Goal: Information Seeking & Learning: Learn about a topic

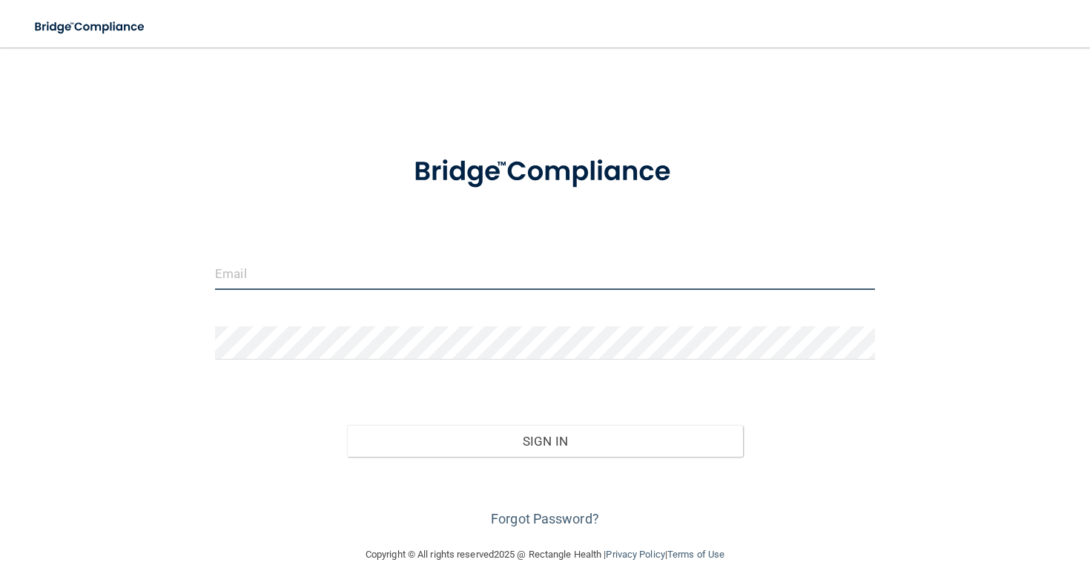
click at [373, 290] on input "email" at bounding box center [545, 273] width 660 height 33
type input "[EMAIL_ADDRESS][DOMAIN_NAME]"
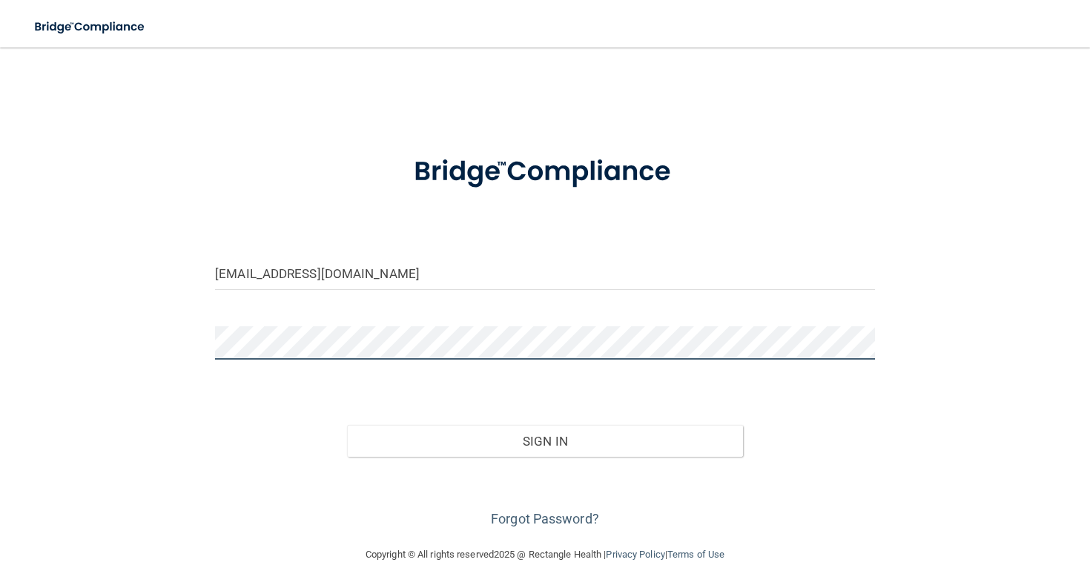
click at [347, 425] on button "Sign In" at bounding box center [545, 441] width 396 height 33
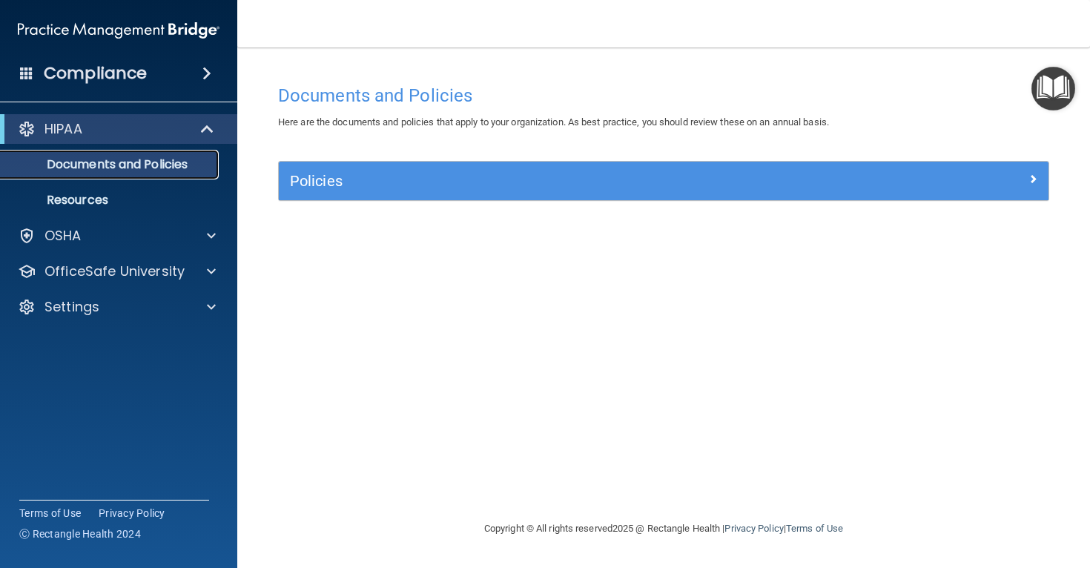
click at [134, 176] on link "Documents and Policies" at bounding box center [102, 165] width 234 height 30
click at [180, 137] on div "HIPAA" at bounding box center [98, 129] width 183 height 18
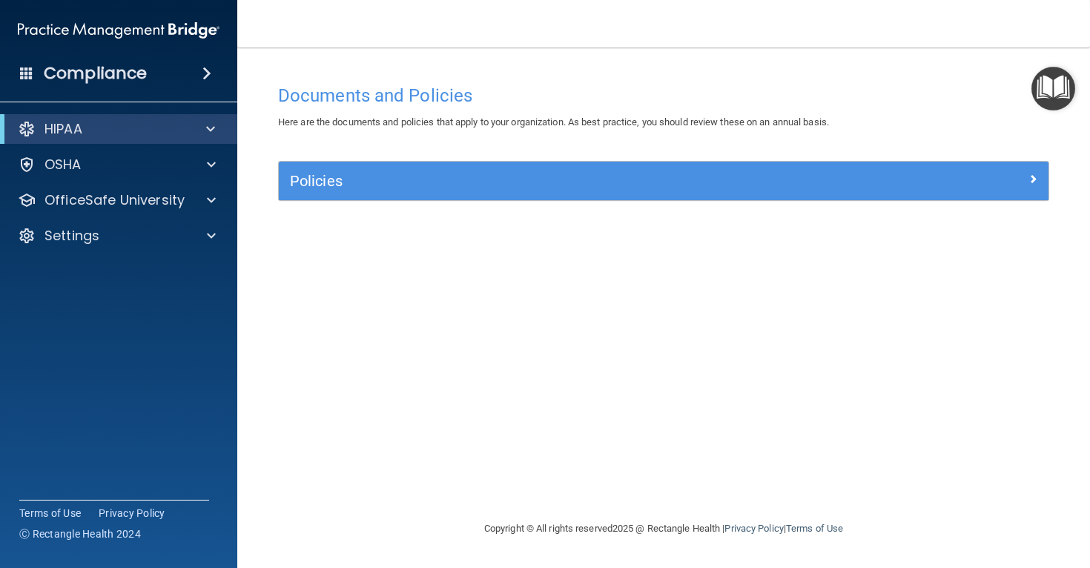
click at [196, 81] on div "Compliance" at bounding box center [118, 73] width 237 height 33
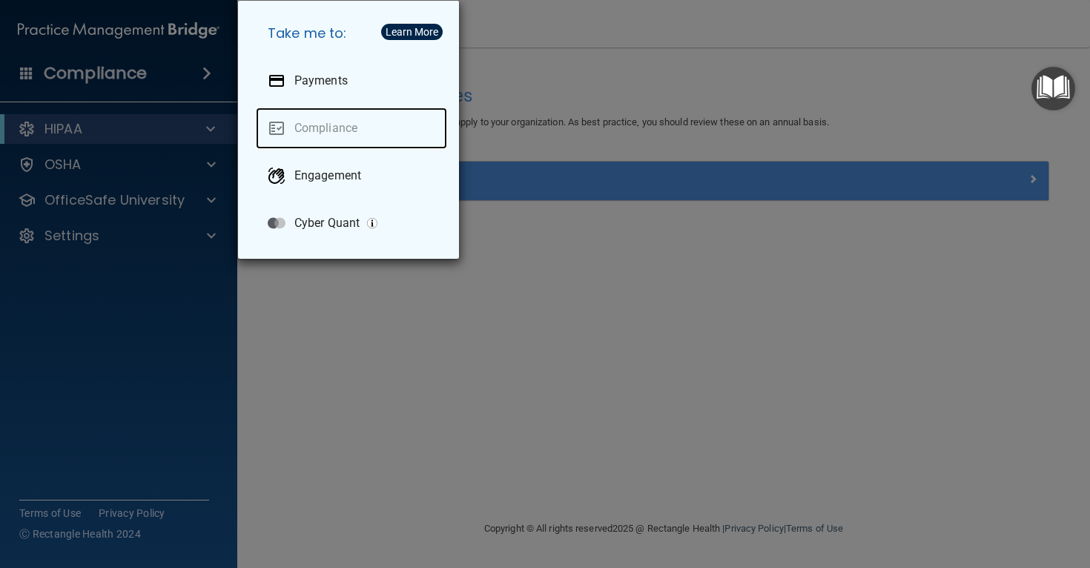
click at [331, 125] on link "Compliance" at bounding box center [351, 129] width 191 height 42
click at [201, 131] on div "Take me to: Payments Compliance Engagement Cyber Quant" at bounding box center [545, 284] width 1090 height 568
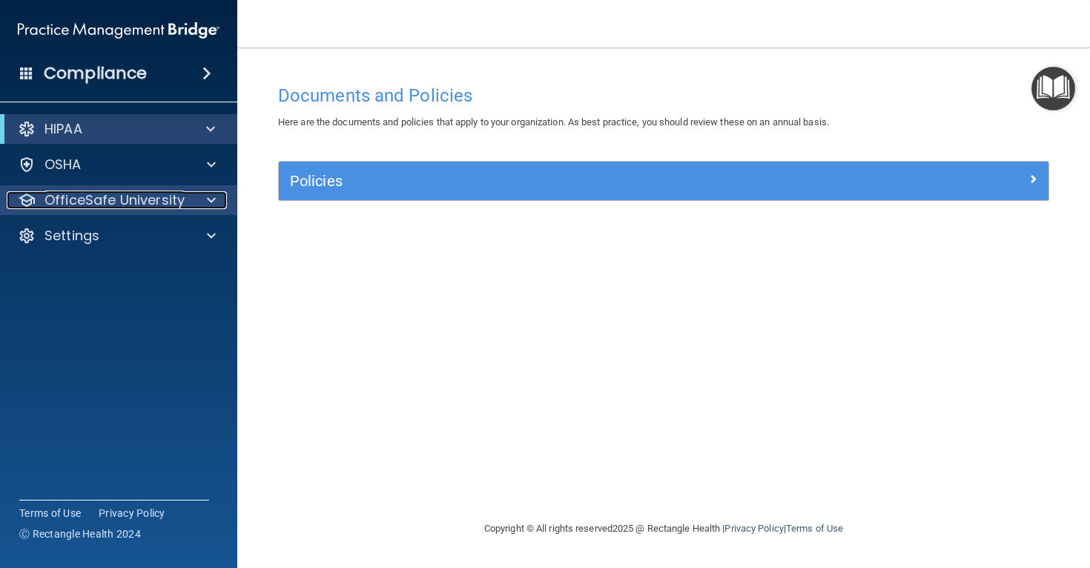
click at [118, 192] on p "OfficeSafe University" at bounding box center [114, 200] width 140 height 18
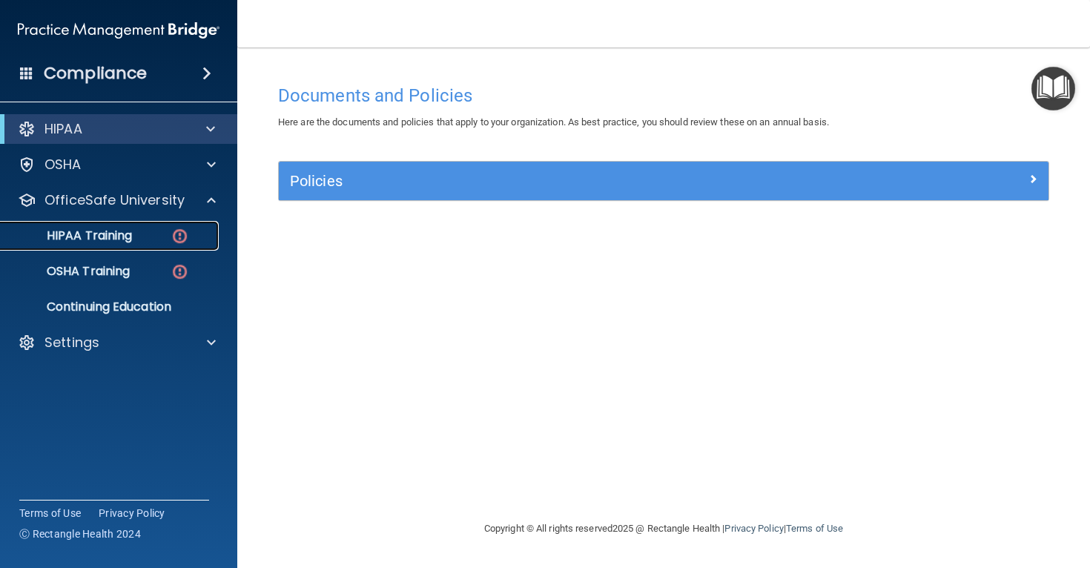
click at [116, 234] on p "HIPAA Training" at bounding box center [71, 235] width 122 height 15
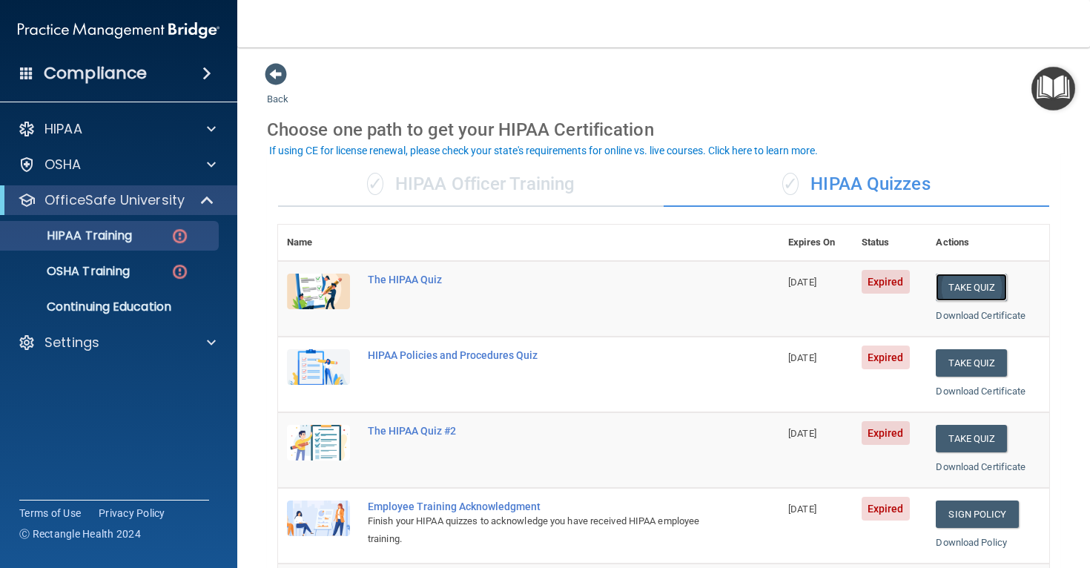
click at [979, 287] on button "Take Quiz" at bounding box center [971, 287] width 71 height 27
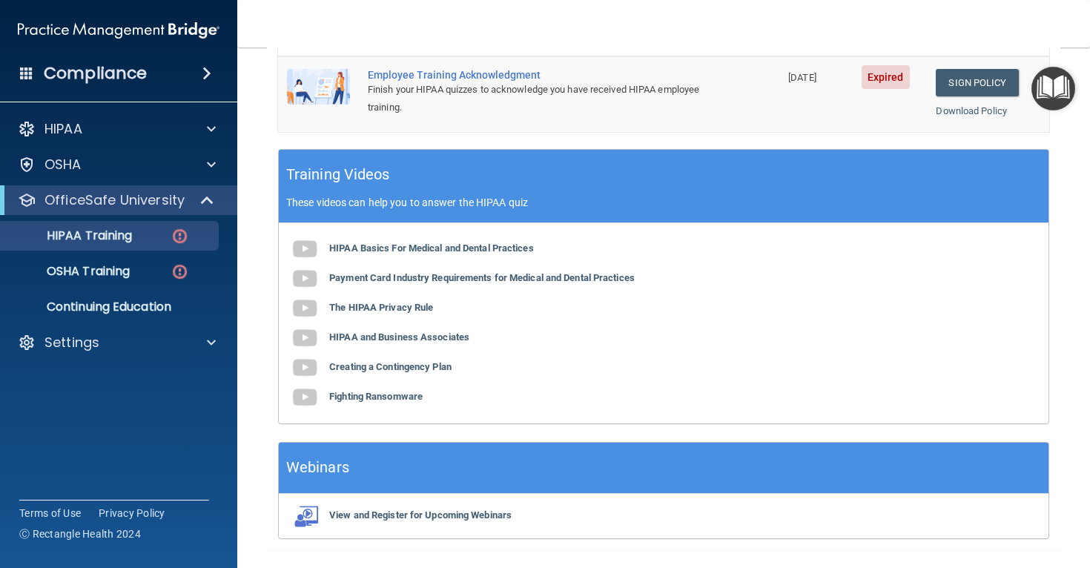
scroll to position [548, 0]
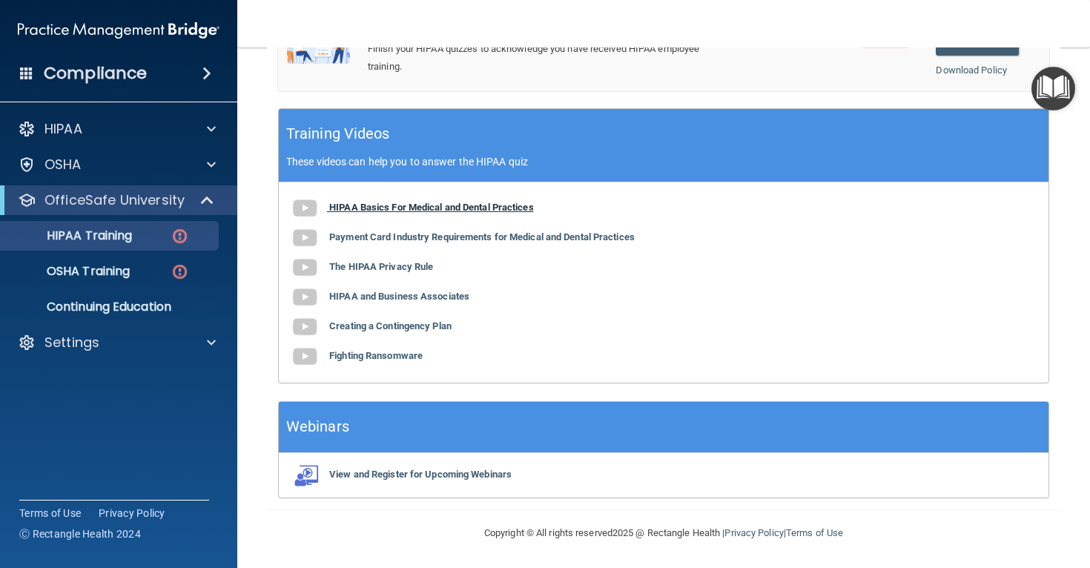
click at [379, 209] on b "HIPAA Basics For Medical and Dental Practices" at bounding box center [431, 207] width 205 height 11
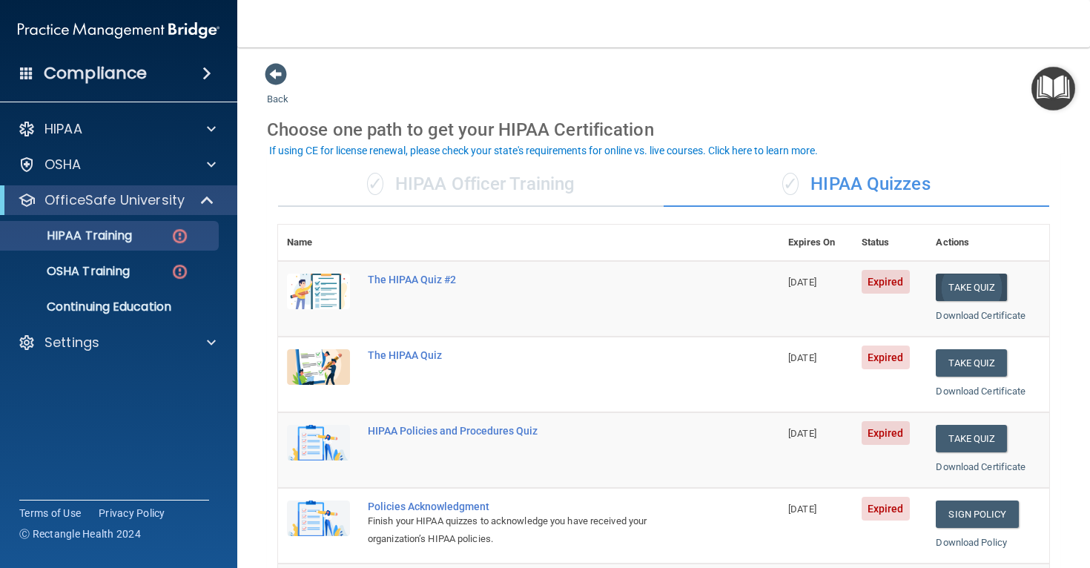
scroll to position [10, 0]
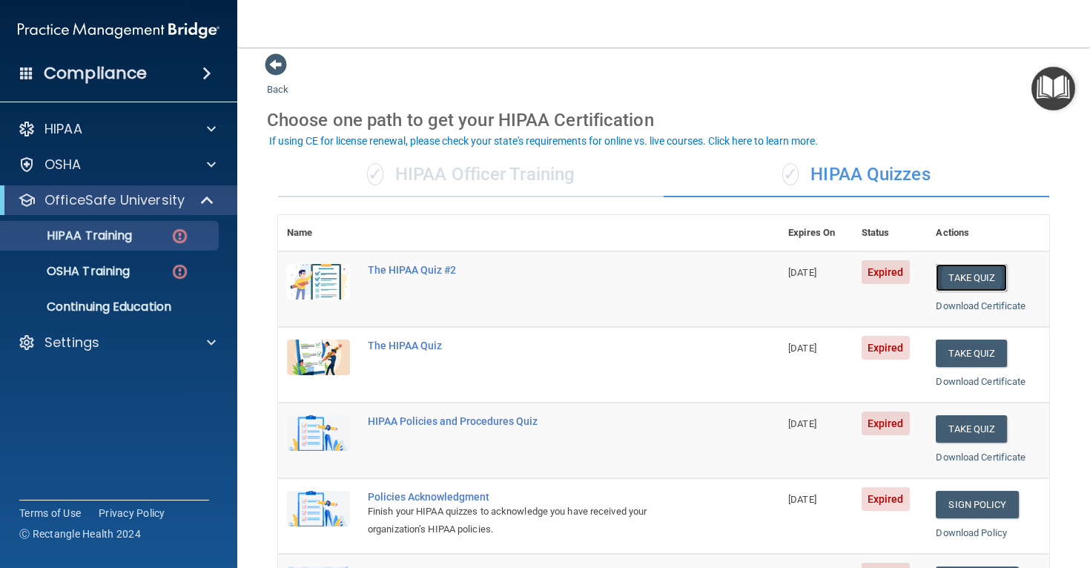
click at [980, 277] on button "Take Quiz" at bounding box center [971, 277] width 71 height 27
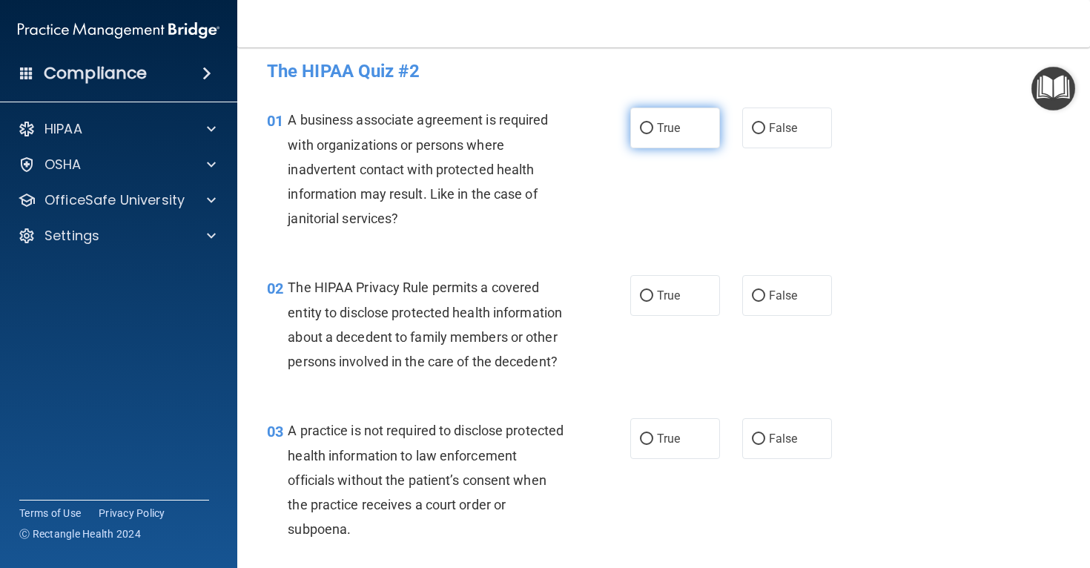
click at [664, 133] on span "True" at bounding box center [668, 128] width 23 height 14
click at [653, 133] on input "True" at bounding box center [646, 128] width 13 height 11
radio input "true"
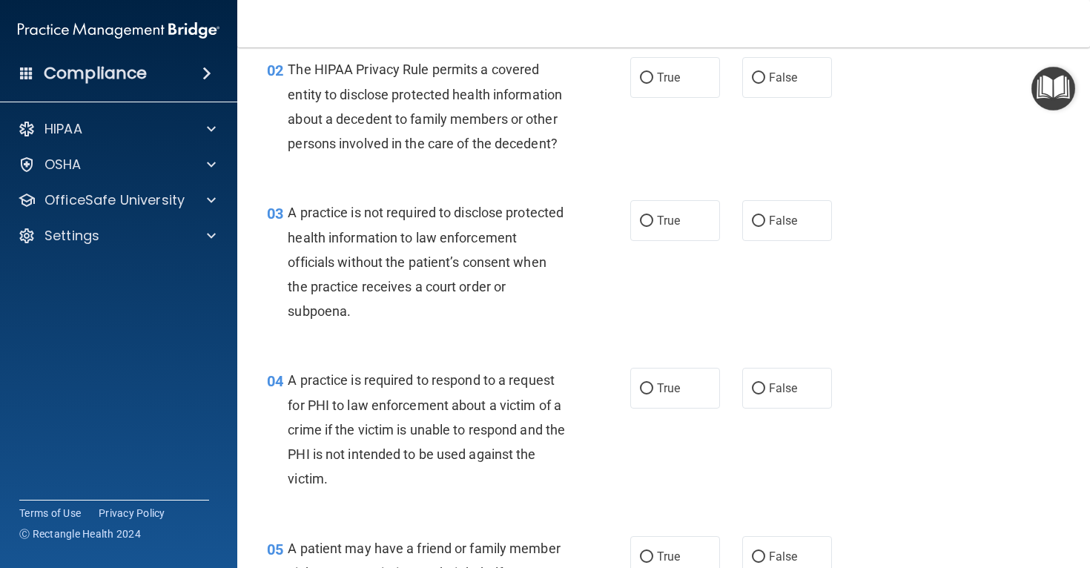
scroll to position [251, 0]
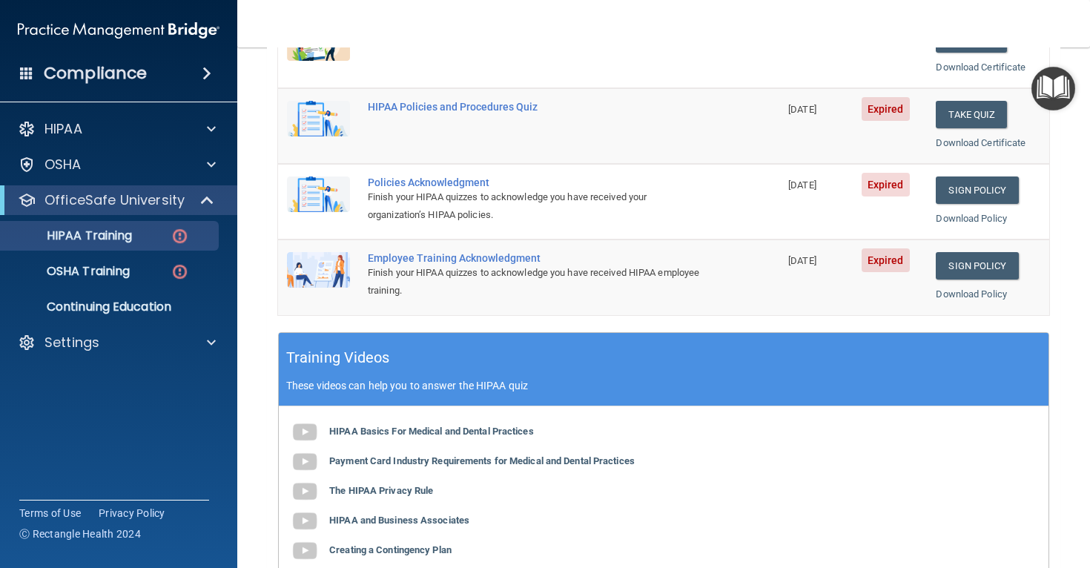
scroll to position [337, 0]
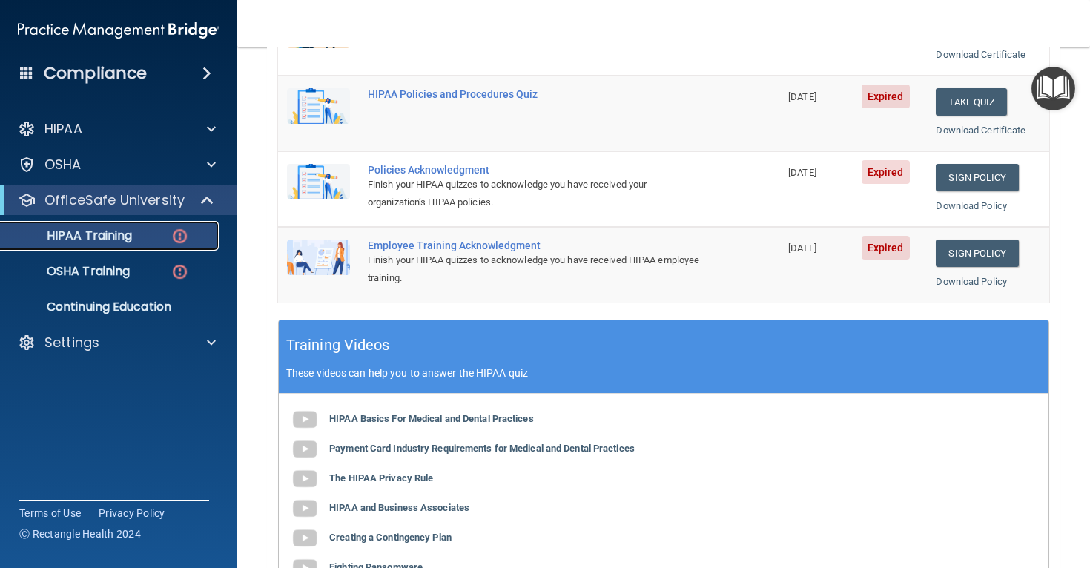
click at [128, 238] on p "HIPAA Training" at bounding box center [71, 235] width 122 height 15
click at [129, 237] on p "HIPAA Training" at bounding box center [71, 235] width 122 height 15
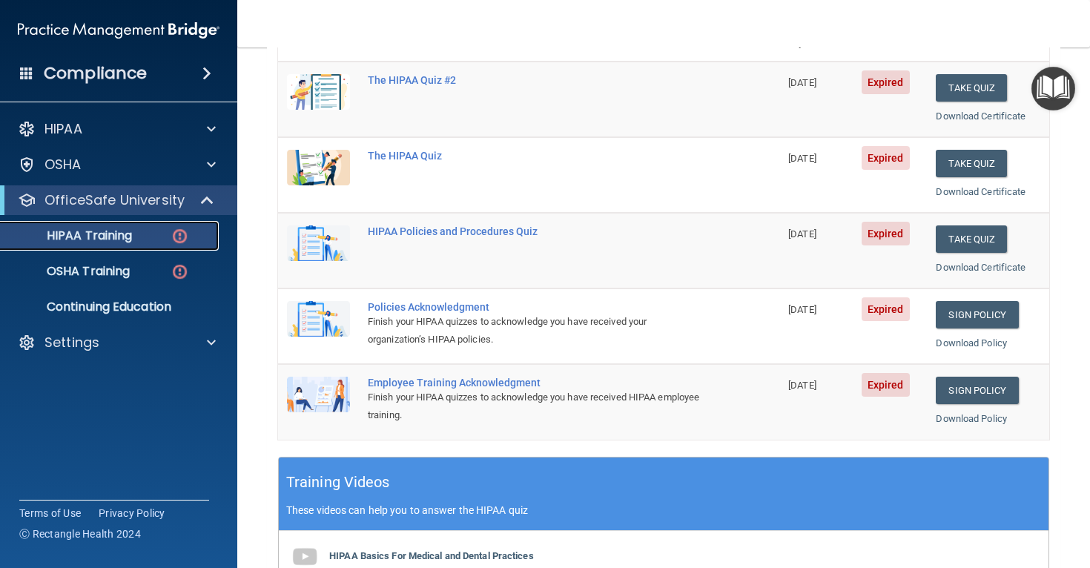
scroll to position [0, 0]
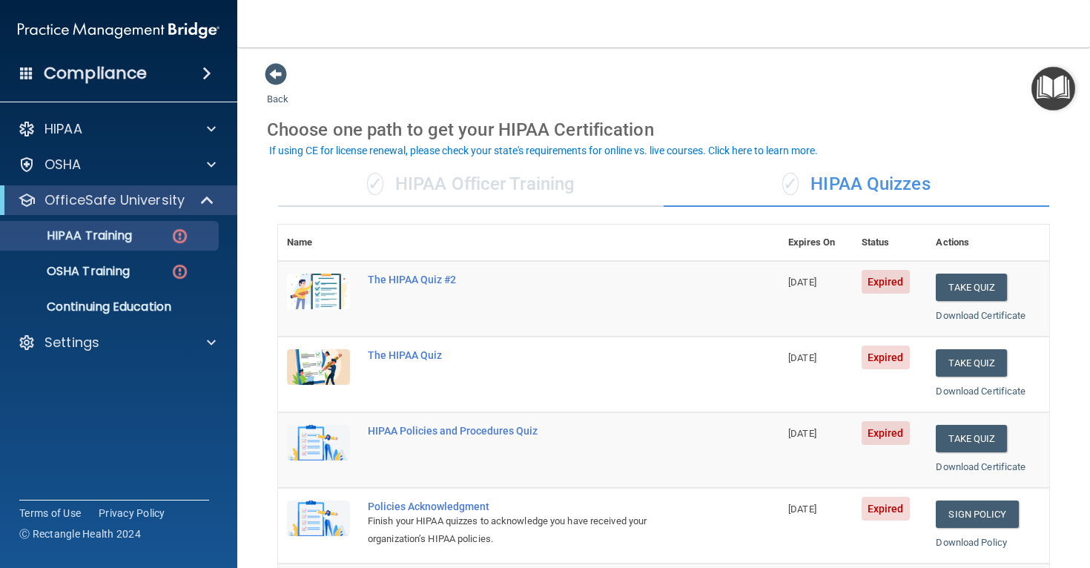
click at [449, 182] on div "✓ HIPAA Officer Training" at bounding box center [471, 184] width 386 height 44
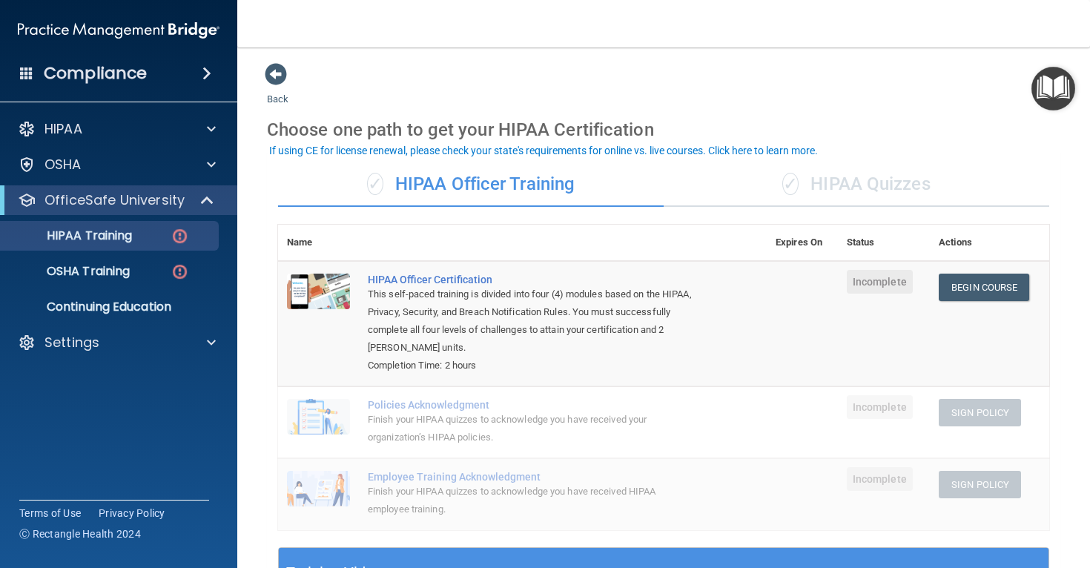
click at [890, 185] on div "✓ HIPAA Quizzes" at bounding box center [857, 184] width 386 height 44
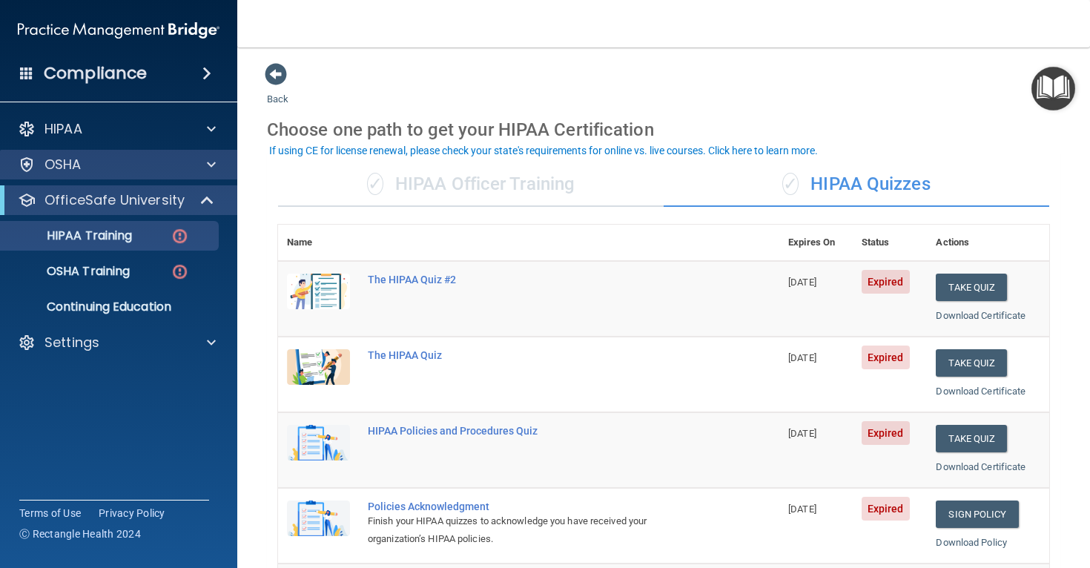
click at [145, 152] on div "OSHA" at bounding box center [119, 165] width 238 height 30
click at [272, 73] on span at bounding box center [276, 74] width 22 height 22
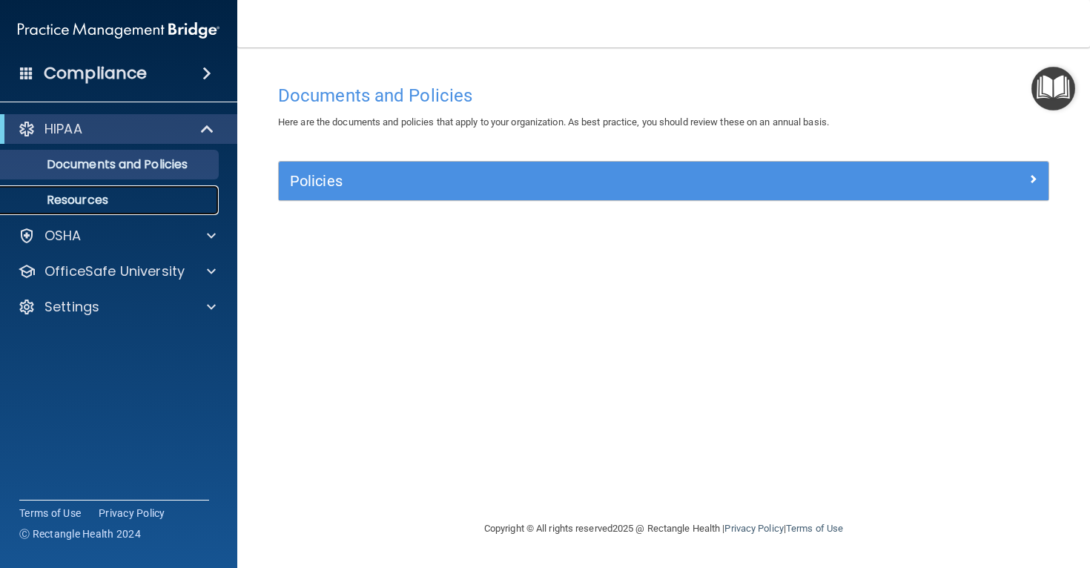
click at [80, 200] on p "Resources" at bounding box center [111, 200] width 202 height 15
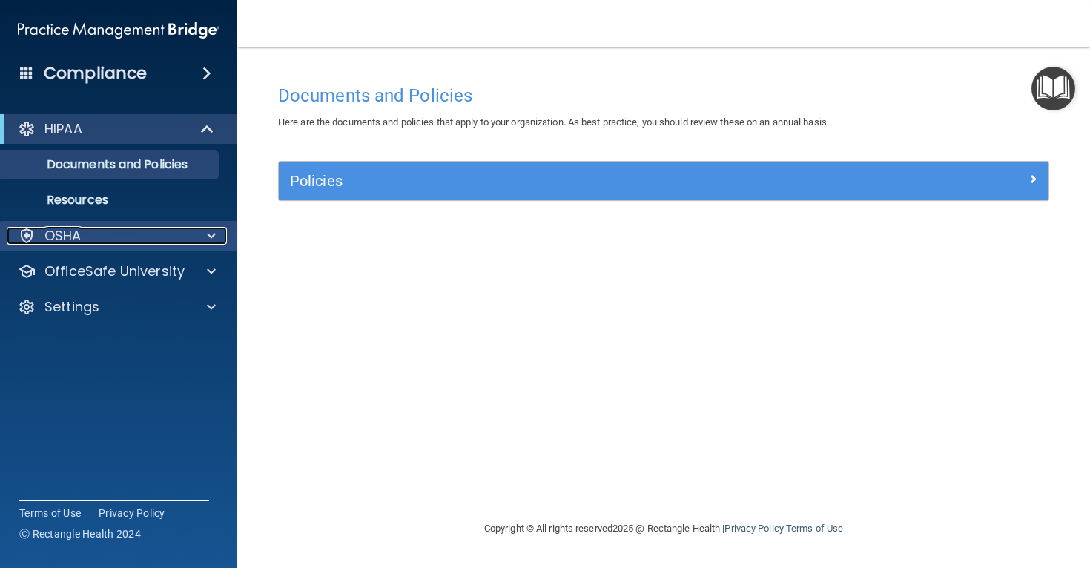
click at [165, 243] on div "OSHA" at bounding box center [99, 236] width 184 height 18
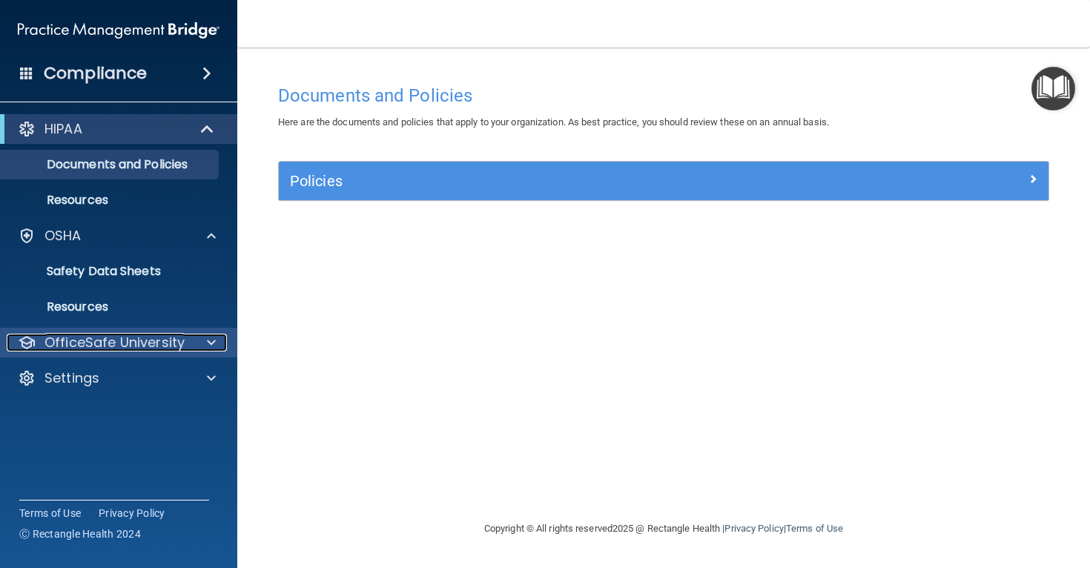
click at [176, 337] on p "OfficeSafe University" at bounding box center [114, 343] width 140 height 18
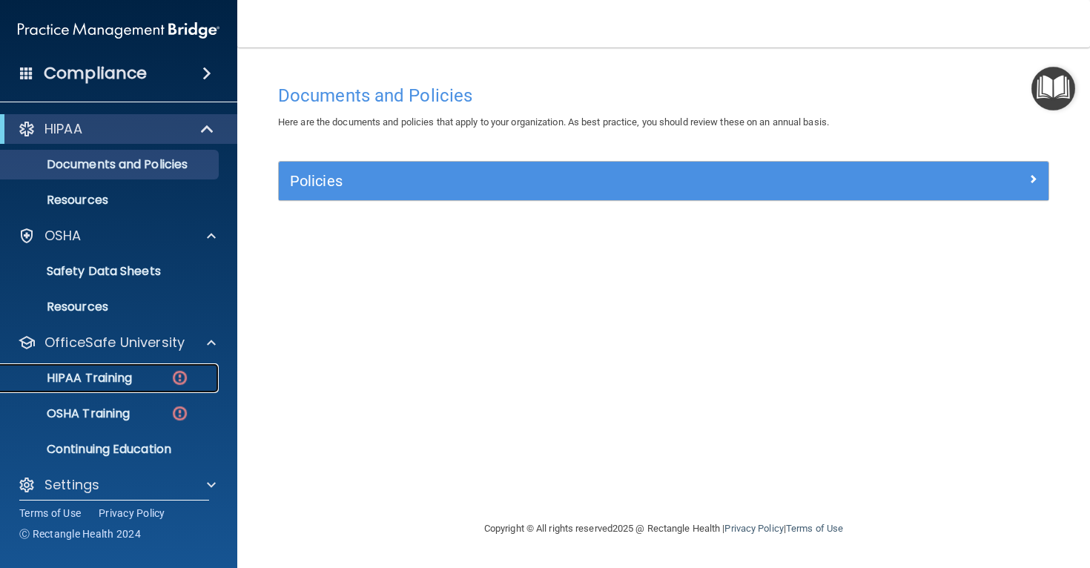
click at [151, 380] on div "HIPAA Training" at bounding box center [111, 378] width 202 height 15
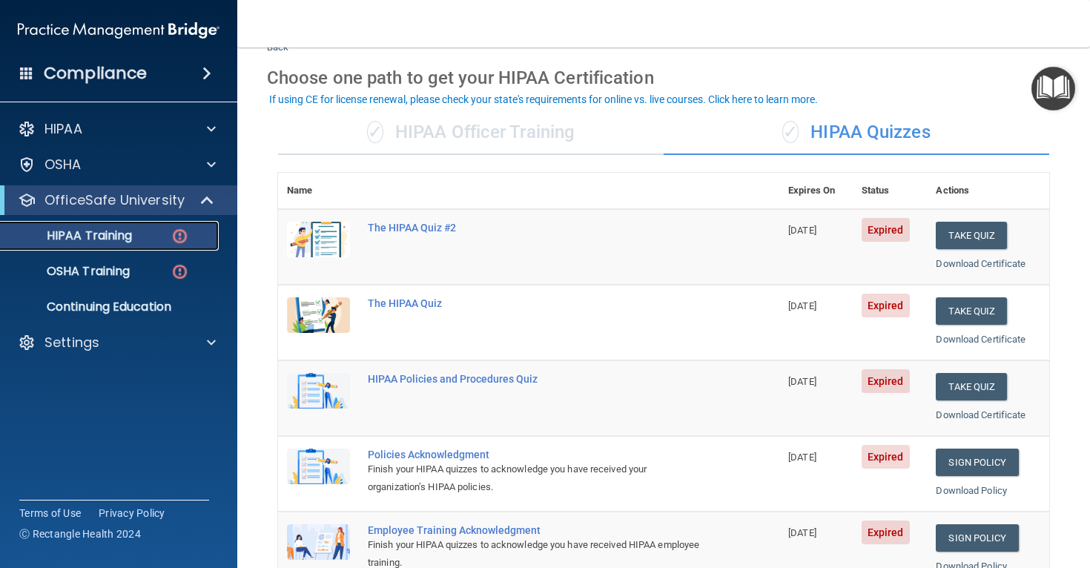
scroll to position [51, 0]
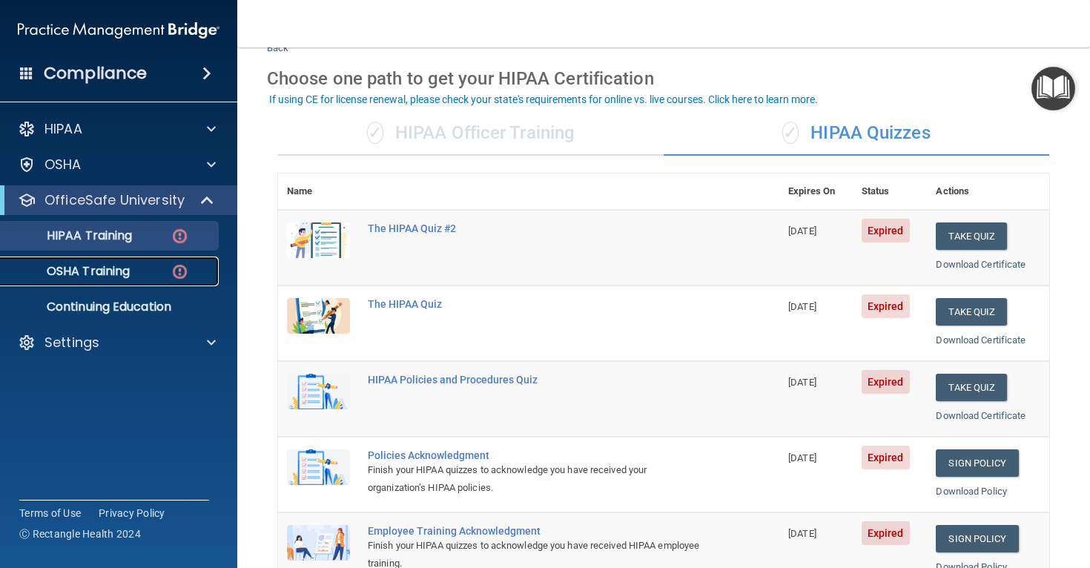
click at [72, 271] on p "OSHA Training" at bounding box center [70, 271] width 120 height 15
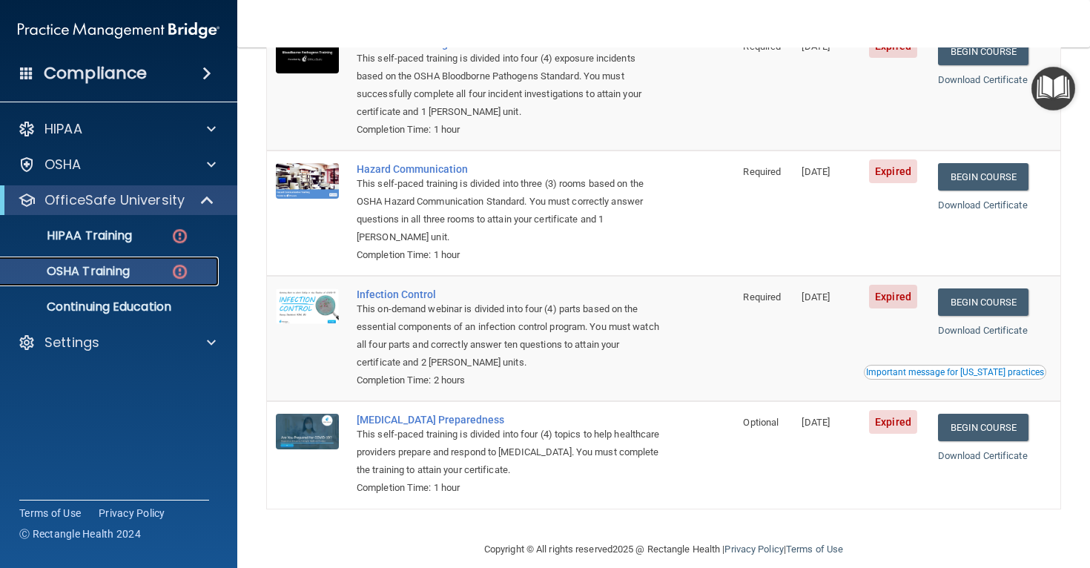
scroll to position [201, 0]
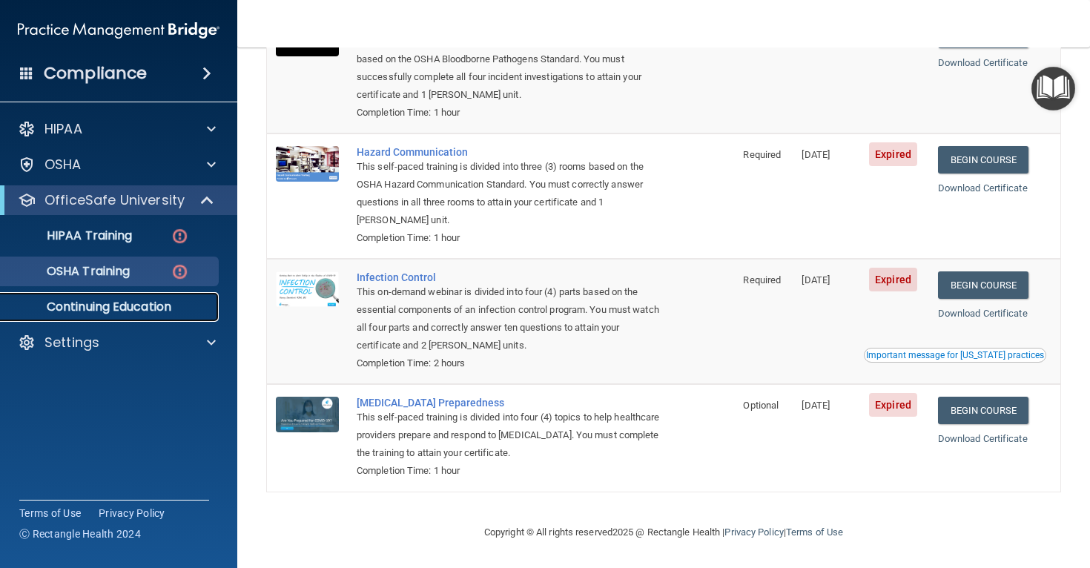
click at [173, 305] on p "Continuing Education" at bounding box center [111, 307] width 202 height 15
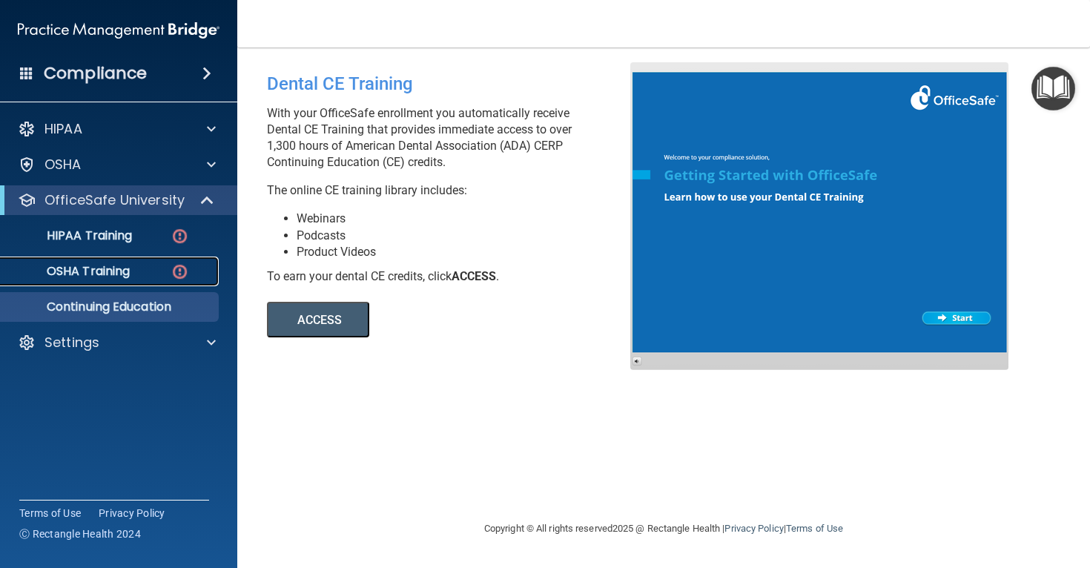
click at [142, 280] on link "OSHA Training" at bounding box center [102, 272] width 234 height 30
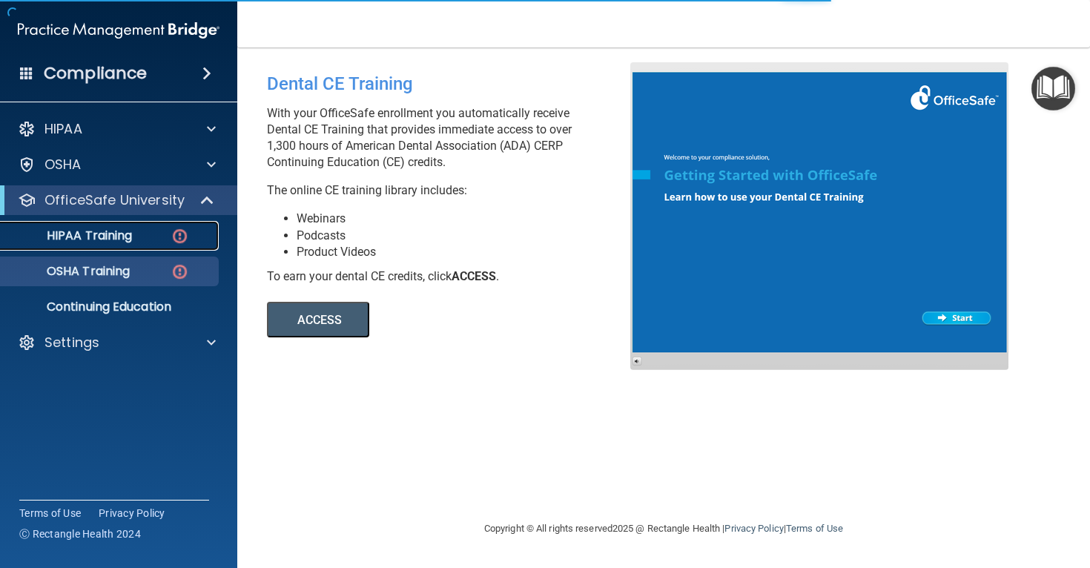
click at [172, 238] on img at bounding box center [180, 236] width 19 height 19
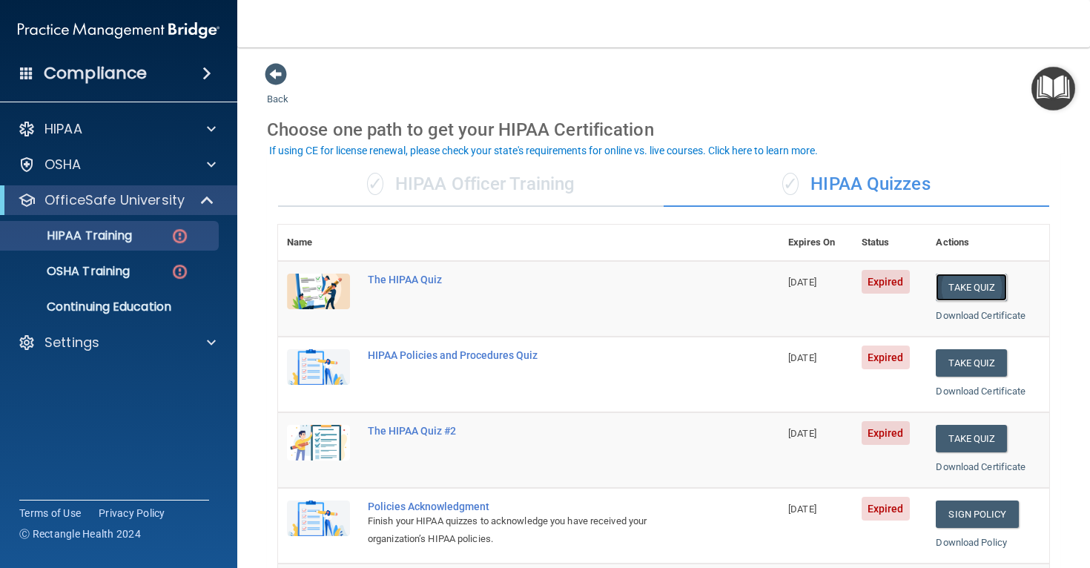
click at [975, 295] on button "Take Quiz" at bounding box center [971, 287] width 71 height 27
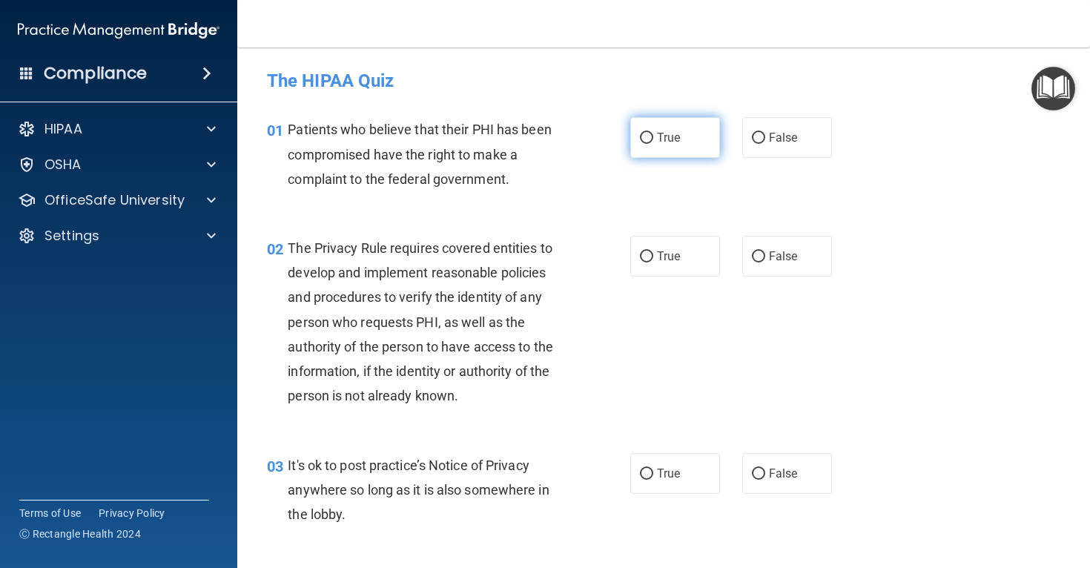
click at [685, 128] on label "True" at bounding box center [675, 137] width 90 height 41
click at [653, 133] on input "True" at bounding box center [646, 138] width 13 height 11
radio input "true"
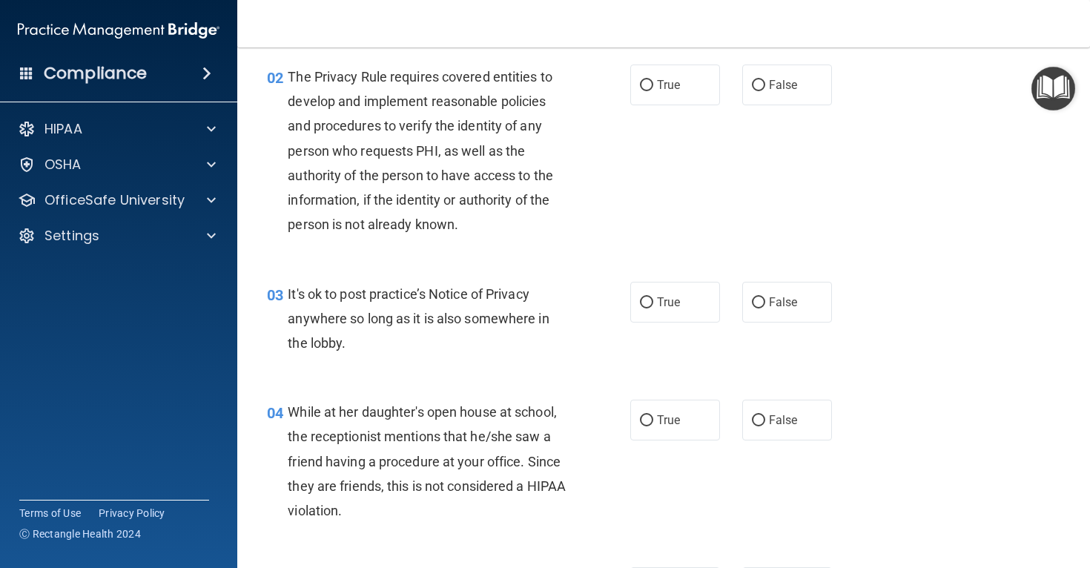
scroll to position [171, 0]
click at [642, 91] on input "True" at bounding box center [646, 86] width 13 height 11
radio input "true"
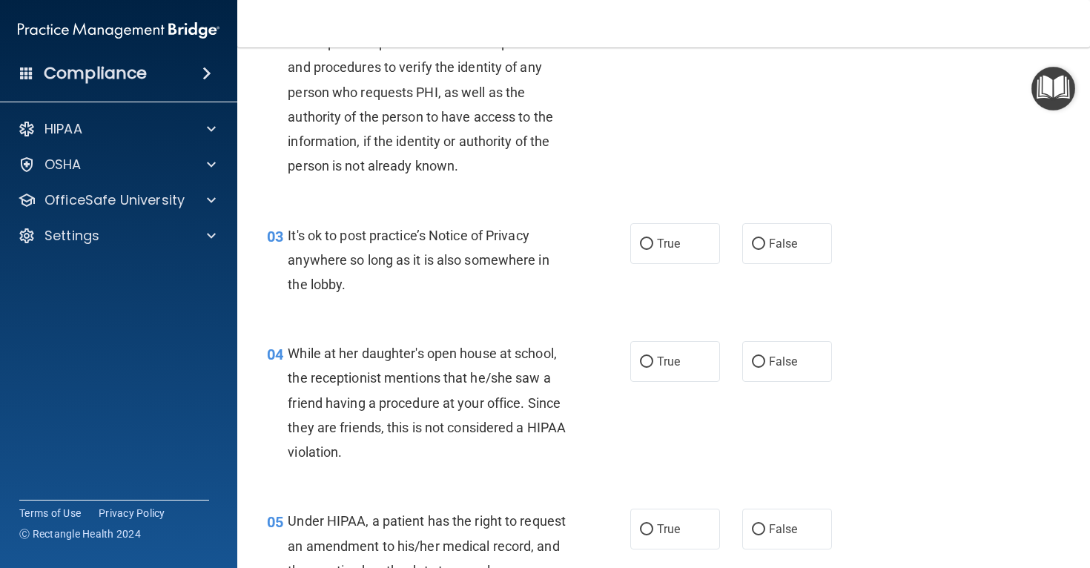
scroll to position [235, 0]
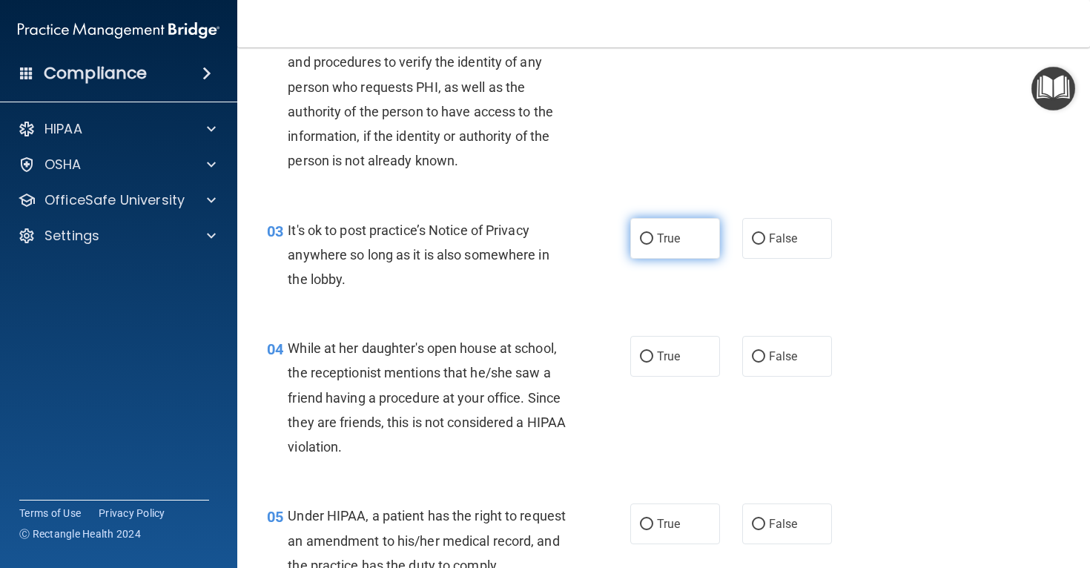
click at [648, 238] on input "True" at bounding box center [646, 239] width 13 height 11
radio input "true"
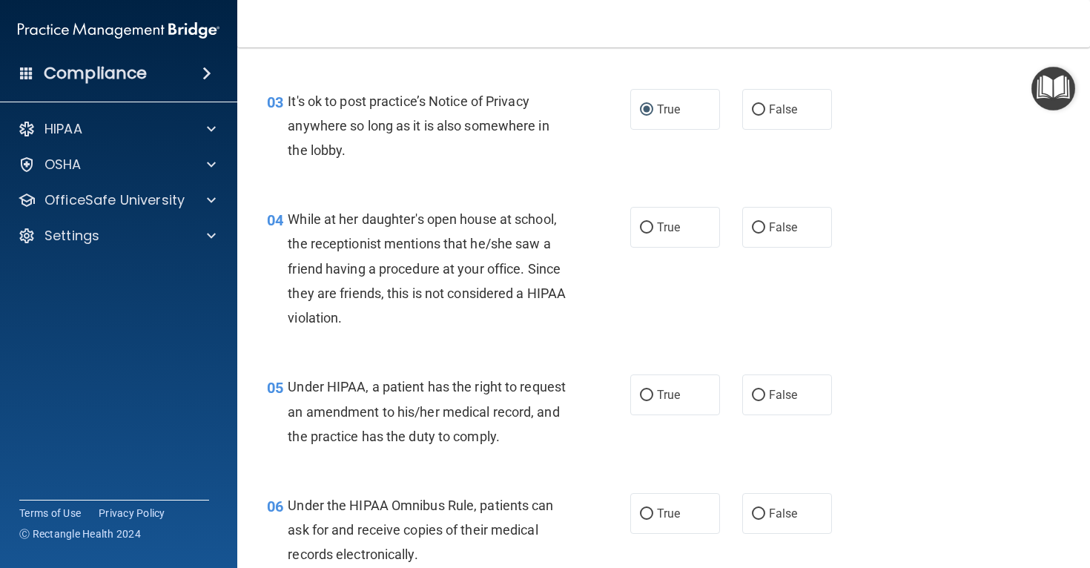
scroll to position [366, 0]
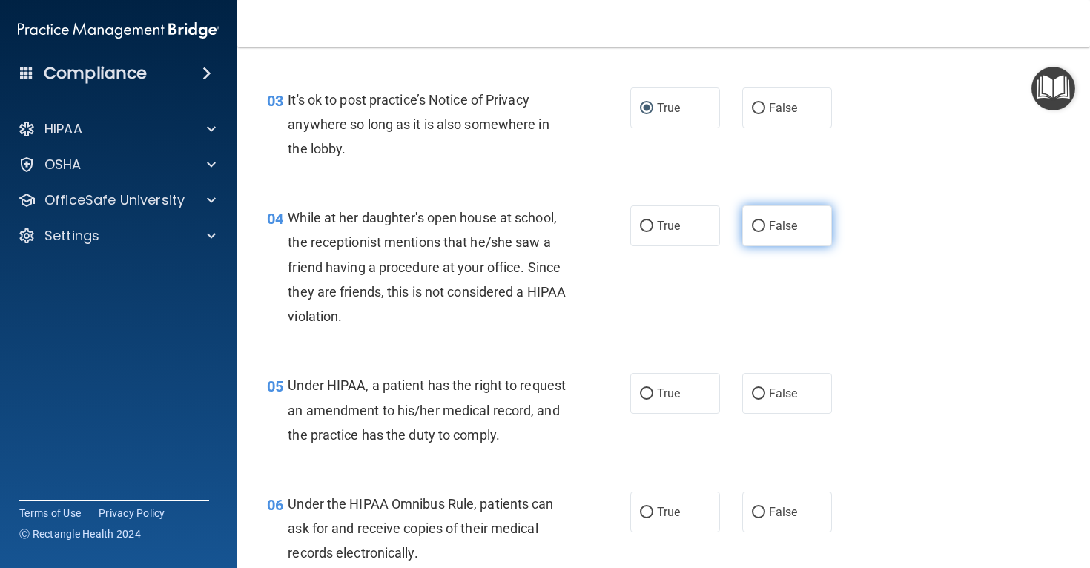
click at [788, 219] on span "False" at bounding box center [783, 226] width 29 height 14
click at [765, 221] on input "False" at bounding box center [758, 226] width 13 height 11
radio input "true"
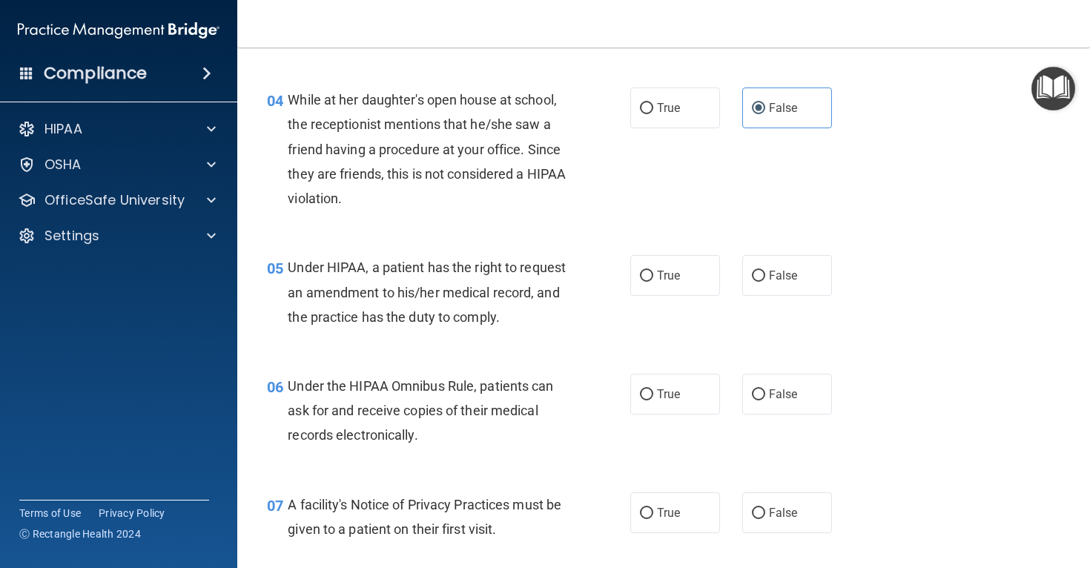
scroll to position [486, 0]
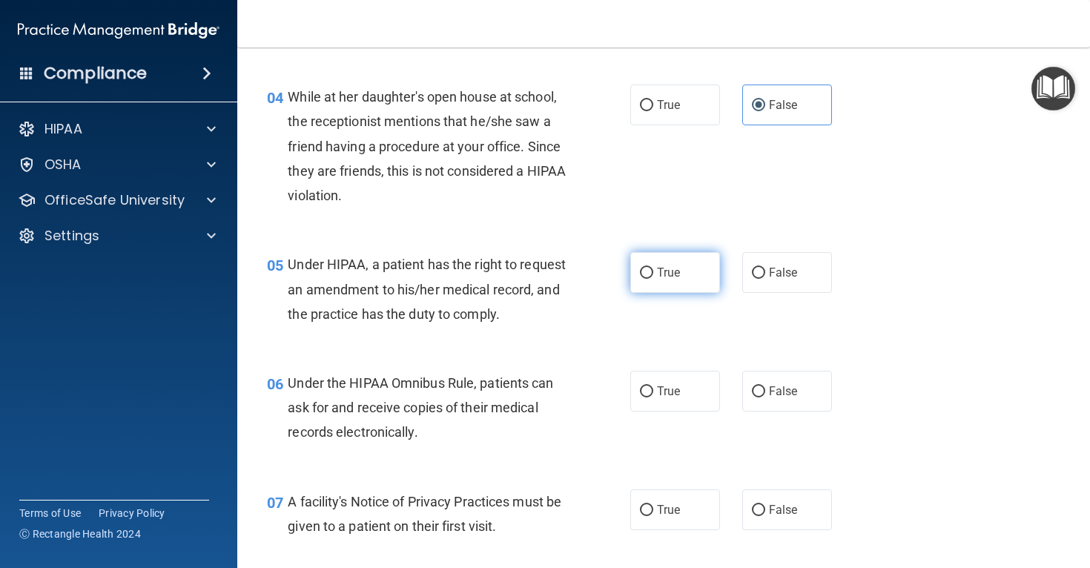
click at [657, 272] on span "True" at bounding box center [668, 272] width 23 height 14
click at [653, 272] on input "True" at bounding box center [646, 273] width 13 height 11
radio input "true"
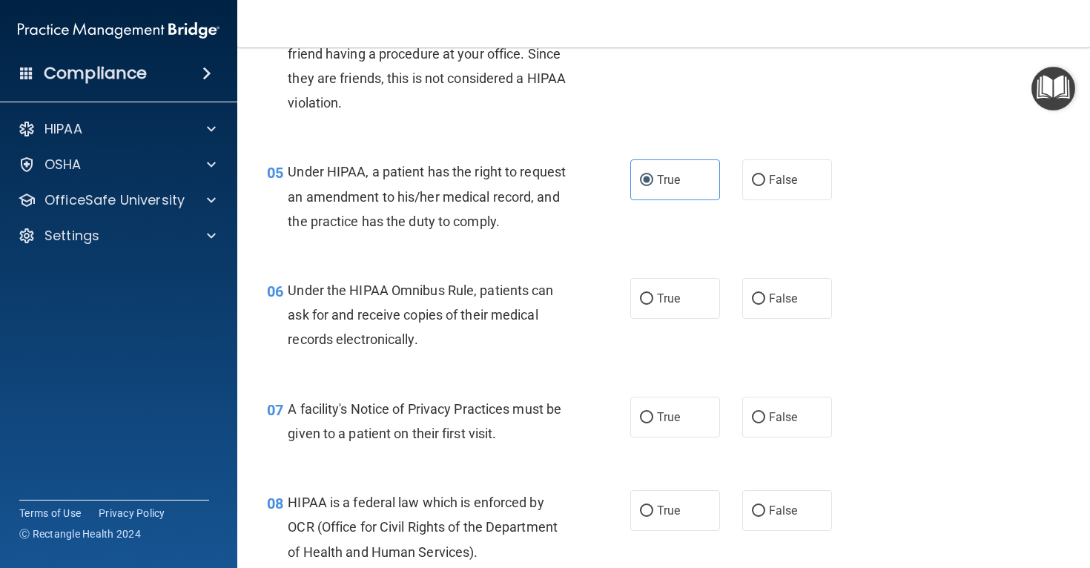
scroll to position [580, 0]
click at [655, 316] on label "True" at bounding box center [675, 297] width 90 height 41
click at [653, 304] on input "True" at bounding box center [646, 298] width 13 height 11
radio input "true"
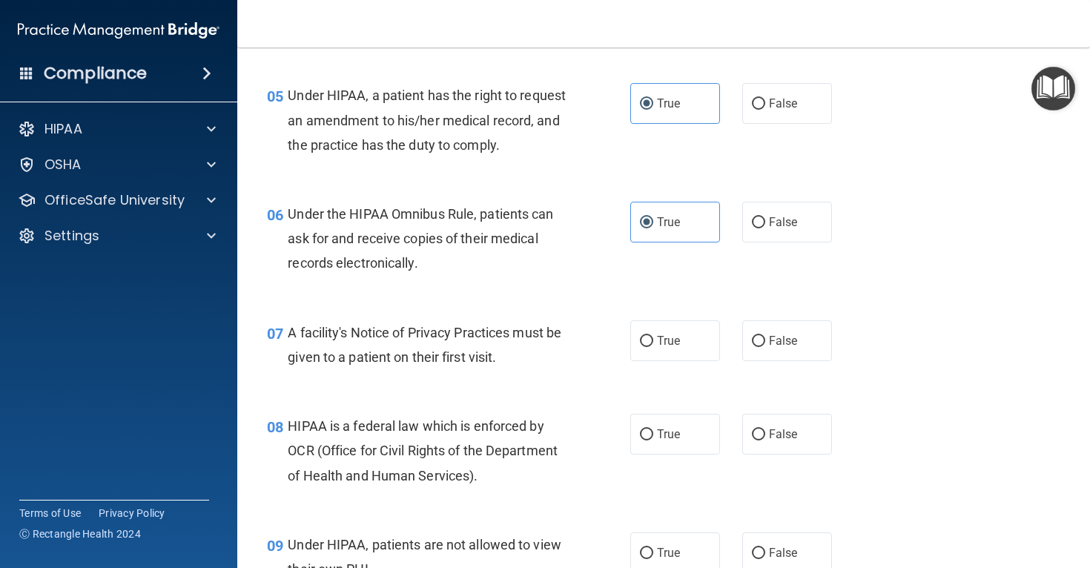
scroll to position [663, 0]
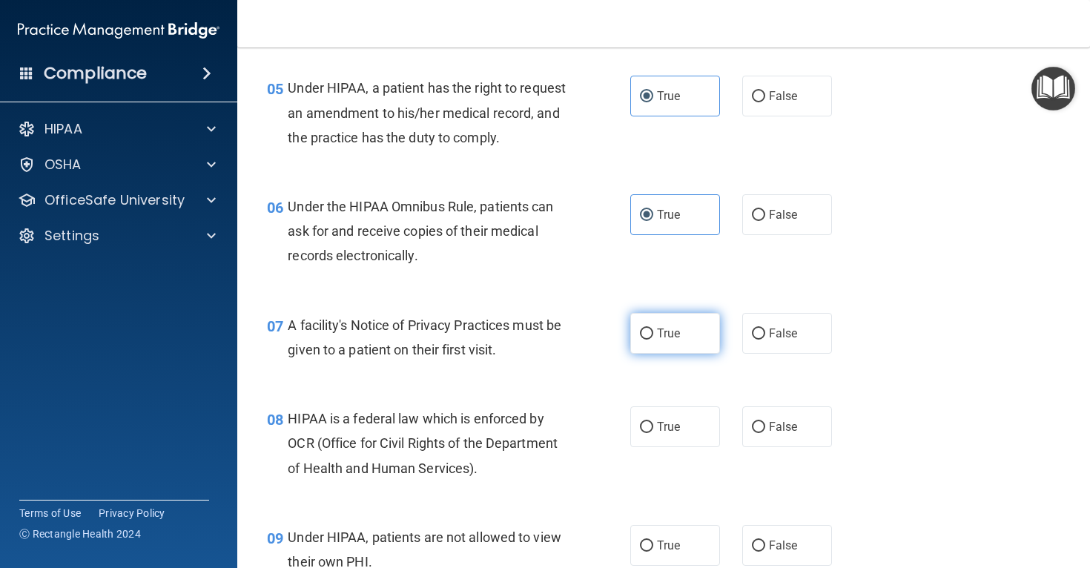
click at [646, 340] on input "True" at bounding box center [646, 333] width 13 height 11
radio input "true"
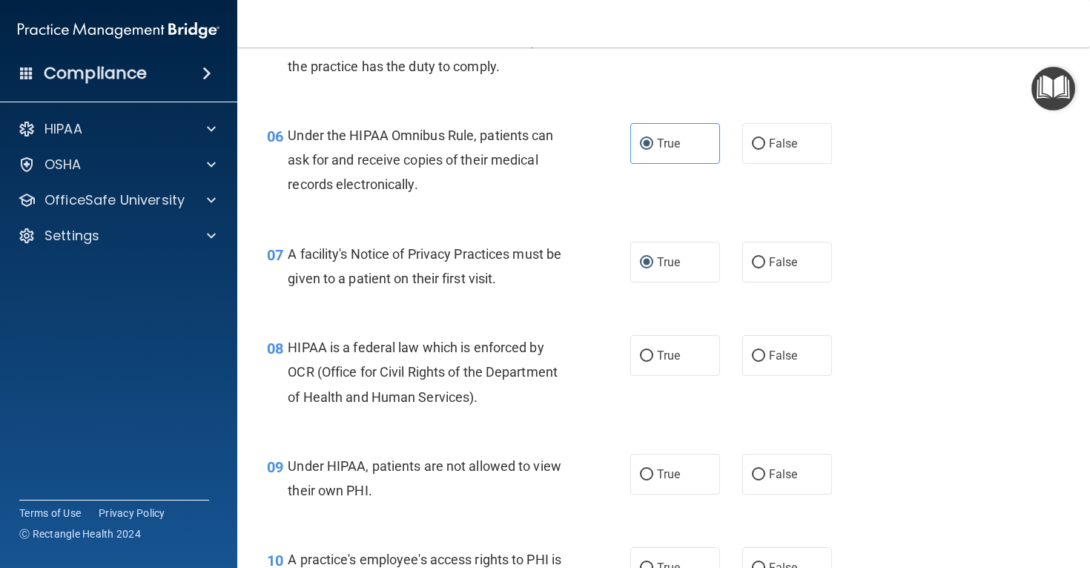
scroll to position [740, 0]
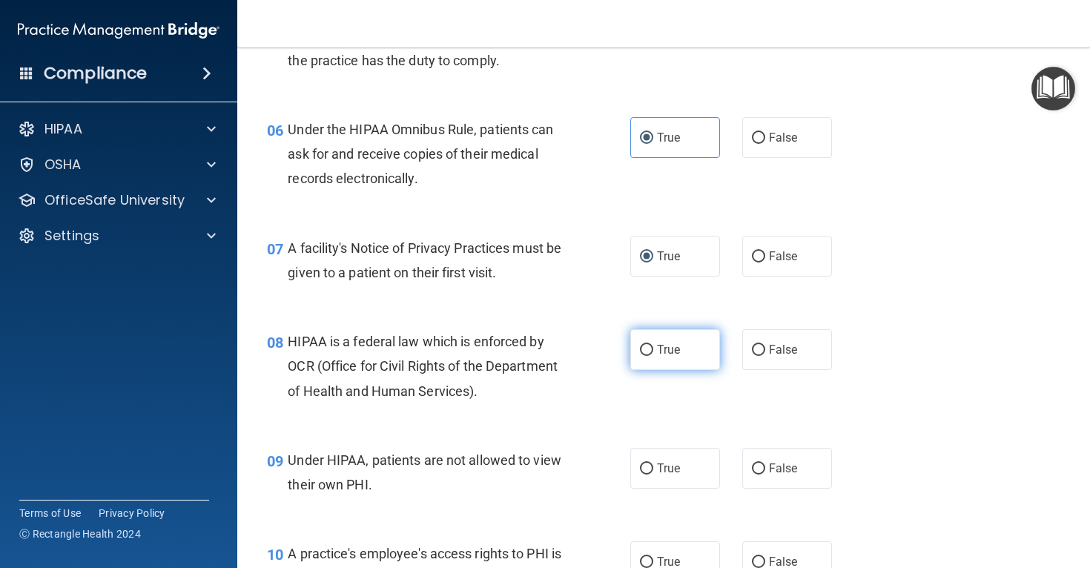
click at [661, 370] on label "True" at bounding box center [675, 349] width 90 height 41
click at [653, 356] on input "True" at bounding box center [646, 350] width 13 height 11
radio input "true"
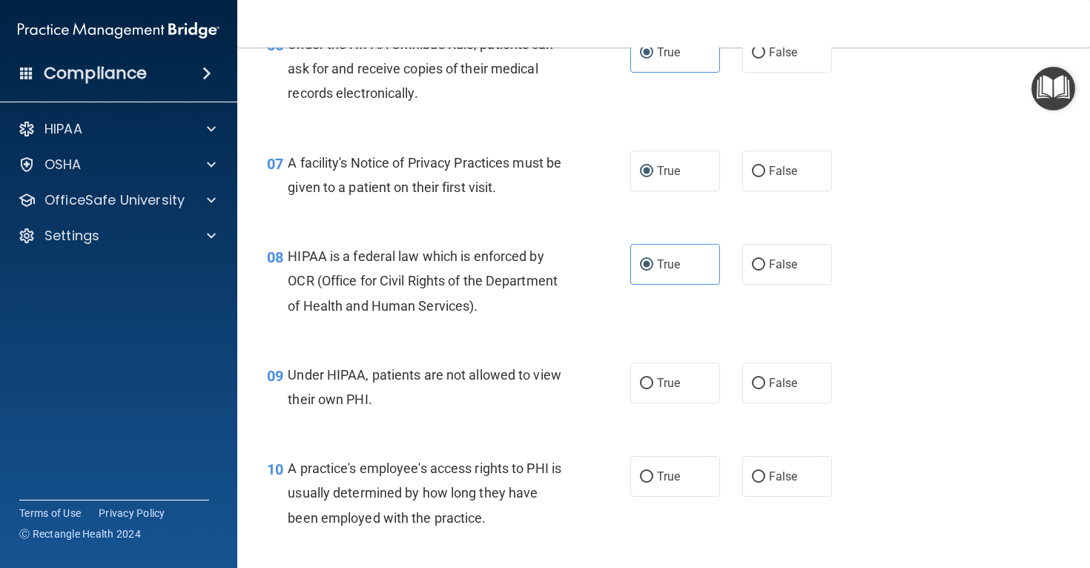
scroll to position [829, 0]
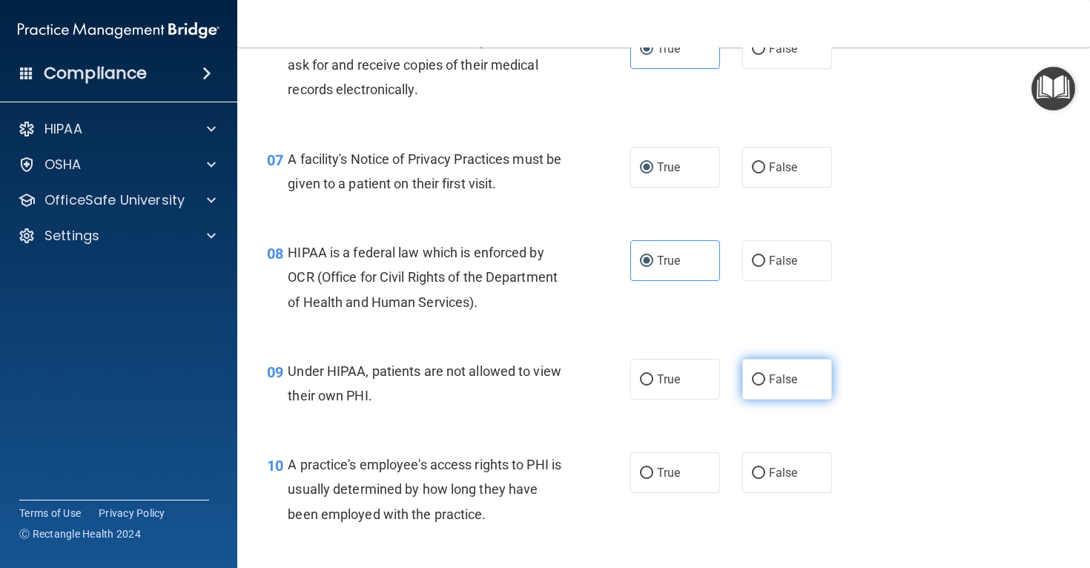
click at [798, 400] on label "False" at bounding box center [787, 379] width 90 height 41
click at [765, 386] on input "False" at bounding box center [758, 379] width 13 height 11
radio input "true"
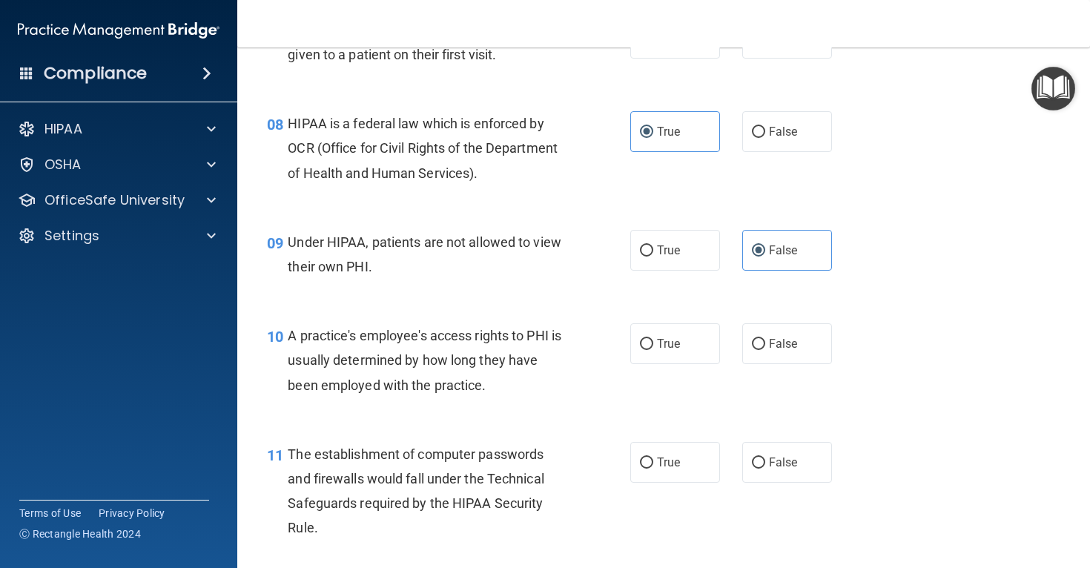
scroll to position [978, 0]
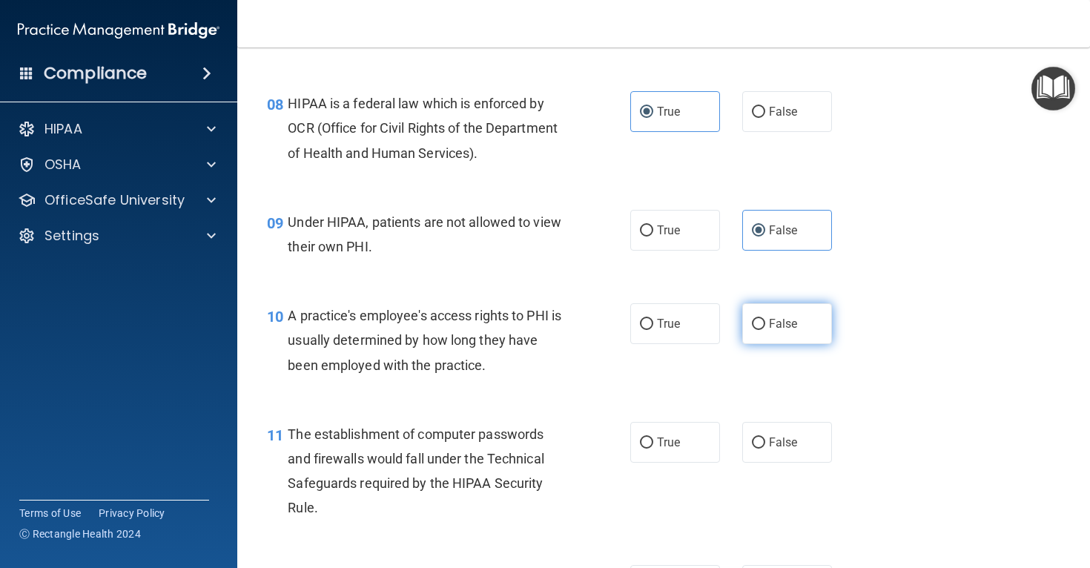
click at [799, 344] on label "False" at bounding box center [787, 323] width 90 height 41
click at [765, 330] on input "False" at bounding box center [758, 324] width 13 height 11
radio input "true"
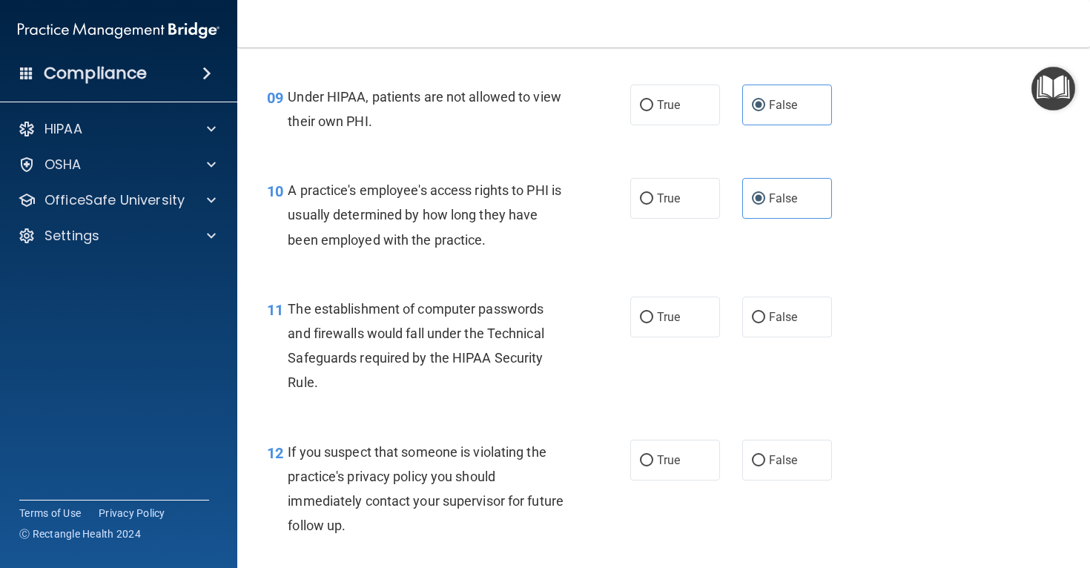
scroll to position [1114, 0]
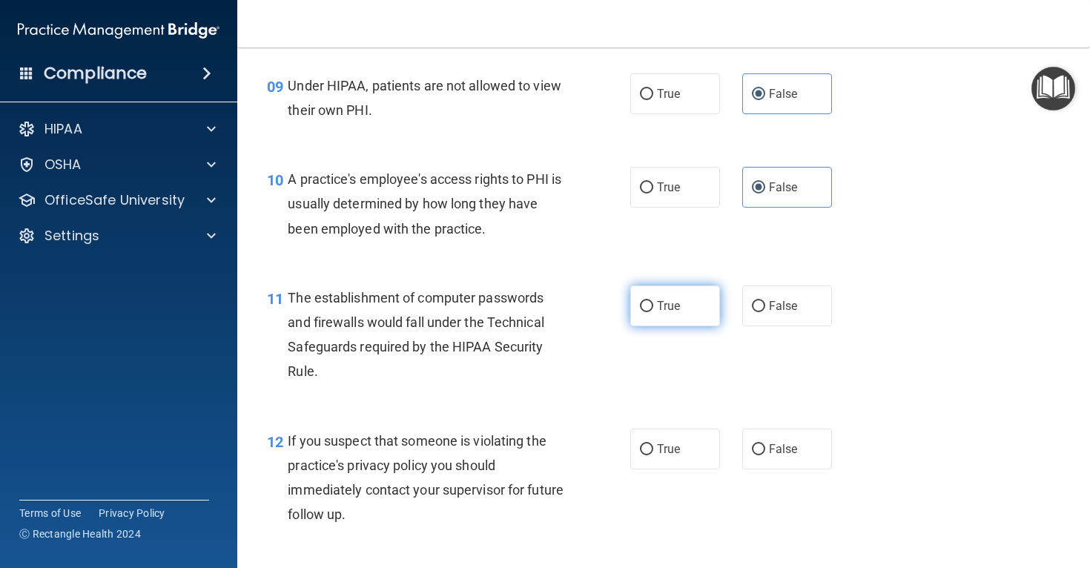
click at [664, 313] on span "True" at bounding box center [668, 306] width 23 height 14
click at [653, 312] on input "True" at bounding box center [646, 306] width 13 height 11
radio input "true"
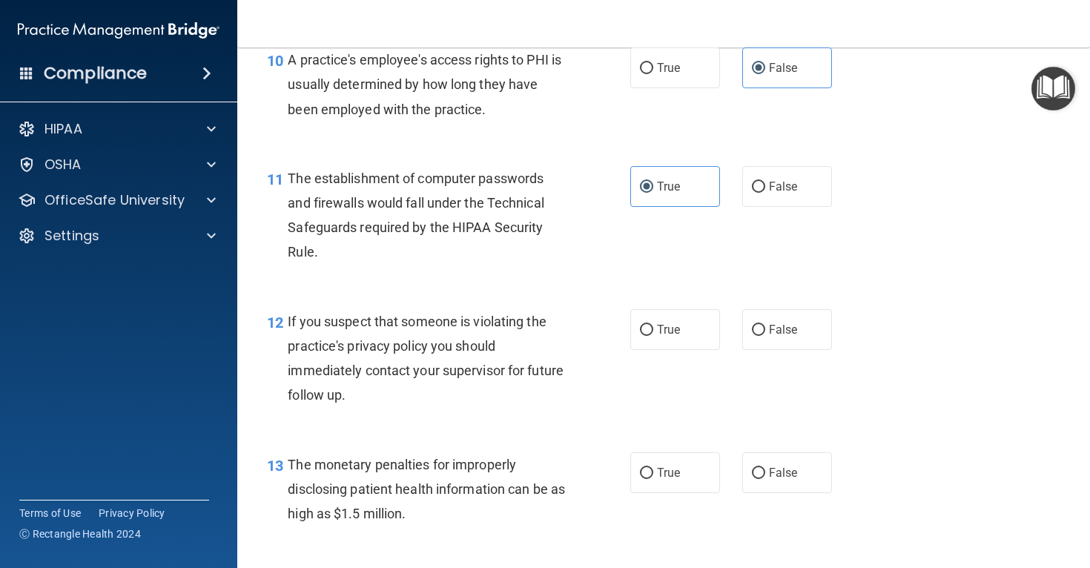
scroll to position [1237, 0]
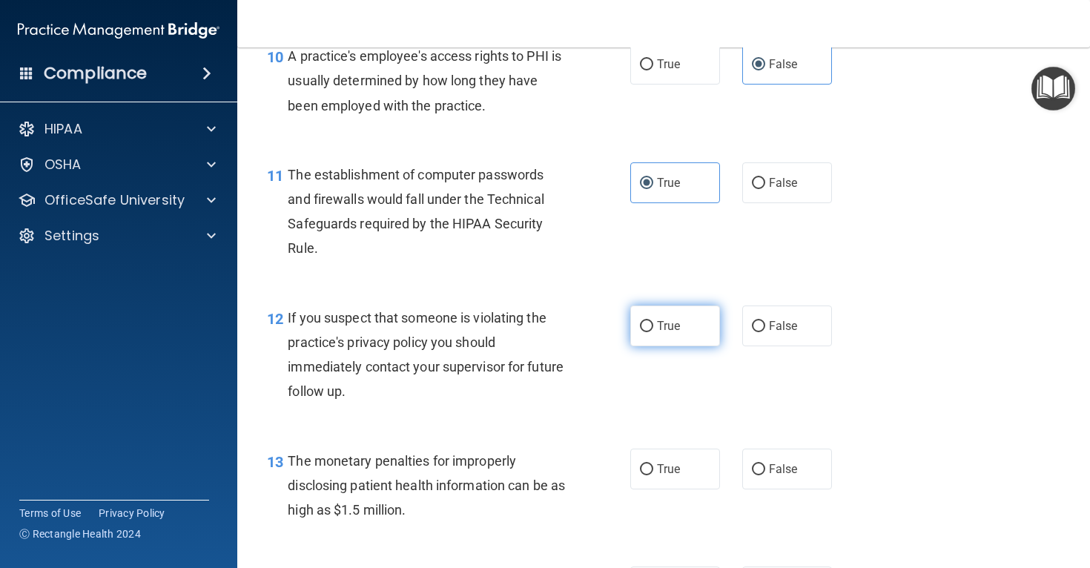
click at [669, 333] on span "True" at bounding box center [668, 326] width 23 height 14
click at [653, 332] on input "True" at bounding box center [646, 326] width 13 height 11
radio input "true"
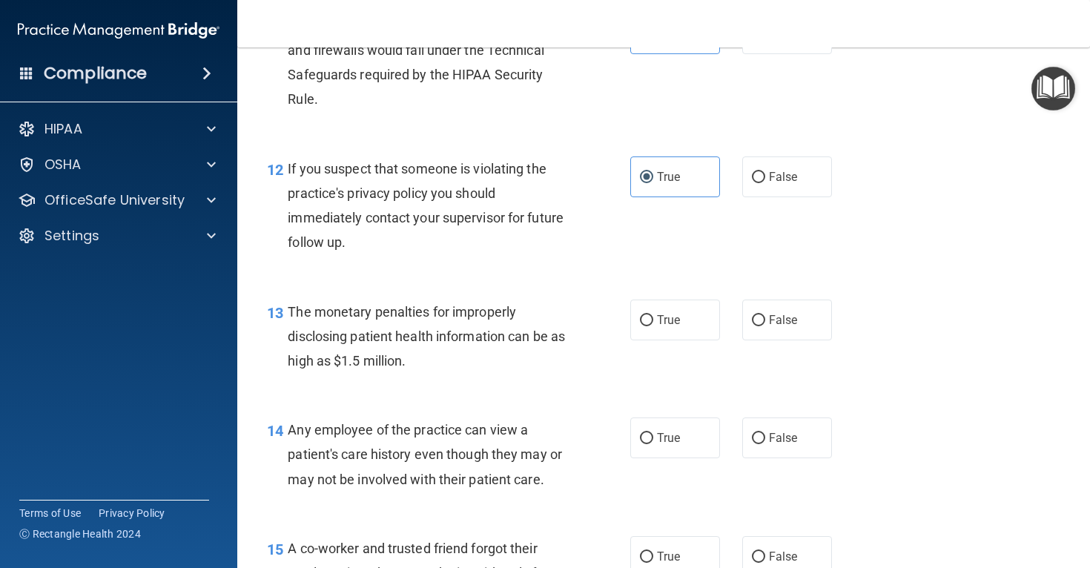
scroll to position [1389, 0]
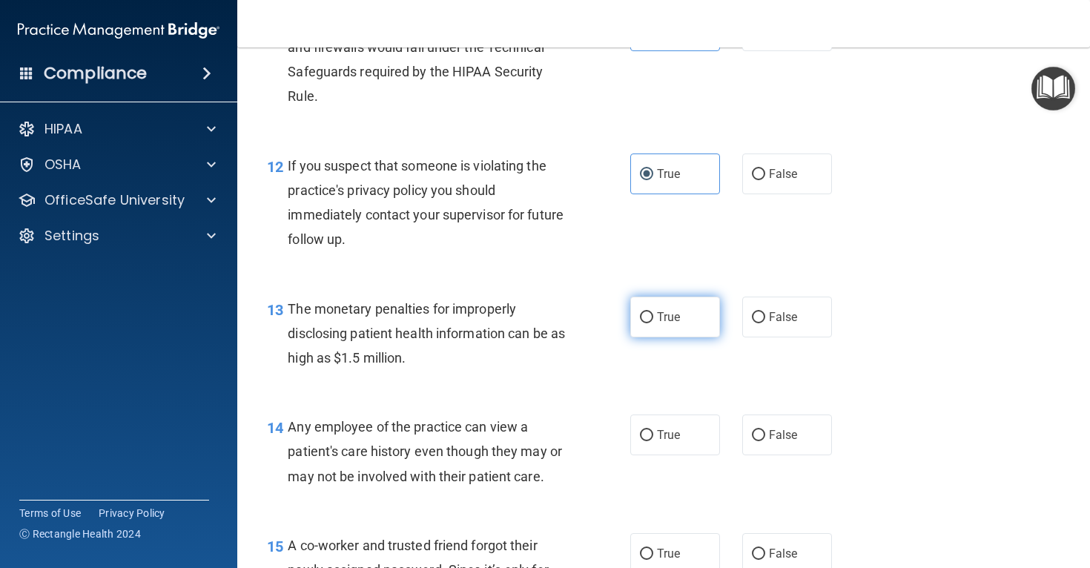
click at [677, 324] on span "True" at bounding box center [668, 317] width 23 height 14
click at [653, 323] on input "True" at bounding box center [646, 317] width 13 height 11
radio input "true"
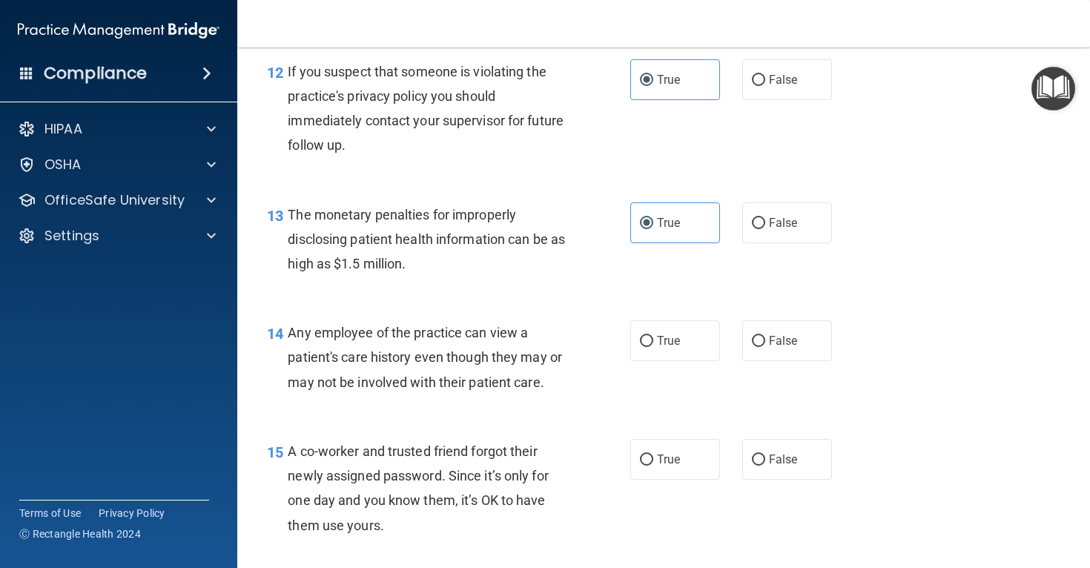
scroll to position [1488, 0]
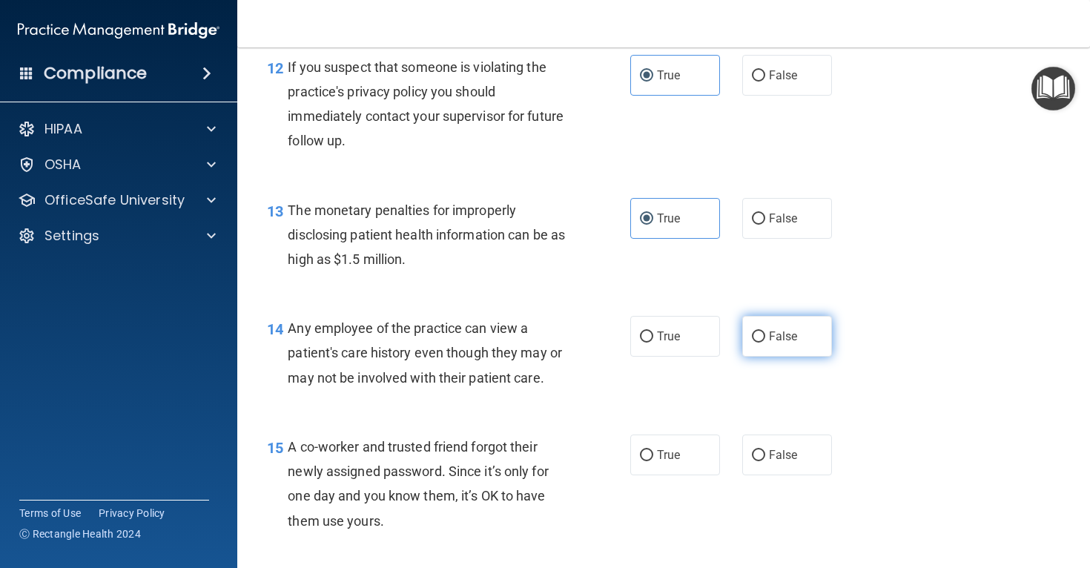
click at [788, 343] on span "False" at bounding box center [783, 336] width 29 height 14
click at [765, 343] on input "False" at bounding box center [758, 336] width 13 height 11
radio input "true"
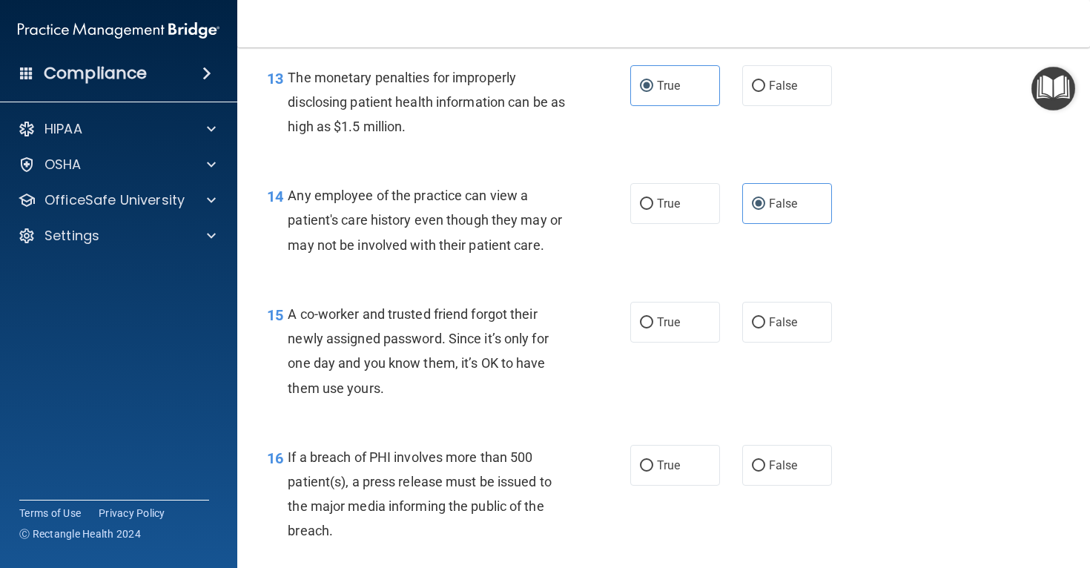
scroll to position [1623, 0]
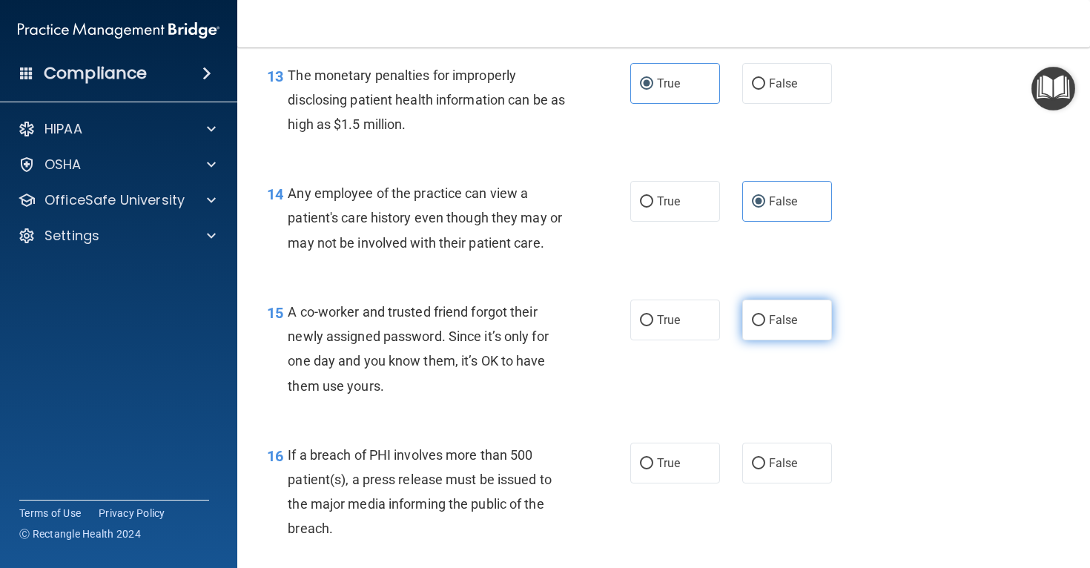
click at [807, 340] on label "False" at bounding box center [787, 320] width 90 height 41
click at [765, 326] on input "False" at bounding box center [758, 320] width 13 height 11
radio input "true"
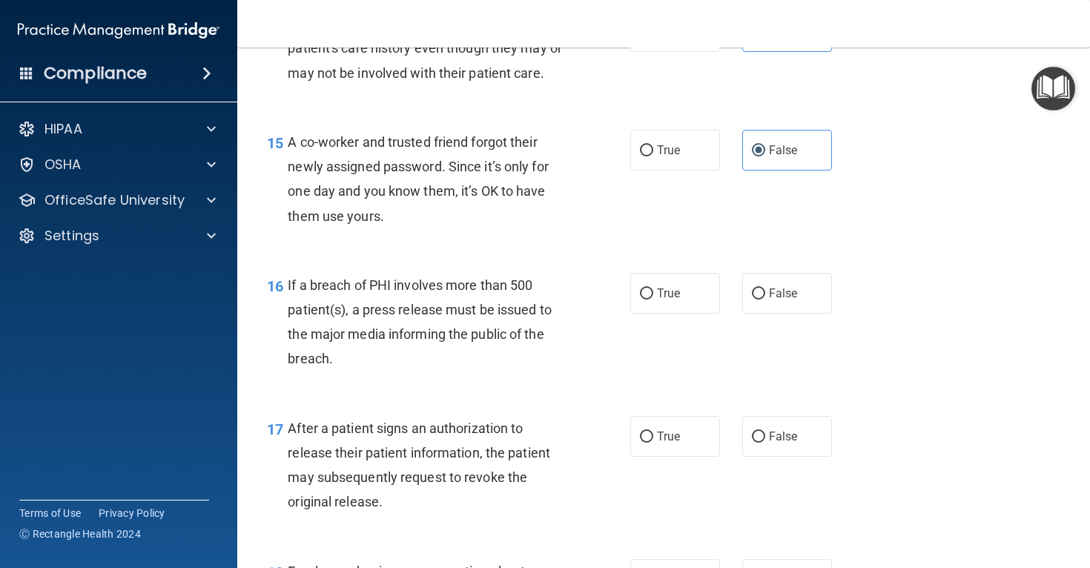
scroll to position [1798, 0]
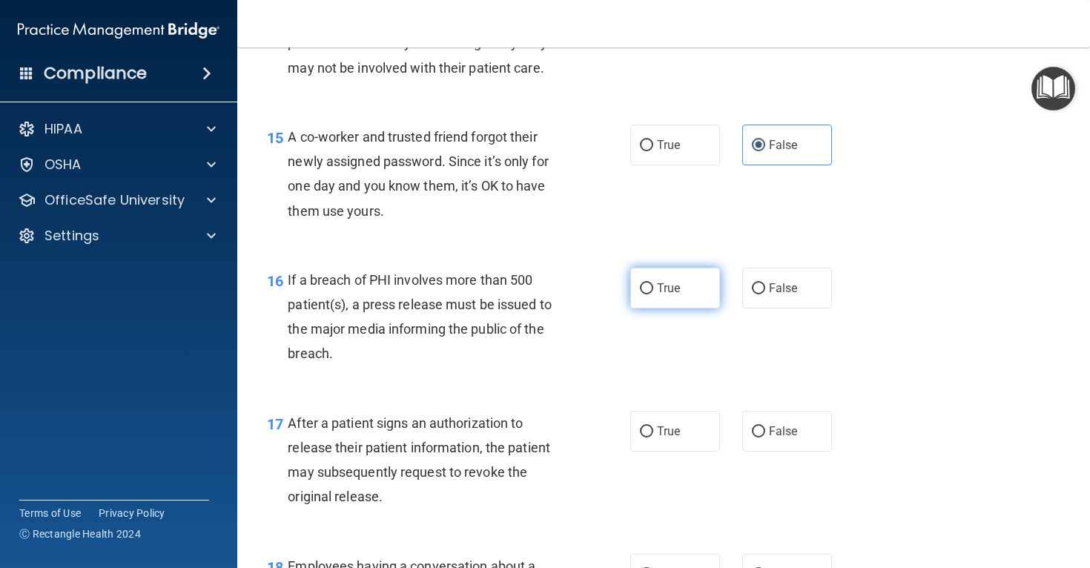
click at [658, 308] on label "True" at bounding box center [675, 288] width 90 height 41
click at [653, 294] on input "True" at bounding box center [646, 288] width 13 height 11
radio input "true"
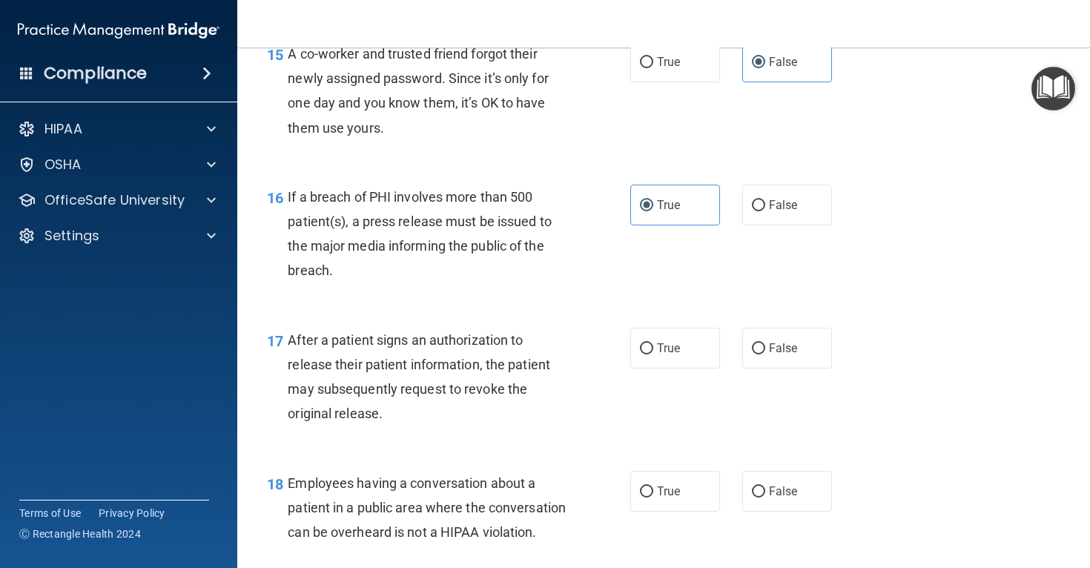
scroll to position [1887, 0]
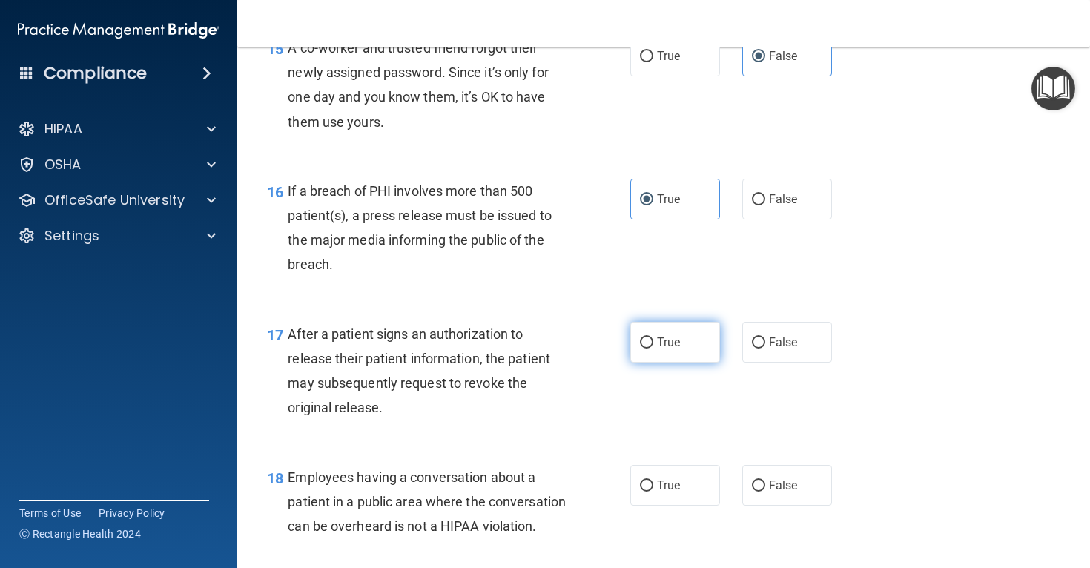
click at [652, 348] on input "True" at bounding box center [646, 342] width 13 height 11
radio input "true"
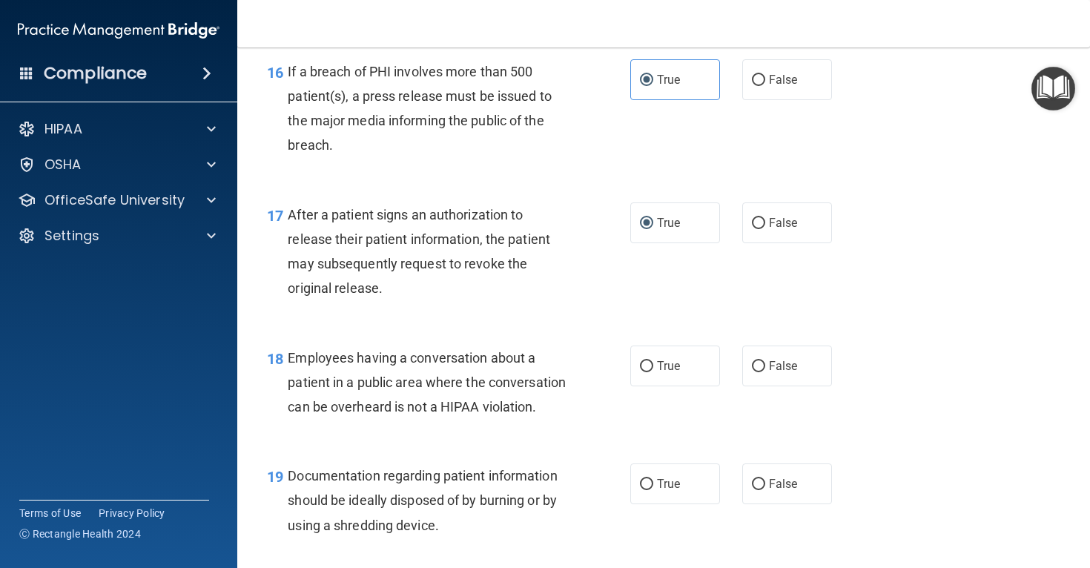
scroll to position [2008, 0]
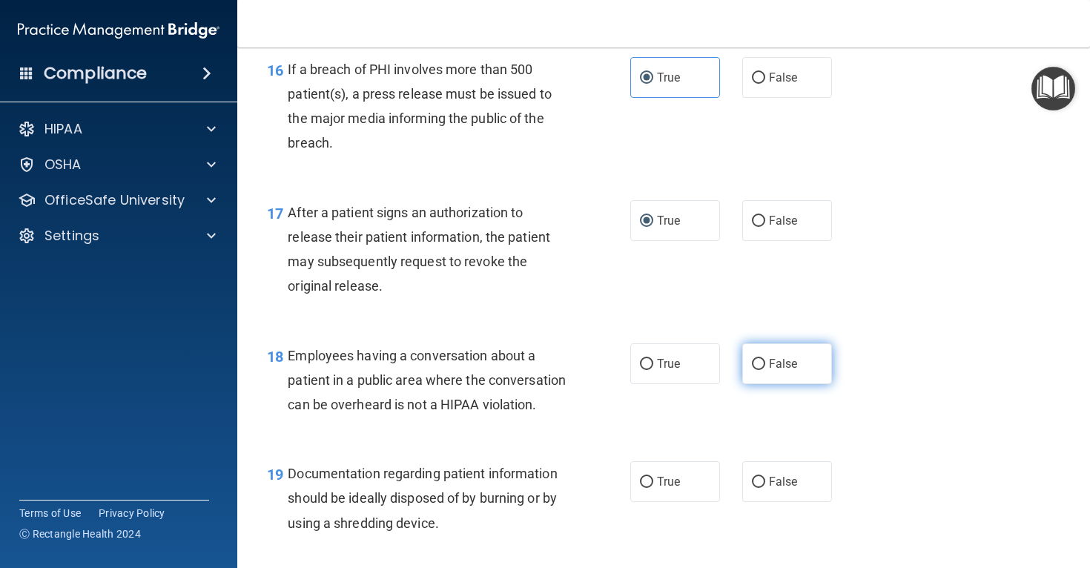
drag, startPoint x: 819, startPoint y: 401, endPoint x: 815, endPoint y: 408, distance: 7.6
click at [819, 384] on label "False" at bounding box center [787, 363] width 90 height 41
click at [765, 370] on input "False" at bounding box center [758, 364] width 13 height 11
radio input "true"
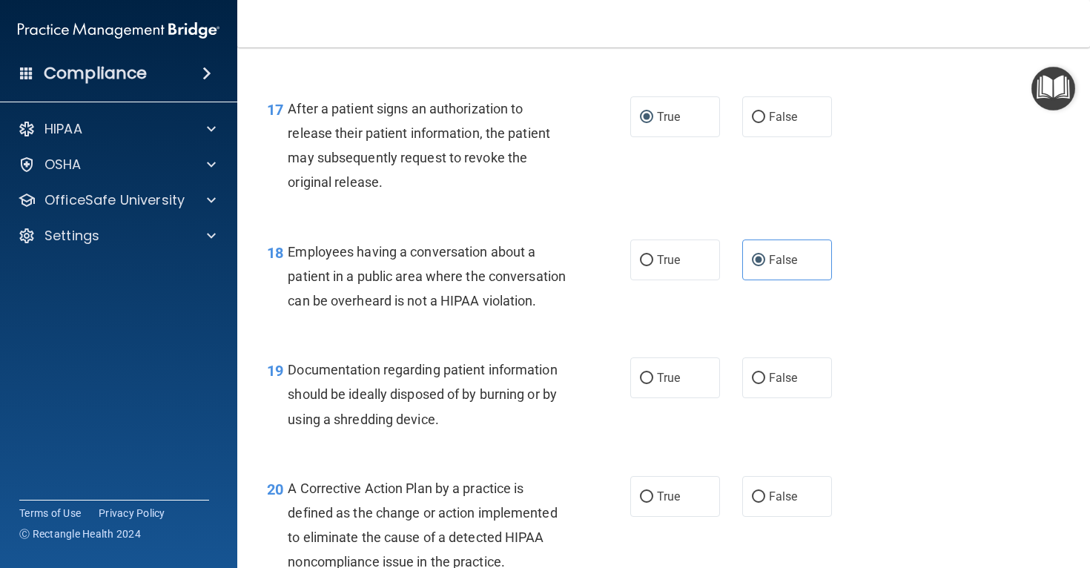
scroll to position [2126, 0]
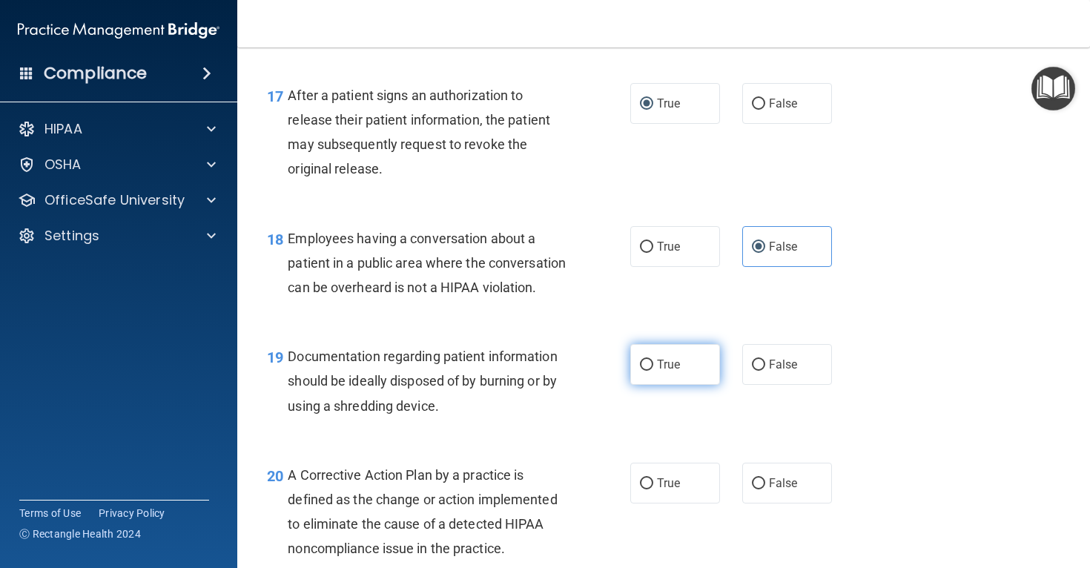
click at [658, 385] on label "True" at bounding box center [675, 364] width 90 height 41
click at [653, 371] on input "True" at bounding box center [646, 365] width 13 height 11
radio input "true"
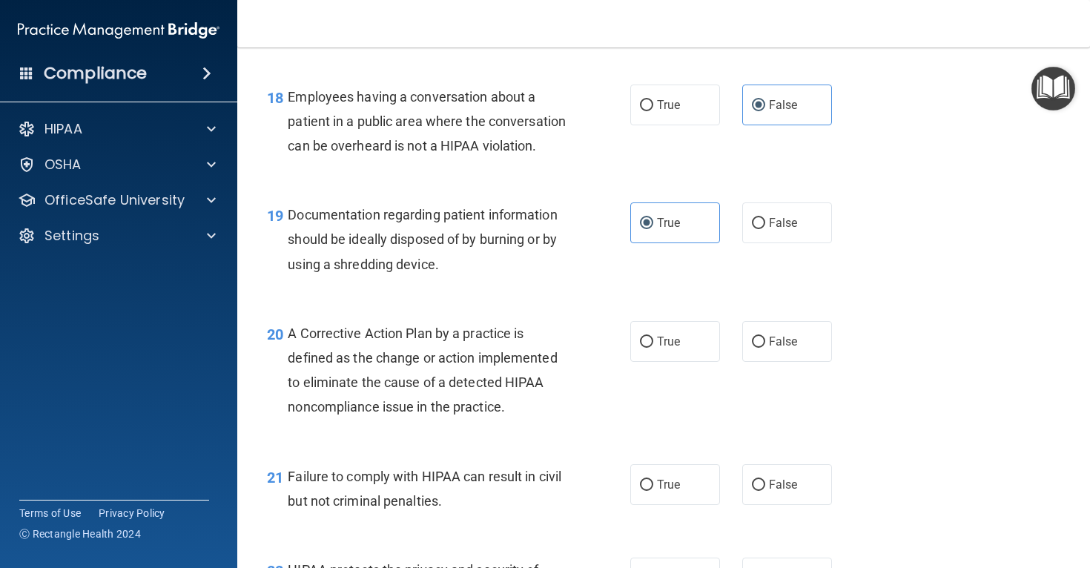
scroll to position [2269, 0]
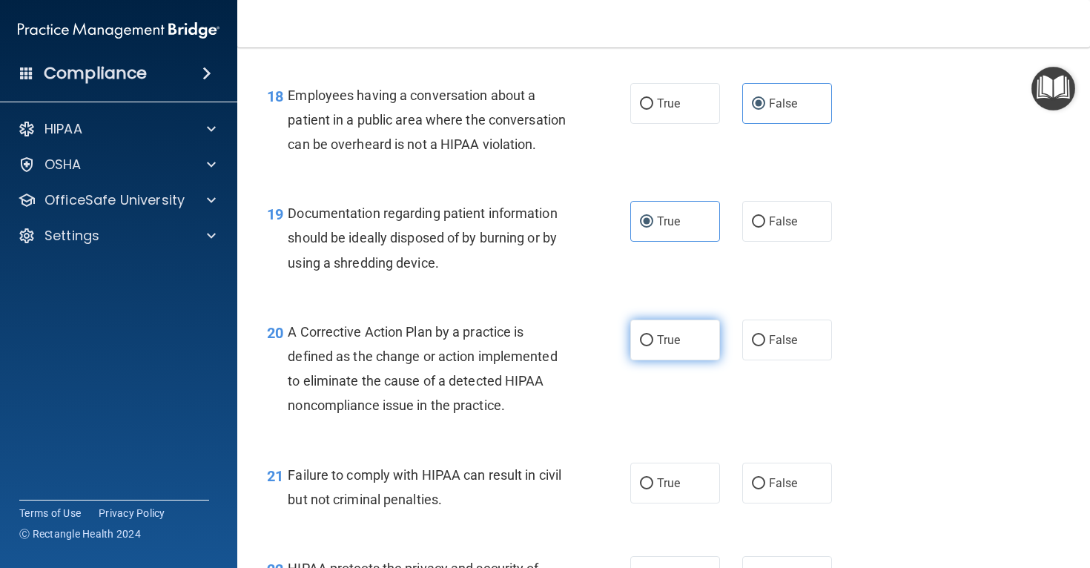
click at [676, 360] on label "True" at bounding box center [675, 340] width 90 height 41
click at [653, 346] on input "True" at bounding box center [646, 340] width 13 height 11
radio input "true"
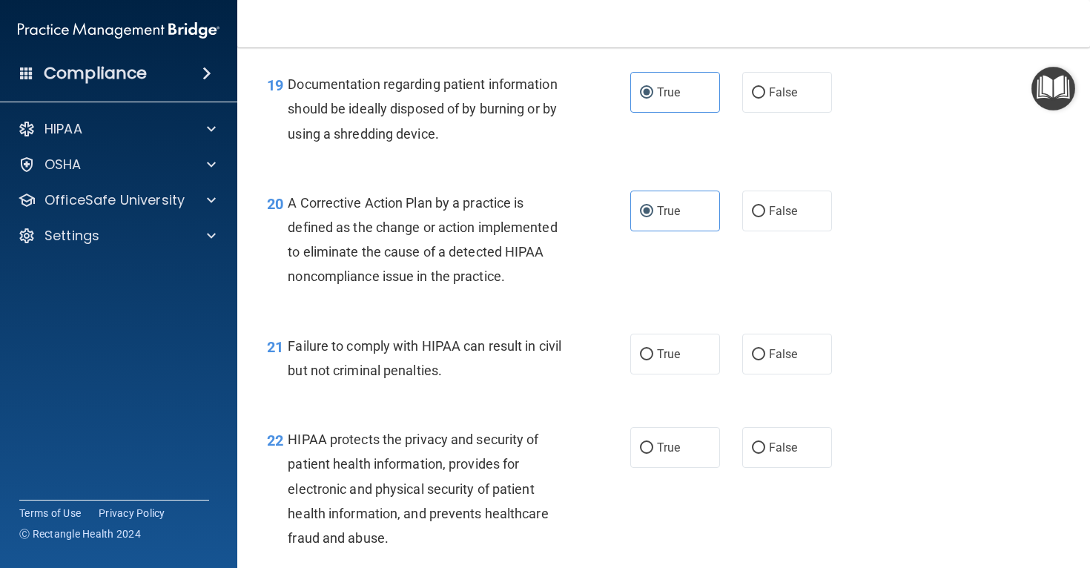
scroll to position [2403, 0]
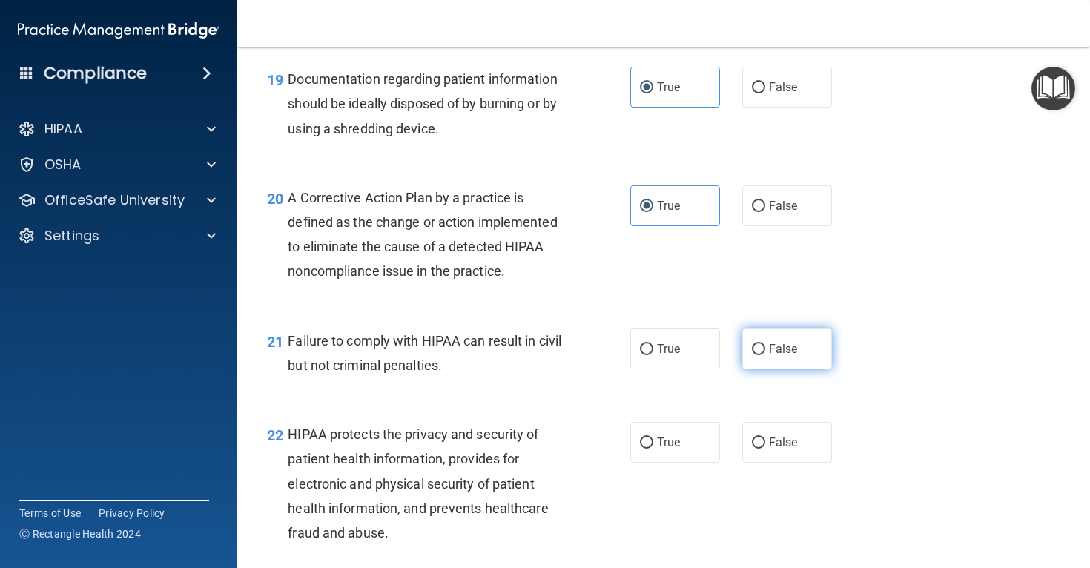
click at [811, 369] on label "False" at bounding box center [787, 348] width 90 height 41
click at [765, 355] on input "False" at bounding box center [758, 349] width 13 height 11
radio input "true"
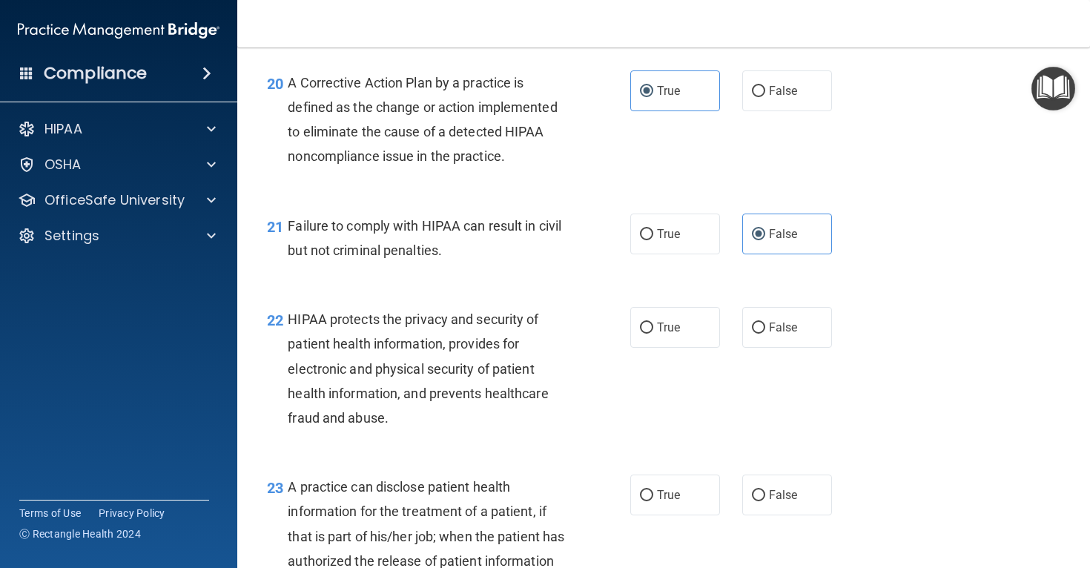
scroll to position [2527, 0]
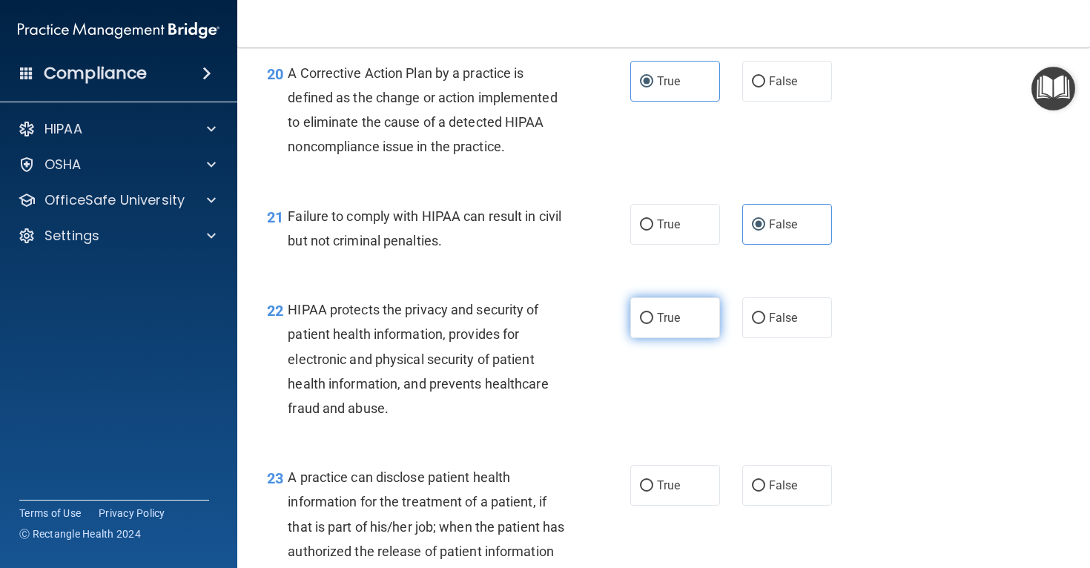
click at [644, 338] on label "True" at bounding box center [675, 317] width 90 height 41
click at [644, 324] on input "True" at bounding box center [646, 318] width 13 height 11
radio input "true"
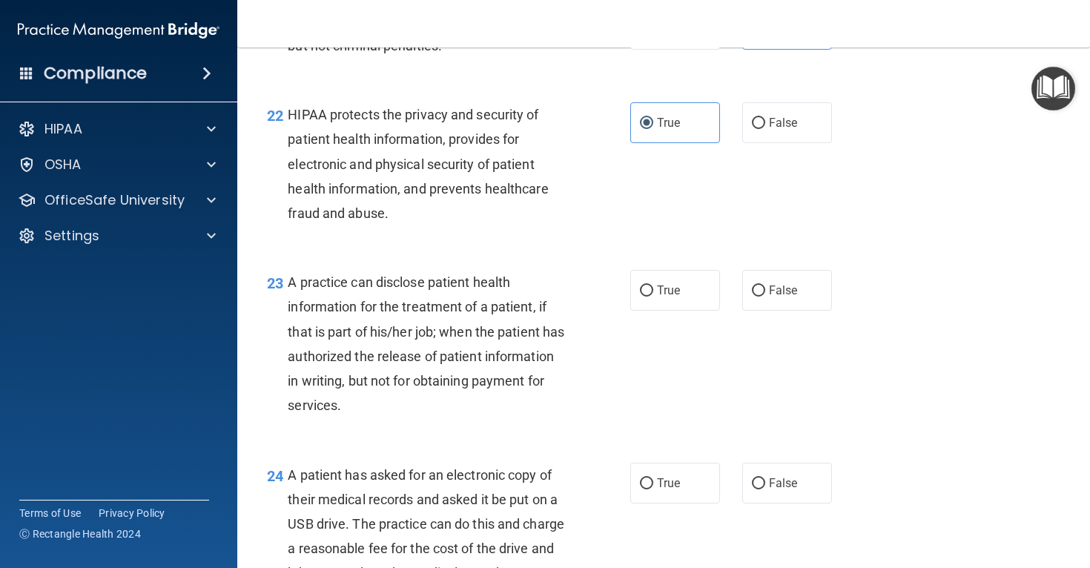
scroll to position [2726, 0]
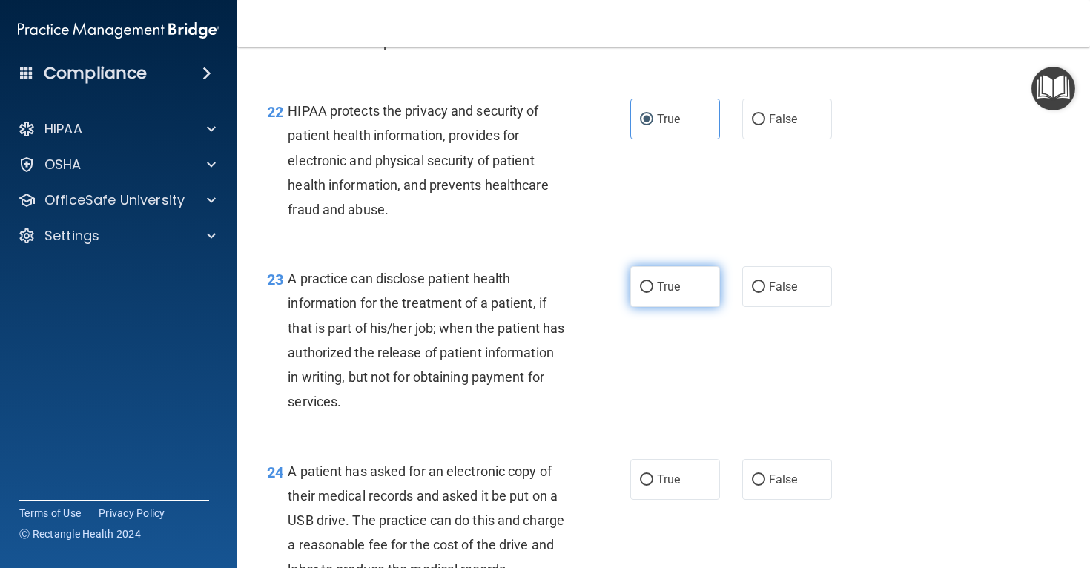
click at [646, 293] on input "True" at bounding box center [646, 287] width 13 height 11
radio input "true"
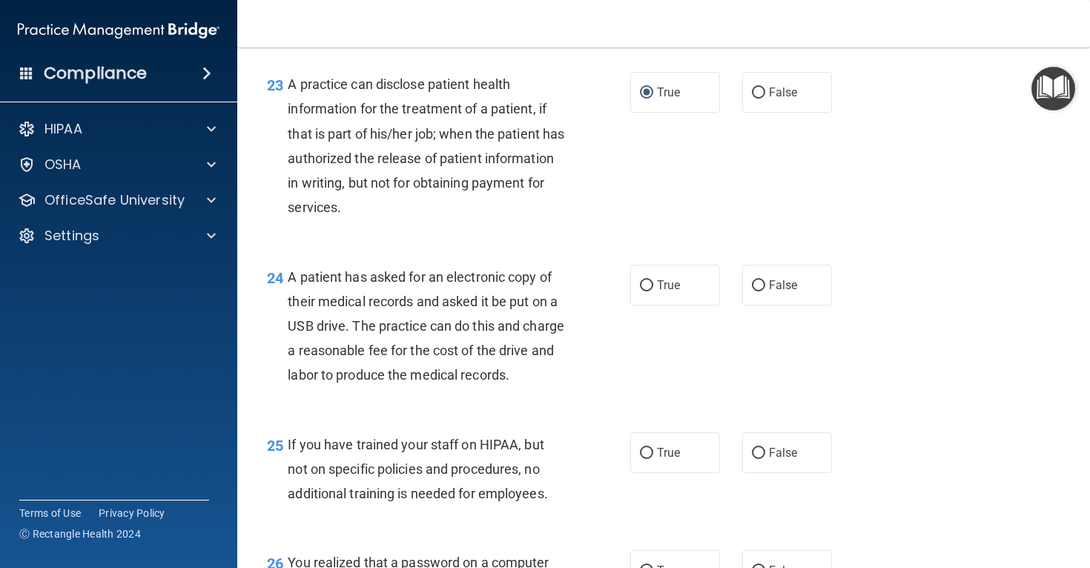
scroll to position [2922, 0]
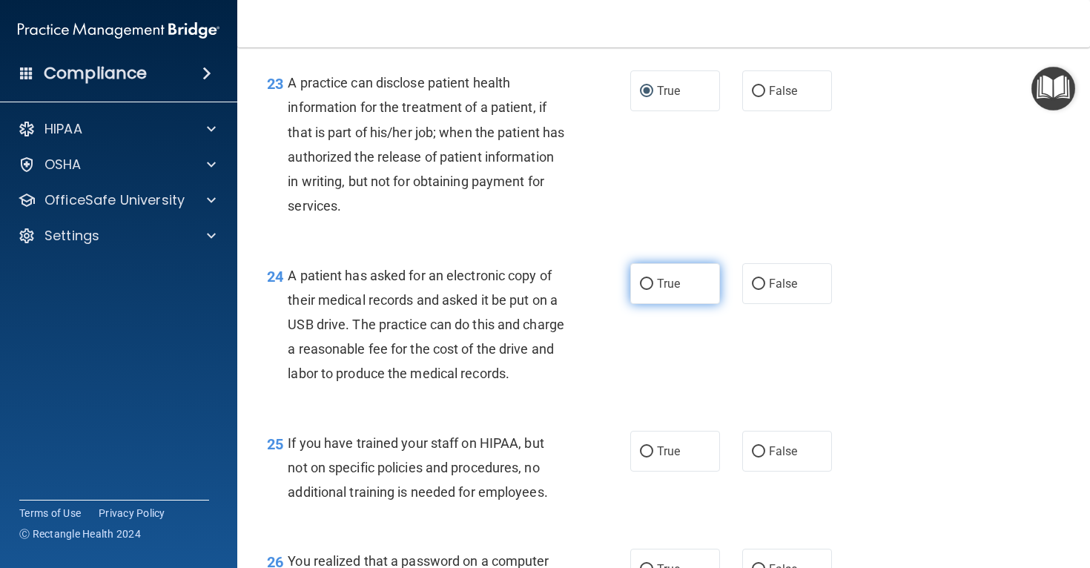
click at [666, 291] on span "True" at bounding box center [668, 284] width 23 height 14
click at [653, 290] on input "True" at bounding box center [646, 284] width 13 height 11
radio input "true"
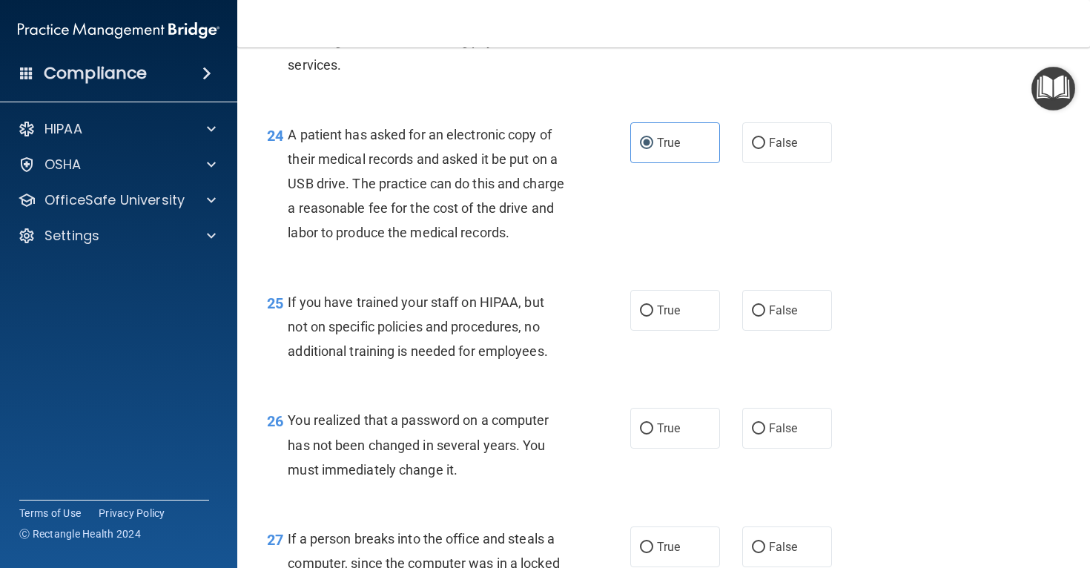
scroll to position [3065, 0]
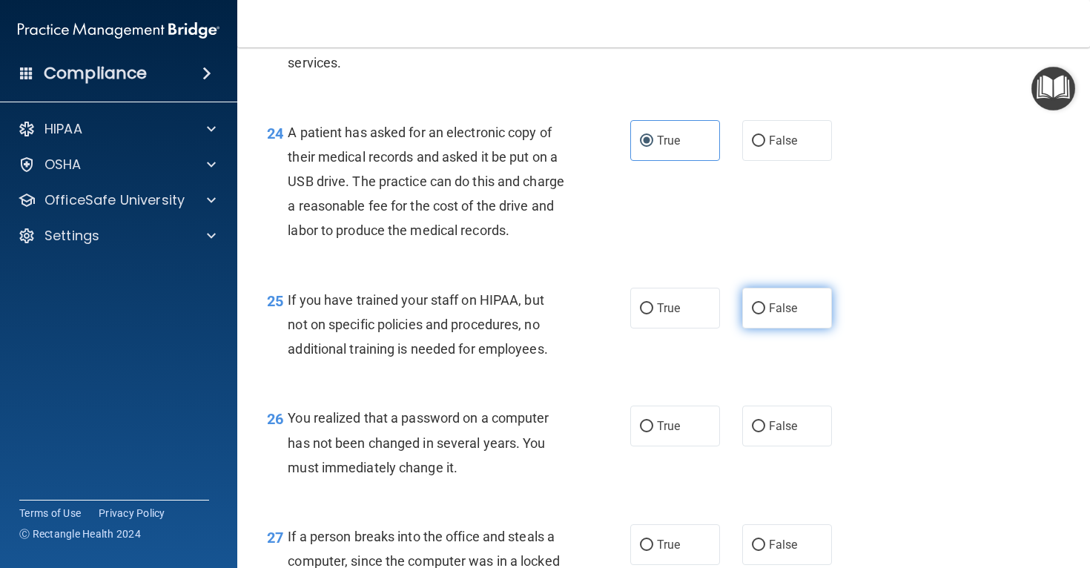
click at [812, 328] on label "False" at bounding box center [787, 308] width 90 height 41
click at [765, 314] on input "False" at bounding box center [758, 308] width 13 height 11
radio input "true"
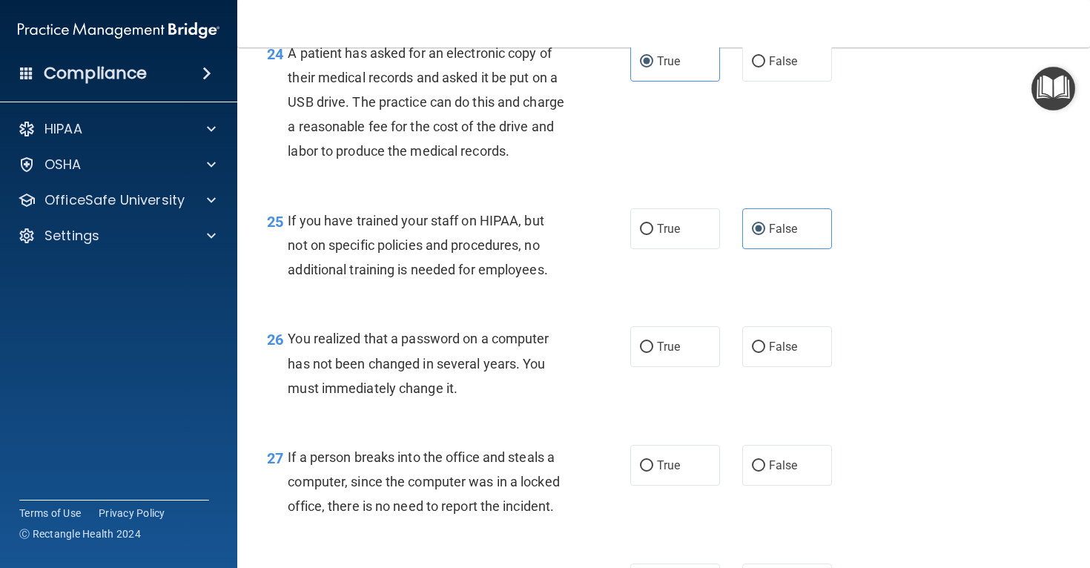
scroll to position [3167, 0]
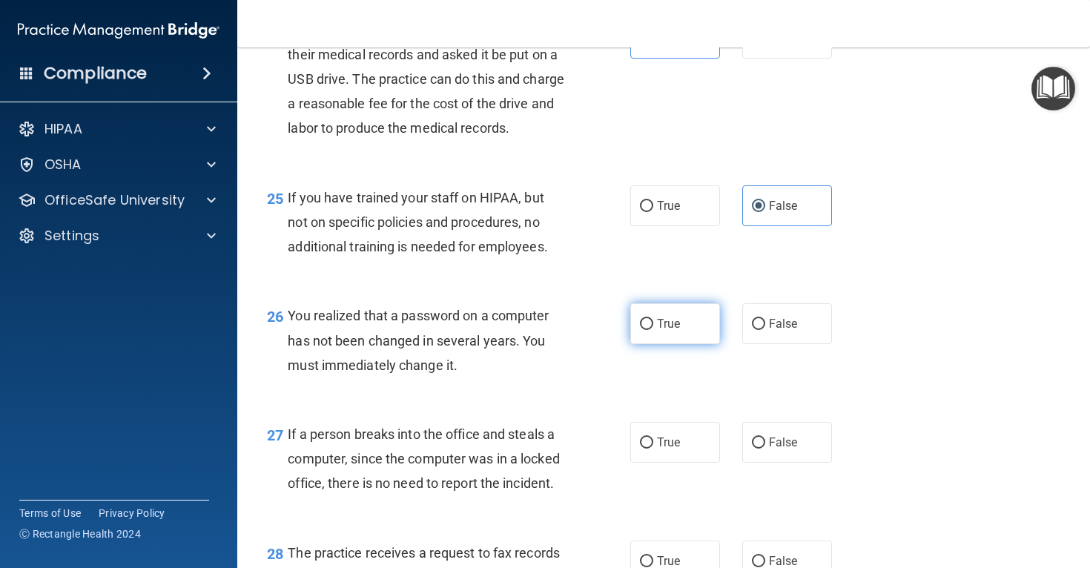
click at [667, 344] on label "True" at bounding box center [675, 323] width 90 height 41
click at [653, 330] on input "True" at bounding box center [646, 324] width 13 height 11
radio input "true"
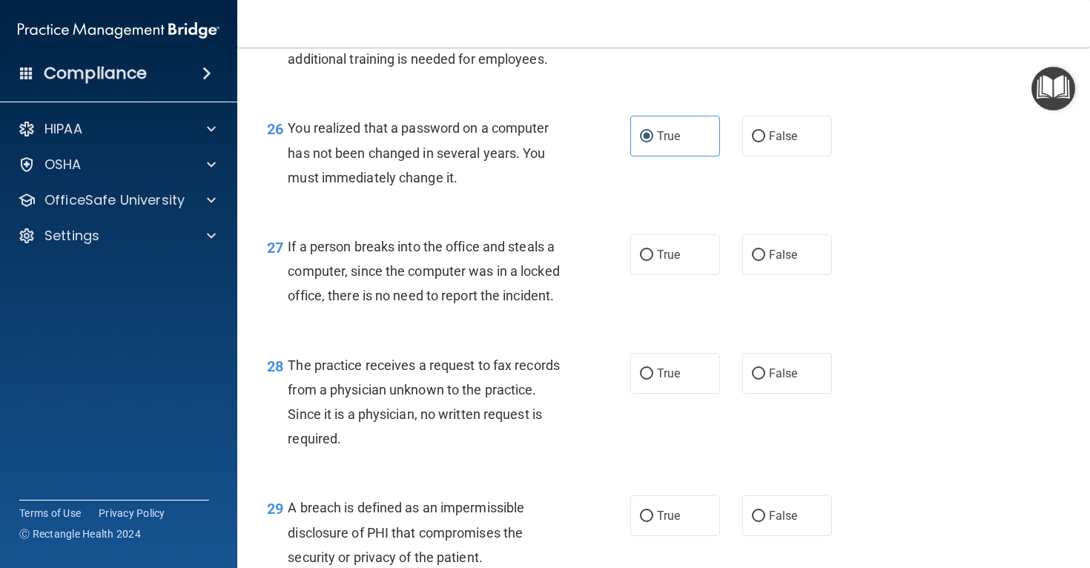
scroll to position [3356, 0]
click at [786, 274] on label "False" at bounding box center [787, 254] width 90 height 41
click at [765, 260] on input "False" at bounding box center [758, 254] width 13 height 11
radio input "true"
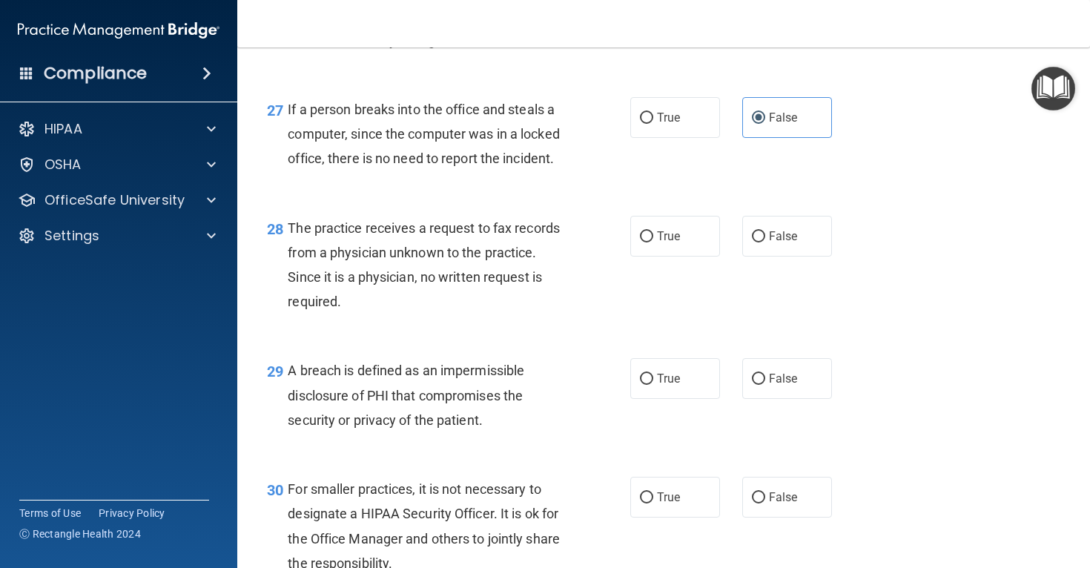
scroll to position [3502, 0]
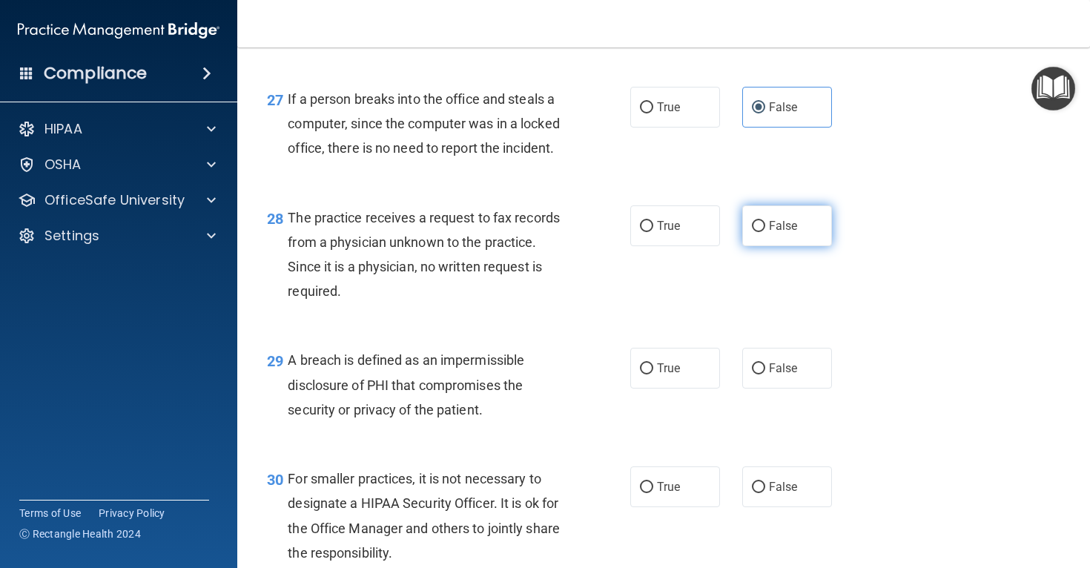
click at [810, 246] on label "False" at bounding box center [787, 225] width 90 height 41
click at [765, 232] on input "False" at bounding box center [758, 226] width 13 height 11
radio input "true"
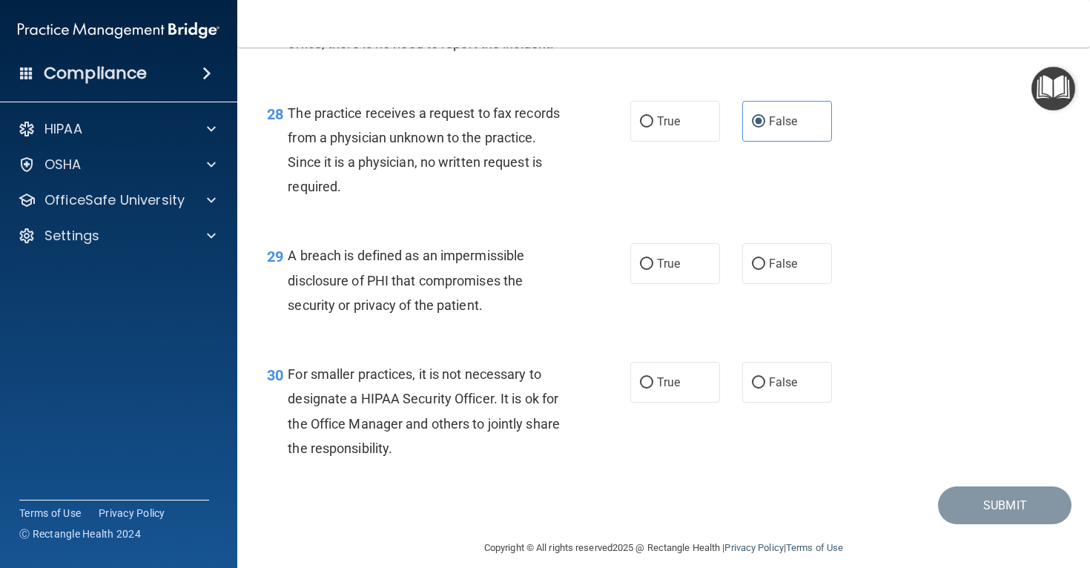
scroll to position [3611, 0]
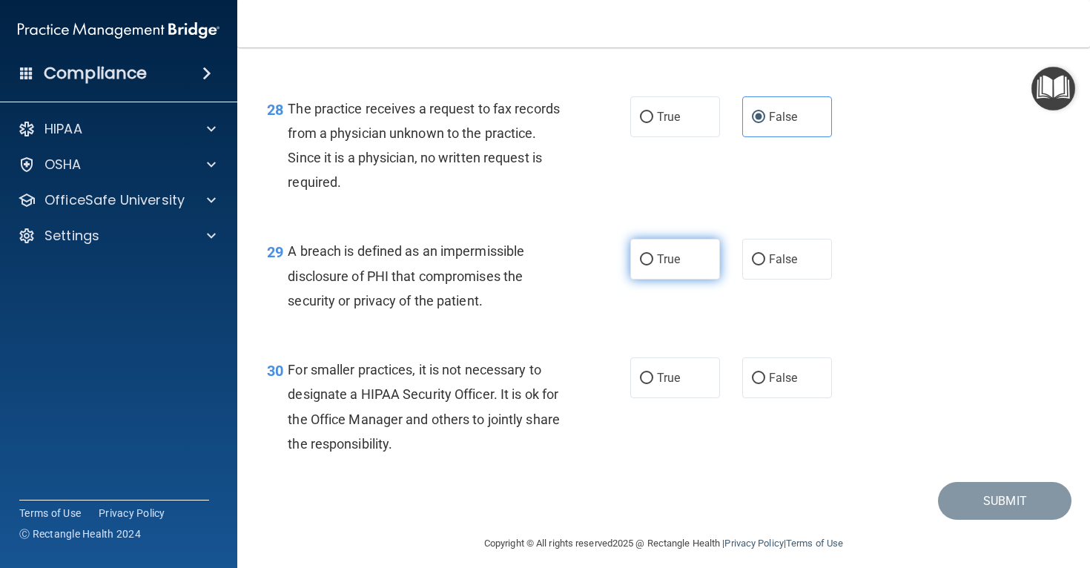
click at [662, 266] on span "True" at bounding box center [668, 259] width 23 height 14
click at [653, 265] on input "True" at bounding box center [646, 259] width 13 height 11
radio input "true"
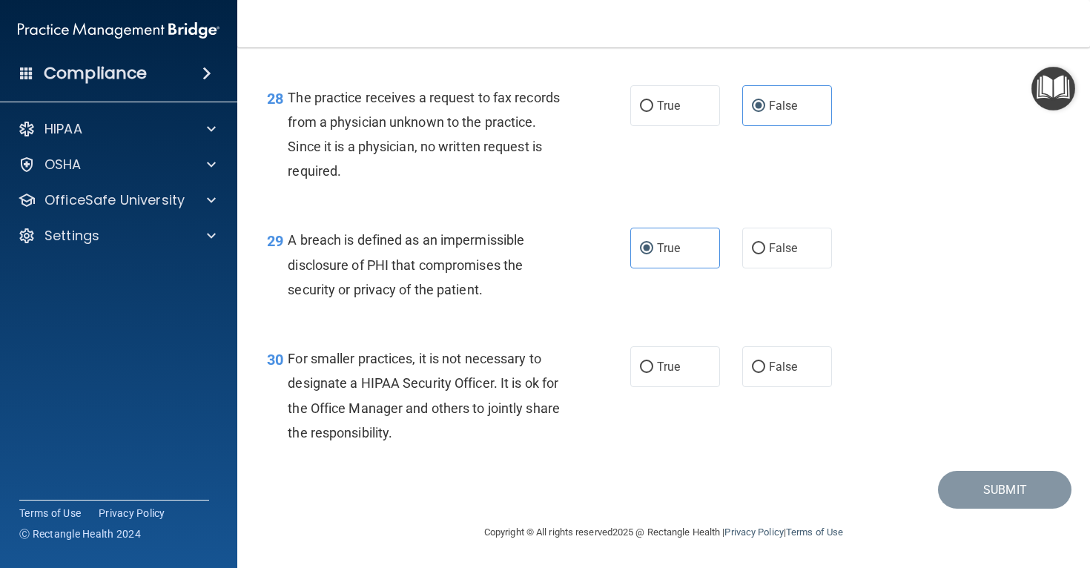
scroll to position [3688, 0]
click at [819, 383] on label "False" at bounding box center [787, 366] width 90 height 41
click at [765, 373] on input "False" at bounding box center [758, 367] width 13 height 11
radio input "true"
click at [996, 492] on button "Submit" at bounding box center [1004, 490] width 133 height 38
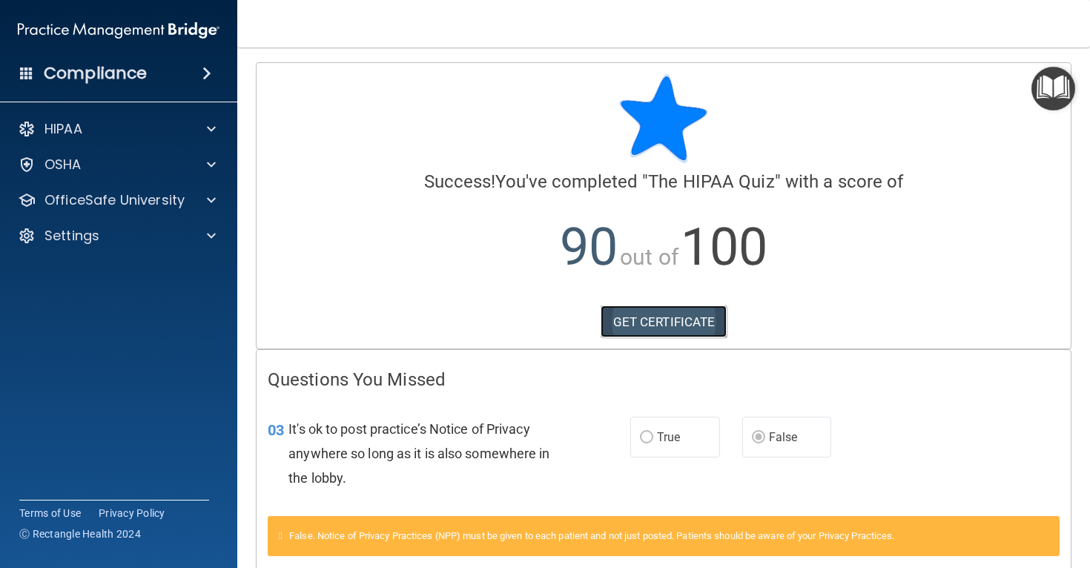
click at [688, 329] on link "GET CERTIFICATE" at bounding box center [664, 321] width 127 height 33
click at [171, 133] on div "HIPAA" at bounding box center [99, 129] width 184 height 18
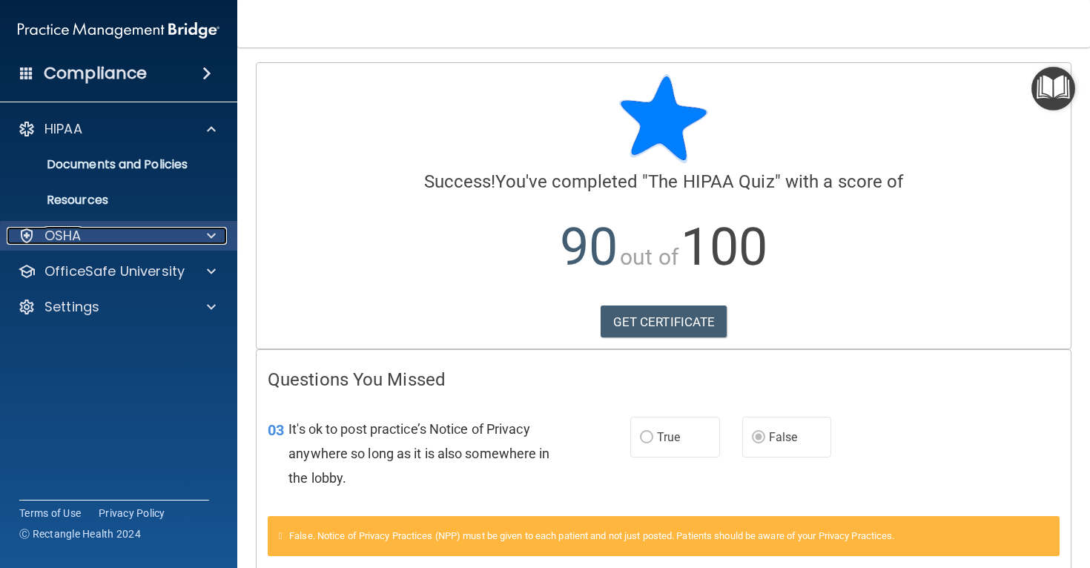
click at [131, 232] on div "OSHA" at bounding box center [99, 236] width 184 height 18
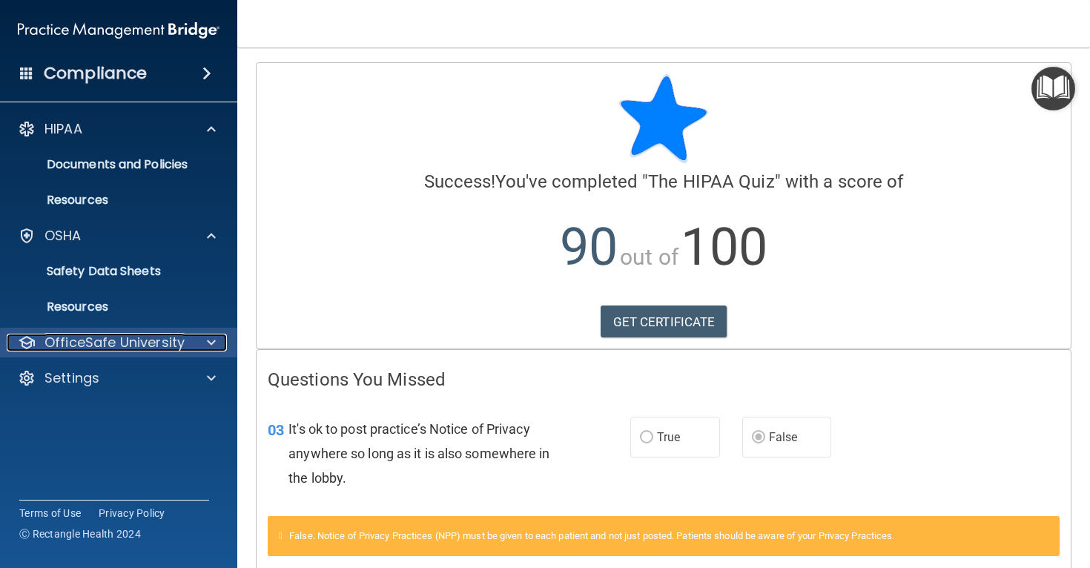
click at [177, 350] on p "OfficeSafe University" at bounding box center [114, 343] width 140 height 18
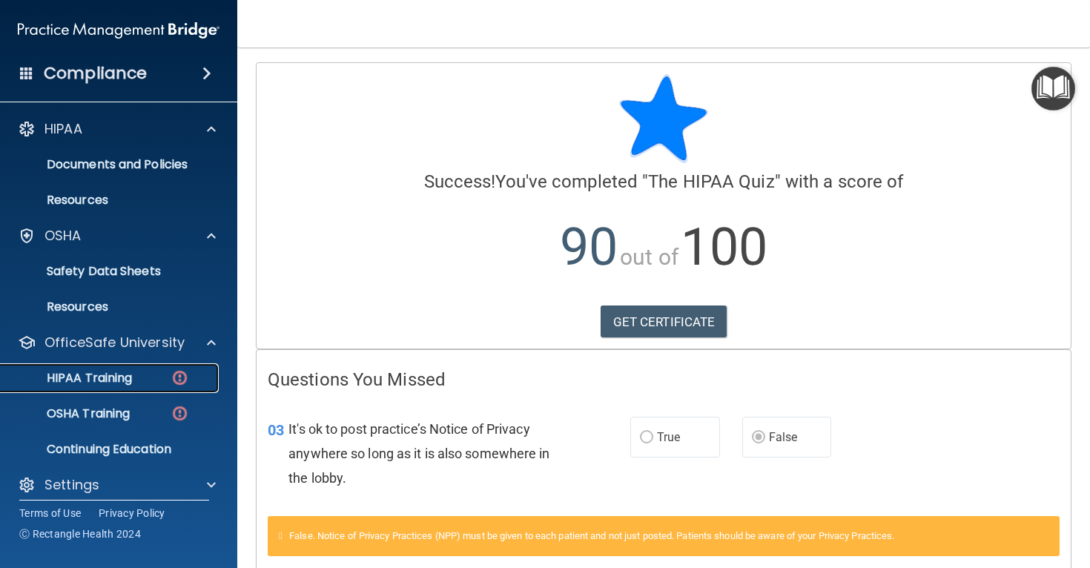
click at [120, 378] on p "HIPAA Training" at bounding box center [71, 378] width 122 height 15
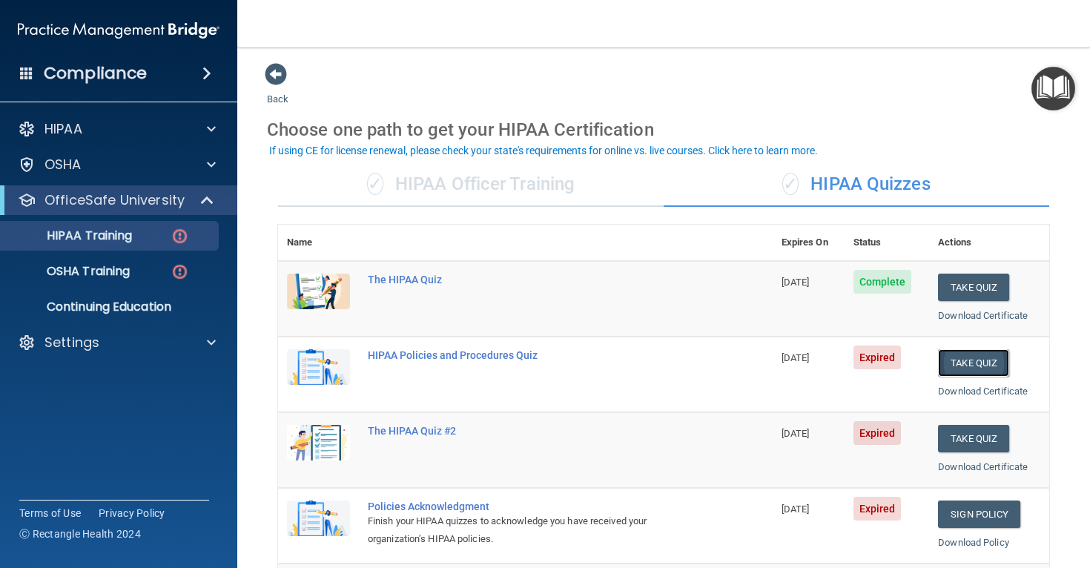
click at [976, 359] on button "Take Quiz" at bounding box center [973, 362] width 71 height 27
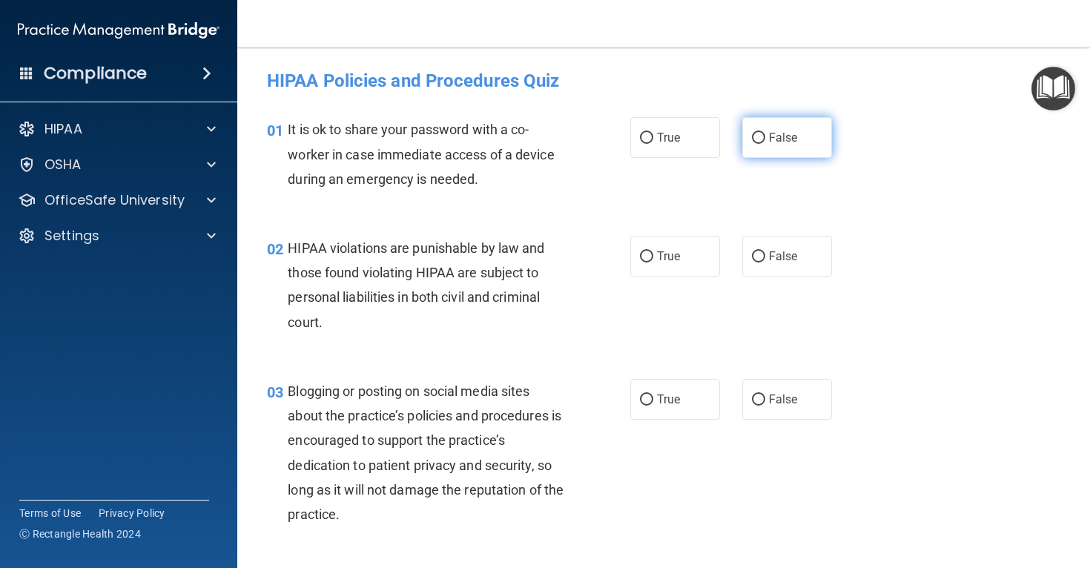
click at [801, 135] on label "False" at bounding box center [787, 137] width 90 height 41
click at [765, 135] on input "False" at bounding box center [758, 138] width 13 height 11
radio input "true"
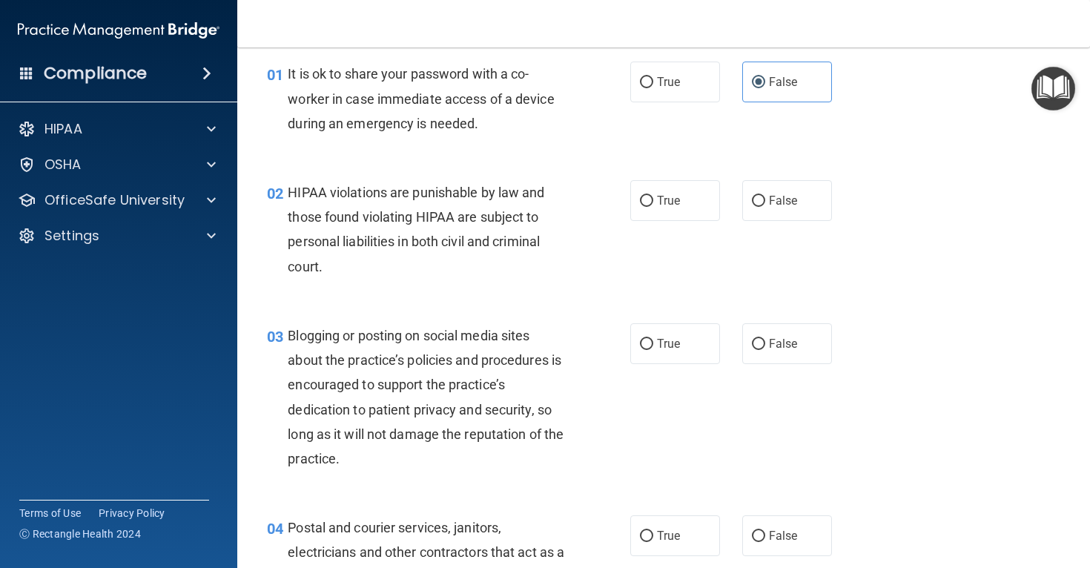
scroll to position [65, 0]
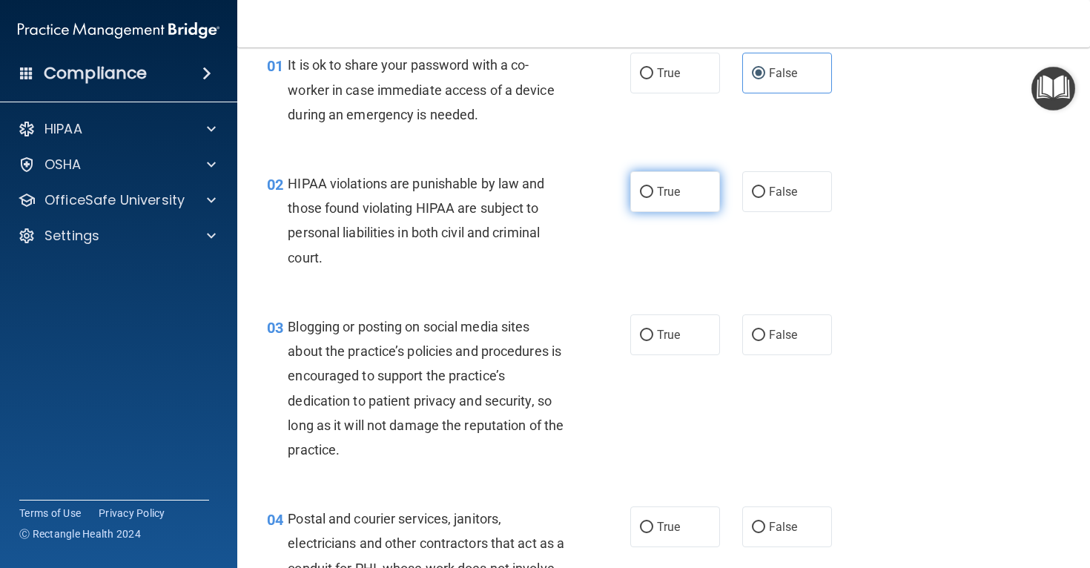
click at [669, 195] on span "True" at bounding box center [668, 192] width 23 height 14
click at [653, 195] on input "True" at bounding box center [646, 192] width 13 height 11
radio input "true"
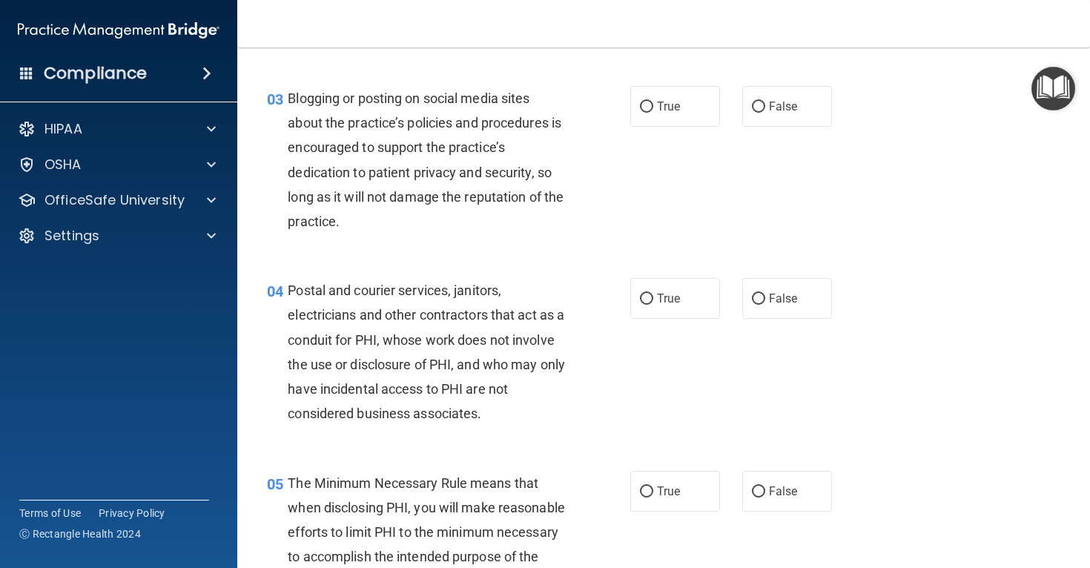
scroll to position [296, 0]
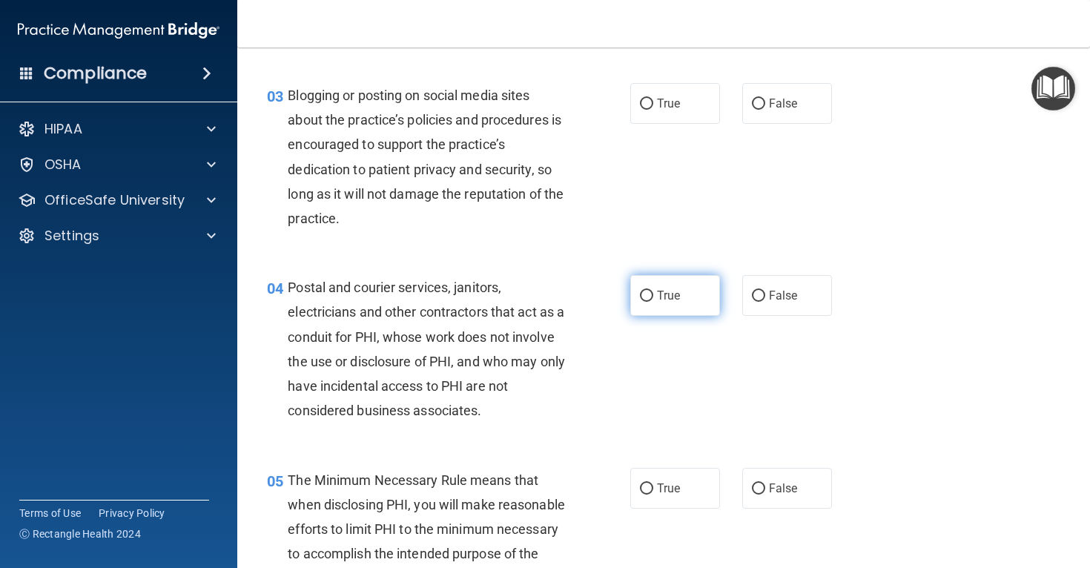
click at [657, 296] on span "True" at bounding box center [668, 295] width 23 height 14
click at [653, 296] on input "True" at bounding box center [646, 296] width 13 height 11
radio input "true"
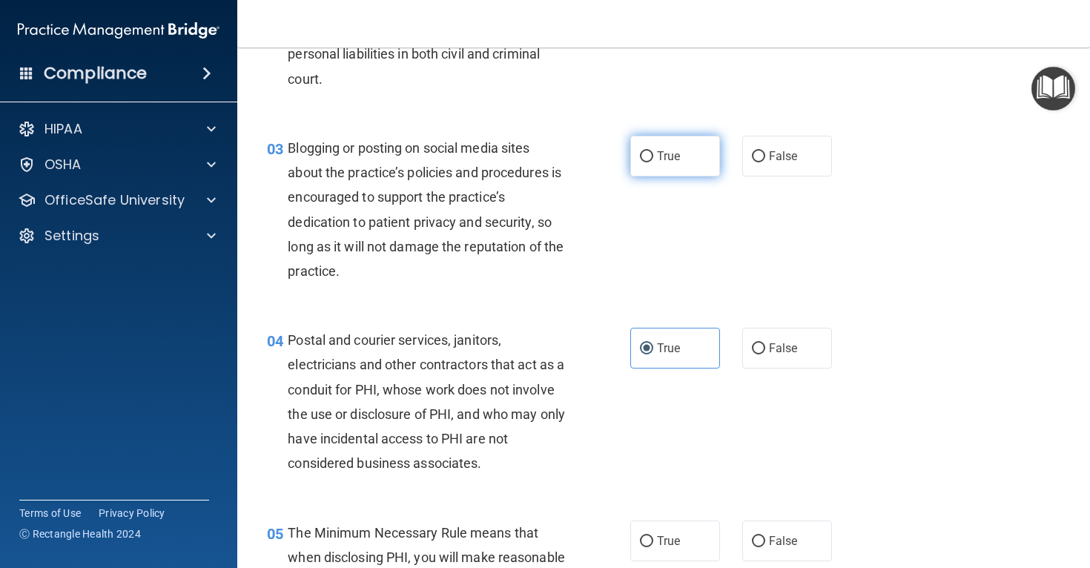
scroll to position [242, 0]
click at [677, 164] on span "True" at bounding box center [668, 158] width 23 height 14
click at [653, 164] on input "True" at bounding box center [646, 158] width 13 height 11
radio input "true"
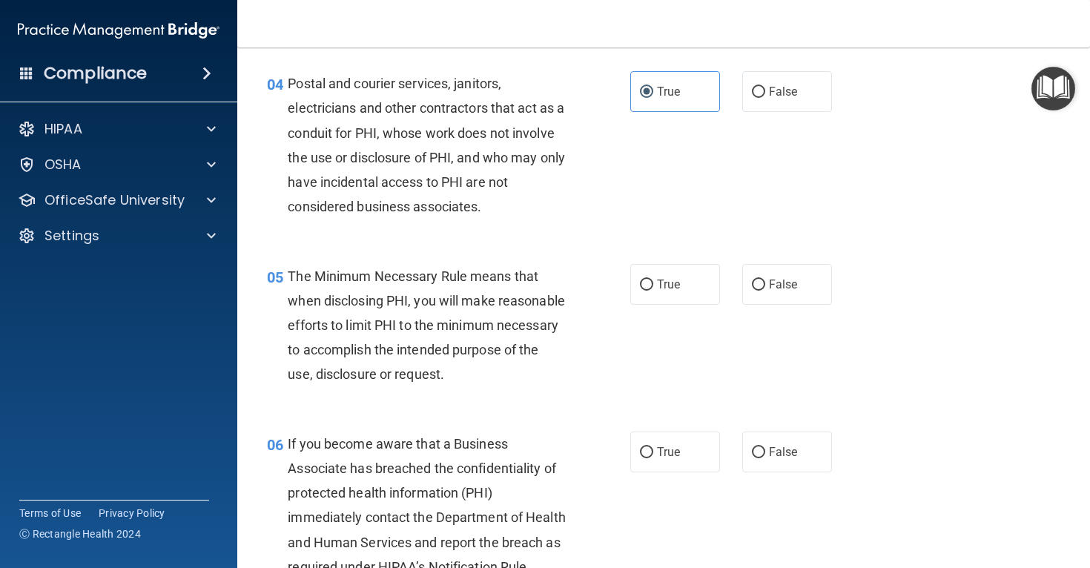
scroll to position [501, 0]
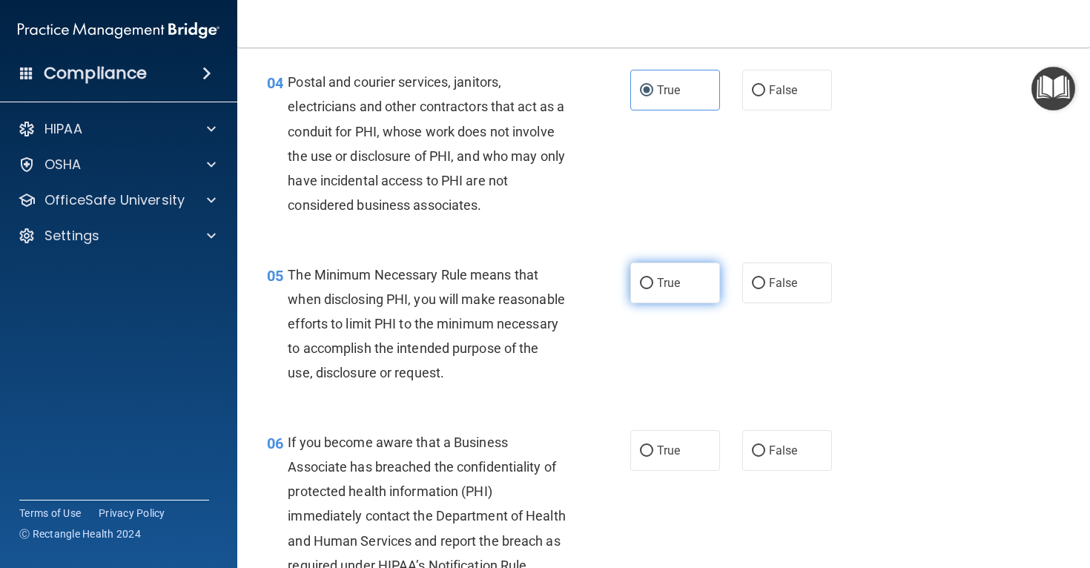
click at [657, 276] on span "True" at bounding box center [668, 283] width 23 height 14
click at [653, 278] on input "True" at bounding box center [646, 283] width 13 height 11
radio input "true"
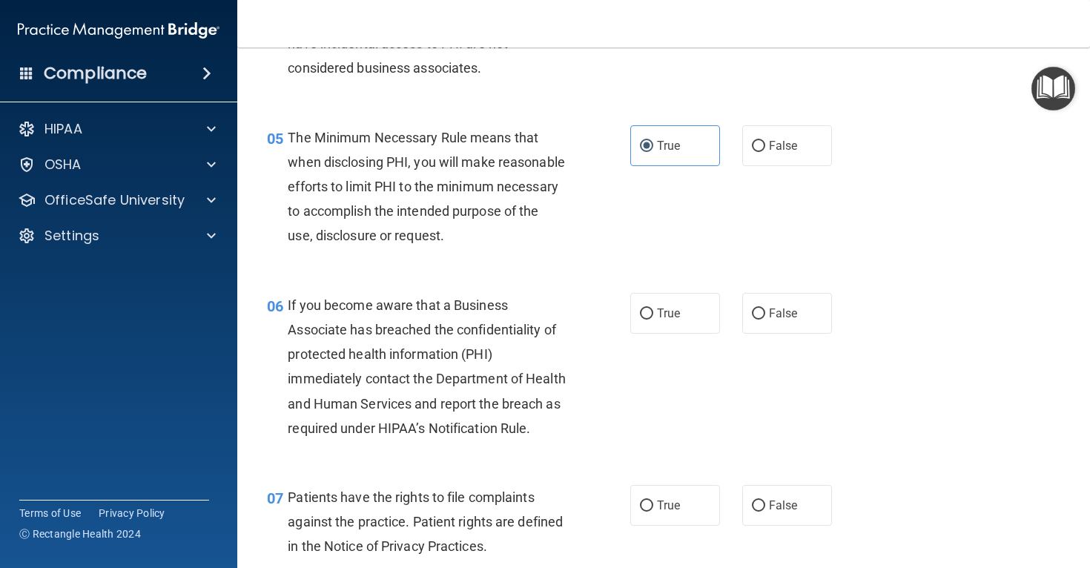
scroll to position [644, 0]
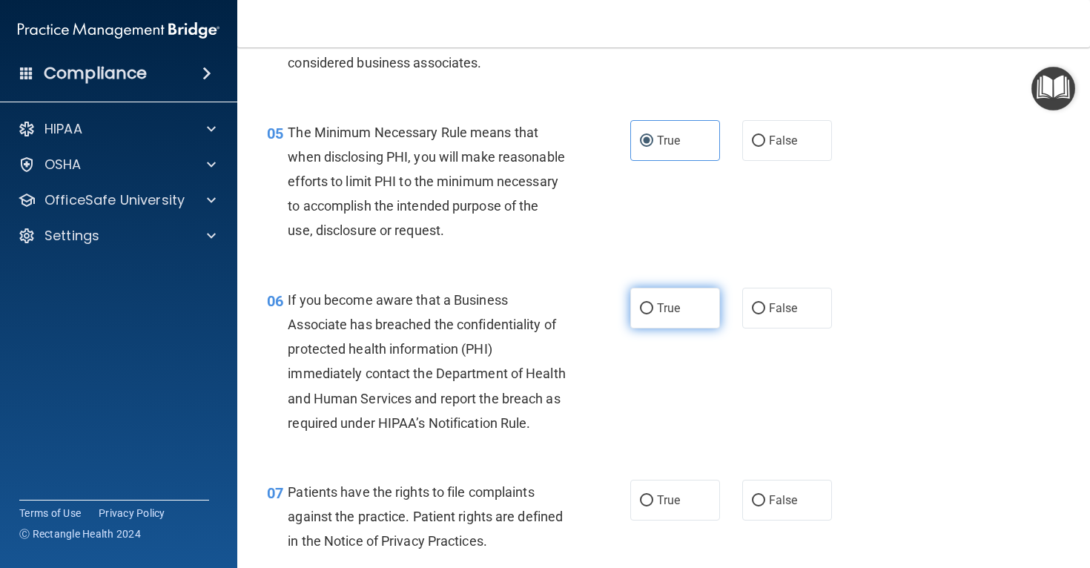
click at [657, 315] on span "True" at bounding box center [668, 308] width 23 height 14
click at [653, 314] on input "True" at bounding box center [646, 308] width 13 height 11
radio input "true"
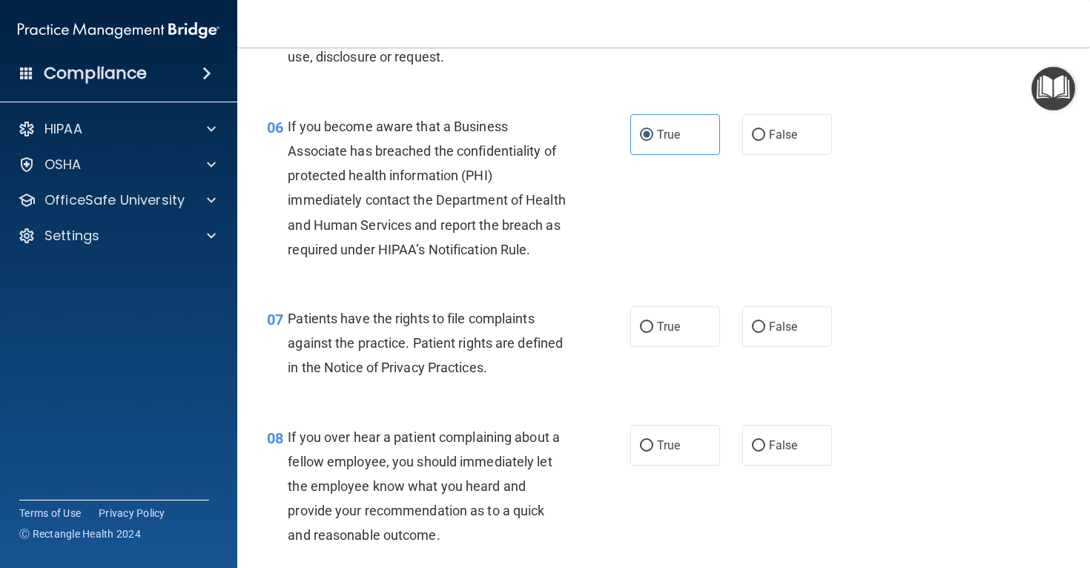
scroll to position [818, 0]
click at [651, 332] on input "True" at bounding box center [646, 326] width 13 height 11
radio input "true"
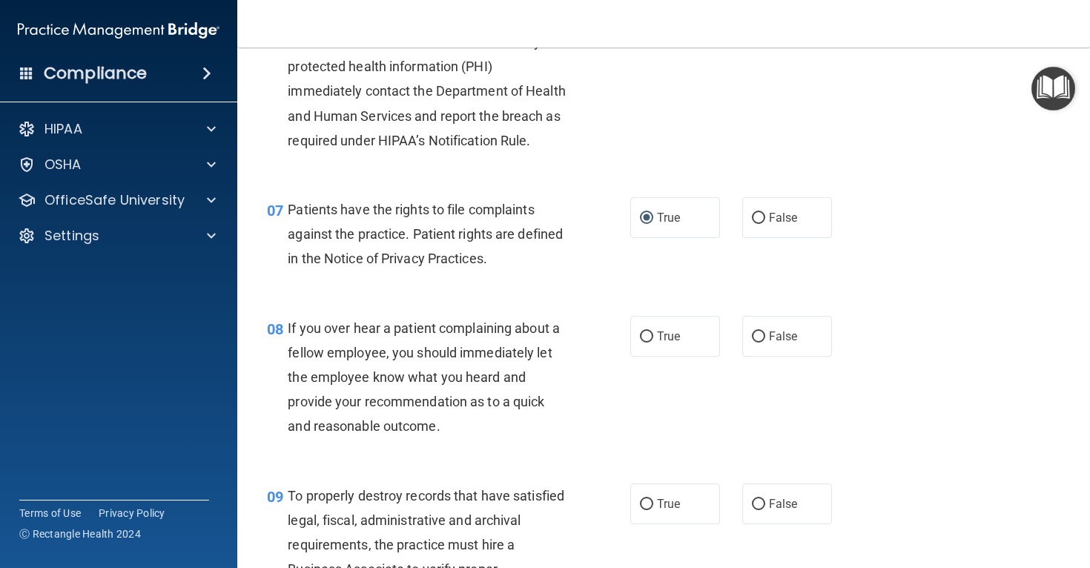
scroll to position [928, 0]
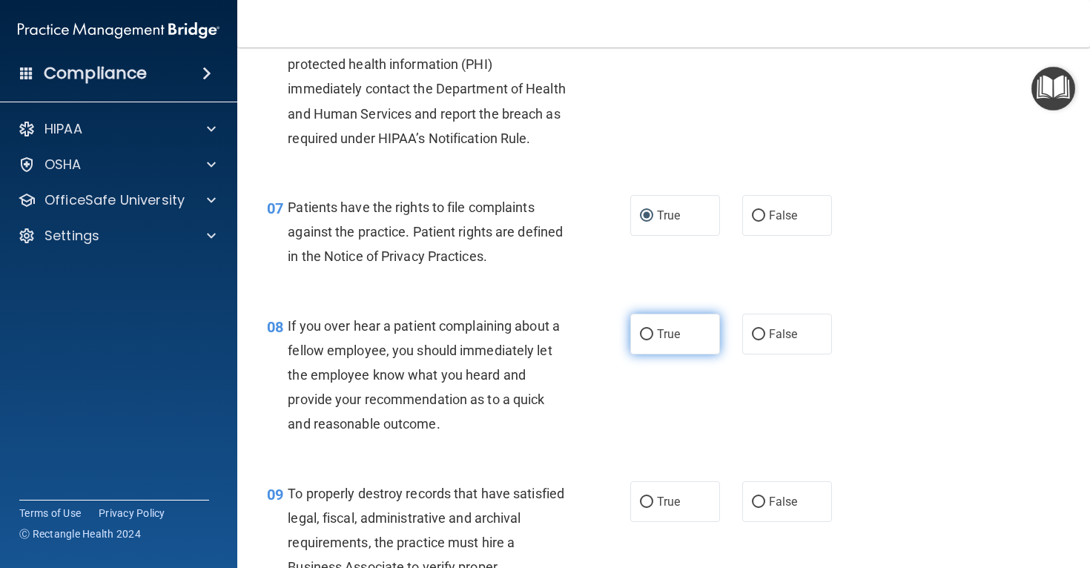
click at [659, 341] on span "True" at bounding box center [668, 334] width 23 height 14
click at [653, 340] on input "True" at bounding box center [646, 334] width 13 height 11
radio input "true"
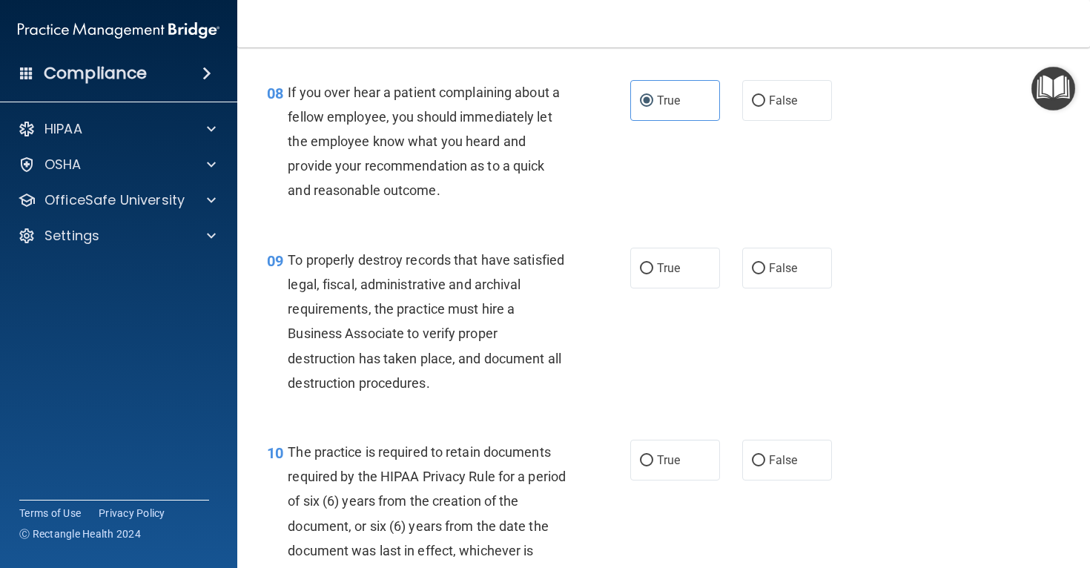
scroll to position [1165, 0]
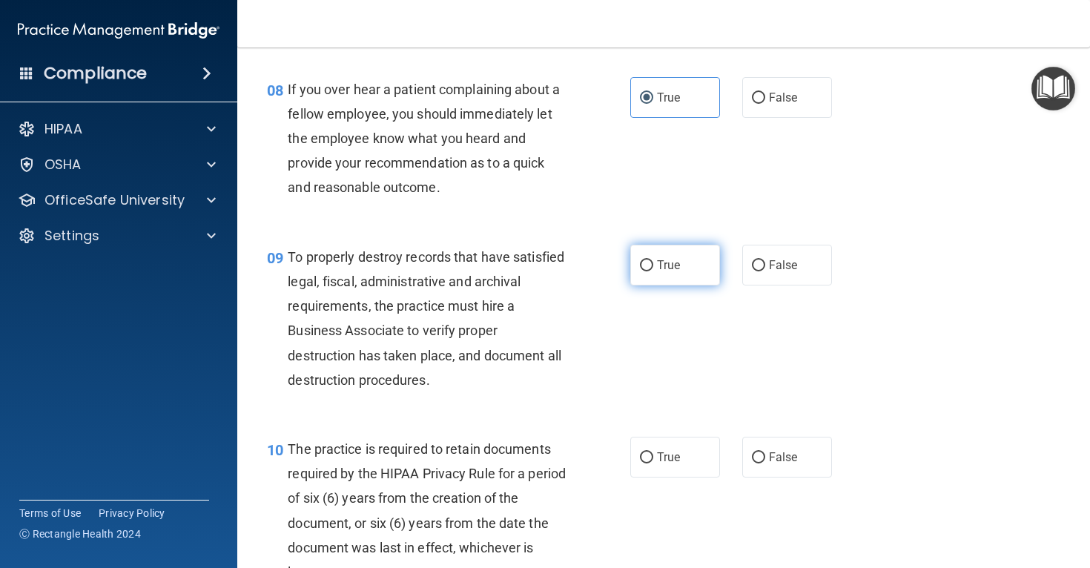
click at [652, 271] on input "True" at bounding box center [646, 265] width 13 height 11
radio input "true"
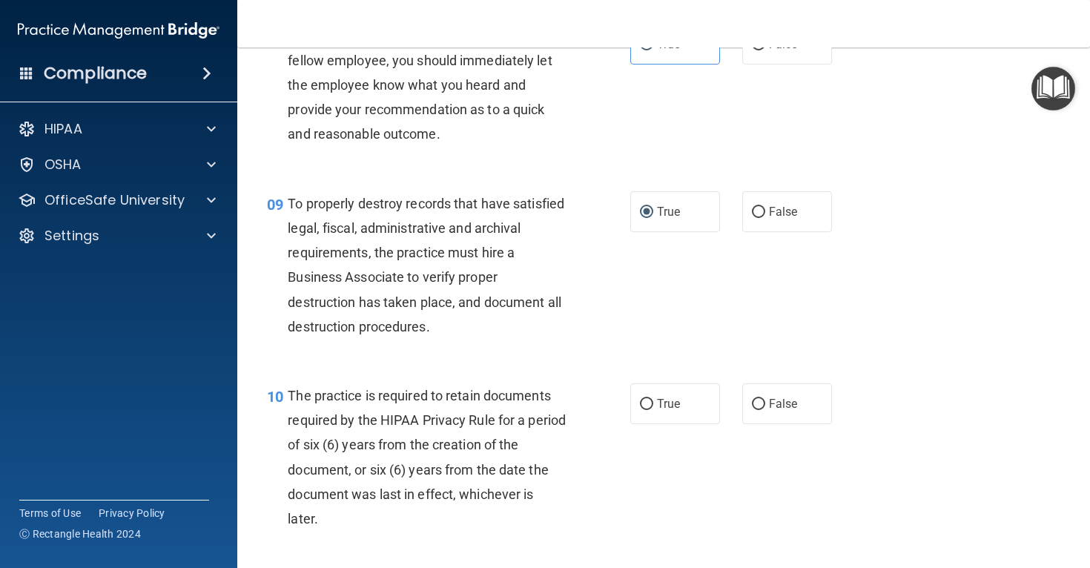
scroll to position [1249, 0]
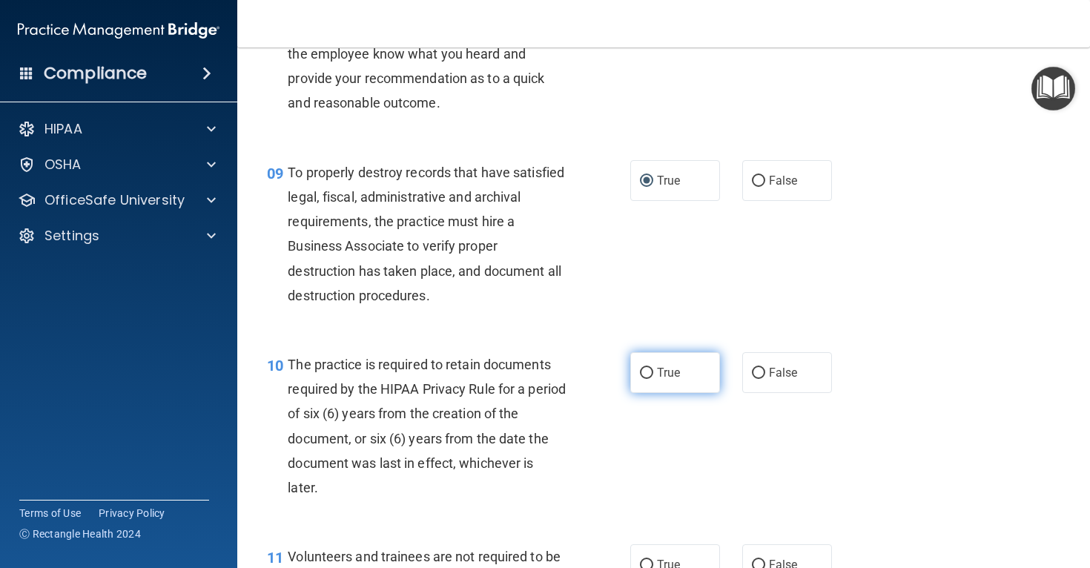
click at [660, 380] on span "True" at bounding box center [668, 373] width 23 height 14
click at [653, 379] on input "True" at bounding box center [646, 373] width 13 height 11
radio input "true"
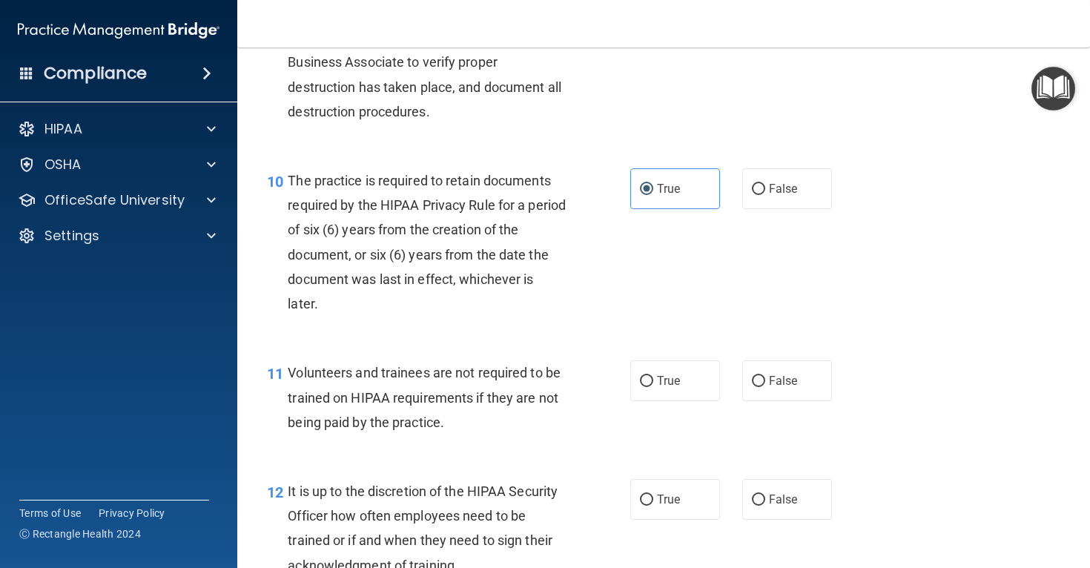
scroll to position [1440, 0]
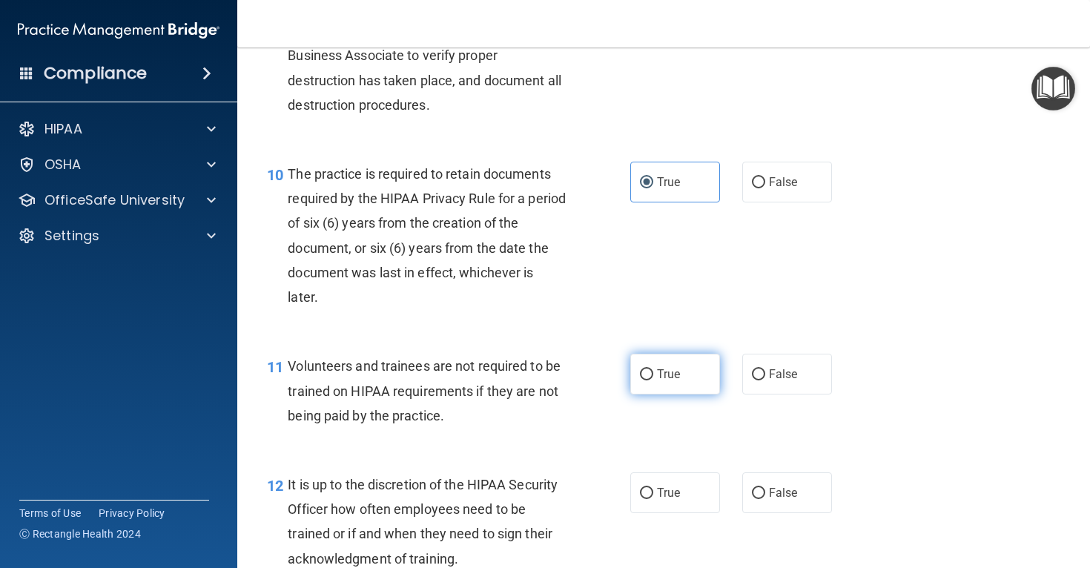
click at [690, 394] on label "True" at bounding box center [675, 374] width 90 height 41
click at [653, 380] on input "True" at bounding box center [646, 374] width 13 height 11
radio input "true"
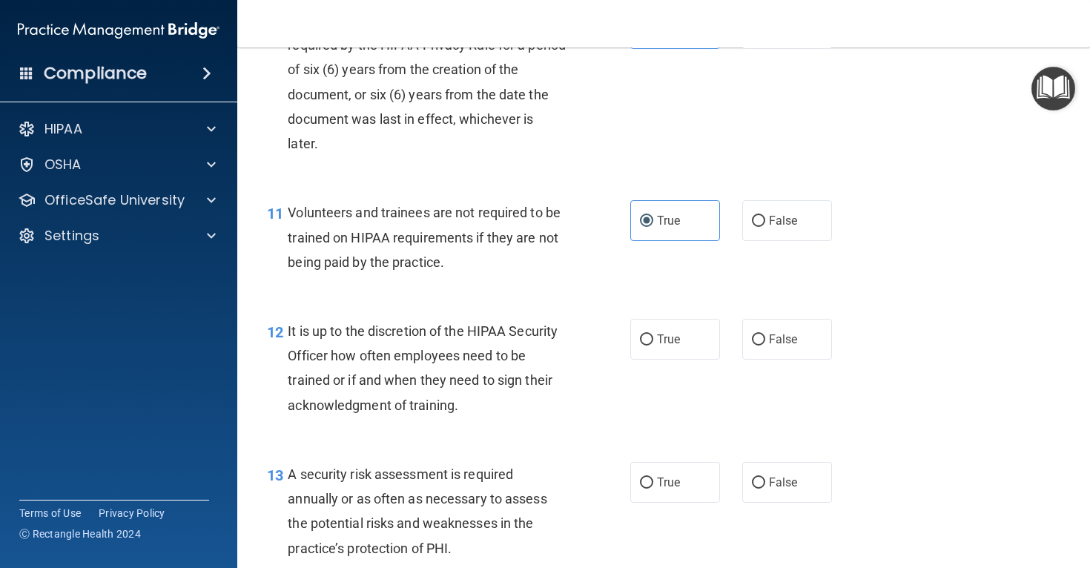
scroll to position [1598, 0]
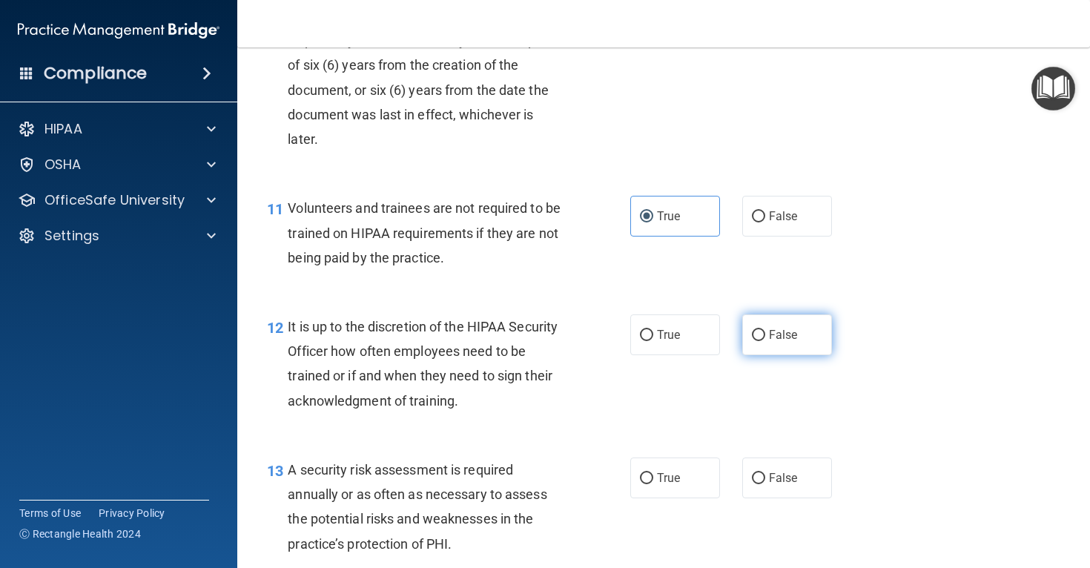
drag, startPoint x: 804, startPoint y: 363, endPoint x: 797, endPoint y: 367, distance: 8.3
click at [804, 355] on label "False" at bounding box center [787, 334] width 90 height 41
click at [765, 341] on input "False" at bounding box center [758, 335] width 13 height 11
radio input "true"
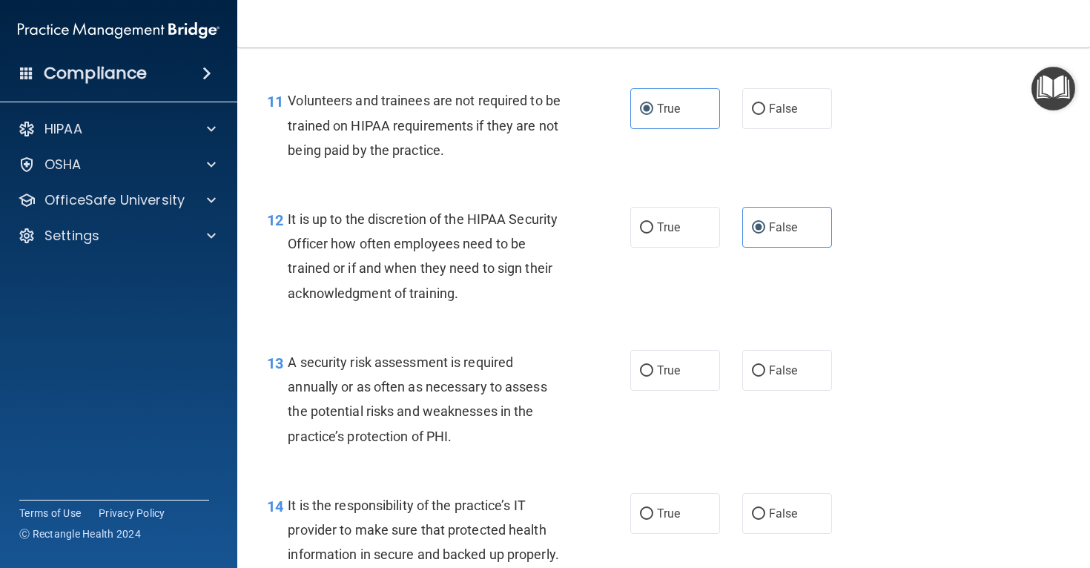
scroll to position [1710, 0]
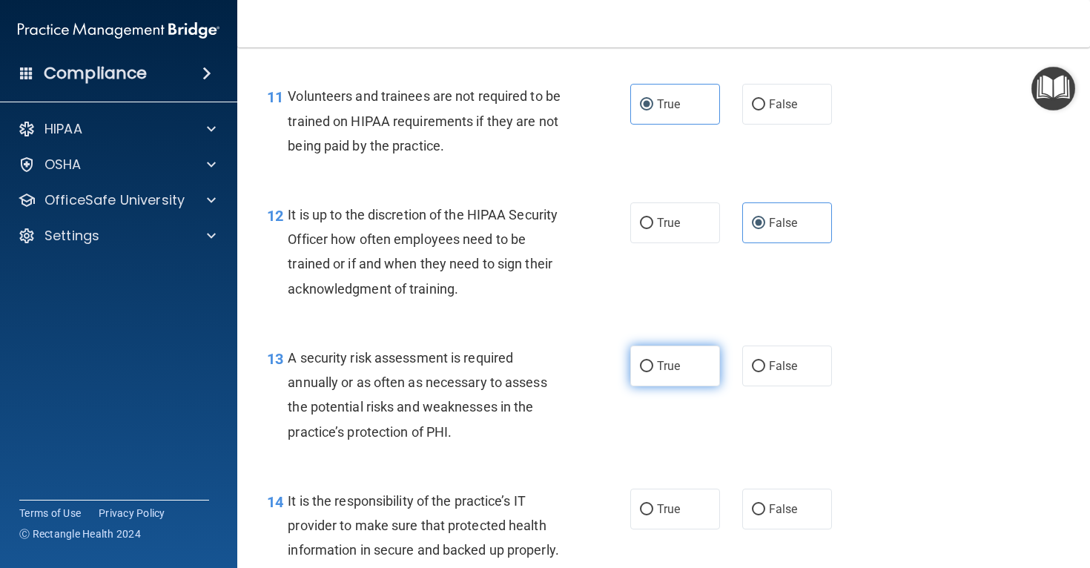
drag, startPoint x: 672, startPoint y: 386, endPoint x: 655, endPoint y: 400, distance: 21.7
click at [672, 373] on span "True" at bounding box center [668, 366] width 23 height 14
click at [653, 372] on input "True" at bounding box center [646, 366] width 13 height 11
radio input "true"
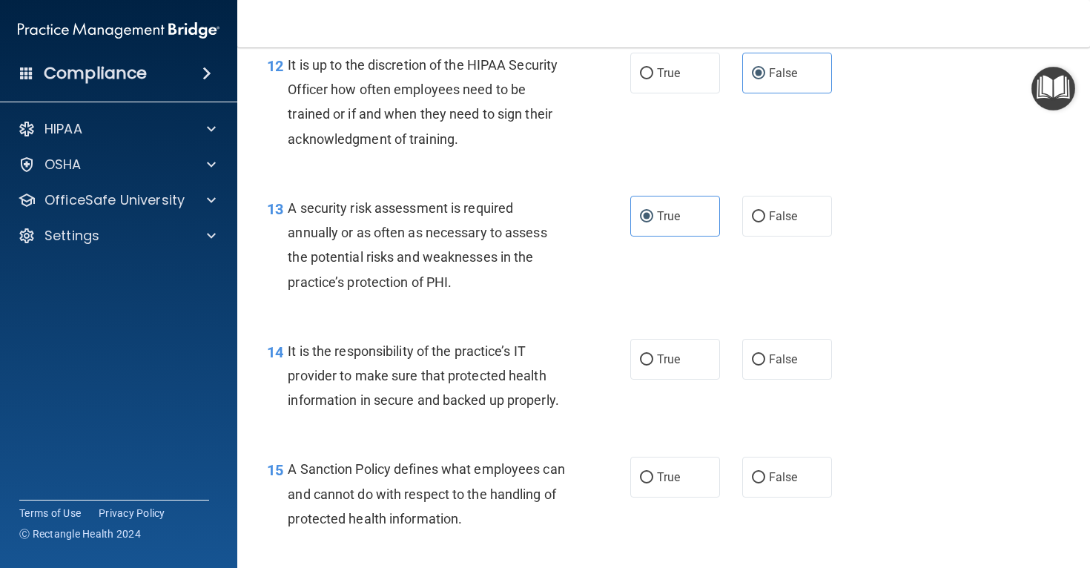
scroll to position [1874, 0]
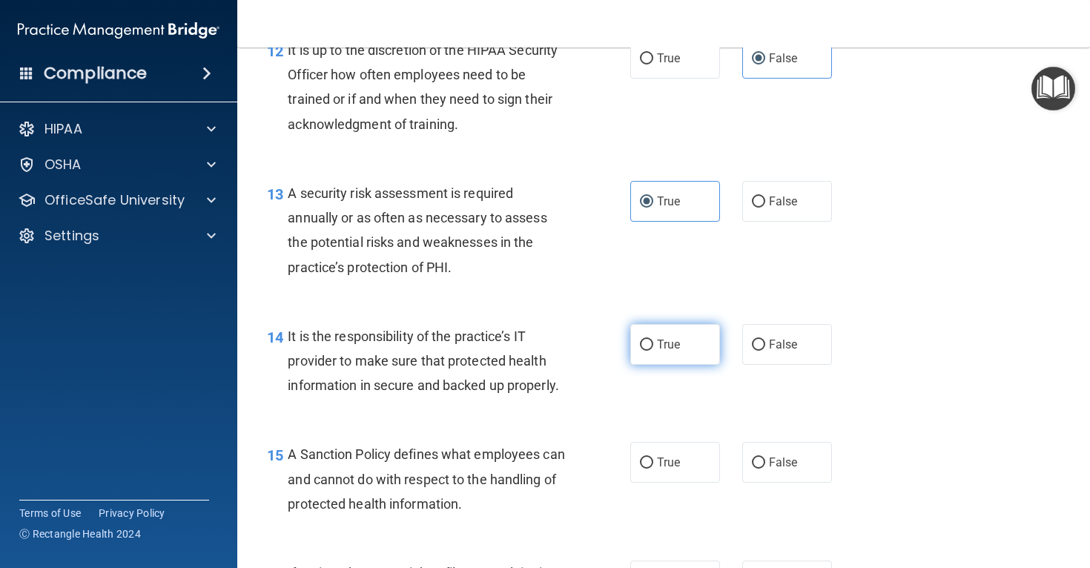
click at [672, 351] on span "True" at bounding box center [668, 344] width 23 height 14
click at [653, 351] on input "True" at bounding box center [646, 345] width 13 height 11
radio input "true"
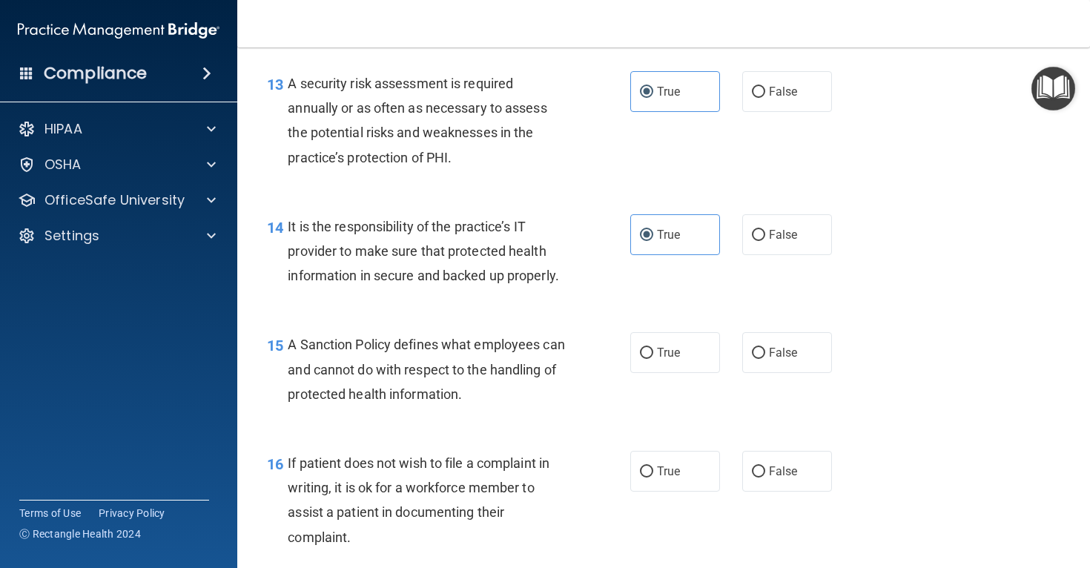
scroll to position [2005, 0]
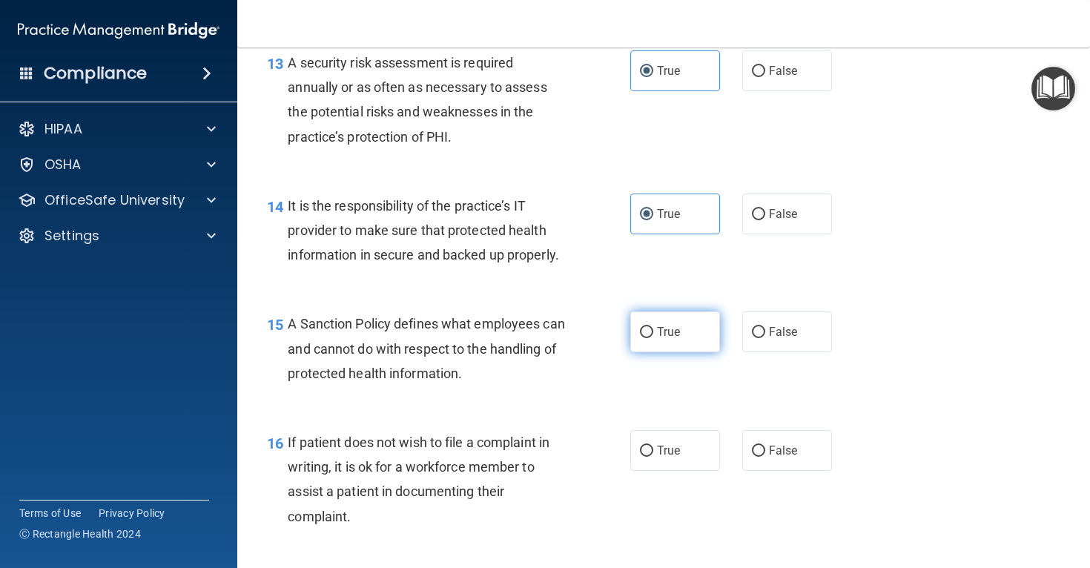
click at [668, 339] on span "True" at bounding box center [668, 332] width 23 height 14
click at [653, 338] on input "True" at bounding box center [646, 332] width 13 height 11
radio input "true"
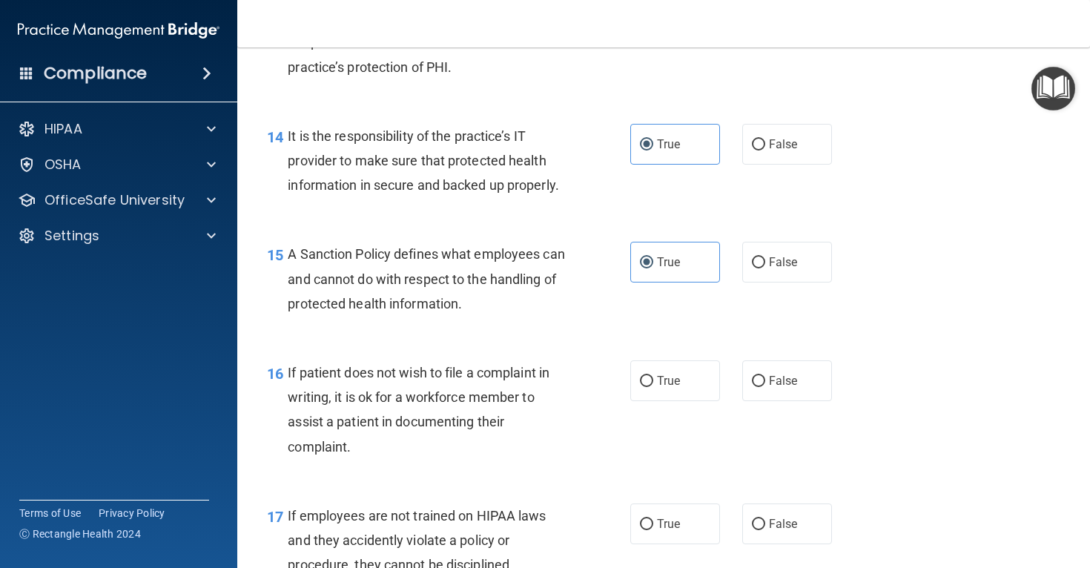
scroll to position [2089, 0]
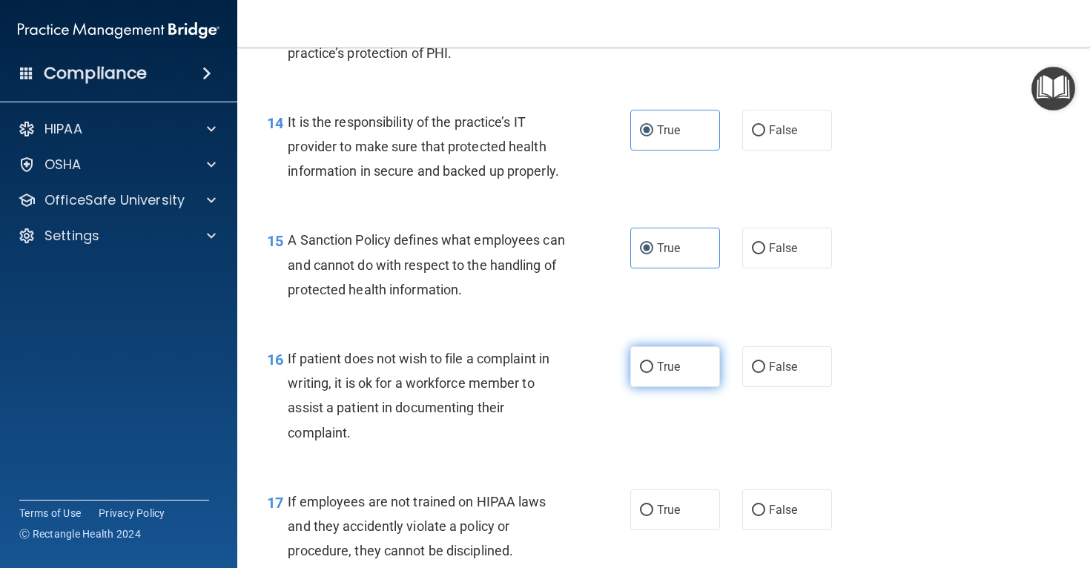
click at [649, 373] on input "True" at bounding box center [646, 367] width 13 height 11
radio input "true"
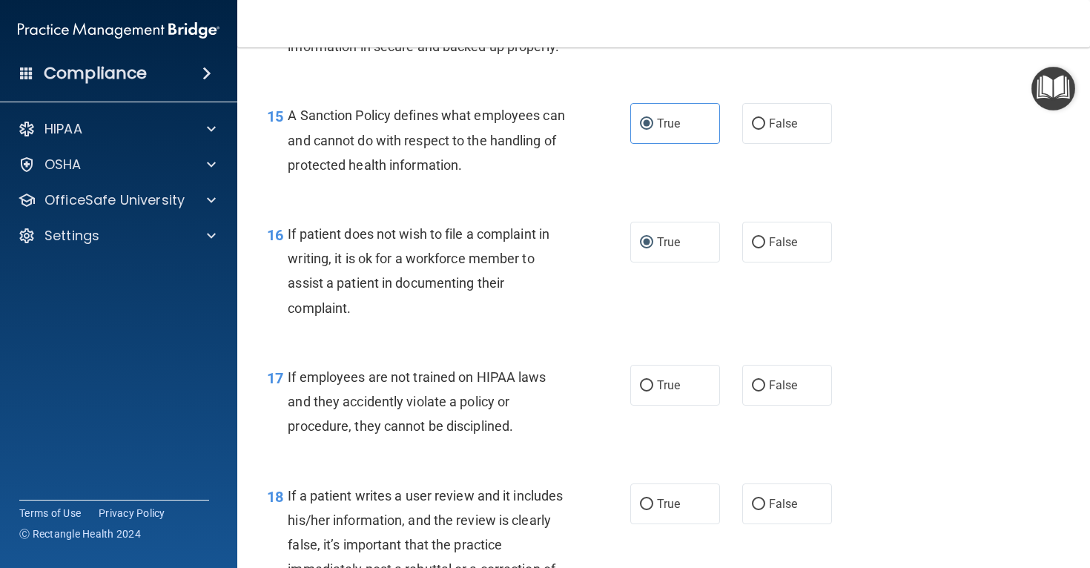
scroll to position [2216, 0]
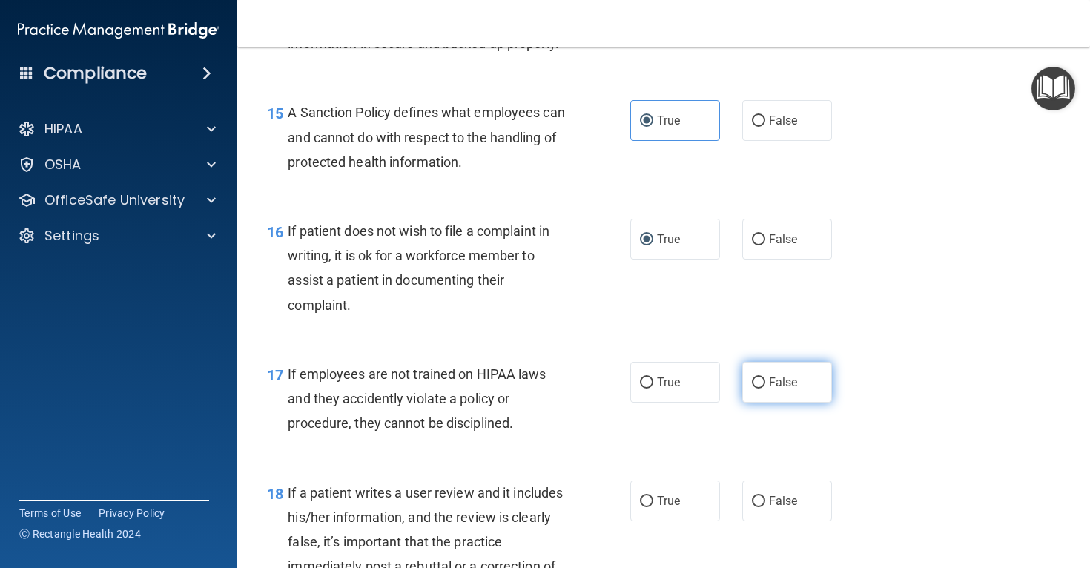
click at [821, 403] on label "False" at bounding box center [787, 382] width 90 height 41
click at [765, 388] on input "False" at bounding box center [758, 382] width 13 height 11
radio input "true"
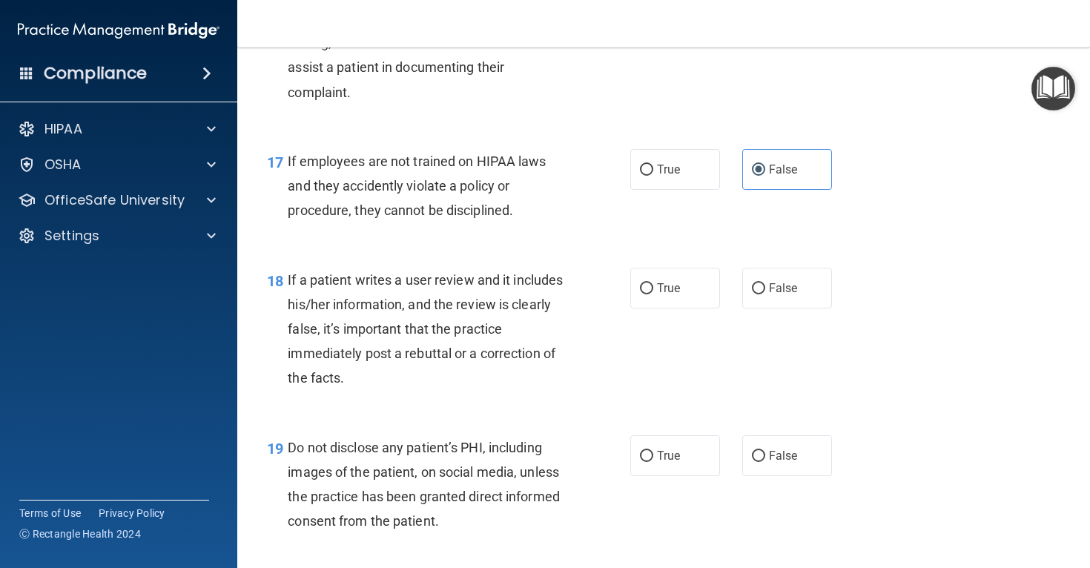
scroll to position [2430, 0]
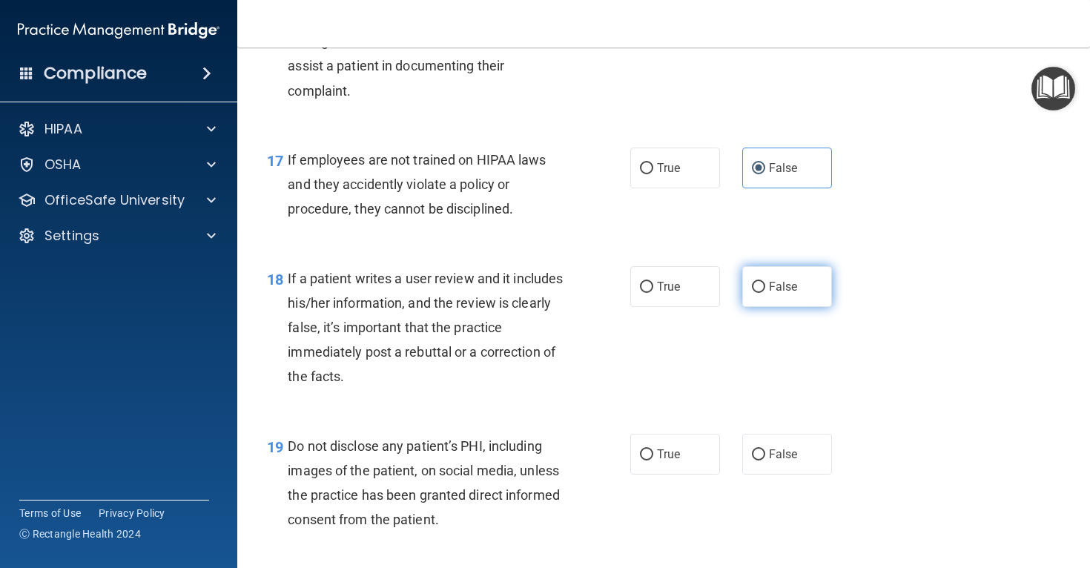
click at [802, 307] on label "False" at bounding box center [787, 286] width 90 height 41
click at [765, 293] on input "False" at bounding box center [758, 287] width 13 height 11
radio input "true"
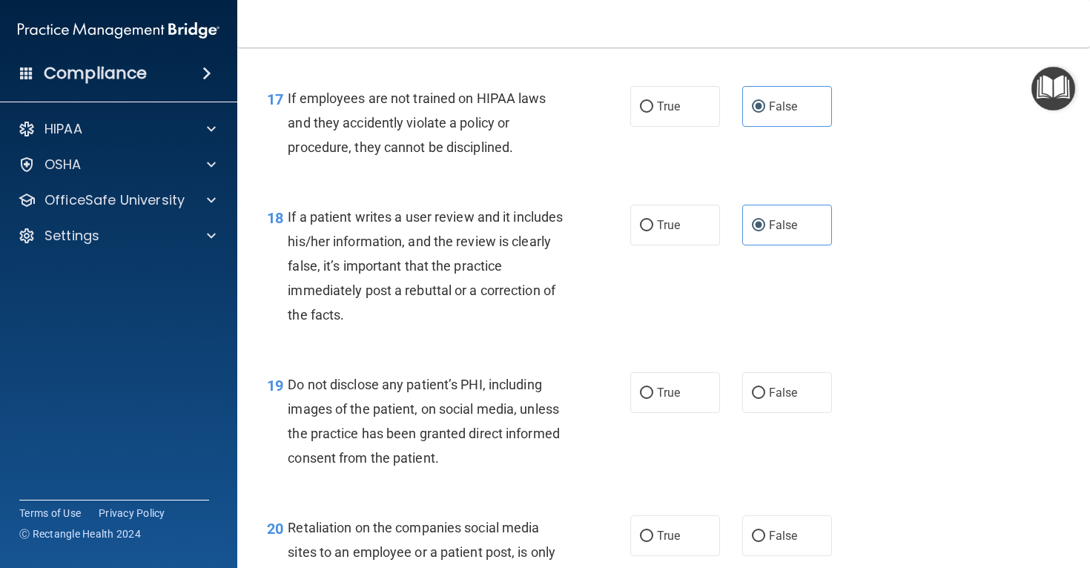
scroll to position [2510, 0]
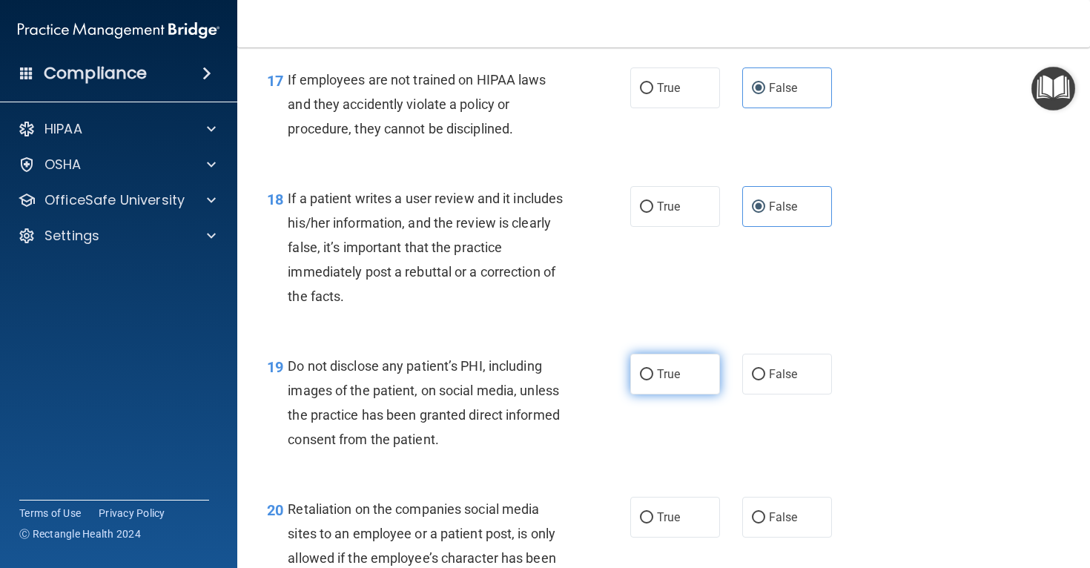
click at [669, 381] on span "True" at bounding box center [668, 374] width 23 height 14
click at [653, 380] on input "True" at bounding box center [646, 374] width 13 height 11
radio input "true"
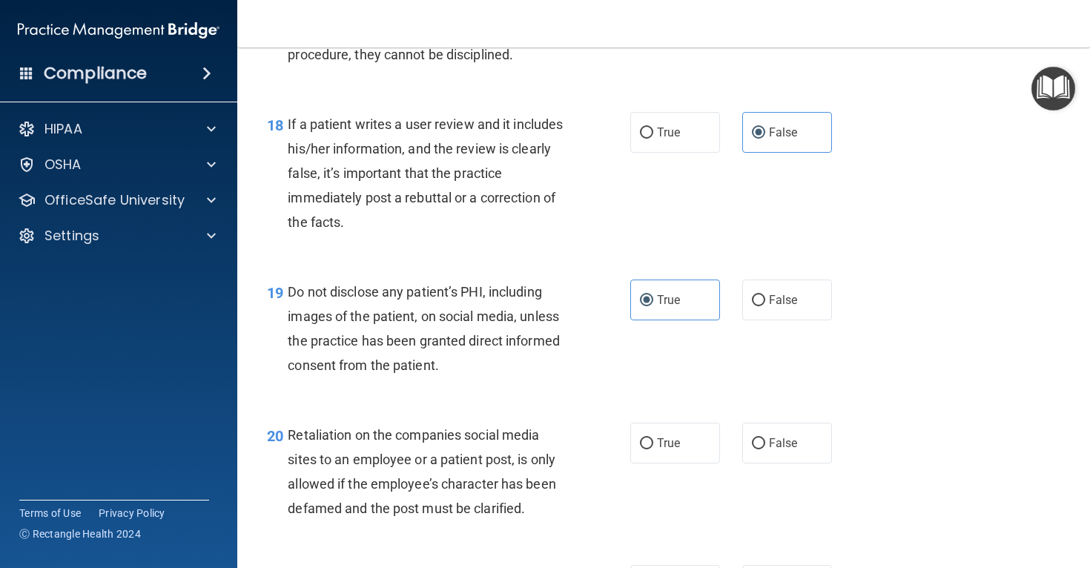
scroll to position [2586, 0]
click at [797, 462] on label "False" at bounding box center [787, 441] width 90 height 41
click at [765, 448] on input "False" at bounding box center [758, 442] width 13 height 11
radio input "true"
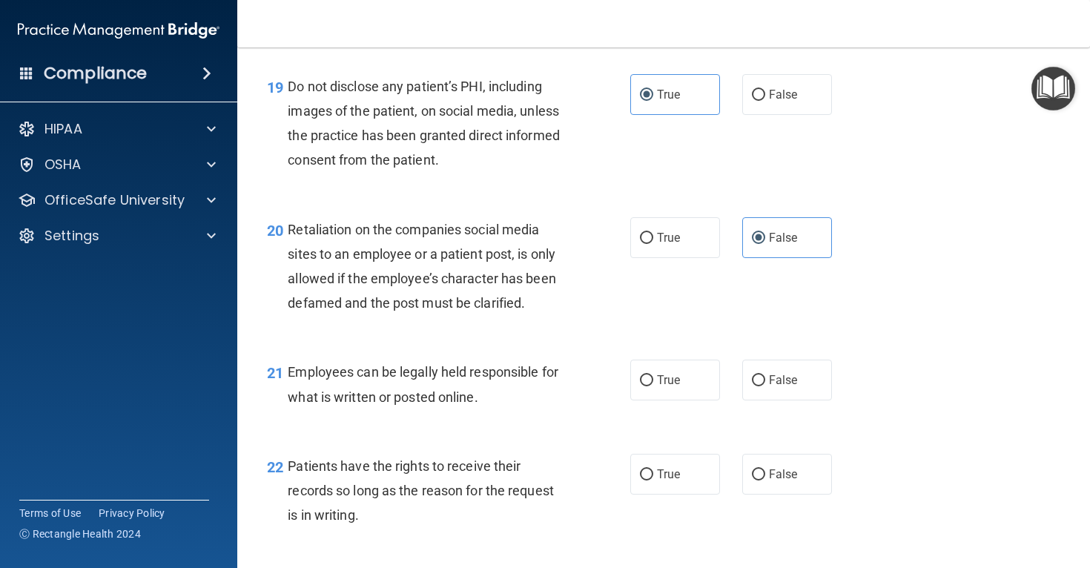
scroll to position [2792, 0]
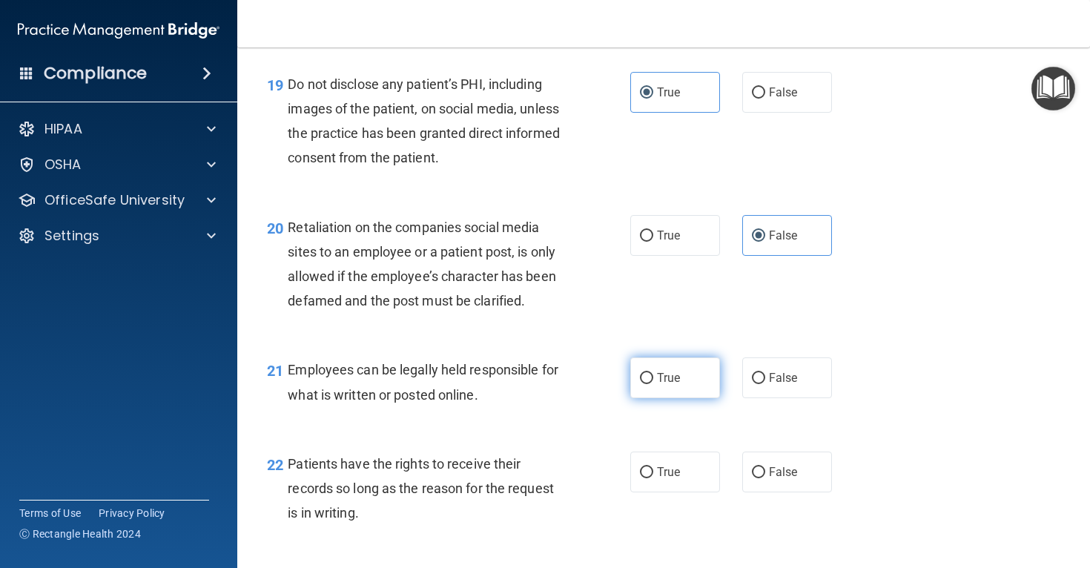
click at [674, 385] on span "True" at bounding box center [668, 378] width 23 height 14
click at [653, 384] on input "True" at bounding box center [646, 378] width 13 height 11
radio input "true"
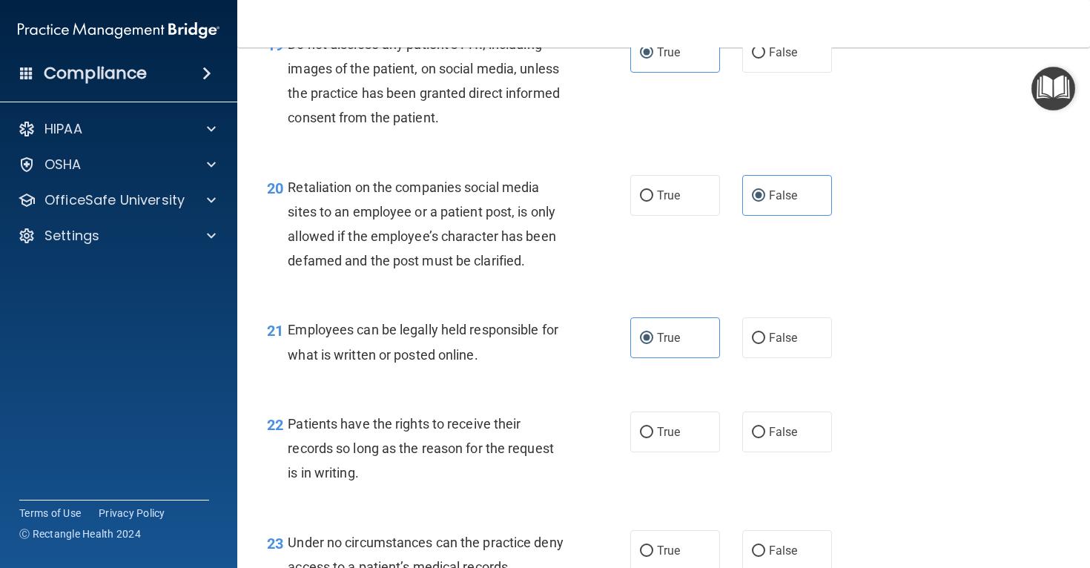
scroll to position [2881, 0]
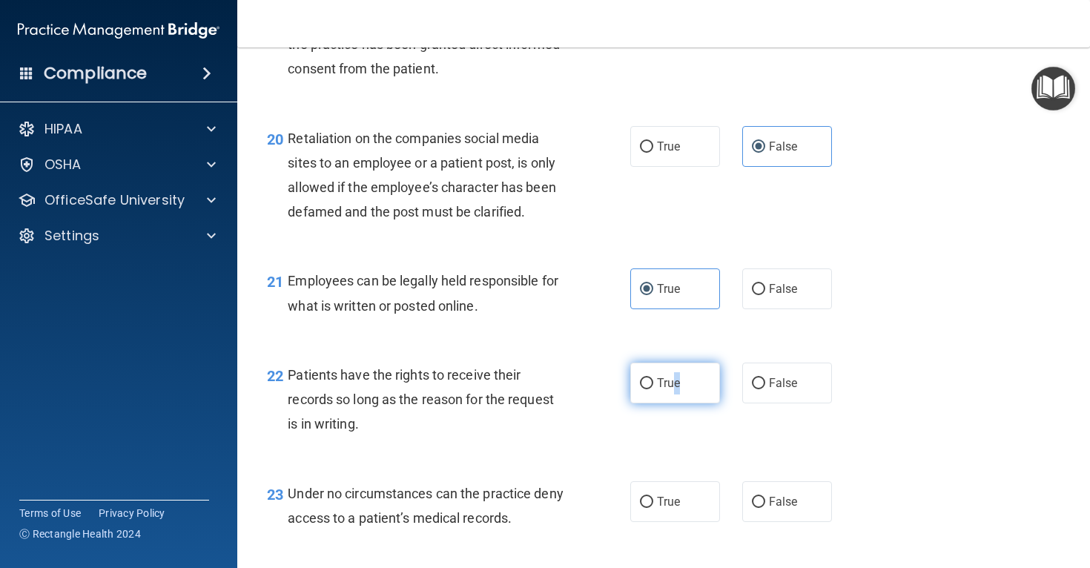
click at [677, 390] on span "True" at bounding box center [668, 383] width 23 height 14
drag, startPoint x: 660, startPoint y: 410, endPoint x: 646, endPoint y: 417, distance: 14.9
click at [660, 390] on span "True" at bounding box center [668, 383] width 23 height 14
click at [653, 389] on input "True" at bounding box center [646, 383] width 13 height 11
radio input "true"
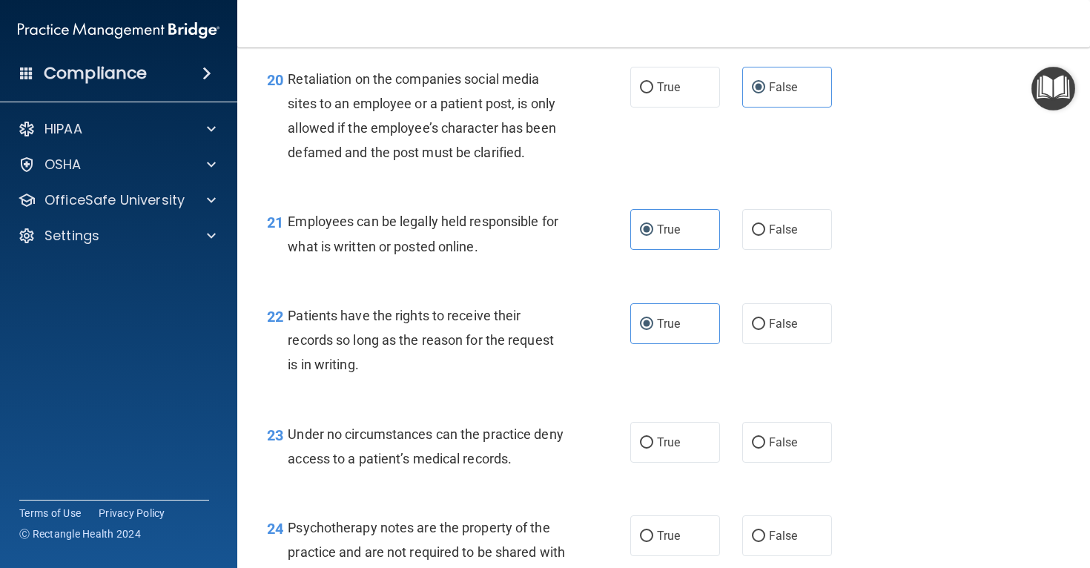
scroll to position [2958, 0]
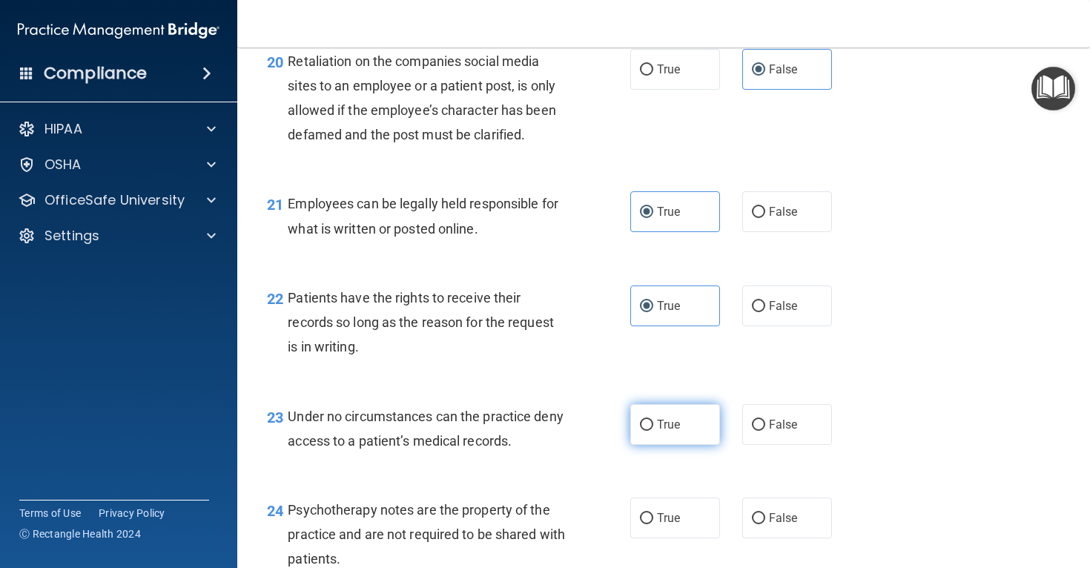
click at [664, 431] on span "True" at bounding box center [668, 424] width 23 height 14
click at [653, 431] on input "True" at bounding box center [646, 425] width 13 height 11
radio input "true"
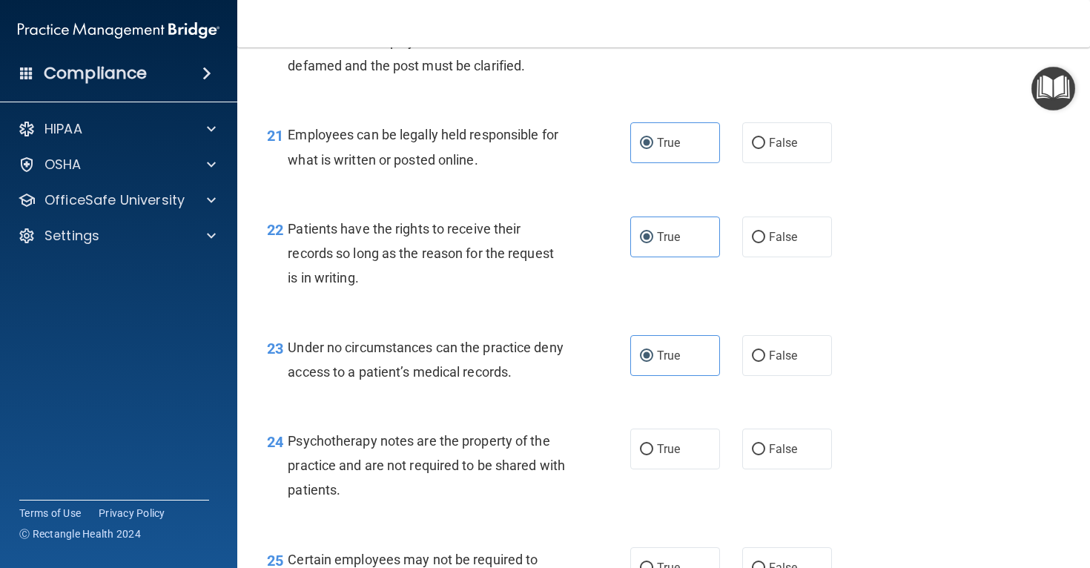
scroll to position [3058, 0]
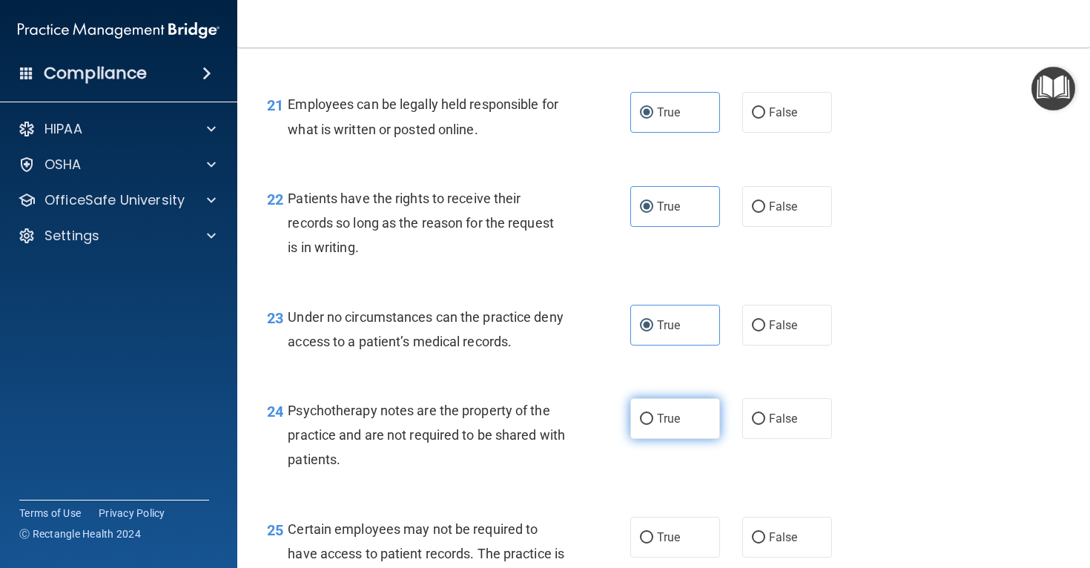
click at [663, 439] on label "True" at bounding box center [675, 418] width 90 height 41
click at [653, 425] on input "True" at bounding box center [646, 419] width 13 height 11
radio input "true"
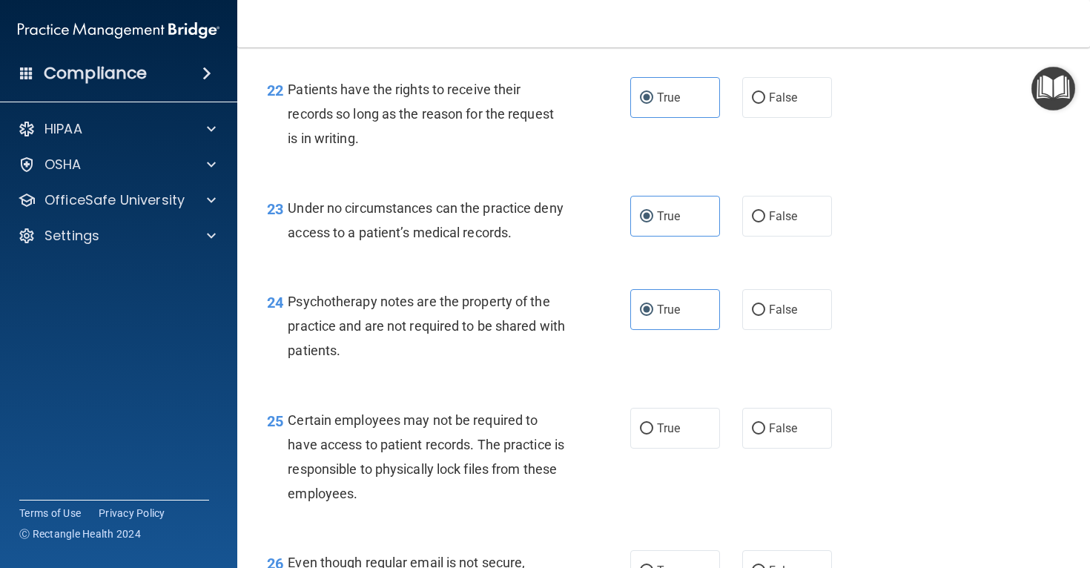
scroll to position [3172, 0]
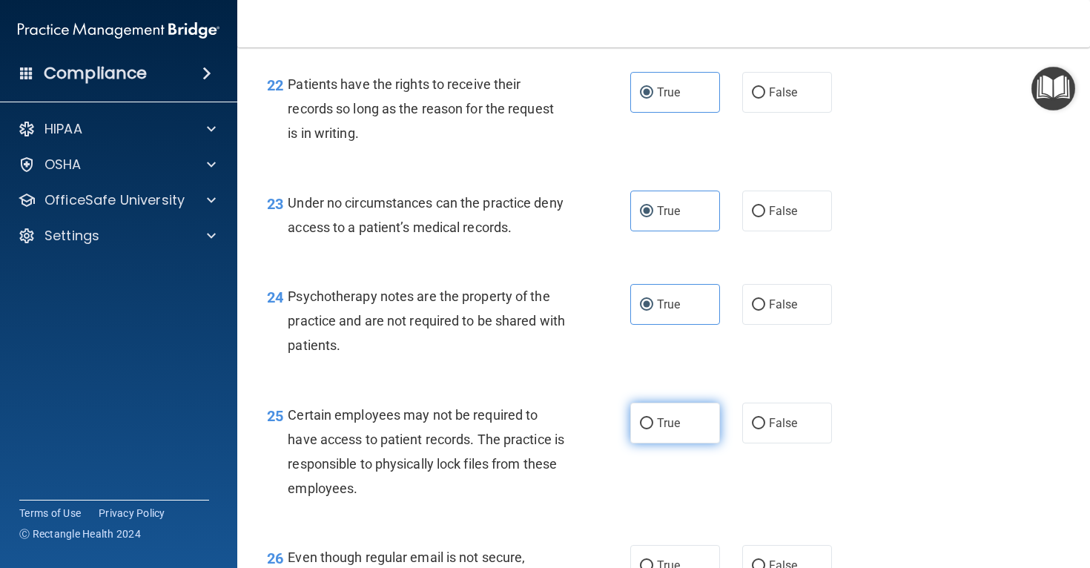
click at [651, 429] on input "True" at bounding box center [646, 423] width 13 height 11
radio input "true"
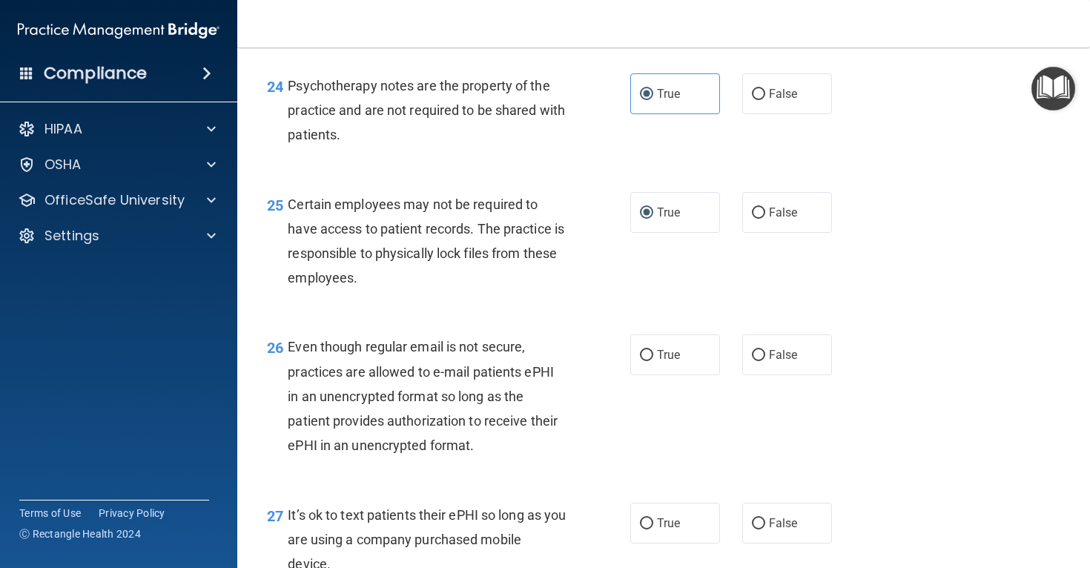
scroll to position [3383, 0]
click at [796, 361] on span "False" at bounding box center [783, 354] width 29 height 14
click at [765, 360] on input "False" at bounding box center [758, 354] width 13 height 11
radio input "true"
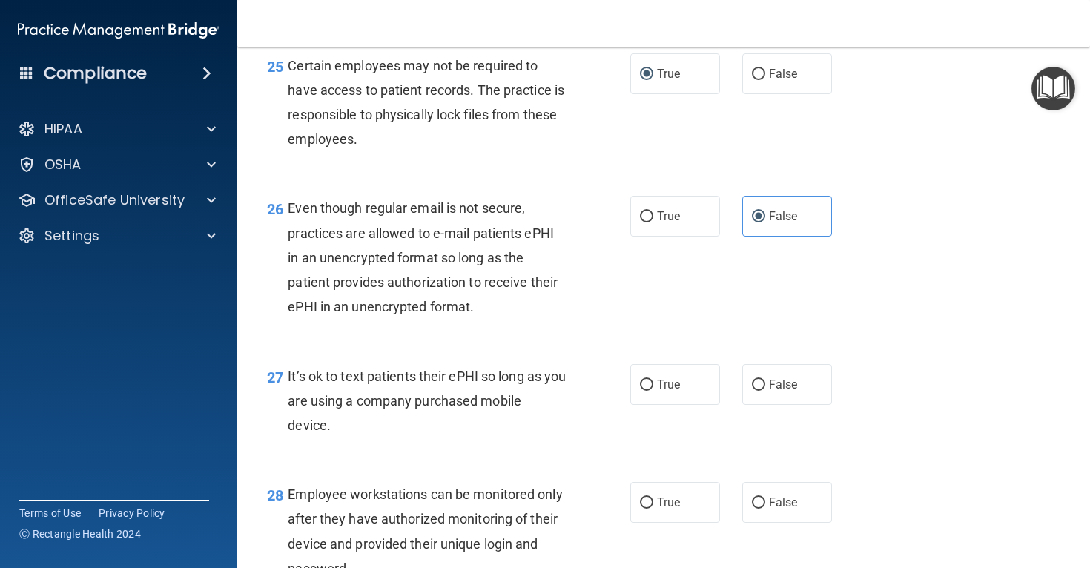
scroll to position [3530, 0]
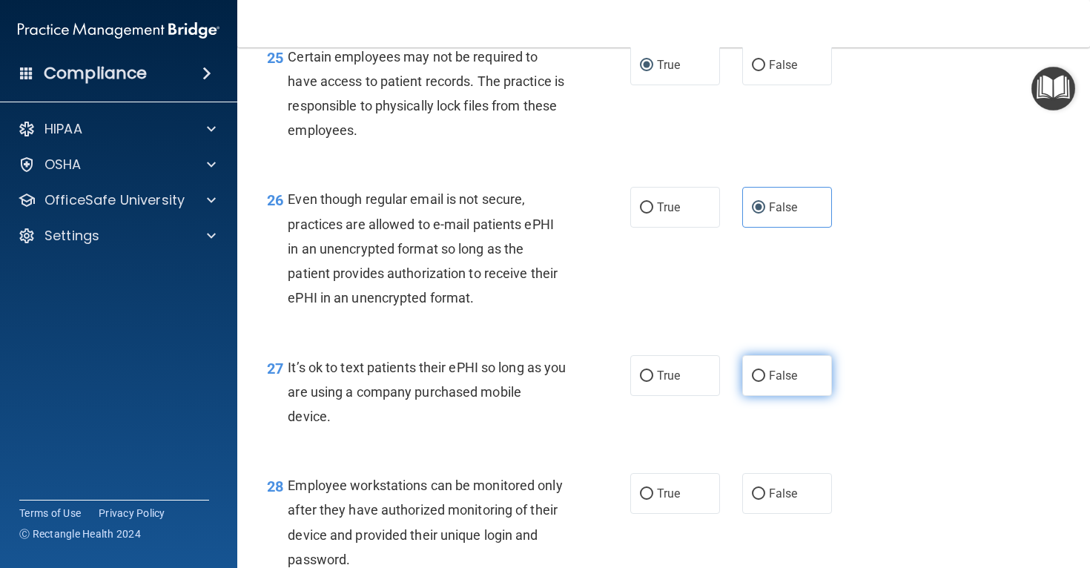
click at [809, 396] on label "False" at bounding box center [787, 375] width 90 height 41
click at [765, 382] on input "False" at bounding box center [758, 376] width 13 height 11
radio input "true"
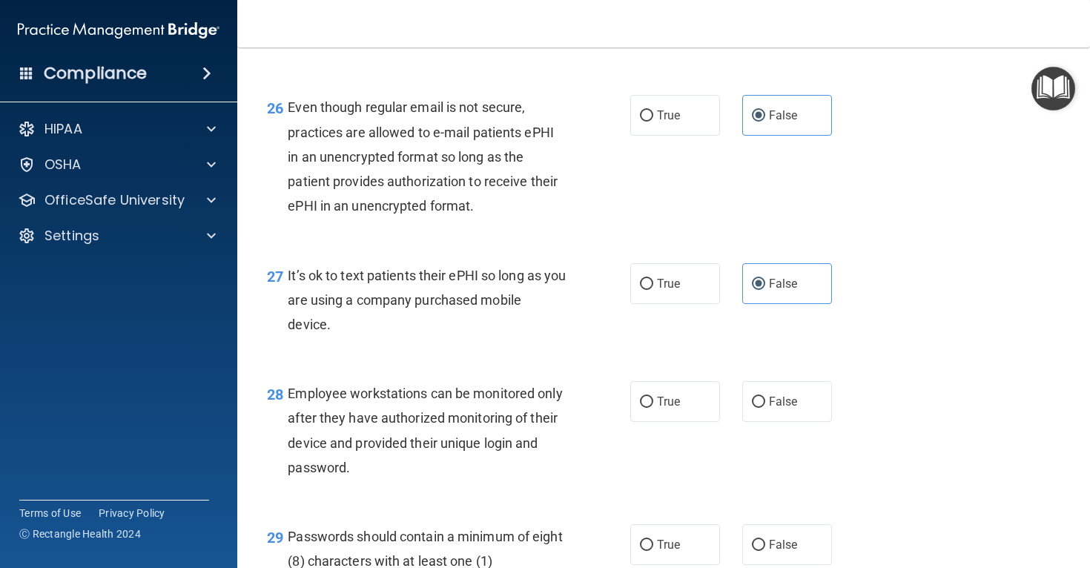
scroll to position [3623, 0]
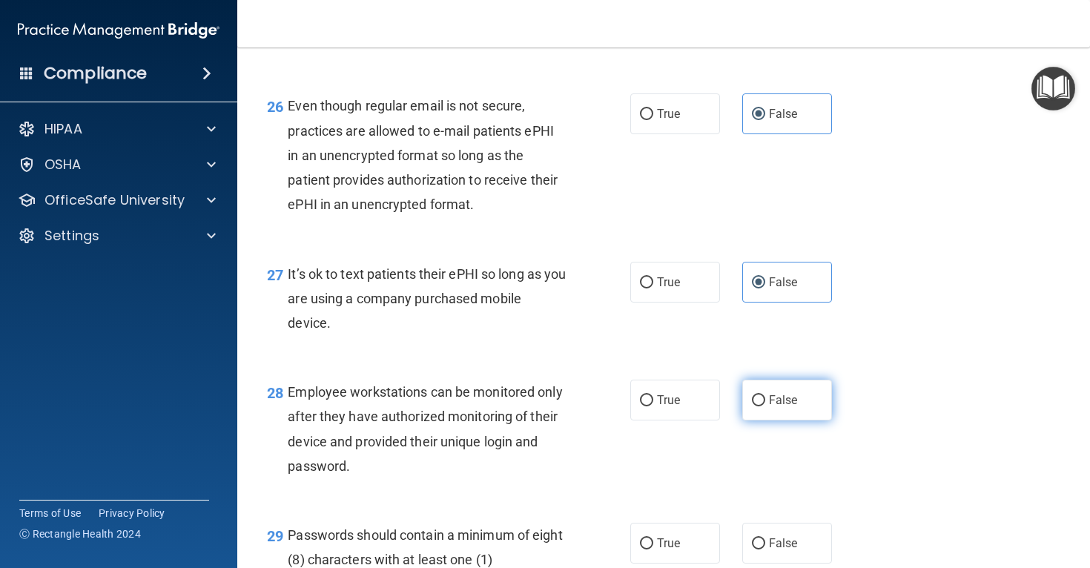
drag, startPoint x: 813, startPoint y: 423, endPoint x: 761, endPoint y: 434, distance: 53.2
click at [813, 420] on label "False" at bounding box center [787, 400] width 90 height 41
click at [765, 406] on input "False" at bounding box center [758, 400] width 13 height 11
radio input "true"
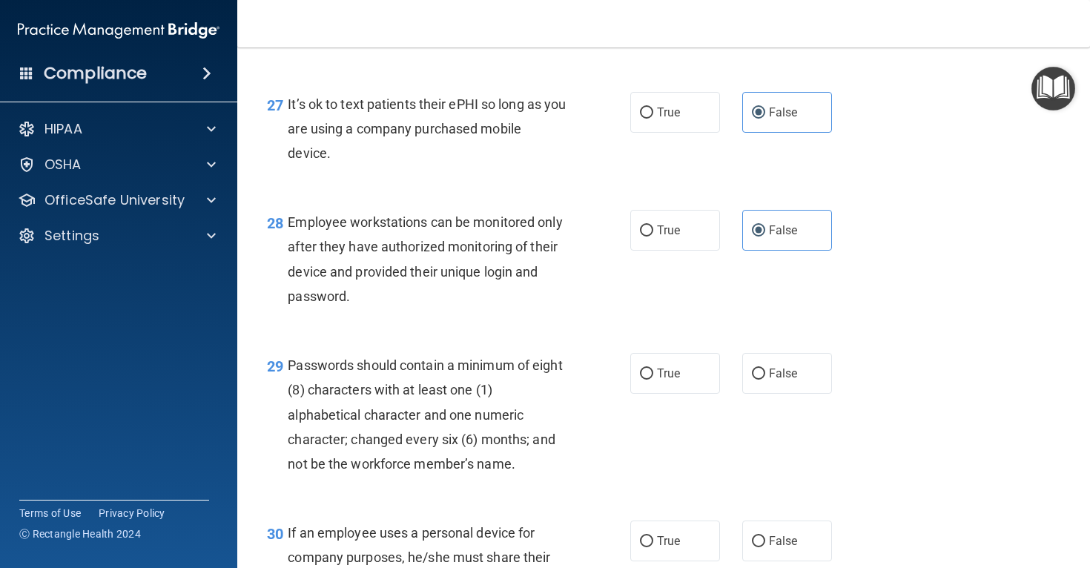
scroll to position [3794, 0]
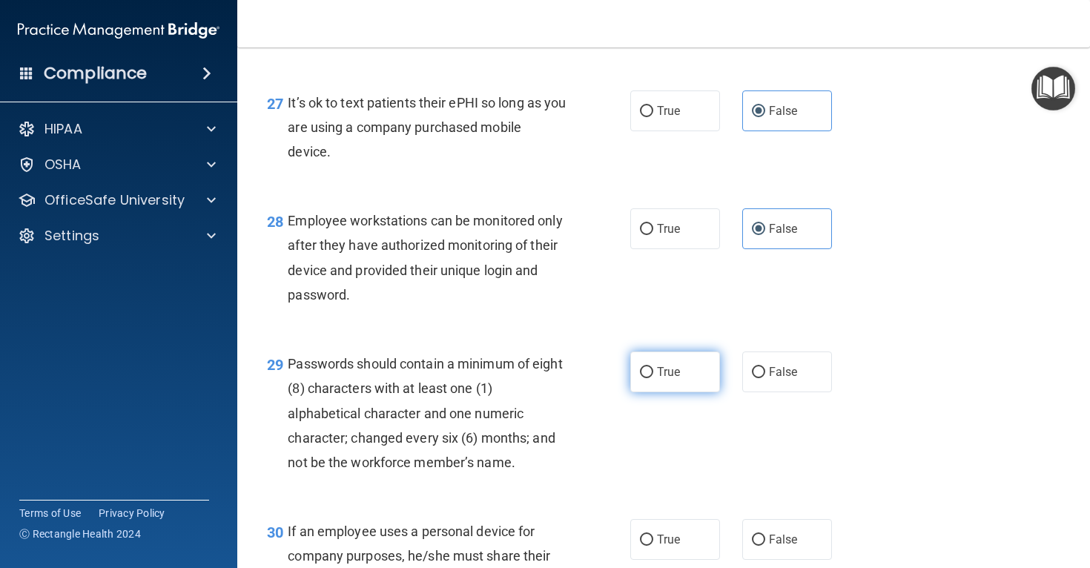
click at [659, 392] on label "True" at bounding box center [675, 371] width 90 height 41
click at [653, 378] on input "True" at bounding box center [646, 372] width 13 height 11
radio input "true"
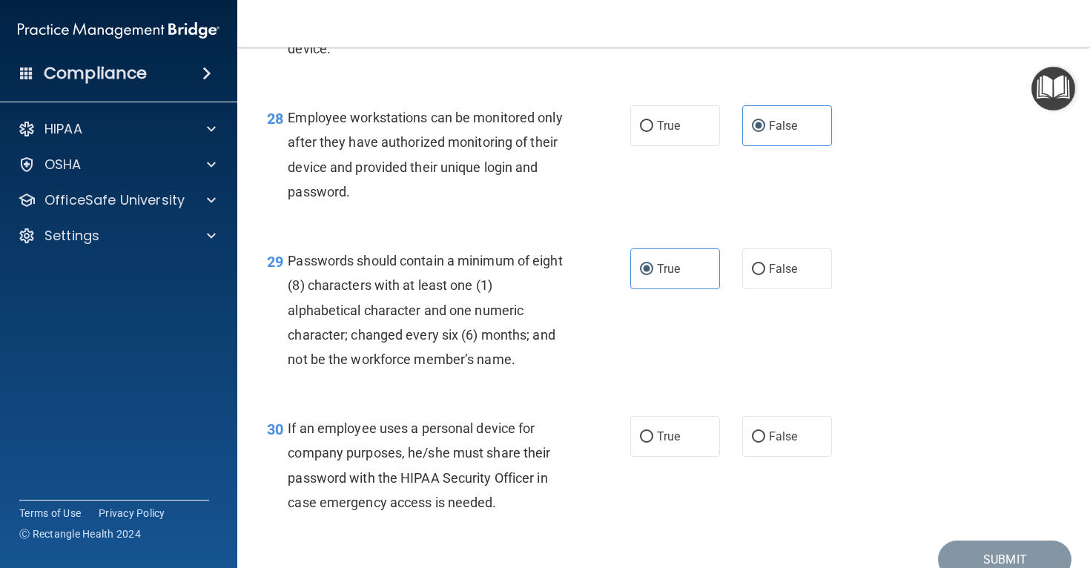
scroll to position [3898, 0]
click at [802, 455] on label "False" at bounding box center [787, 435] width 90 height 41
click at [765, 442] on input "False" at bounding box center [758, 436] width 13 height 11
radio input "true"
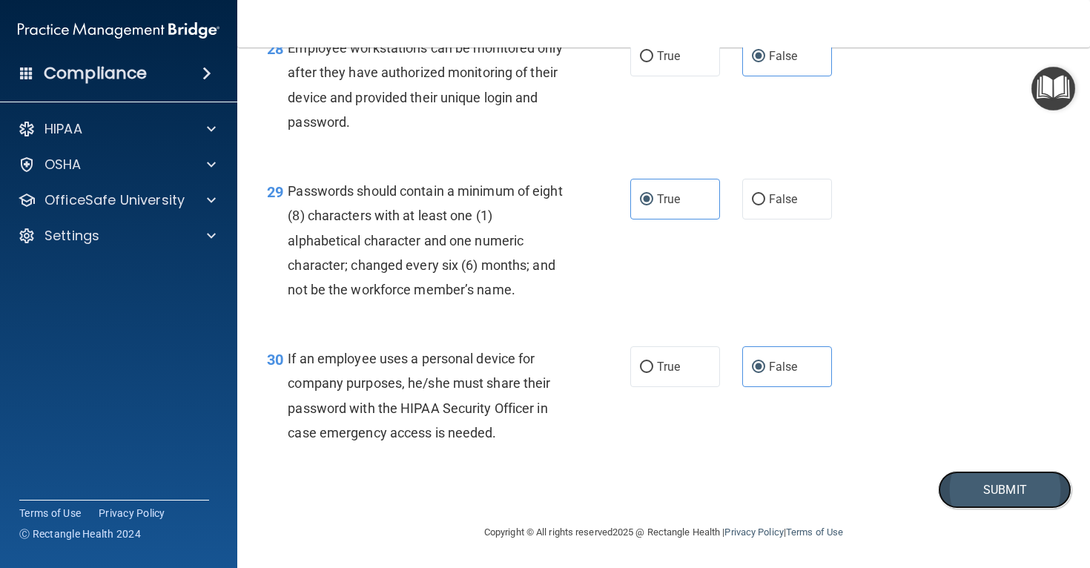
click at [1011, 499] on button "Submit" at bounding box center [1004, 490] width 133 height 38
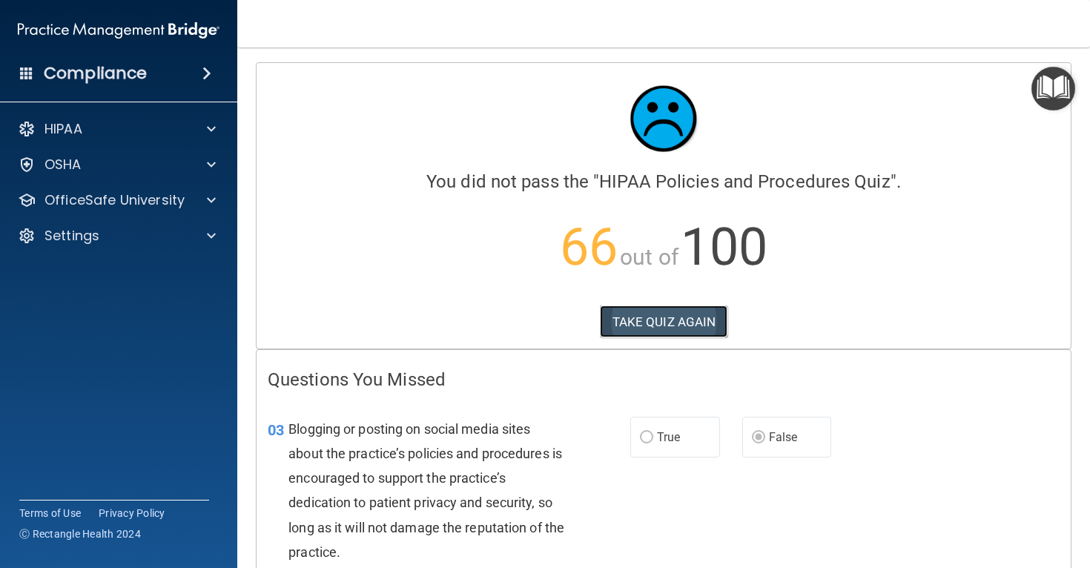
scroll to position [5, 0]
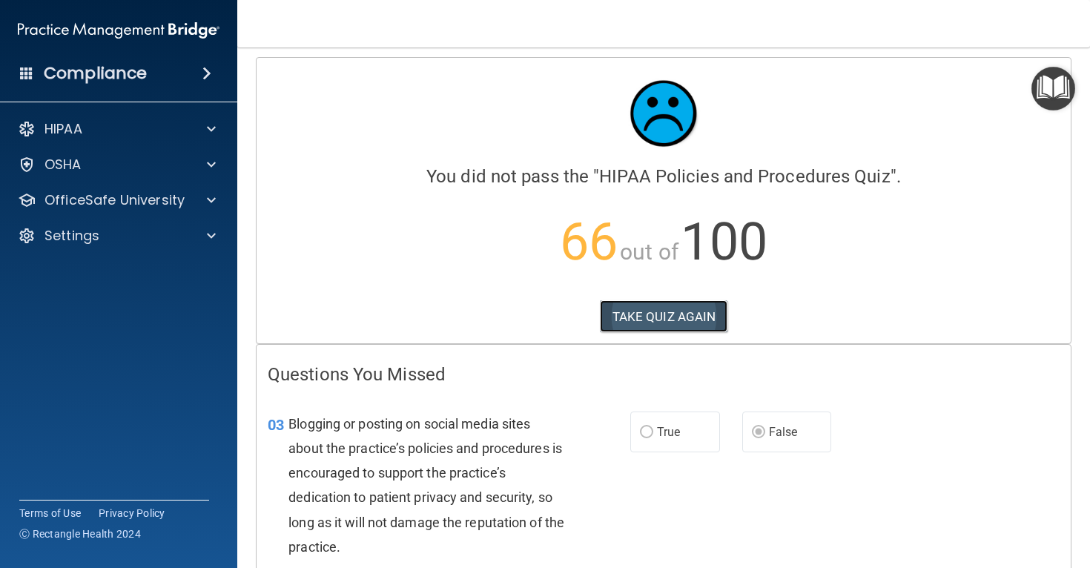
click at [679, 328] on button "TAKE QUIZ AGAIN" at bounding box center [664, 316] width 128 height 33
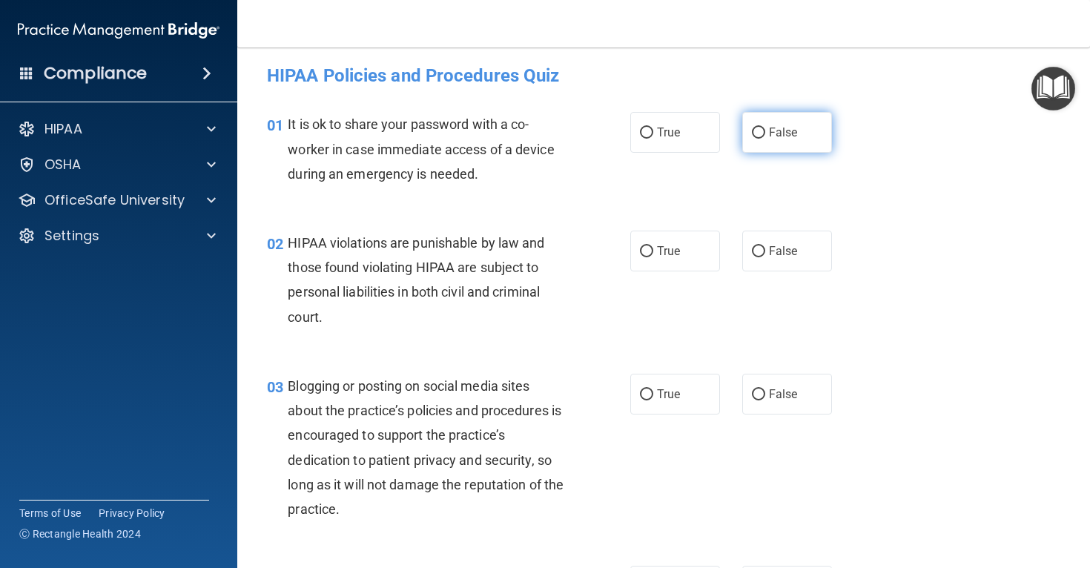
click at [771, 137] on span "False" at bounding box center [783, 132] width 29 height 14
click at [765, 137] on input "False" at bounding box center [758, 133] width 13 height 11
radio input "true"
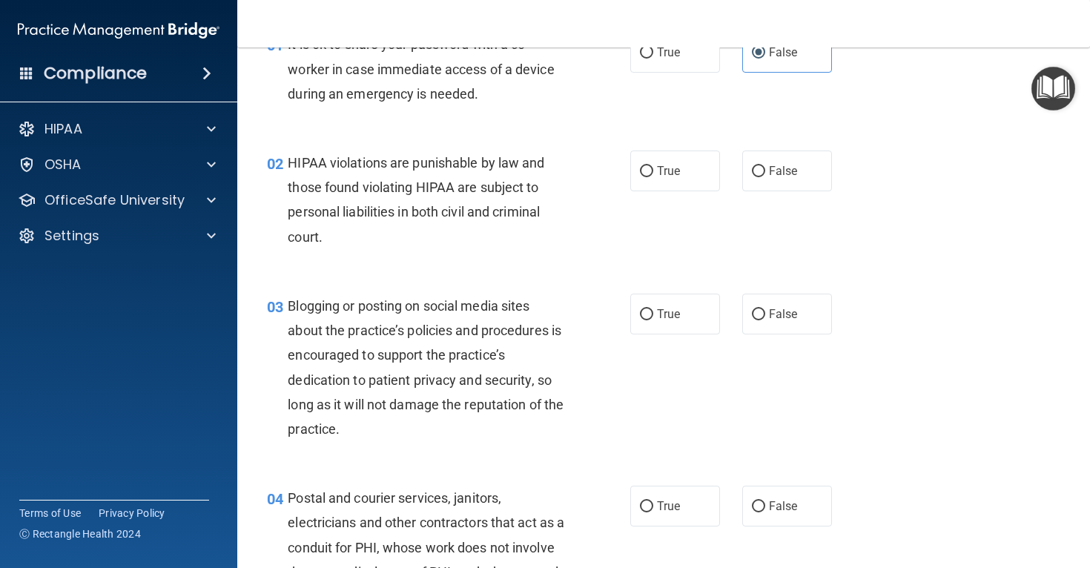
scroll to position [91, 0]
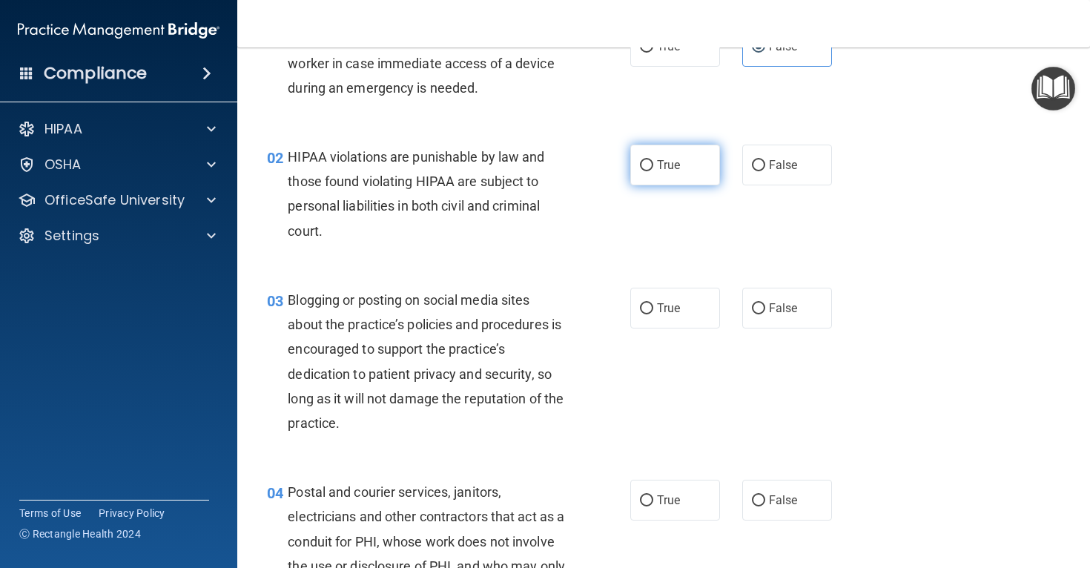
click at [659, 172] on label "True" at bounding box center [675, 165] width 90 height 41
click at [653, 171] on input "True" at bounding box center [646, 165] width 13 height 11
radio input "true"
click at [809, 310] on label "False" at bounding box center [787, 308] width 90 height 41
click at [765, 310] on input "False" at bounding box center [758, 308] width 13 height 11
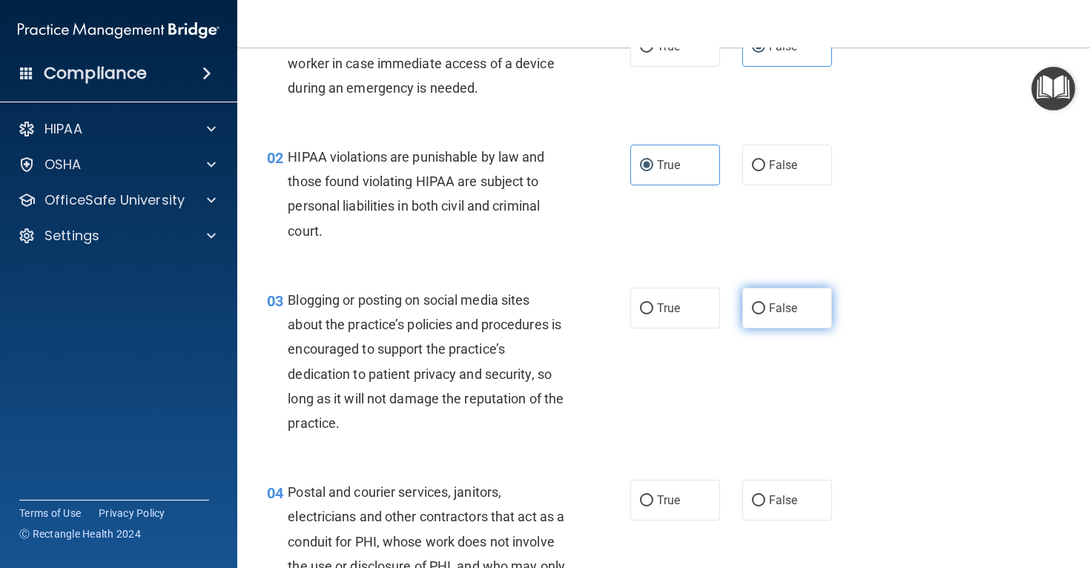
radio input "true"
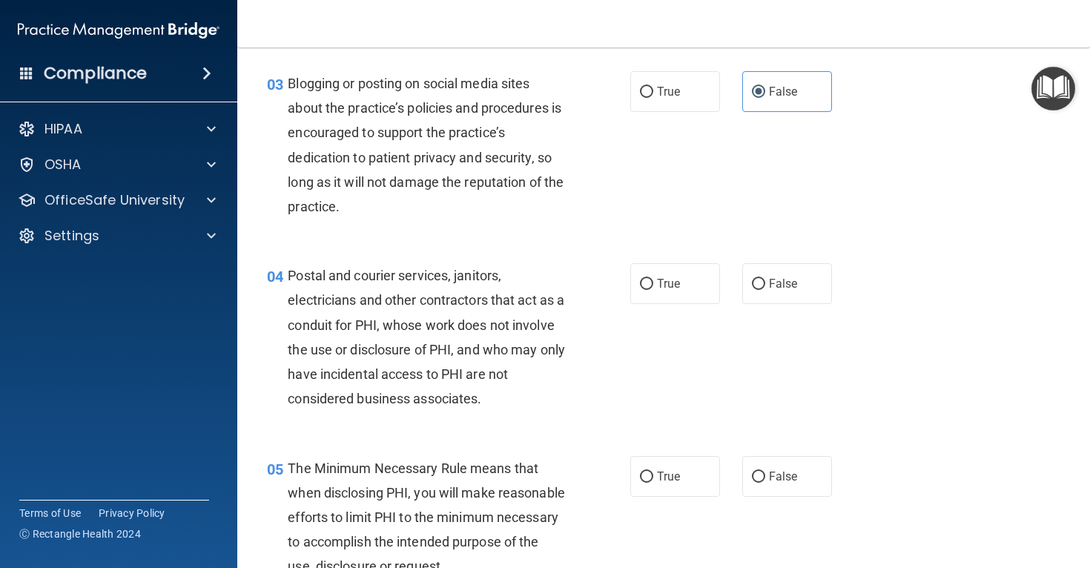
scroll to position [308, 0]
click at [638, 289] on label "True" at bounding box center [675, 282] width 90 height 41
click at [640, 289] on input "True" at bounding box center [646, 283] width 13 height 11
radio input "true"
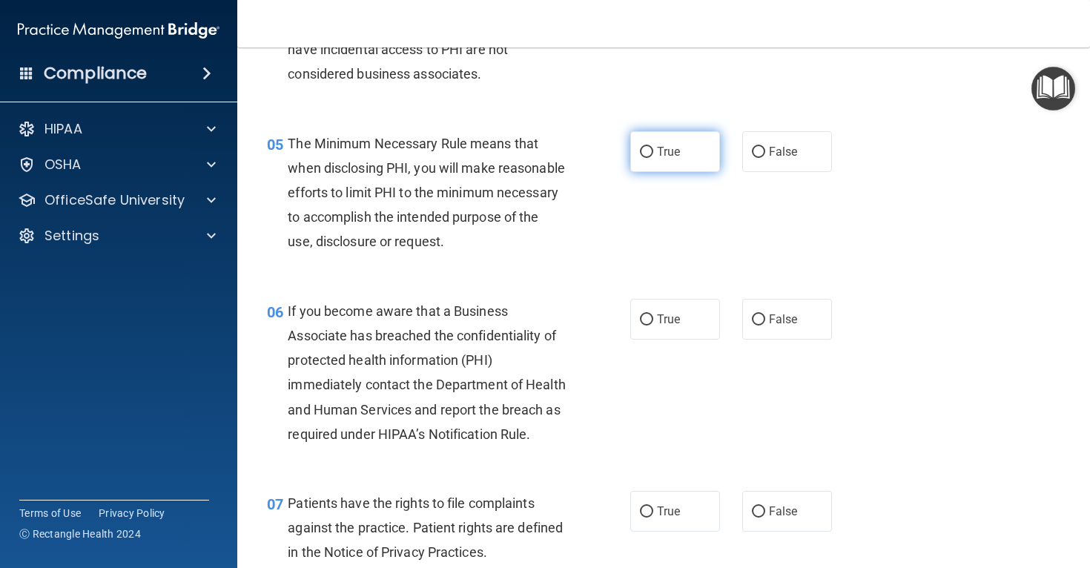
scroll to position [624, 0]
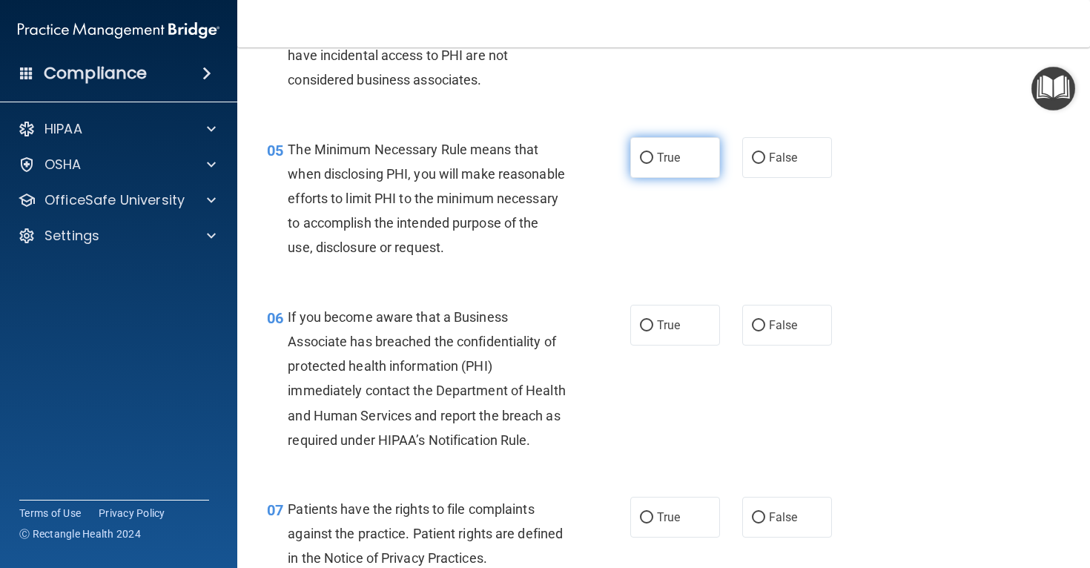
click at [673, 155] on span "True" at bounding box center [668, 158] width 23 height 14
click at [653, 155] on input "True" at bounding box center [646, 158] width 13 height 11
radio input "true"
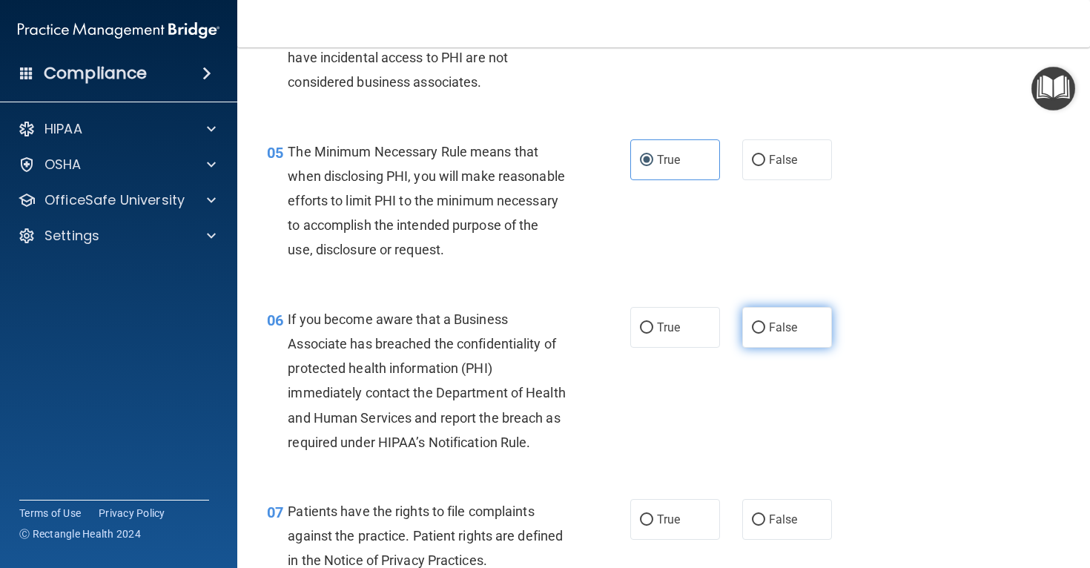
click at [793, 348] on label "False" at bounding box center [787, 327] width 90 height 41
click at [765, 334] on input "False" at bounding box center [758, 328] width 13 height 11
radio input "true"
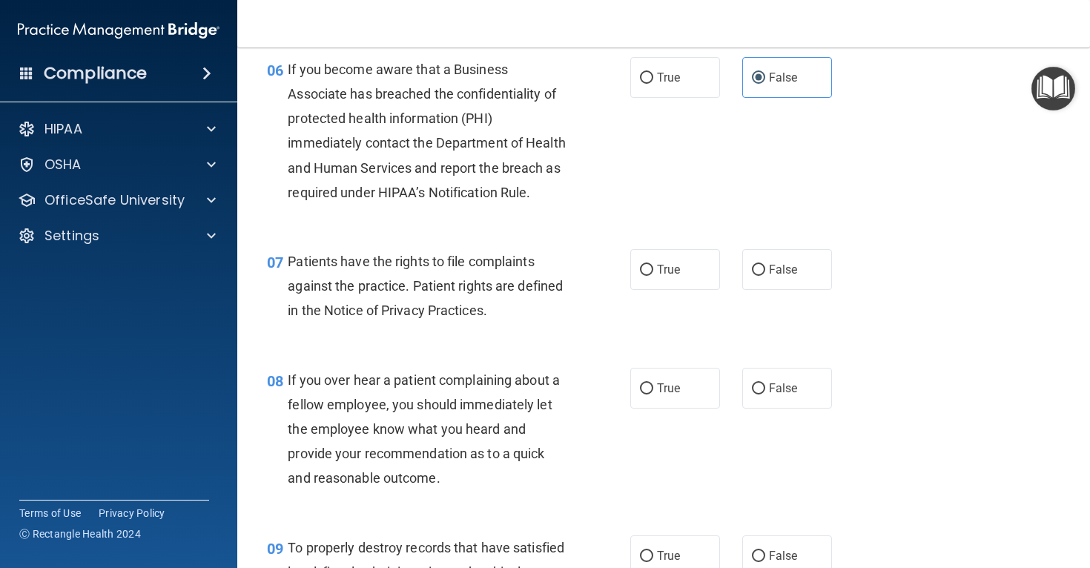
scroll to position [879, 0]
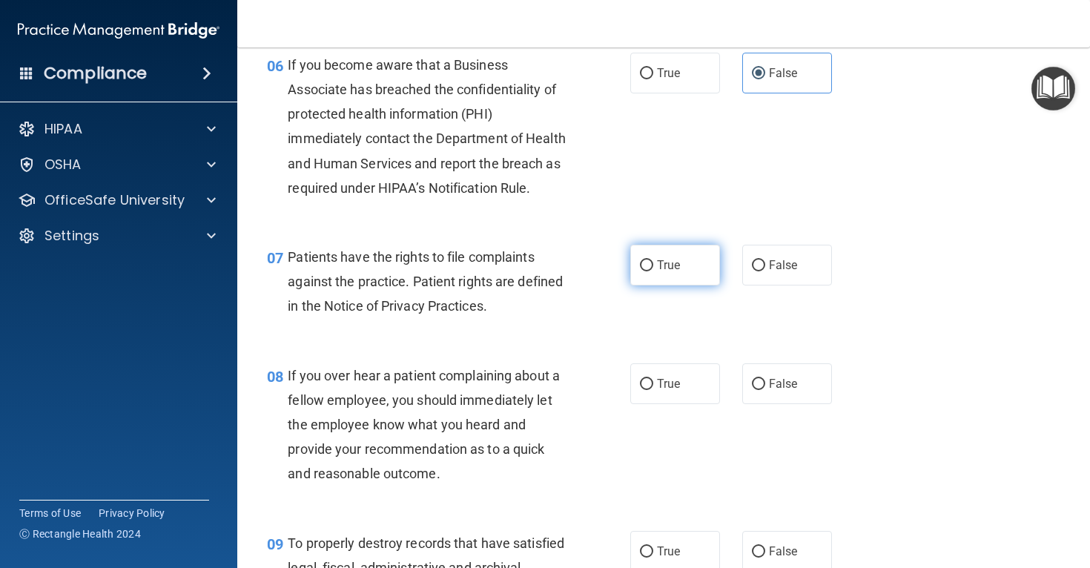
click at [673, 272] on span "True" at bounding box center [668, 265] width 23 height 14
click at [653, 271] on input "True" at bounding box center [646, 265] width 13 height 11
radio input "true"
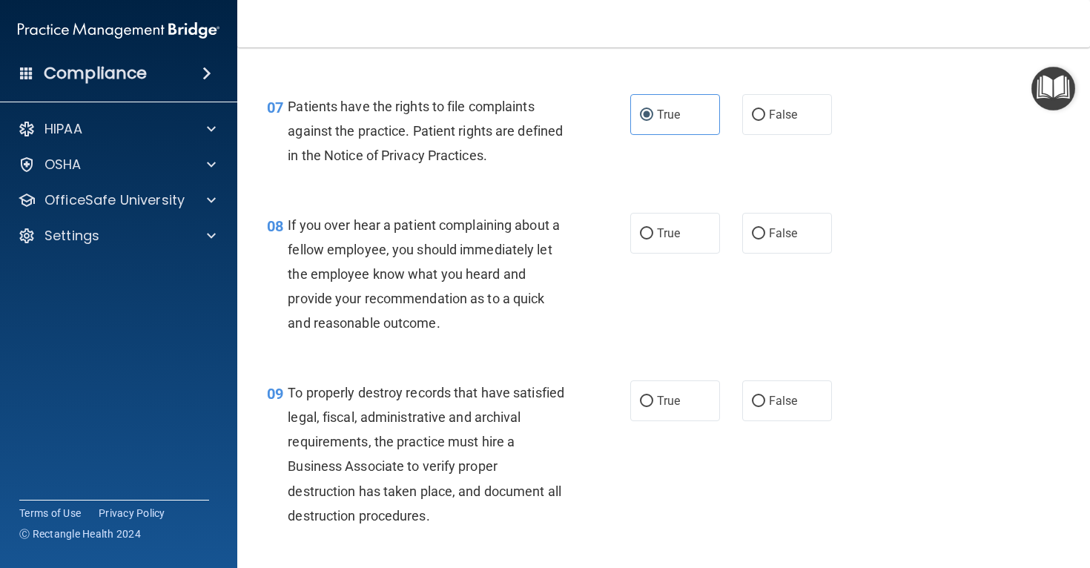
scroll to position [1034, 0]
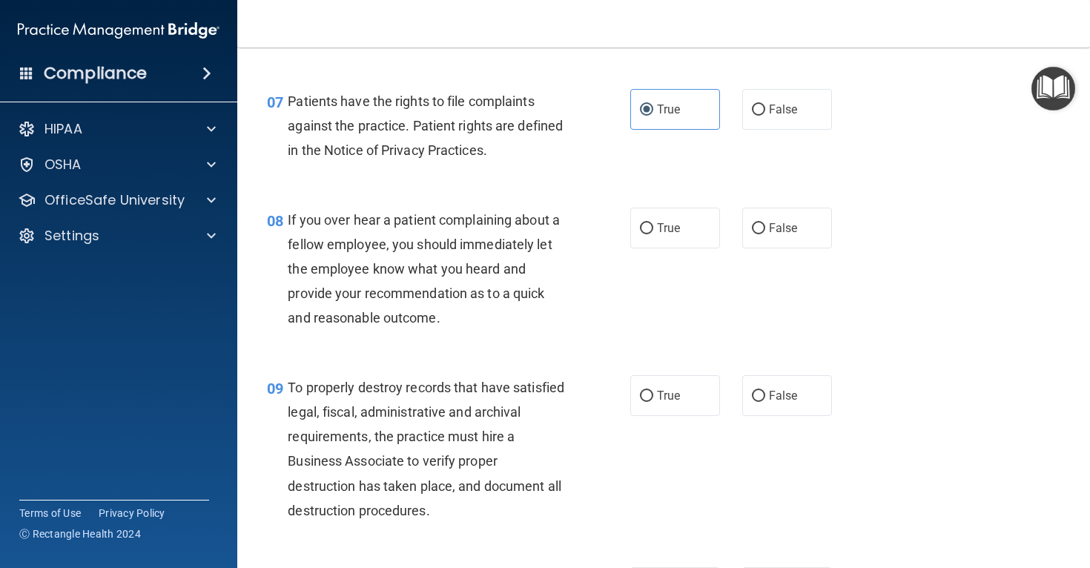
drag, startPoint x: 781, startPoint y: 262, endPoint x: 761, endPoint y: 278, distance: 24.8
click at [781, 248] on label "False" at bounding box center [787, 228] width 90 height 41
click at [765, 234] on input "False" at bounding box center [758, 228] width 13 height 11
radio input "true"
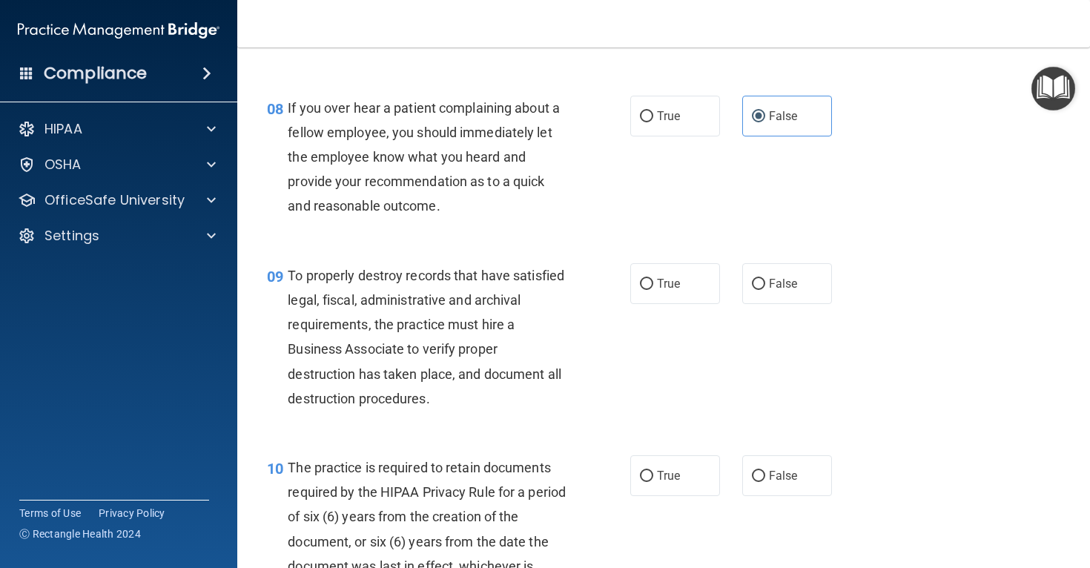
scroll to position [1151, 0]
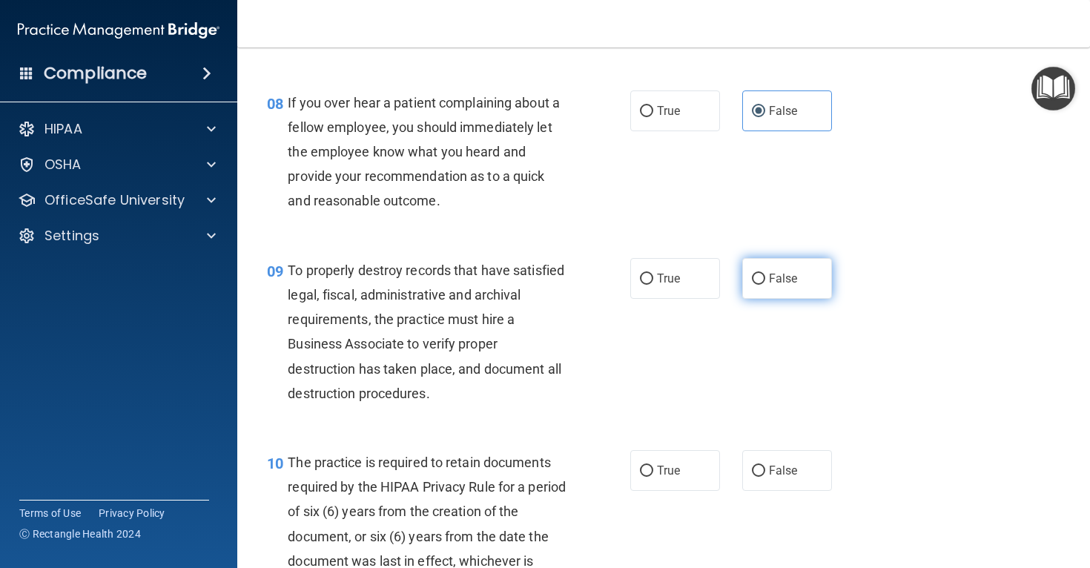
click at [809, 299] on label "False" at bounding box center [787, 278] width 90 height 41
click at [765, 285] on input "False" at bounding box center [758, 279] width 13 height 11
radio input "true"
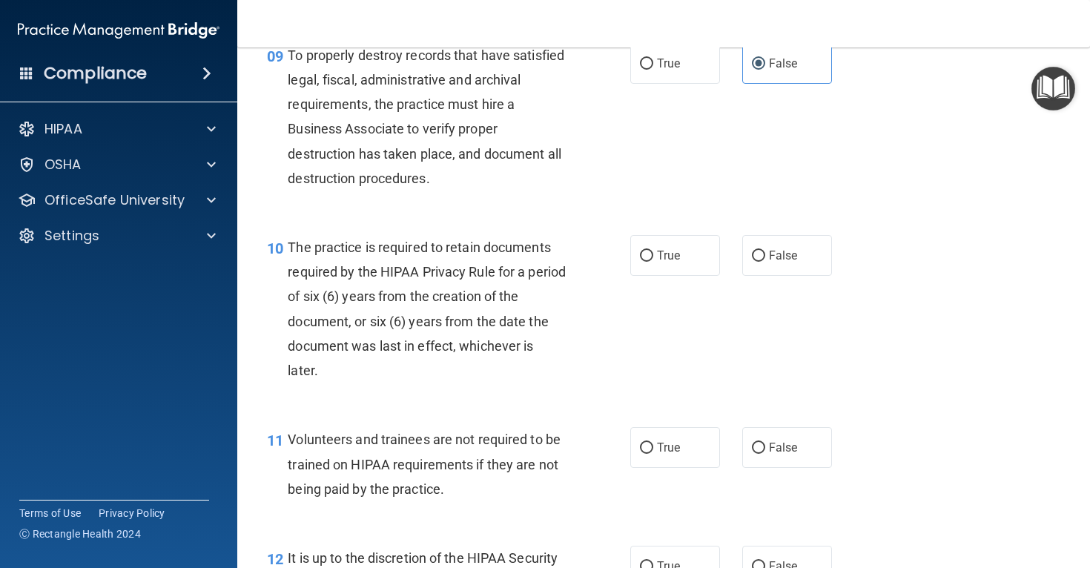
scroll to position [1370, 0]
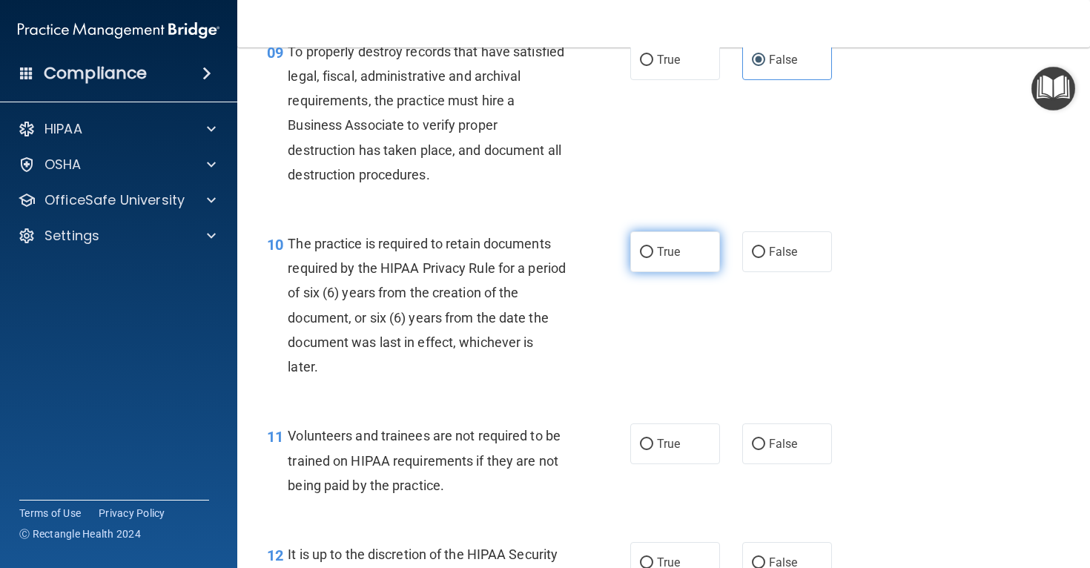
click at [678, 259] on span "True" at bounding box center [668, 252] width 23 height 14
click at [653, 258] on input "True" at bounding box center [646, 252] width 13 height 11
radio input "true"
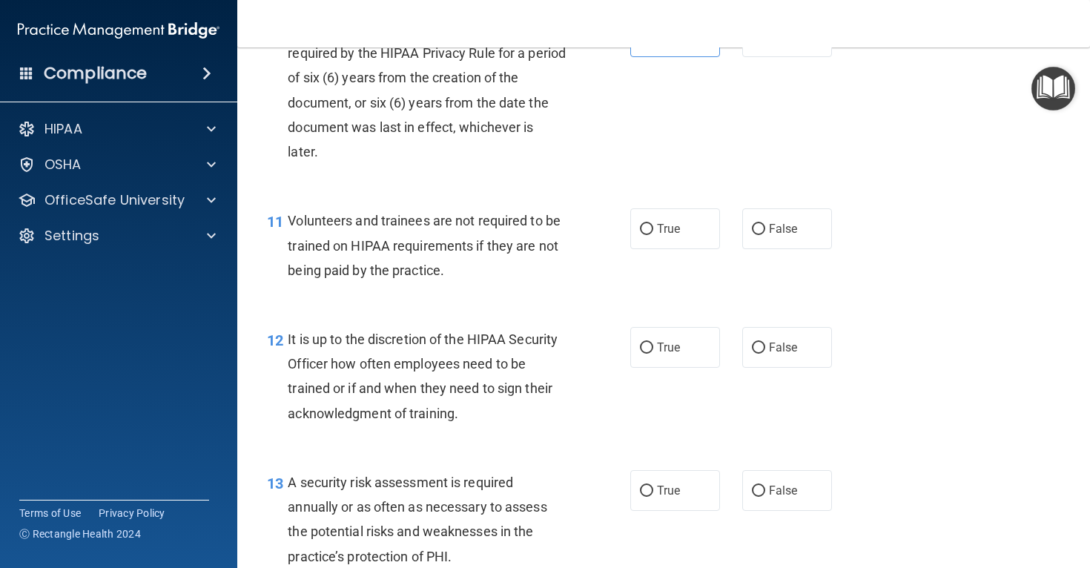
scroll to position [1587, 0]
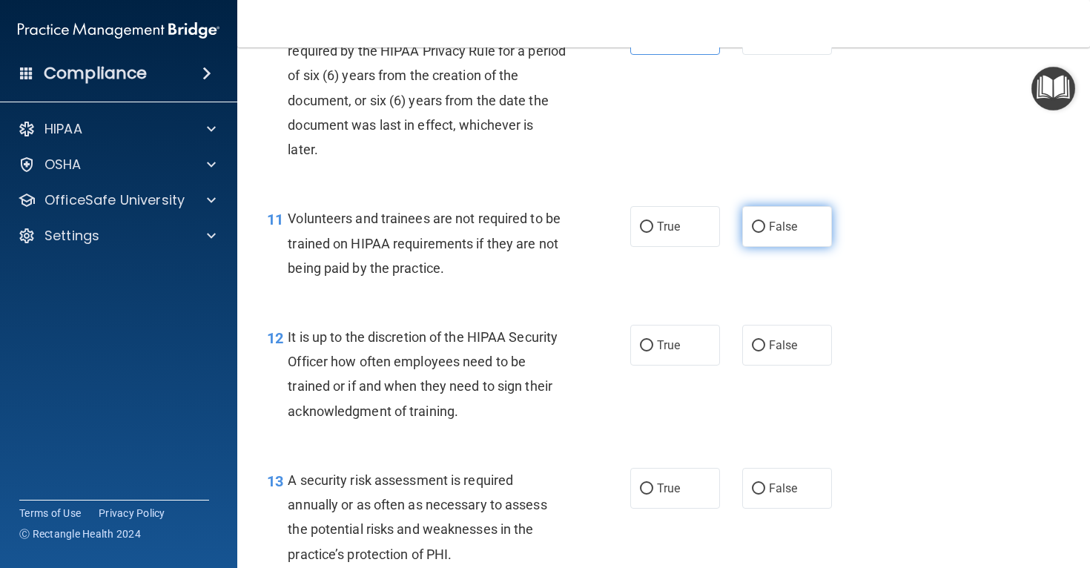
click at [786, 239] on label "False" at bounding box center [787, 226] width 90 height 41
click at [765, 233] on input "False" at bounding box center [758, 227] width 13 height 11
radio input "true"
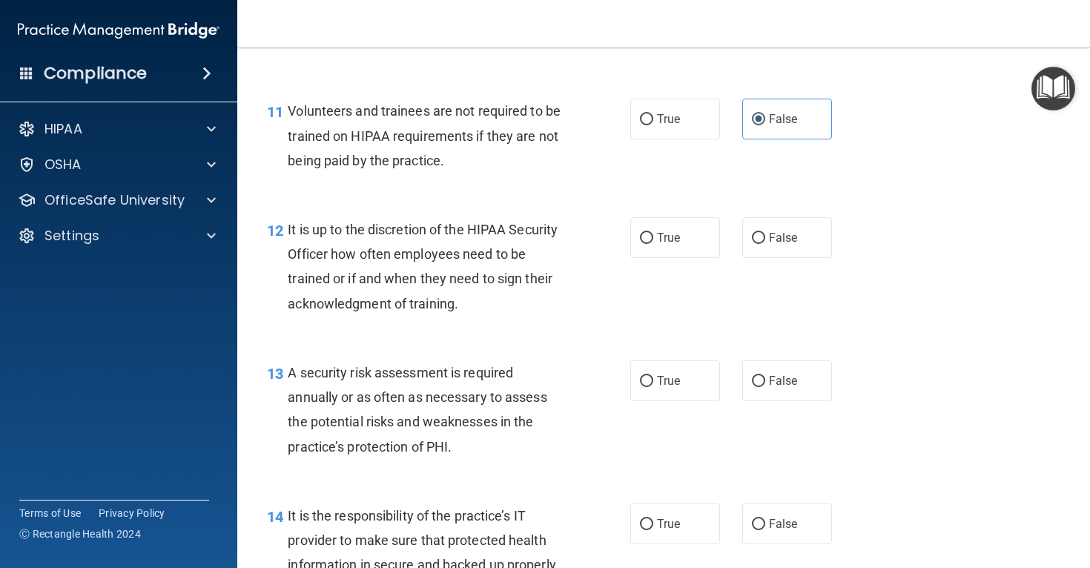
scroll to position [1696, 0]
click at [800, 257] on label "False" at bounding box center [787, 236] width 90 height 41
click at [765, 243] on input "False" at bounding box center [758, 237] width 13 height 11
radio input "true"
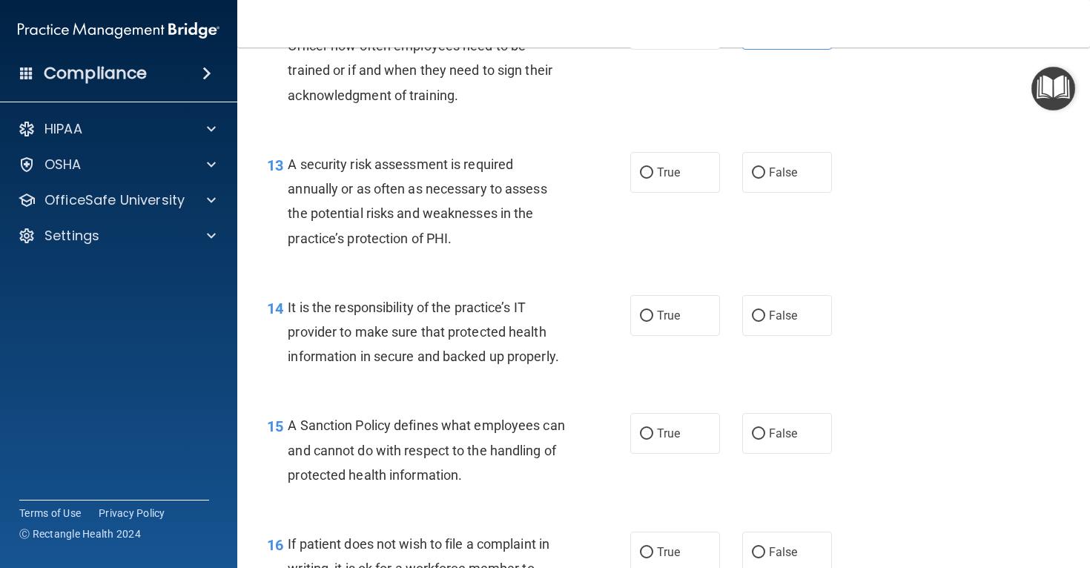
scroll to position [1906, 0]
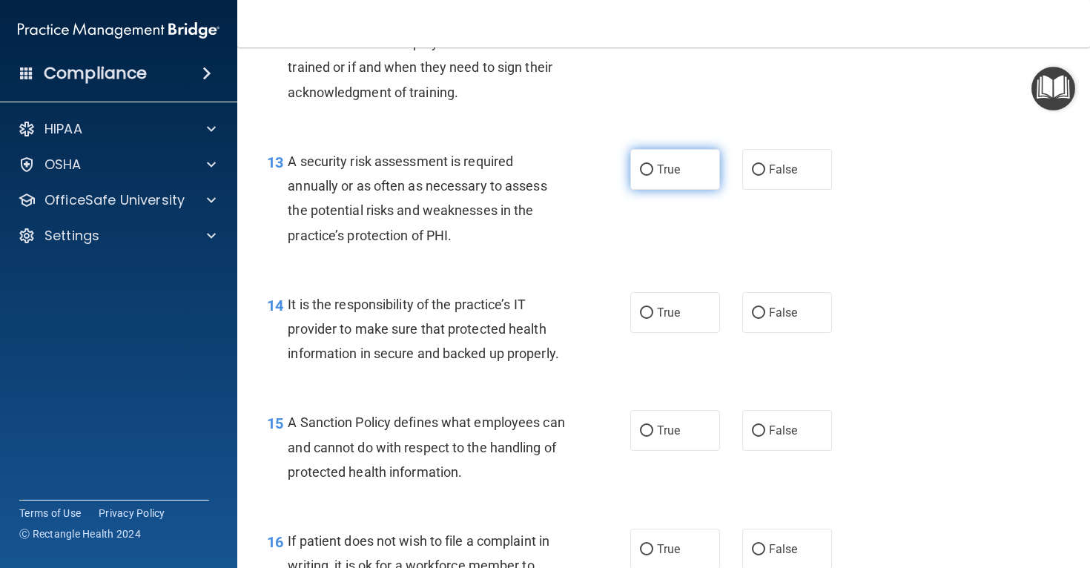
click at [659, 190] on label "True" at bounding box center [675, 169] width 90 height 41
click at [653, 176] on input "True" at bounding box center [646, 170] width 13 height 11
radio input "true"
click at [797, 328] on label "False" at bounding box center [787, 312] width 90 height 41
click at [765, 319] on input "False" at bounding box center [758, 313] width 13 height 11
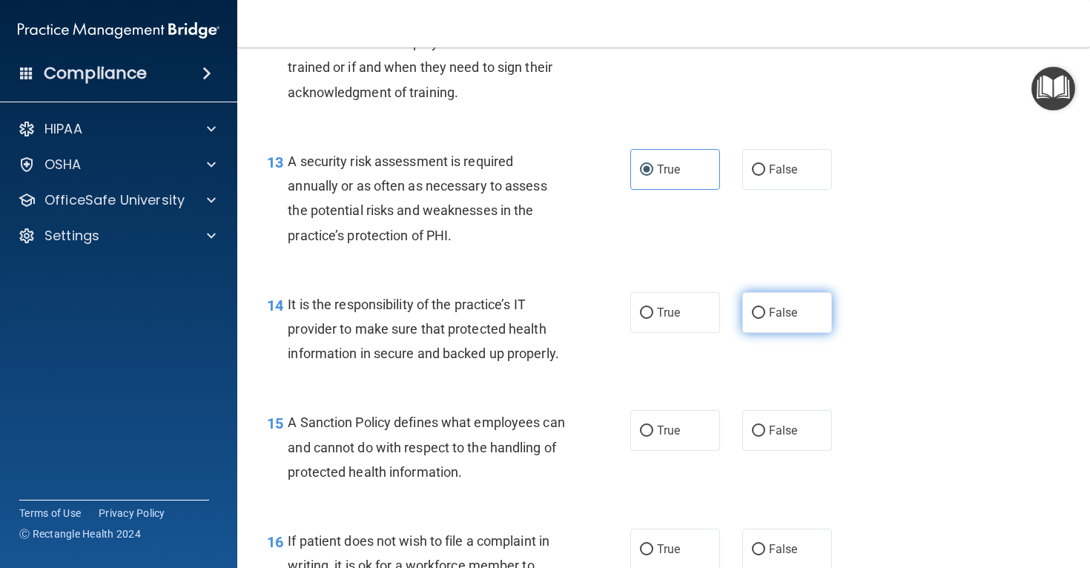
radio input "true"
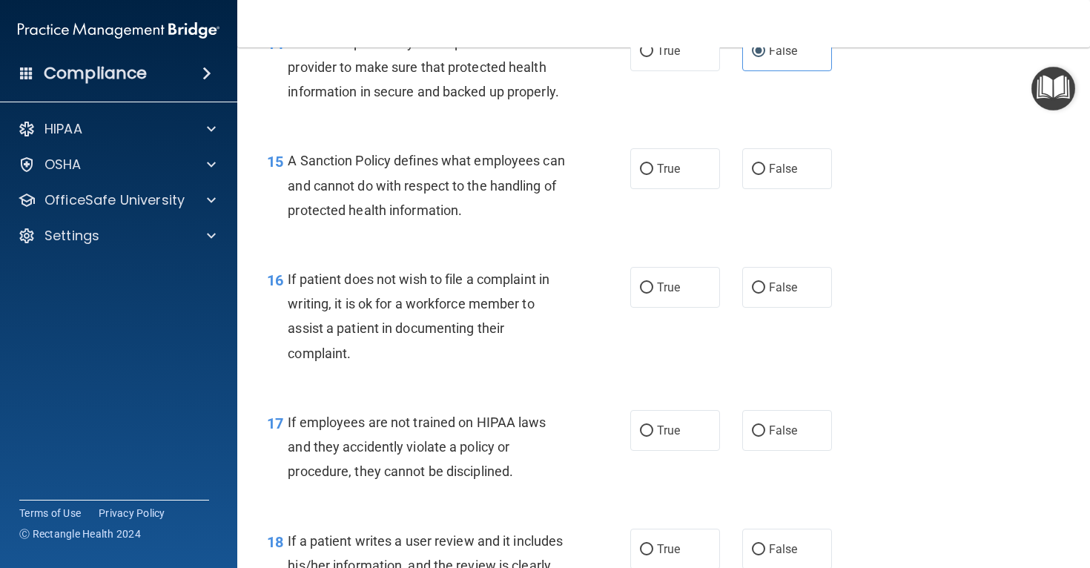
scroll to position [2169, 0]
click at [789, 188] on label "False" at bounding box center [787, 167] width 90 height 41
click at [765, 173] on input "False" at bounding box center [758, 167] width 13 height 11
radio input "true"
click at [659, 293] on span "True" at bounding box center [668, 286] width 23 height 14
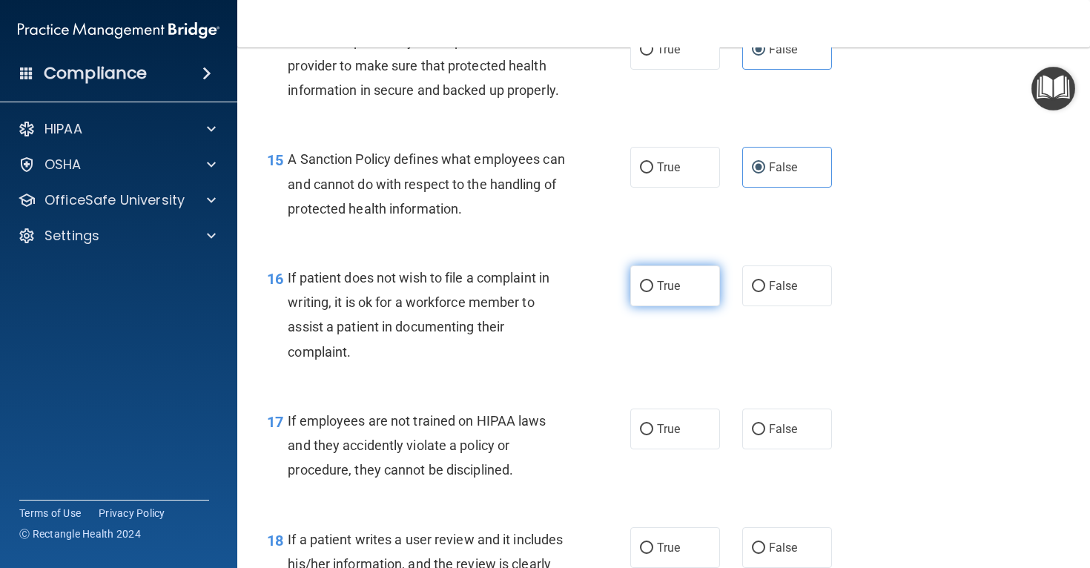
click at [653, 292] on input "True" at bounding box center [646, 286] width 13 height 11
radio input "true"
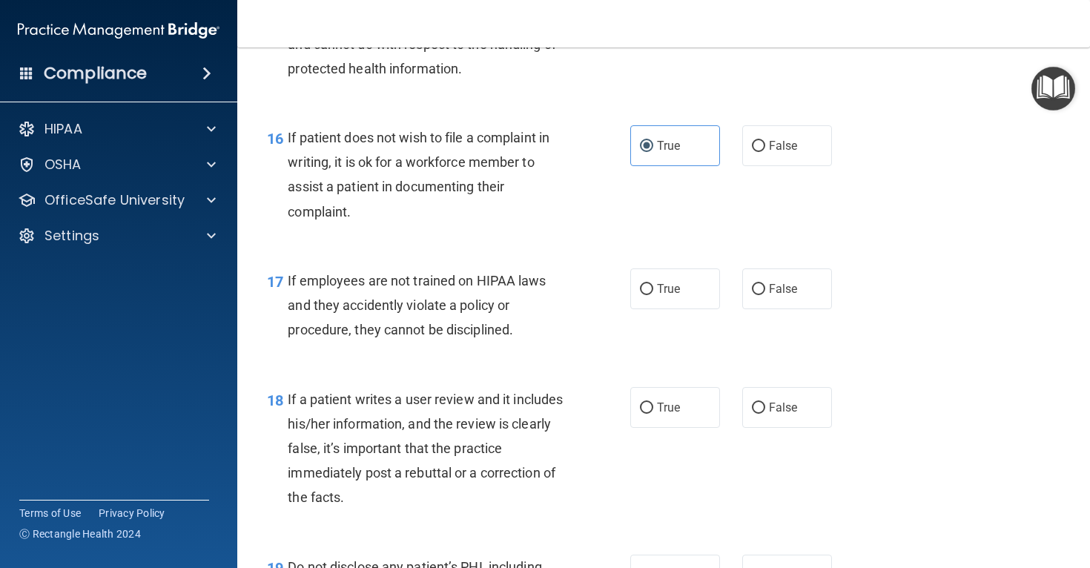
scroll to position [2317, 0]
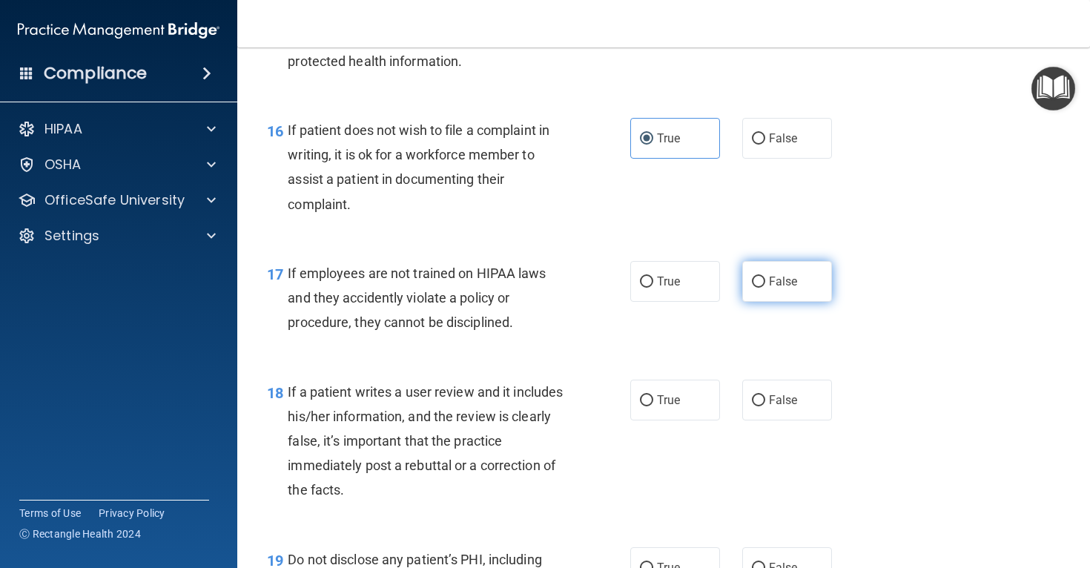
click at [798, 302] on label "False" at bounding box center [787, 281] width 90 height 41
click at [765, 288] on input "False" at bounding box center [758, 282] width 13 height 11
radio input "true"
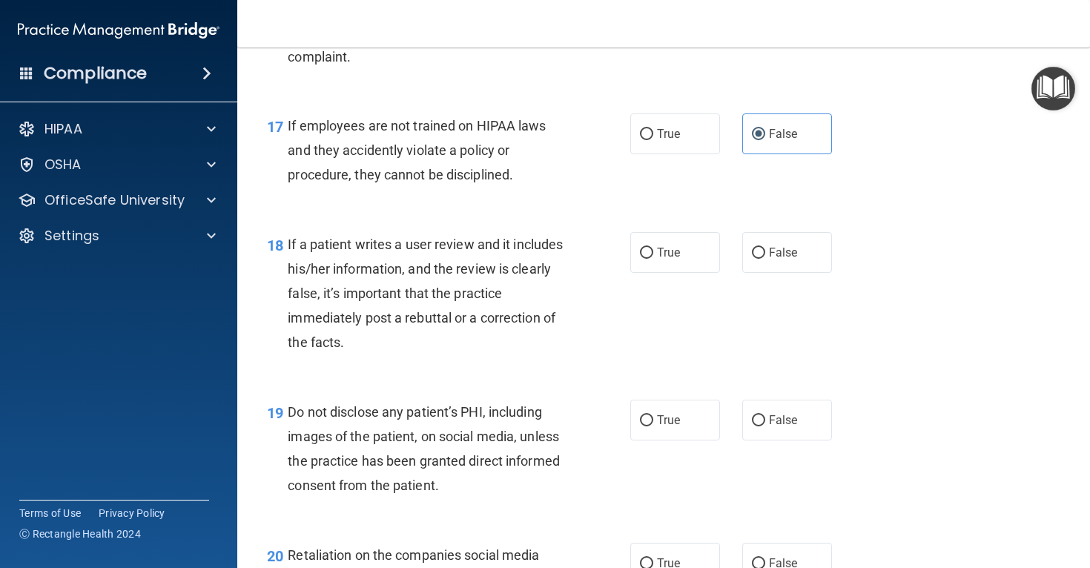
scroll to position [2469, 0]
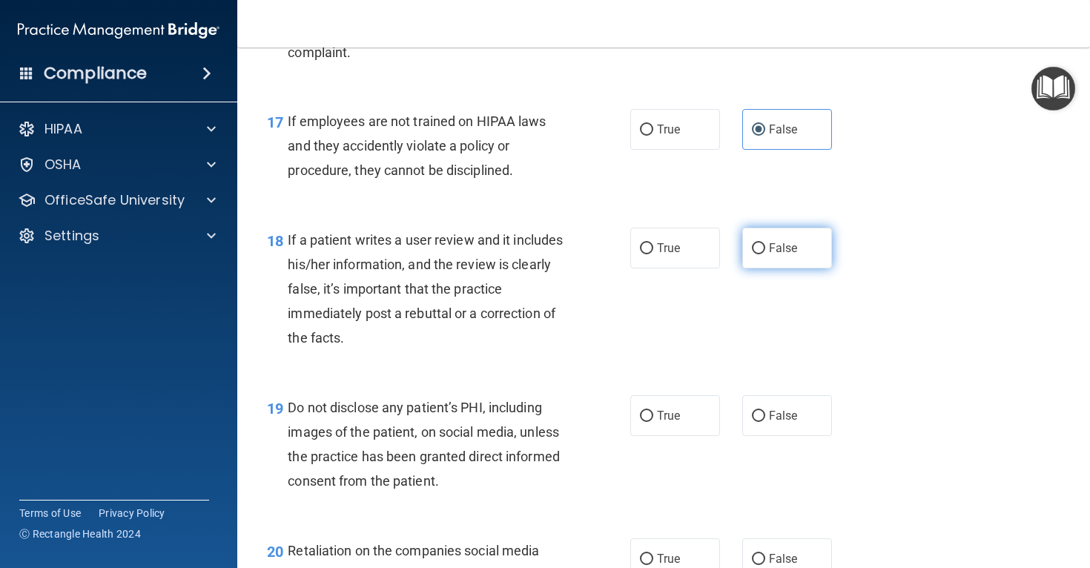
drag, startPoint x: 773, startPoint y: 271, endPoint x: 807, endPoint y: 282, distance: 36.6
click at [773, 255] on span "False" at bounding box center [783, 248] width 29 height 14
click at [765, 254] on input "False" at bounding box center [758, 248] width 13 height 11
radio input "true"
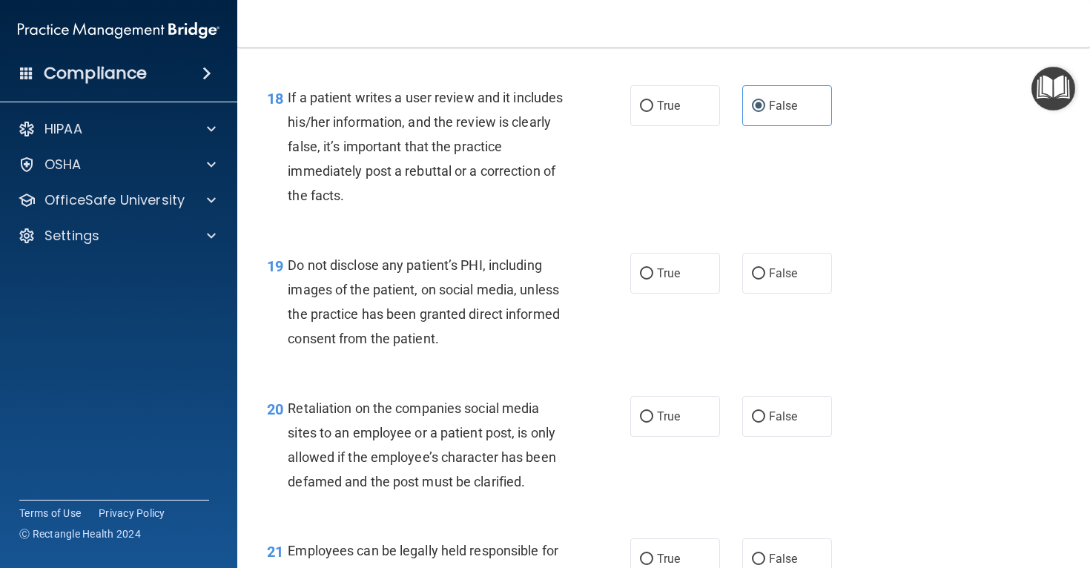
scroll to position [2619, 0]
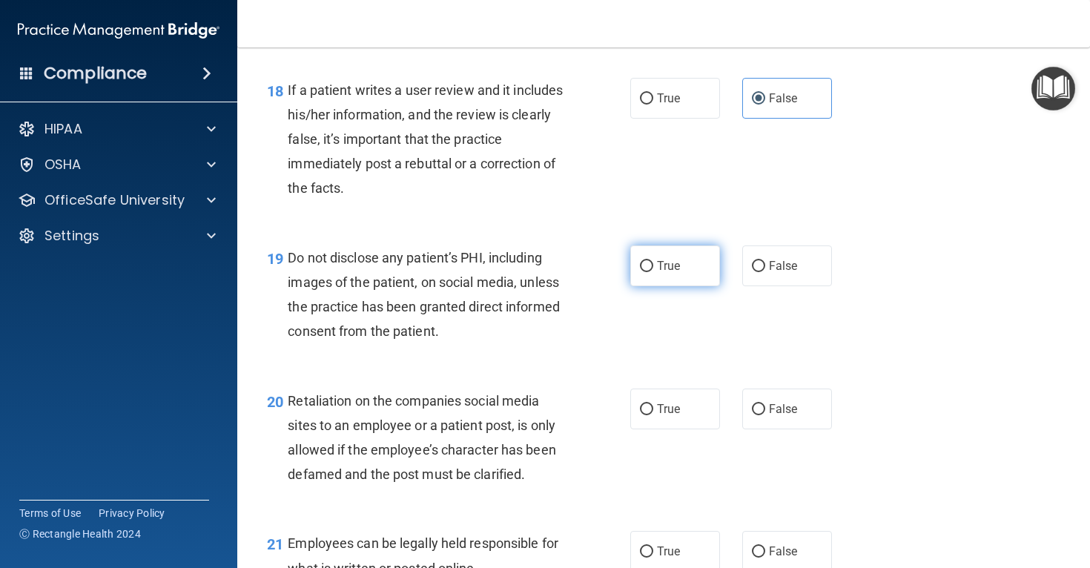
click at [657, 286] on label "True" at bounding box center [675, 265] width 90 height 41
click at [653, 272] on input "True" at bounding box center [646, 266] width 13 height 11
radio input "true"
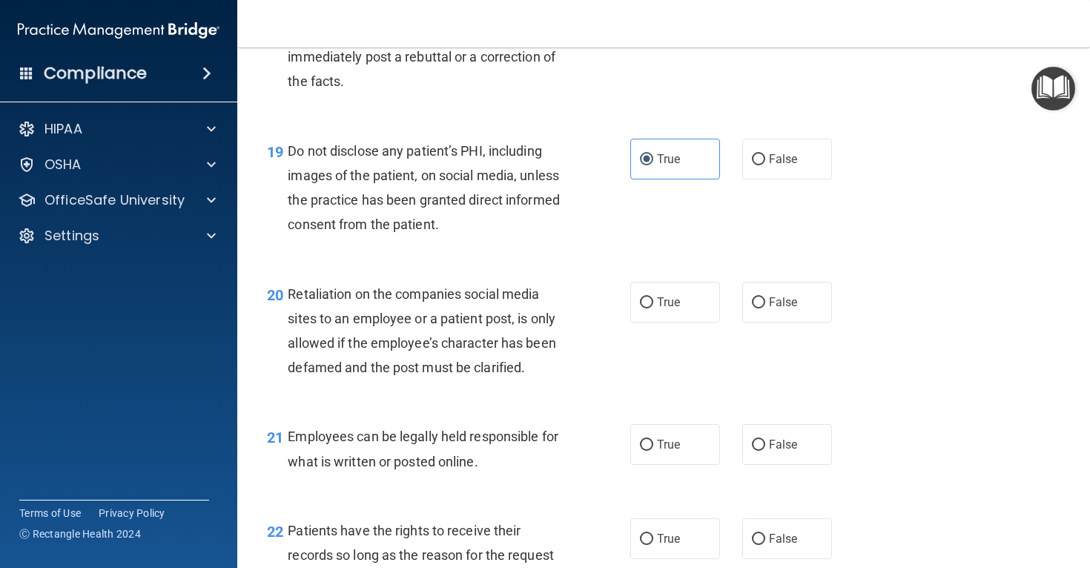
scroll to position [2726, 0]
drag, startPoint x: 819, startPoint y: 335, endPoint x: 828, endPoint y: 339, distance: 9.6
click at [820, 322] on label "False" at bounding box center [787, 301] width 90 height 41
click at [765, 308] on input "False" at bounding box center [758, 302] width 13 height 11
radio input "true"
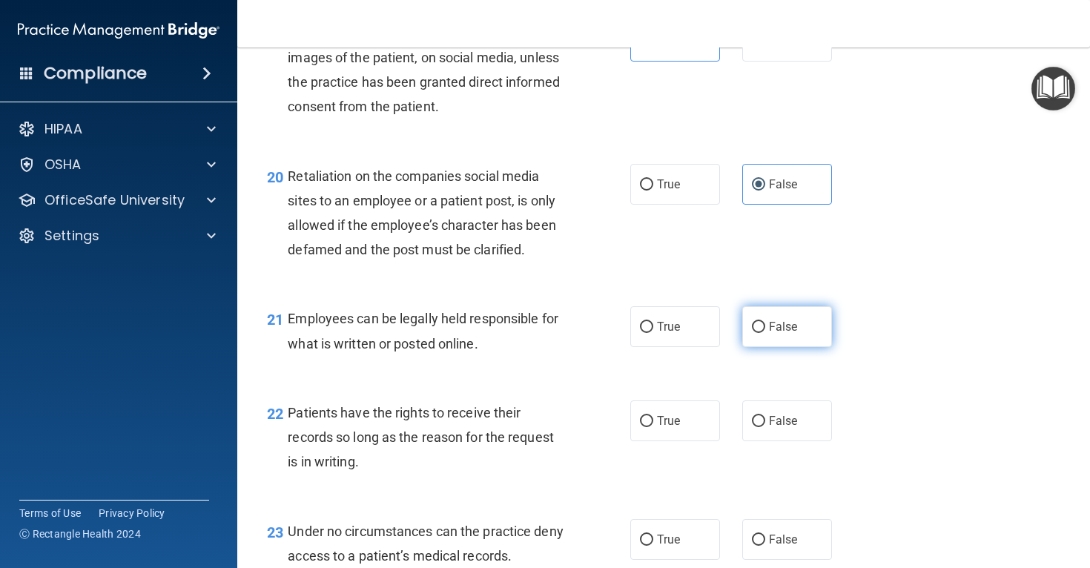
scroll to position [2845, 0]
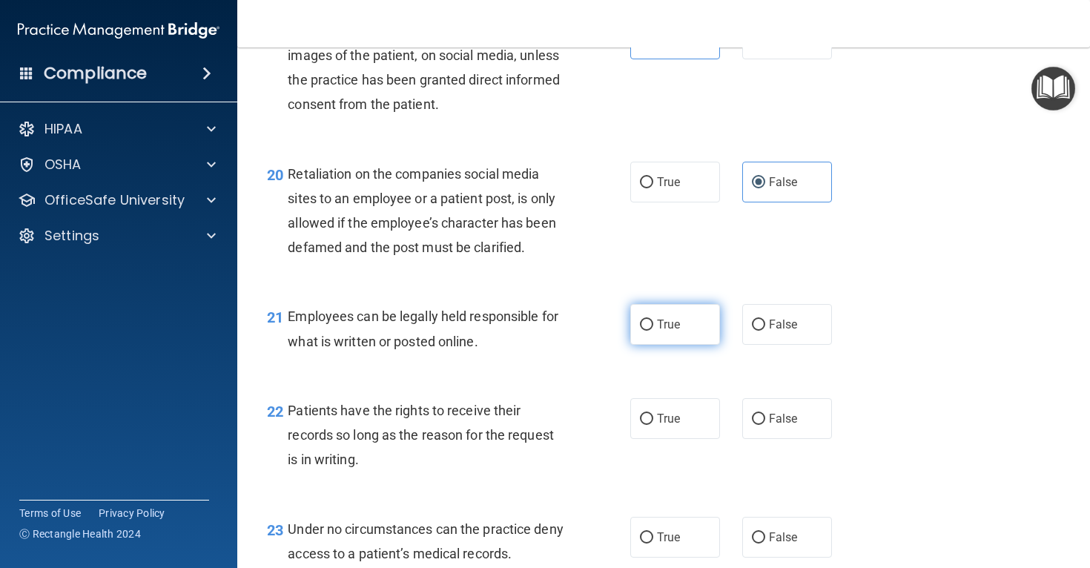
click at [663, 331] on span "True" at bounding box center [668, 324] width 23 height 14
click at [653, 331] on input "True" at bounding box center [646, 325] width 13 height 11
radio input "true"
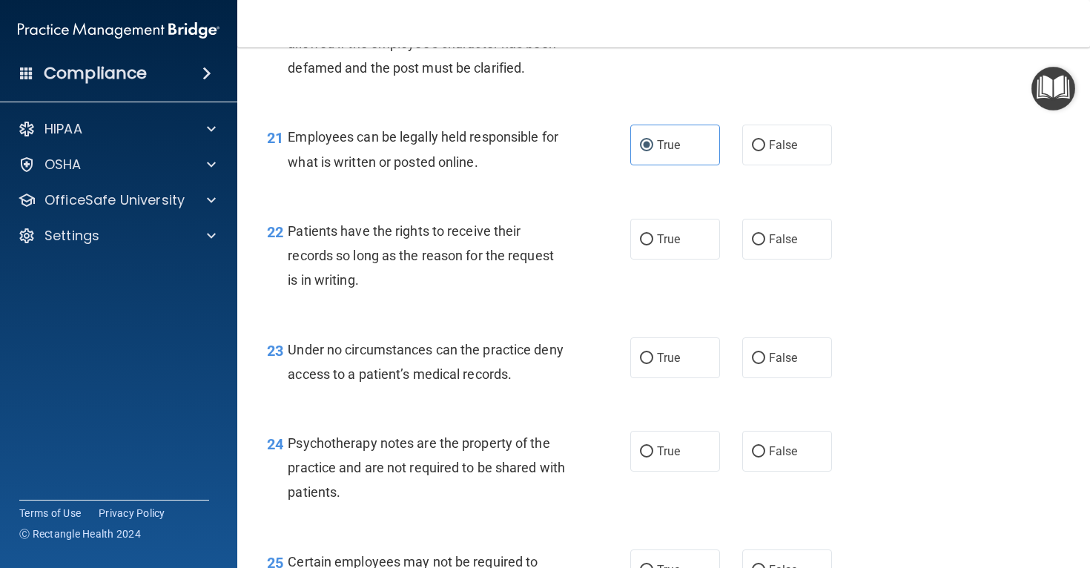
scroll to position [3026, 0]
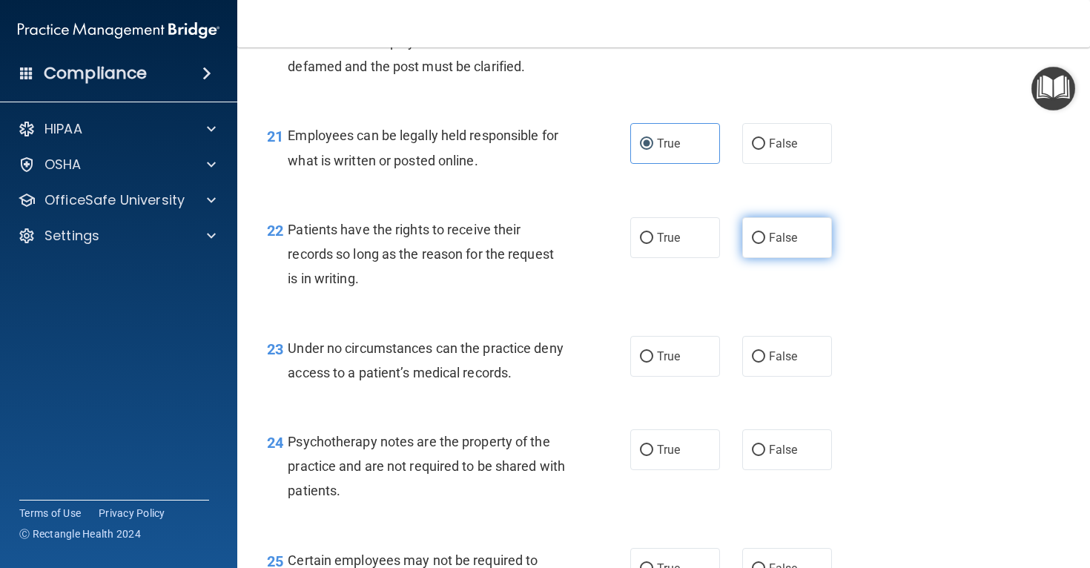
click at [794, 245] on span "False" at bounding box center [783, 238] width 29 height 14
click at [765, 244] on input "False" at bounding box center [758, 238] width 13 height 11
radio input "true"
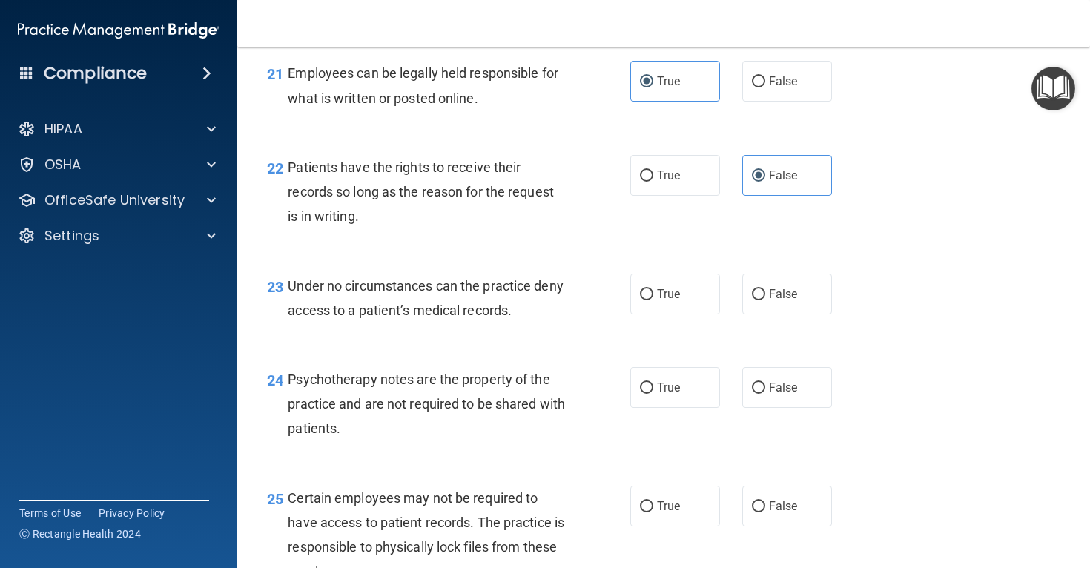
scroll to position [3089, 0]
drag, startPoint x: 773, startPoint y: 311, endPoint x: 781, endPoint y: 312, distance: 9.0
click at [773, 300] on span "False" at bounding box center [783, 293] width 29 height 14
click at [765, 300] on input "False" at bounding box center [758, 293] width 13 height 11
radio input "true"
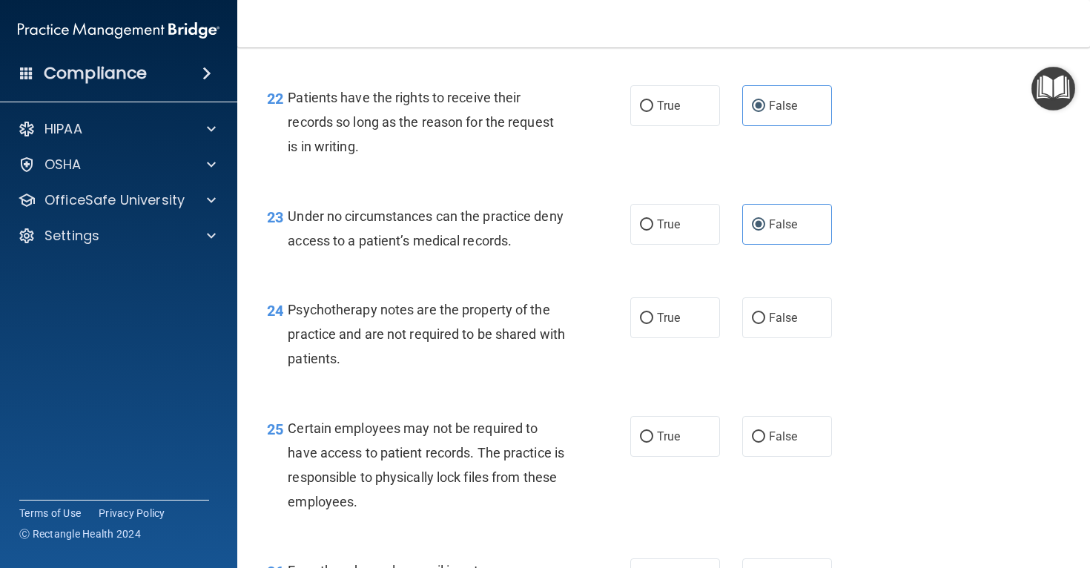
scroll to position [3162, 0]
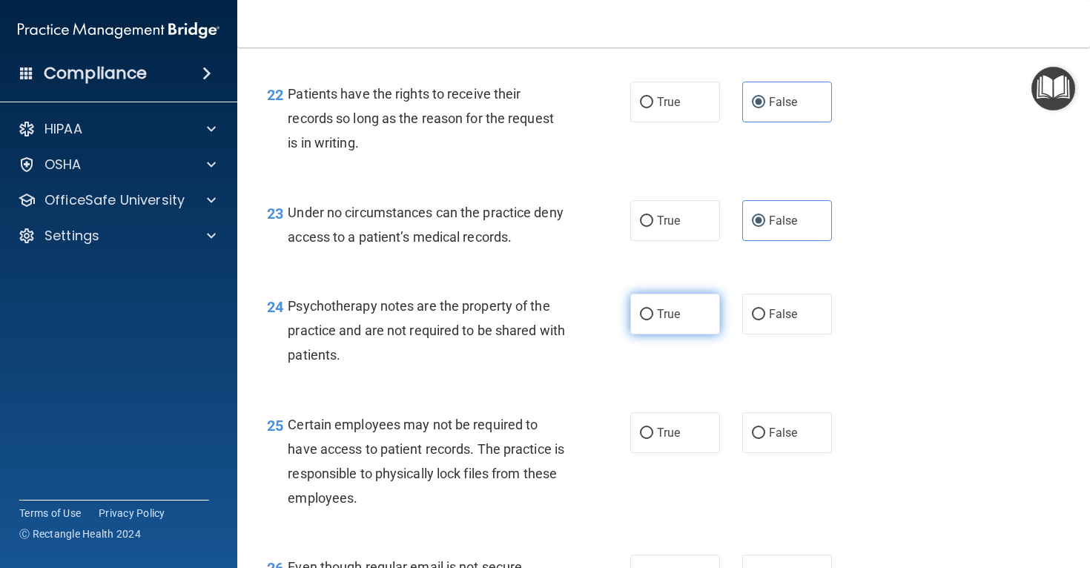
click at [658, 334] on label "True" at bounding box center [675, 314] width 90 height 41
click at [653, 320] on input "True" at bounding box center [646, 314] width 13 height 11
radio input "true"
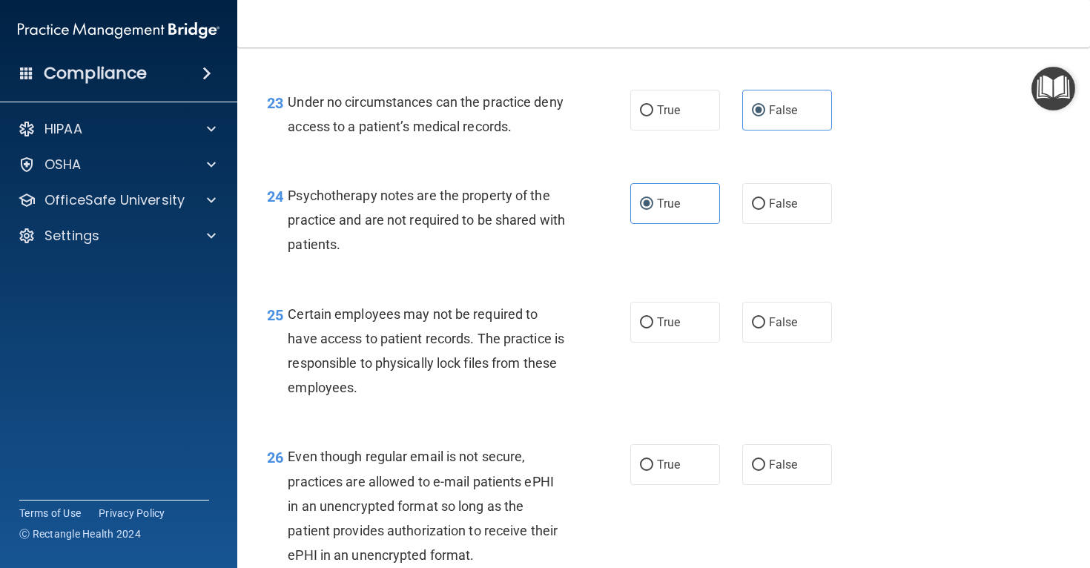
scroll to position [3278, 0]
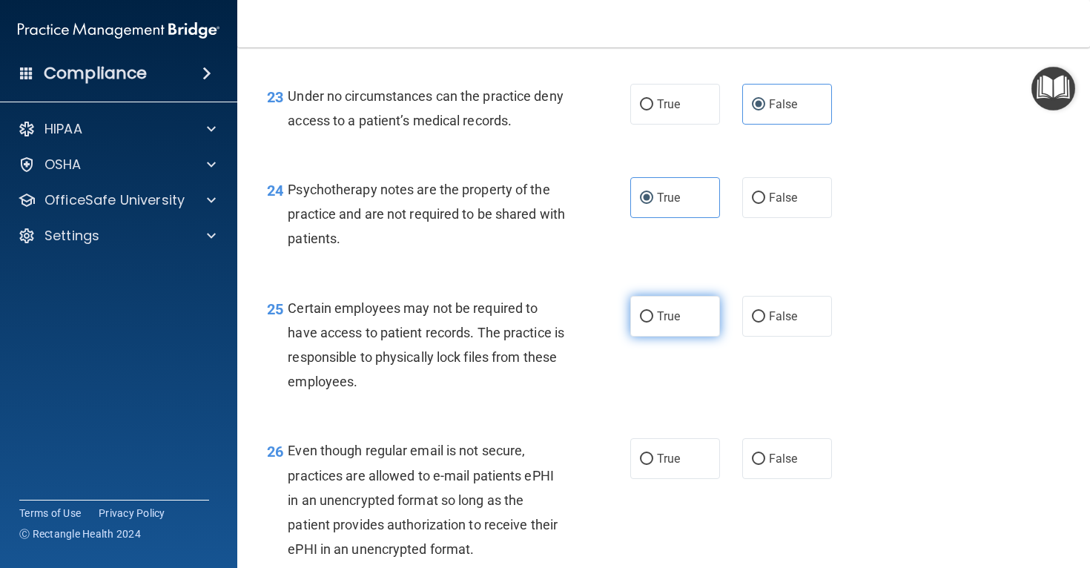
click at [661, 323] on span "True" at bounding box center [668, 316] width 23 height 14
click at [653, 323] on input "True" at bounding box center [646, 316] width 13 height 11
radio input "true"
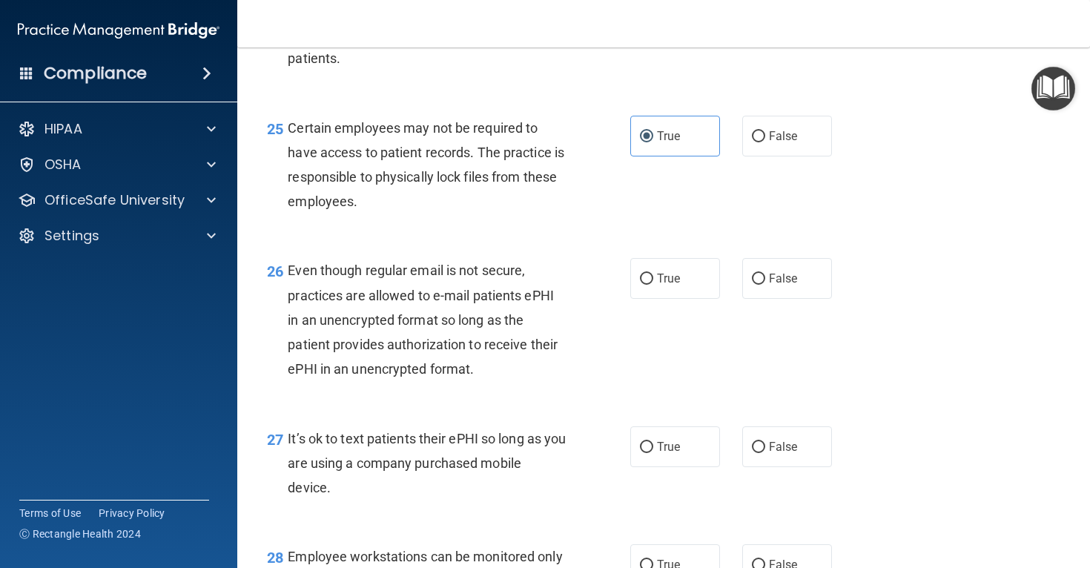
scroll to position [3459, 0]
click at [675, 298] on label "True" at bounding box center [675, 277] width 90 height 41
click at [653, 284] on input "True" at bounding box center [646, 278] width 13 height 11
radio input "true"
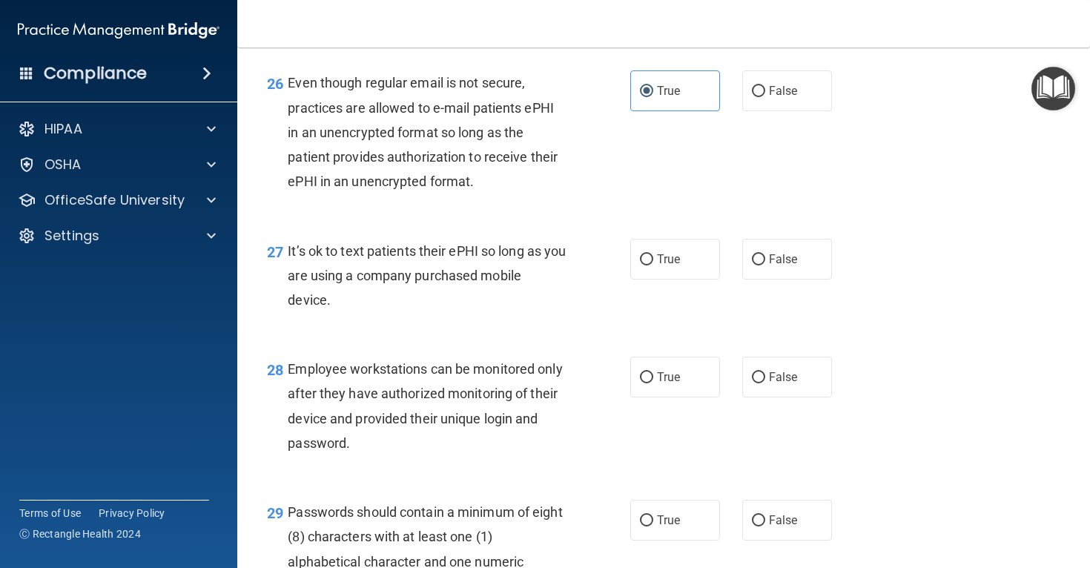
scroll to position [3649, 0]
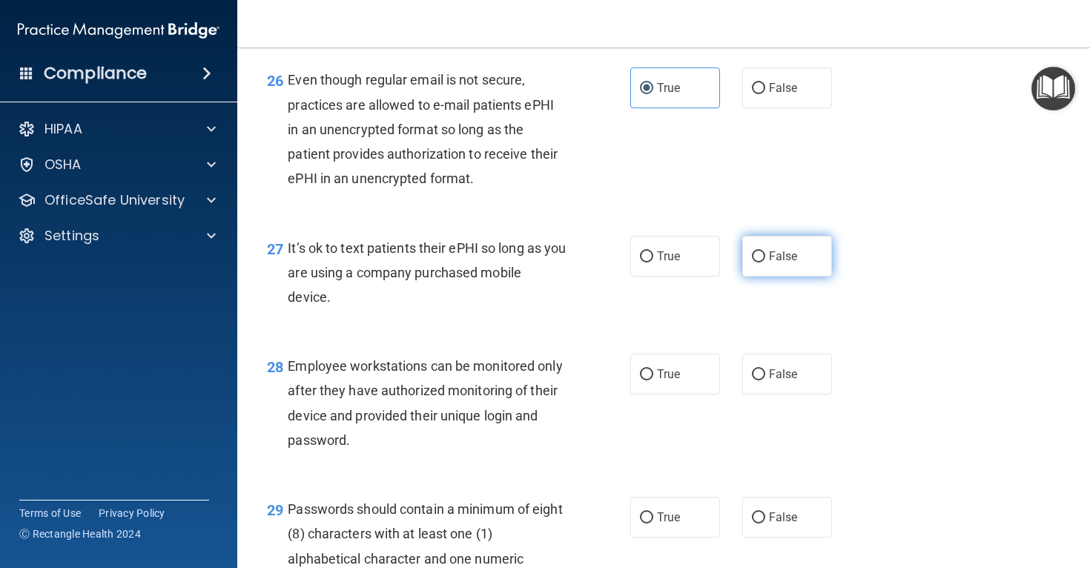
click at [785, 277] on label "False" at bounding box center [787, 256] width 90 height 41
click at [765, 262] on input "False" at bounding box center [758, 256] width 13 height 11
radio input "true"
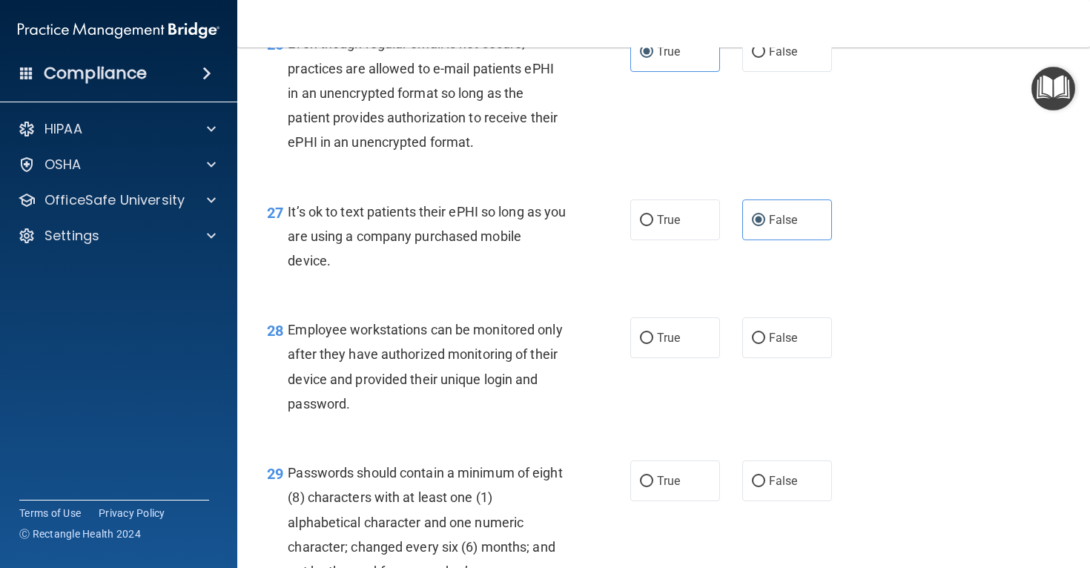
scroll to position [3726, 0]
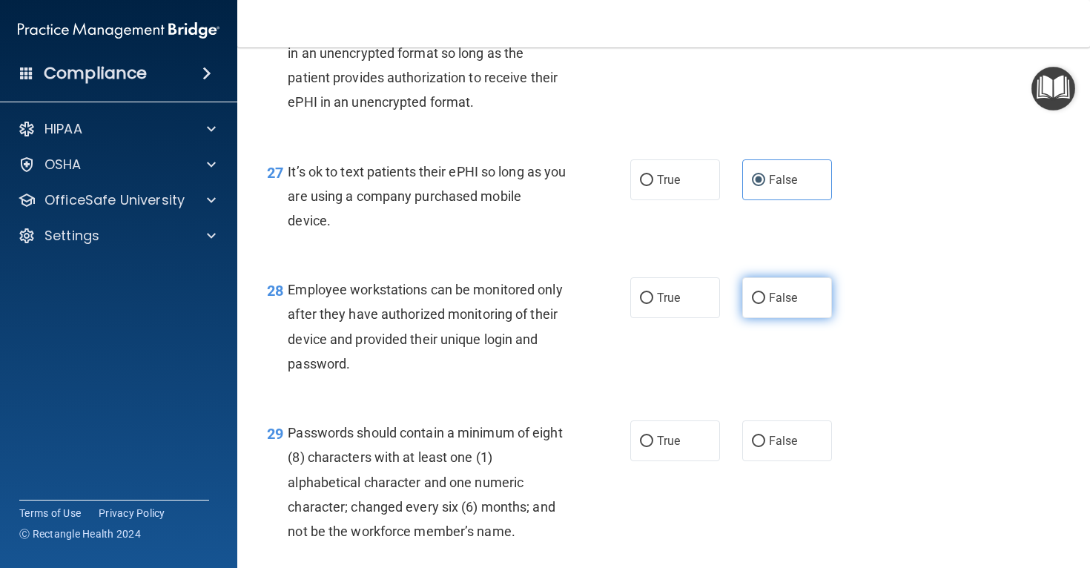
click at [775, 305] on span "False" at bounding box center [783, 298] width 29 height 14
click at [765, 304] on input "False" at bounding box center [758, 298] width 13 height 11
radio input "true"
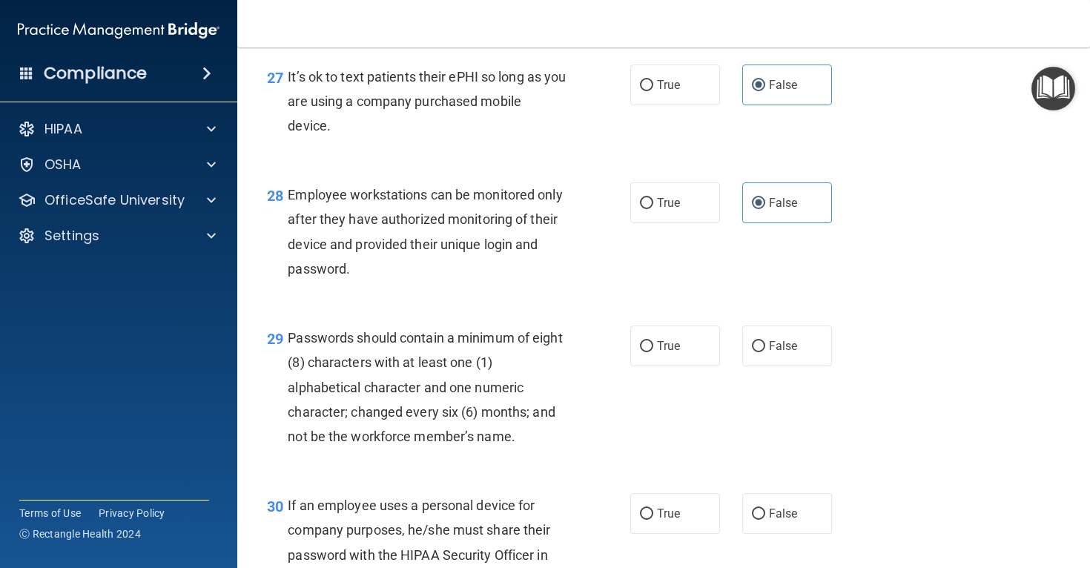
scroll to position [3824, 0]
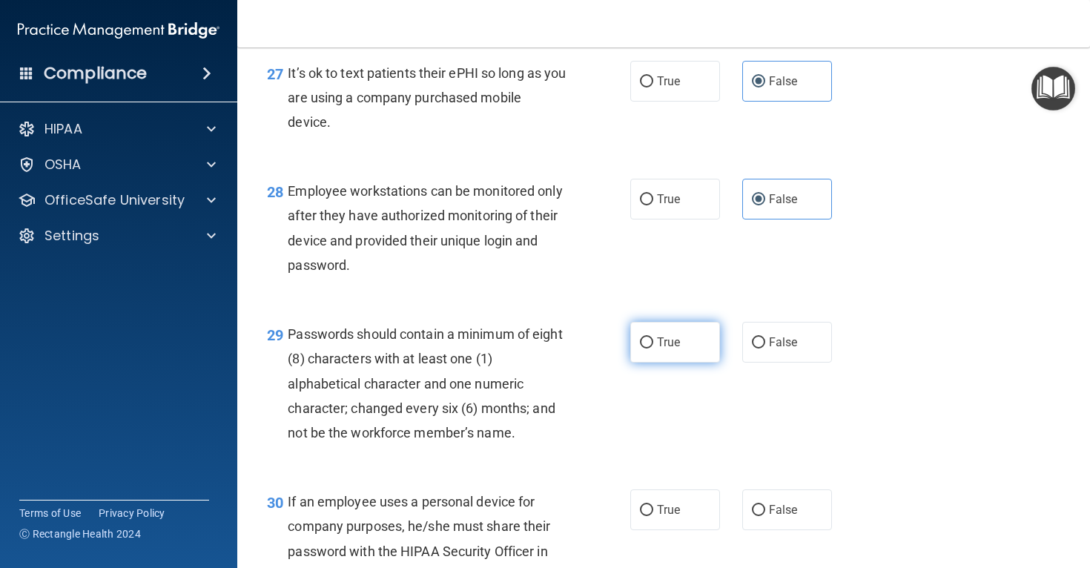
click at [664, 349] on span "True" at bounding box center [668, 342] width 23 height 14
click at [653, 348] on input "True" at bounding box center [646, 342] width 13 height 11
radio input "true"
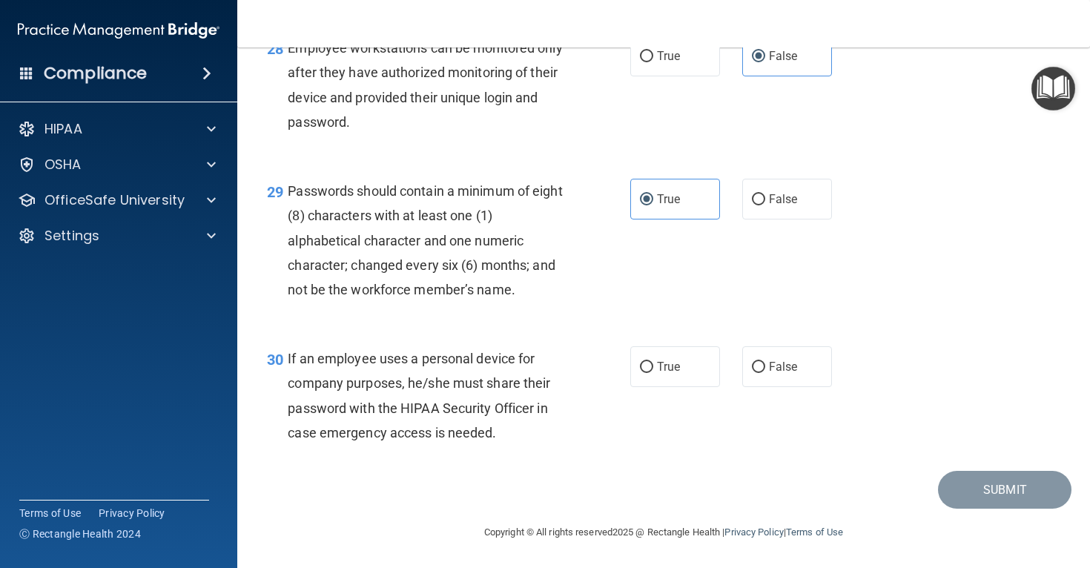
scroll to position [3975, 0]
click at [778, 387] on label "False" at bounding box center [787, 366] width 90 height 41
click at [765, 373] on input "False" at bounding box center [758, 367] width 13 height 11
radio input "true"
click at [1013, 509] on button "Submit" at bounding box center [1004, 490] width 133 height 38
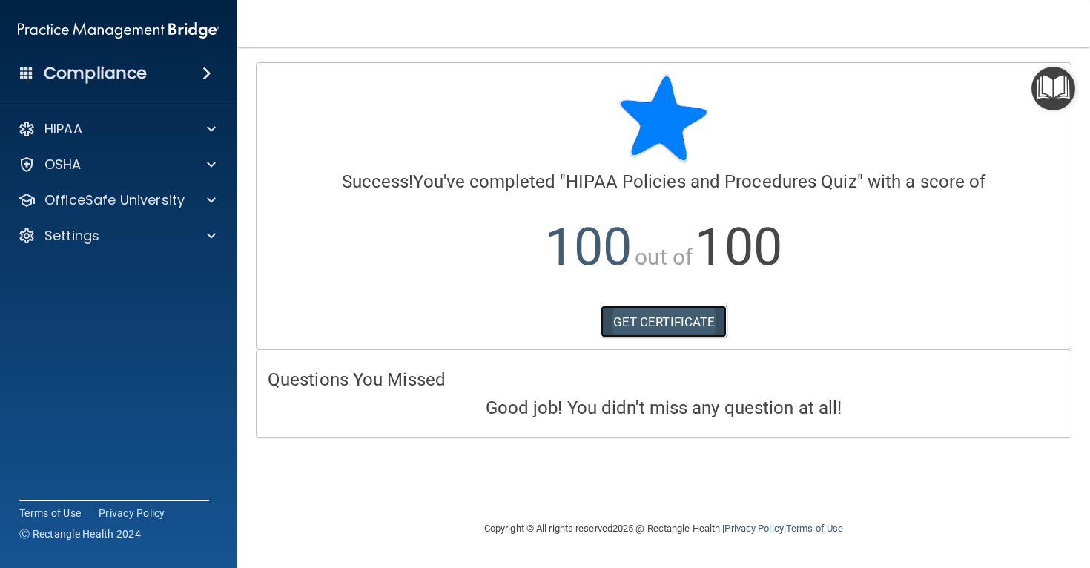
click at [655, 323] on link "GET CERTIFICATE" at bounding box center [664, 321] width 127 height 33
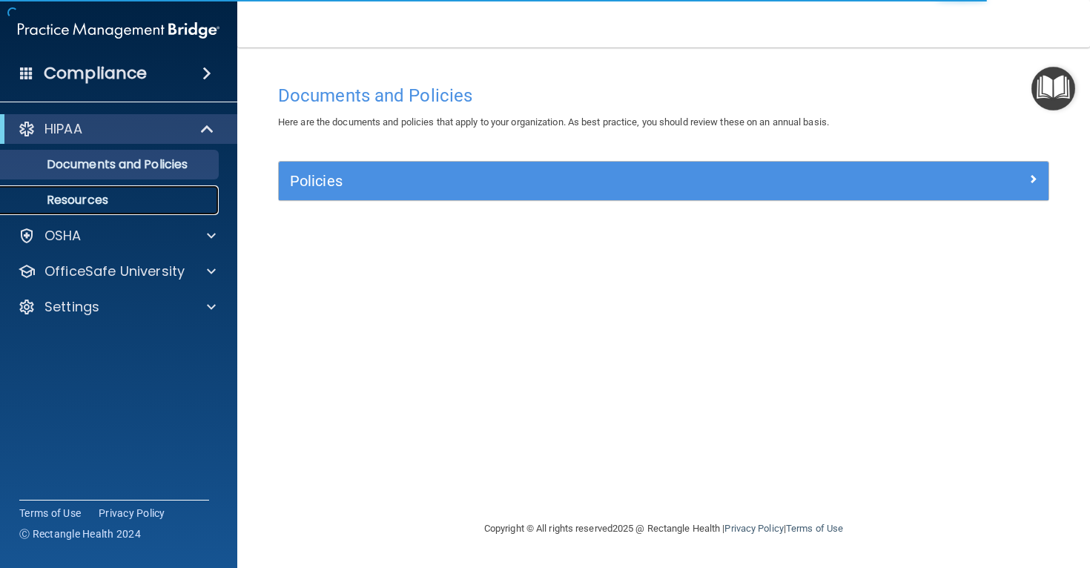
click at [114, 198] on p "Resources" at bounding box center [111, 200] width 202 height 15
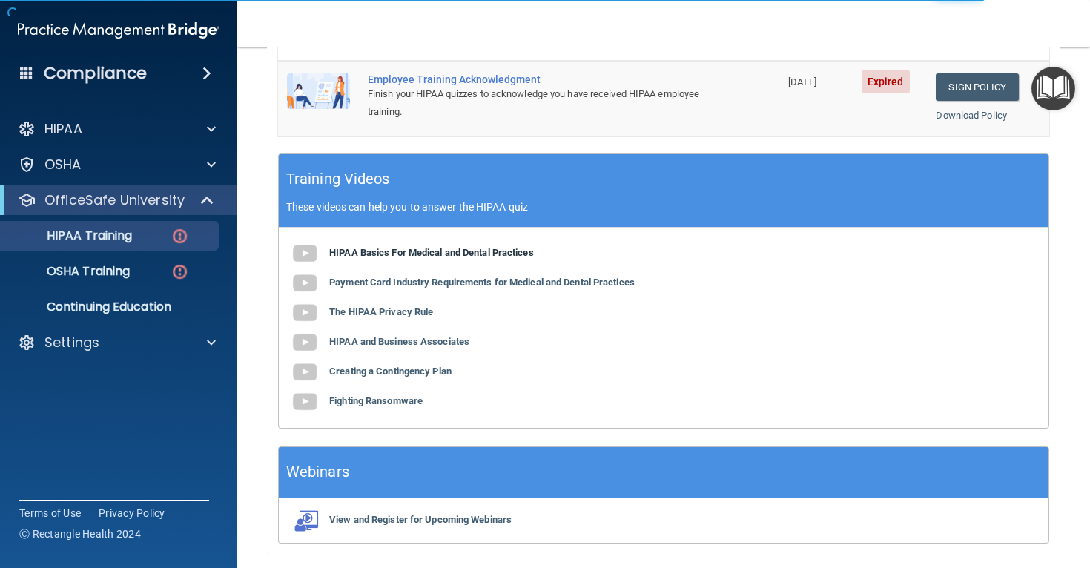
scroll to position [541, 0]
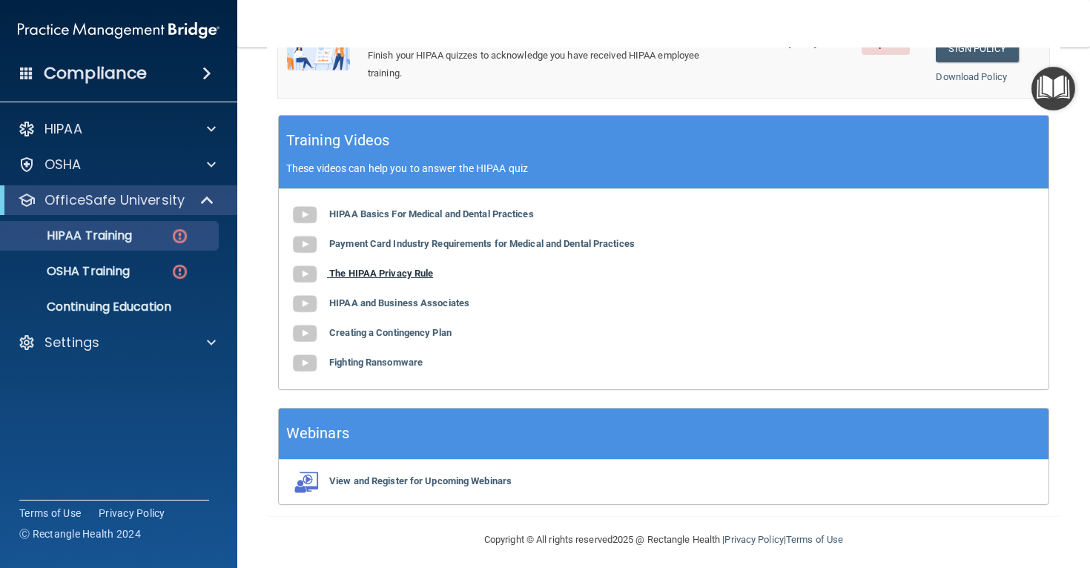
click at [407, 271] on b "The HIPAA Privacy Rule" at bounding box center [381, 273] width 104 height 11
click at [136, 238] on div "HIPAA Training" at bounding box center [111, 235] width 202 height 15
click at [133, 312] on p "Continuing Education" at bounding box center [111, 307] width 202 height 15
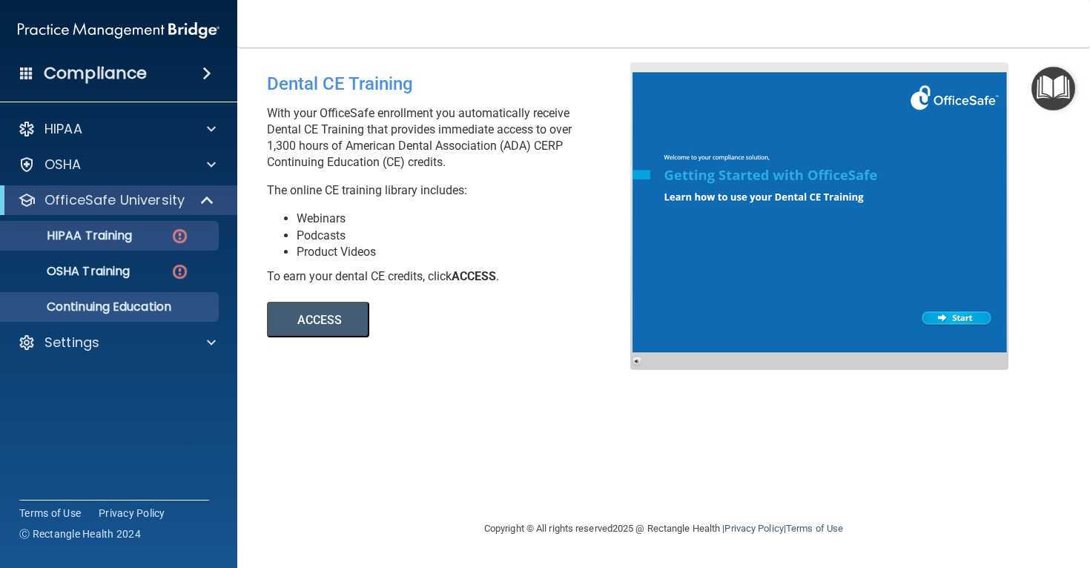
drag, startPoint x: 117, startPoint y: 254, endPoint x: 122, endPoint y: 245, distance: 10.3
click at [117, 254] on ul "HIPAA Training OSHA Training Continuing Education" at bounding box center [119, 268] width 268 height 107
click at [125, 239] on p "HIPAA Training" at bounding box center [71, 235] width 122 height 15
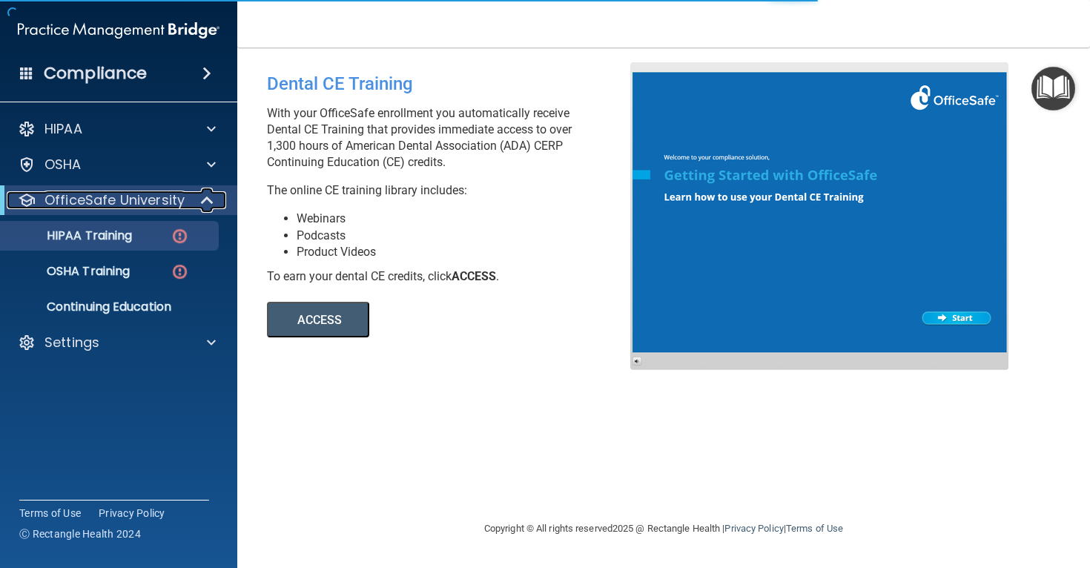
click at [186, 201] on div "OfficeSafe University" at bounding box center [98, 200] width 183 height 18
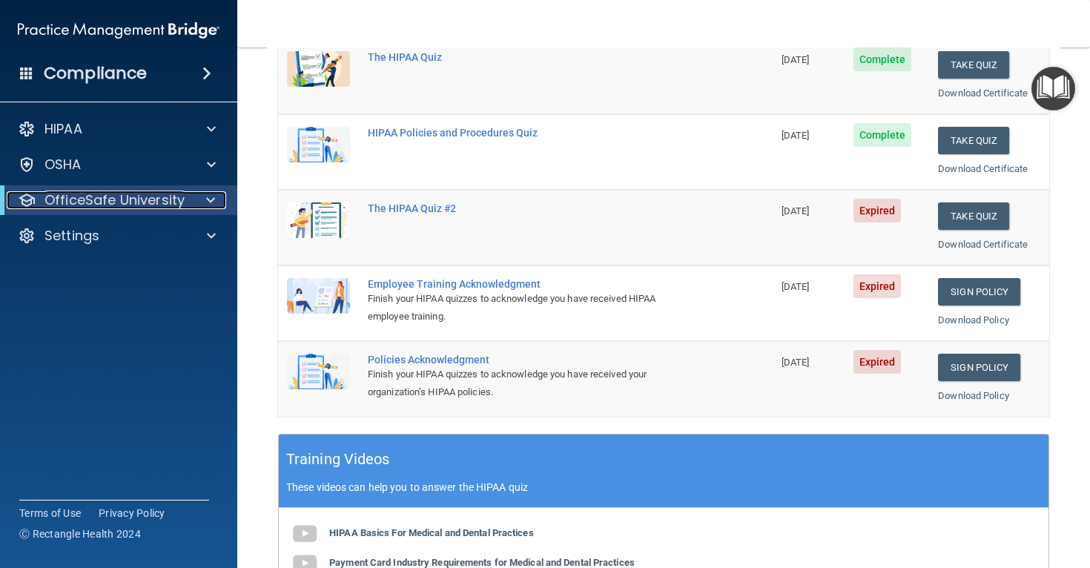
scroll to position [228, 0]
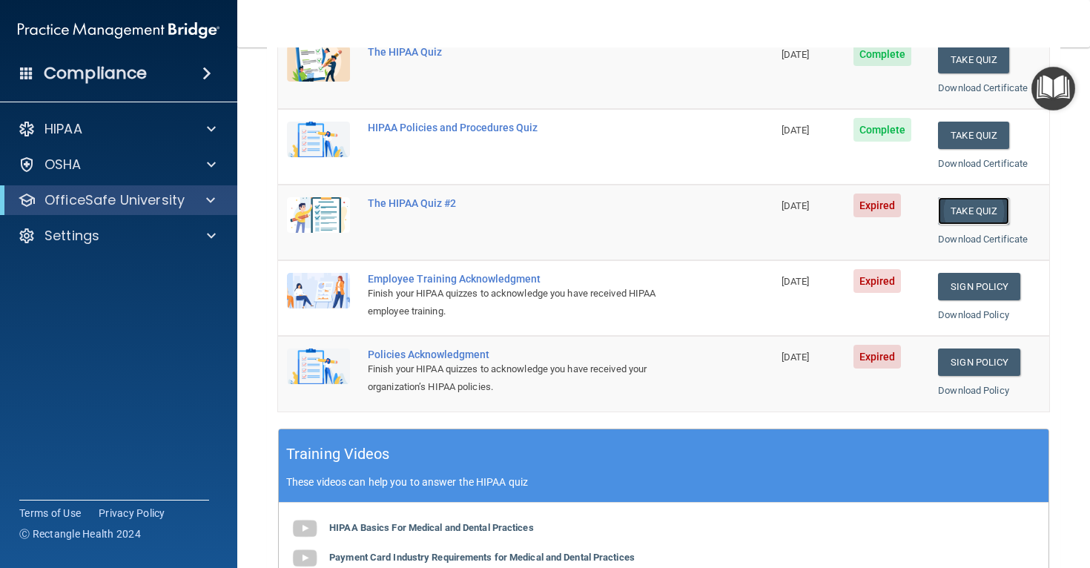
click at [976, 205] on button "Take Quiz" at bounding box center [973, 210] width 71 height 27
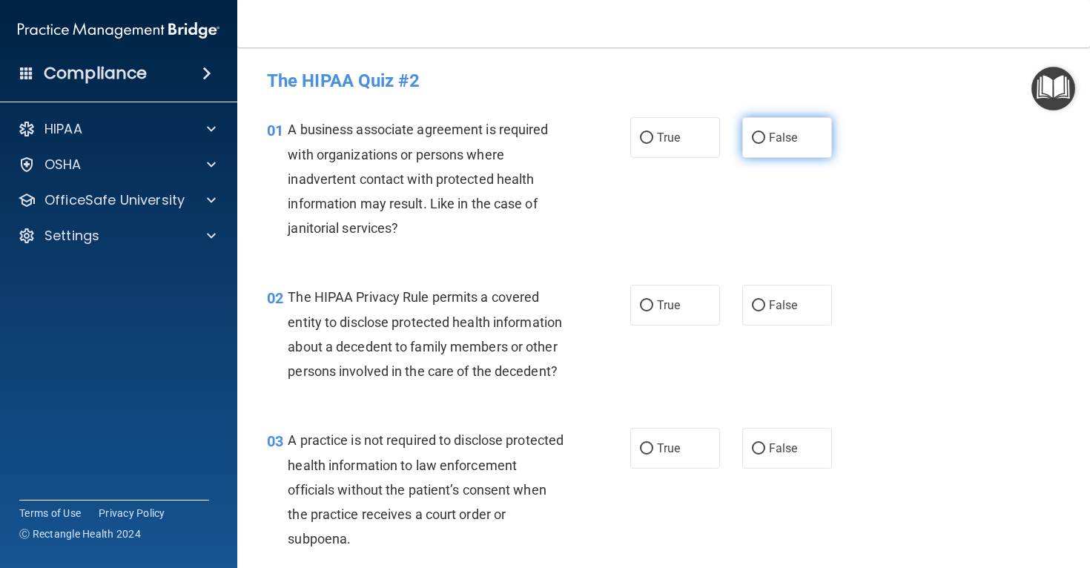
click at [798, 144] on label "False" at bounding box center [787, 137] width 90 height 41
click at [765, 144] on input "False" at bounding box center [758, 138] width 13 height 11
radio input "true"
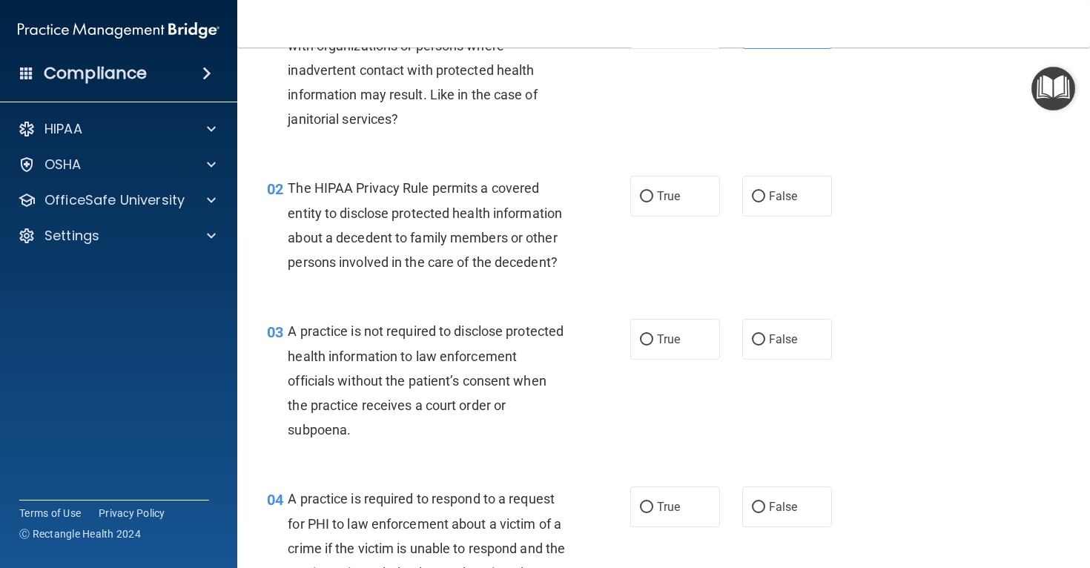
scroll to position [110, 0]
drag, startPoint x: 655, startPoint y: 186, endPoint x: 580, endPoint y: 254, distance: 101.3
click at [655, 186] on label "True" at bounding box center [675, 195] width 90 height 41
click at [653, 191] on input "True" at bounding box center [646, 196] width 13 height 11
radio input "true"
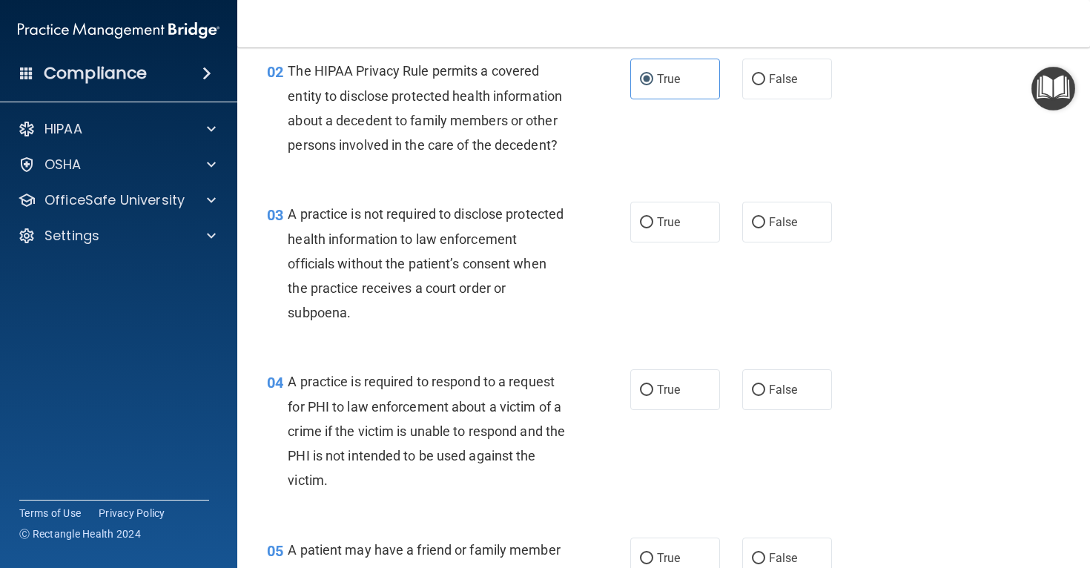
scroll to position [229, 0]
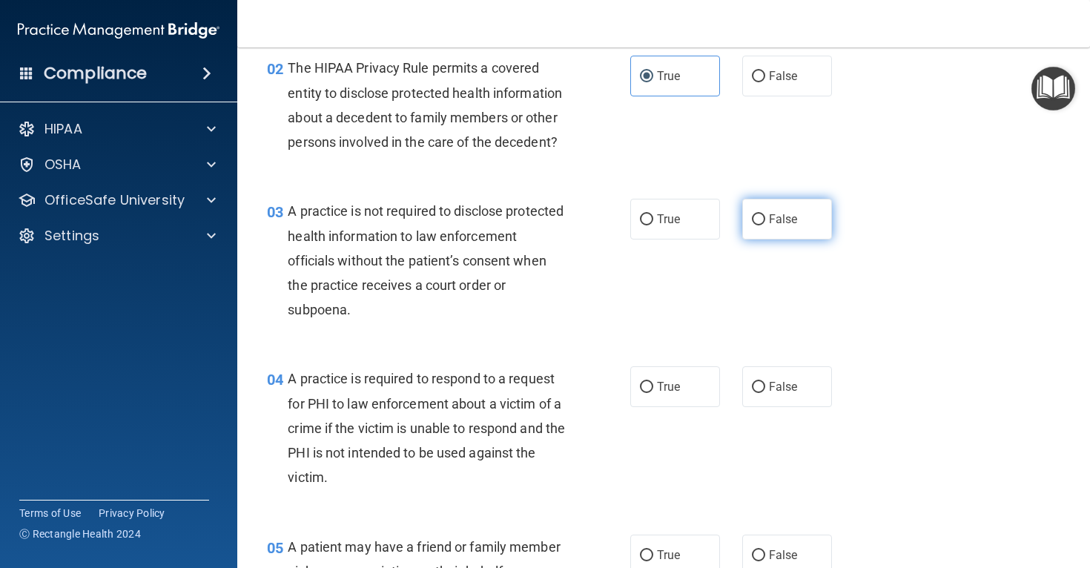
click at [826, 229] on label "False" at bounding box center [787, 219] width 90 height 41
click at [765, 225] on input "False" at bounding box center [758, 219] width 13 height 11
radio input "true"
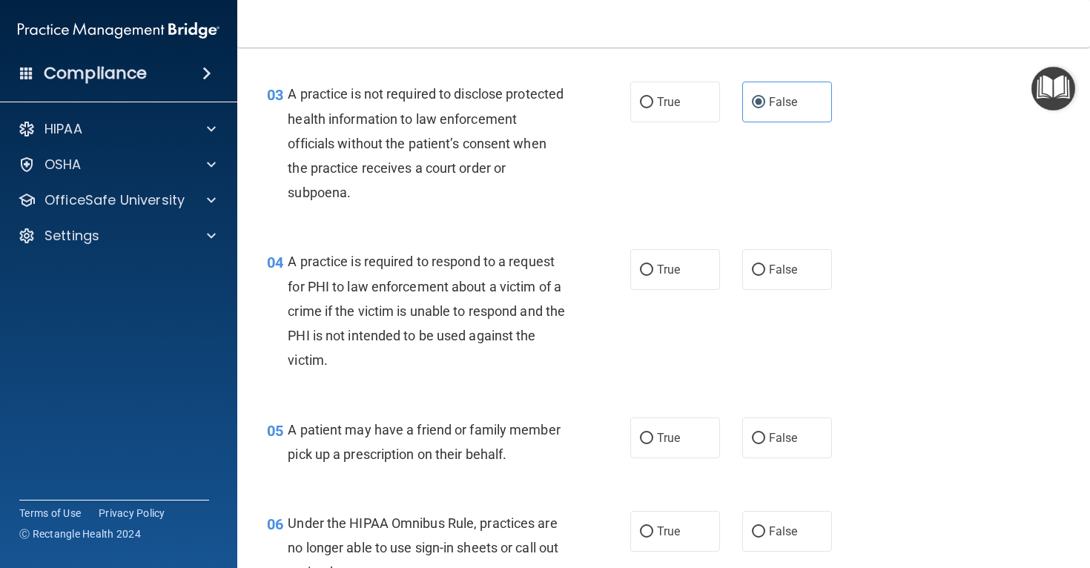
scroll to position [354, 0]
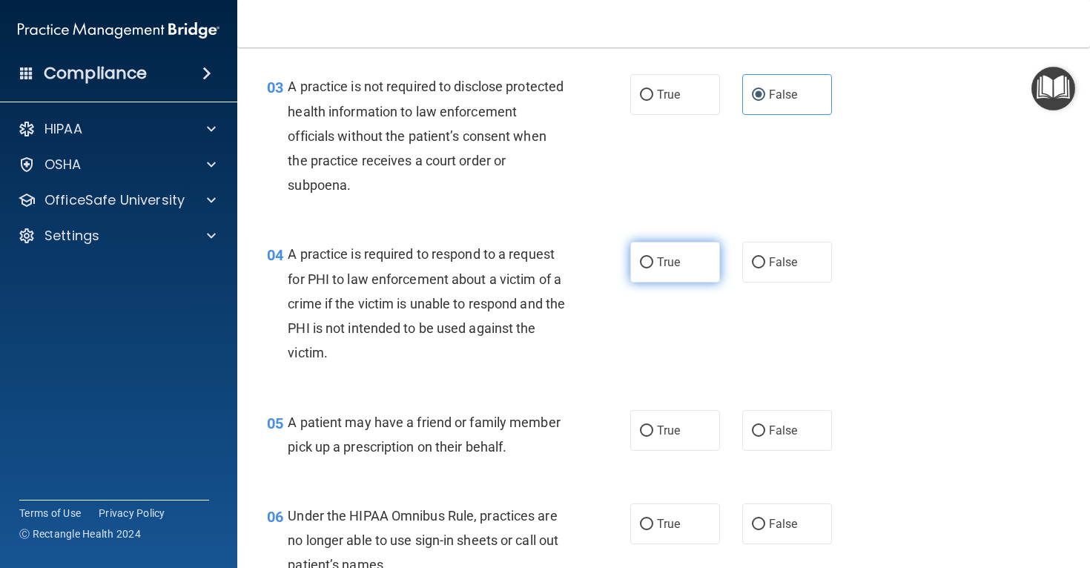
click at [684, 268] on label "True" at bounding box center [675, 262] width 90 height 41
click at [653, 268] on input "True" at bounding box center [646, 262] width 13 height 11
radio input "true"
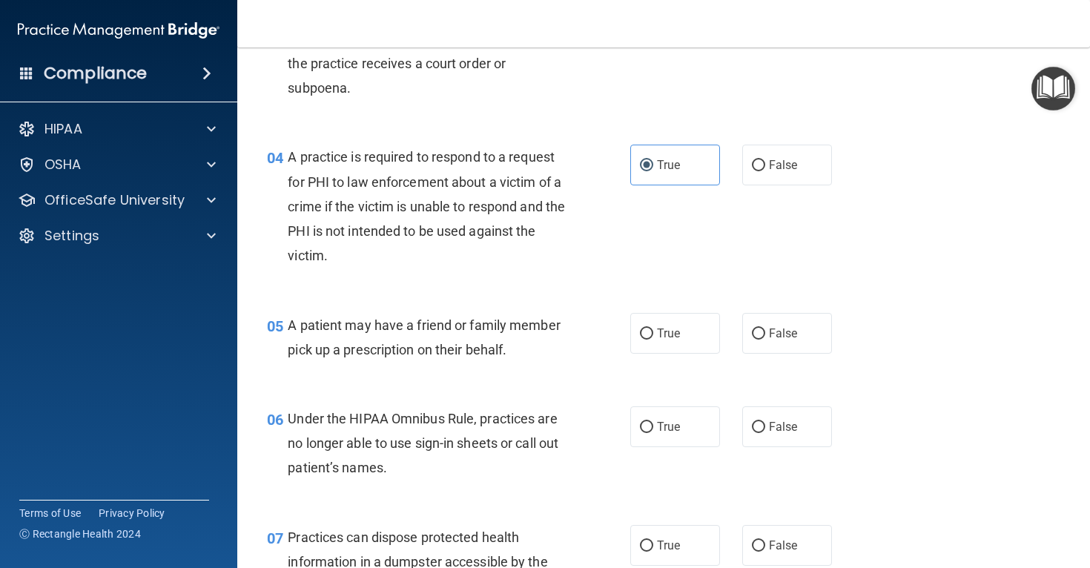
scroll to position [483, 0]
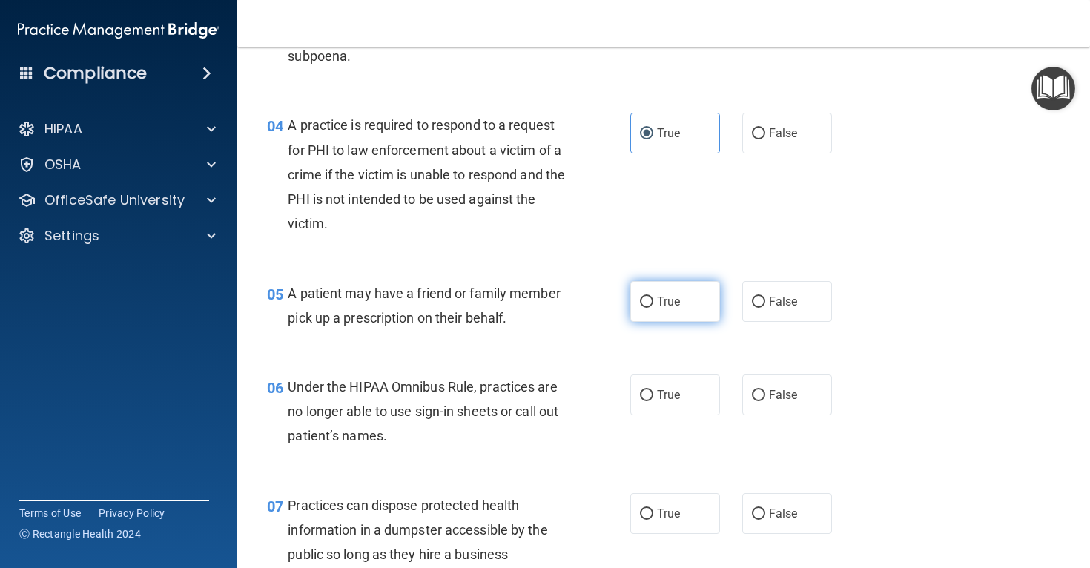
click at [665, 300] on span "True" at bounding box center [668, 301] width 23 height 14
click at [653, 300] on input "True" at bounding box center [646, 302] width 13 height 11
radio input "true"
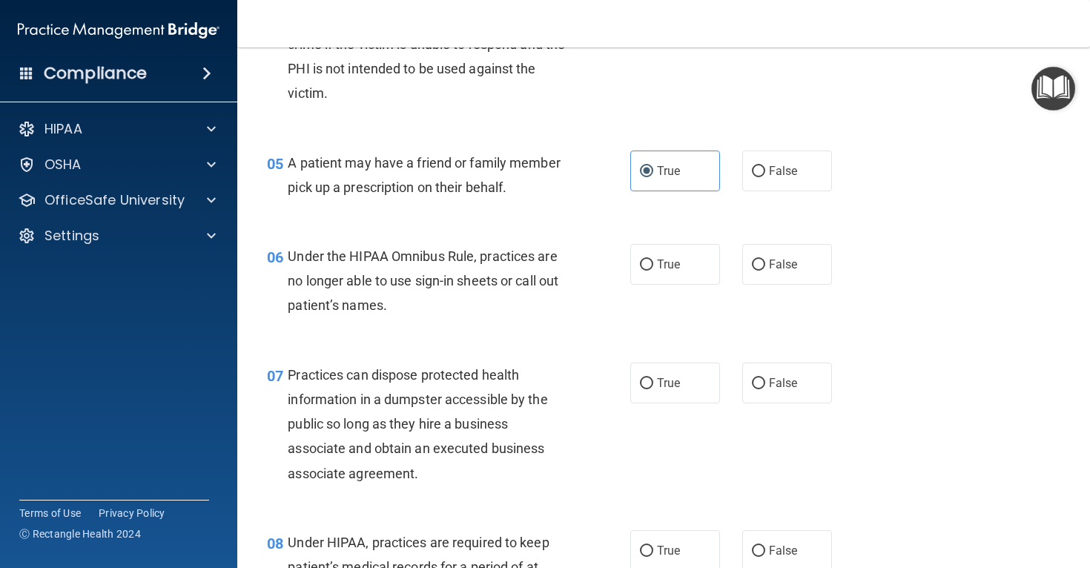
scroll to position [615, 0]
drag, startPoint x: 826, startPoint y: 264, endPoint x: 816, endPoint y: 269, distance: 11.6
click at [827, 264] on label "False" at bounding box center [787, 262] width 90 height 41
click at [765, 264] on input "False" at bounding box center [758, 263] width 13 height 11
radio input "true"
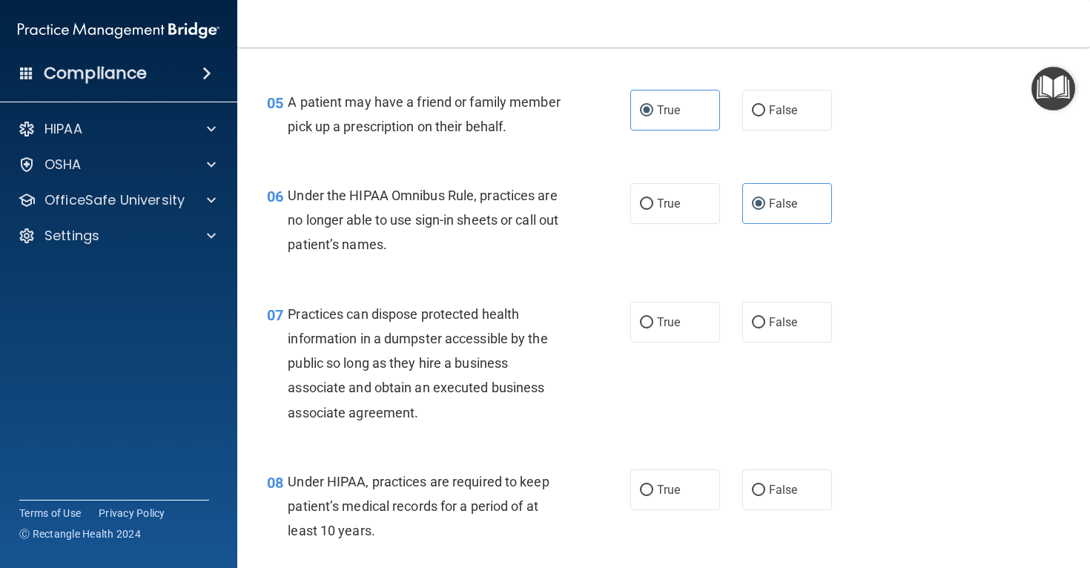
scroll to position [677, 0]
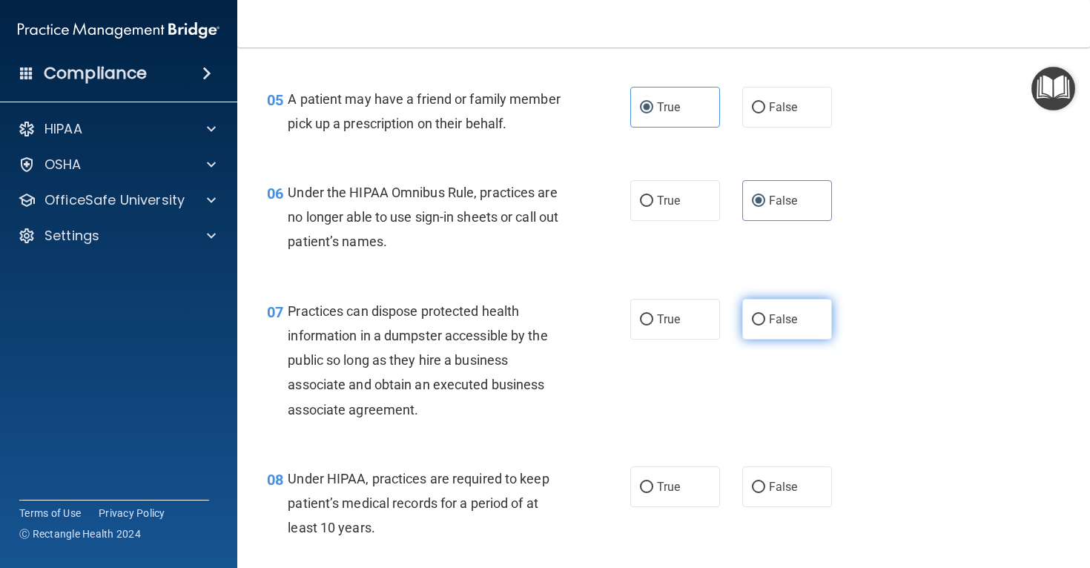
click at [819, 332] on label "False" at bounding box center [787, 319] width 90 height 41
click at [765, 325] on input "False" at bounding box center [758, 319] width 13 height 11
radio input "true"
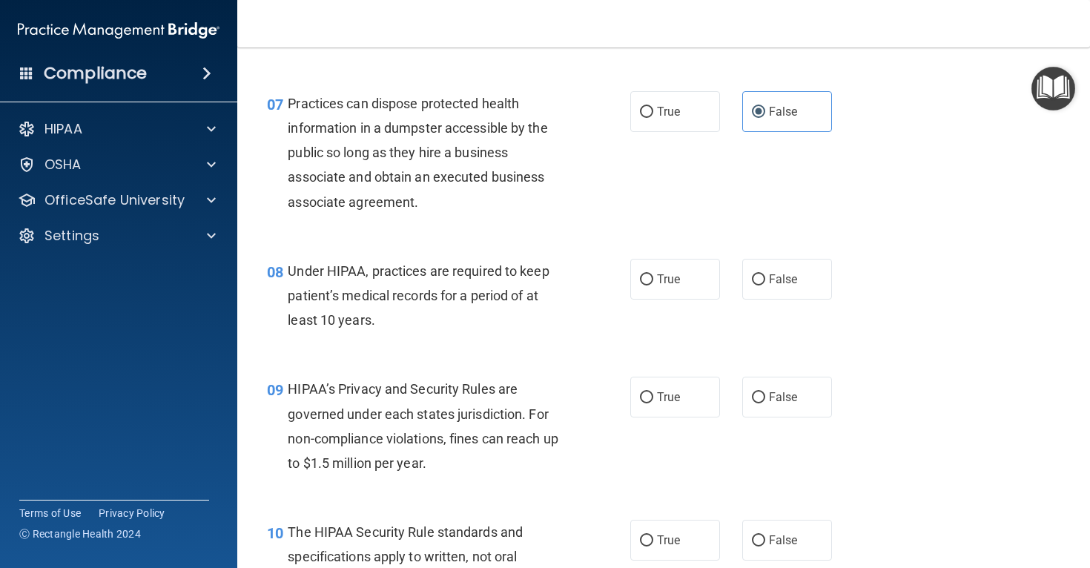
scroll to position [885, 0]
click at [793, 285] on label "False" at bounding box center [787, 278] width 90 height 41
click at [765, 285] on input "False" at bounding box center [758, 279] width 13 height 11
radio input "true"
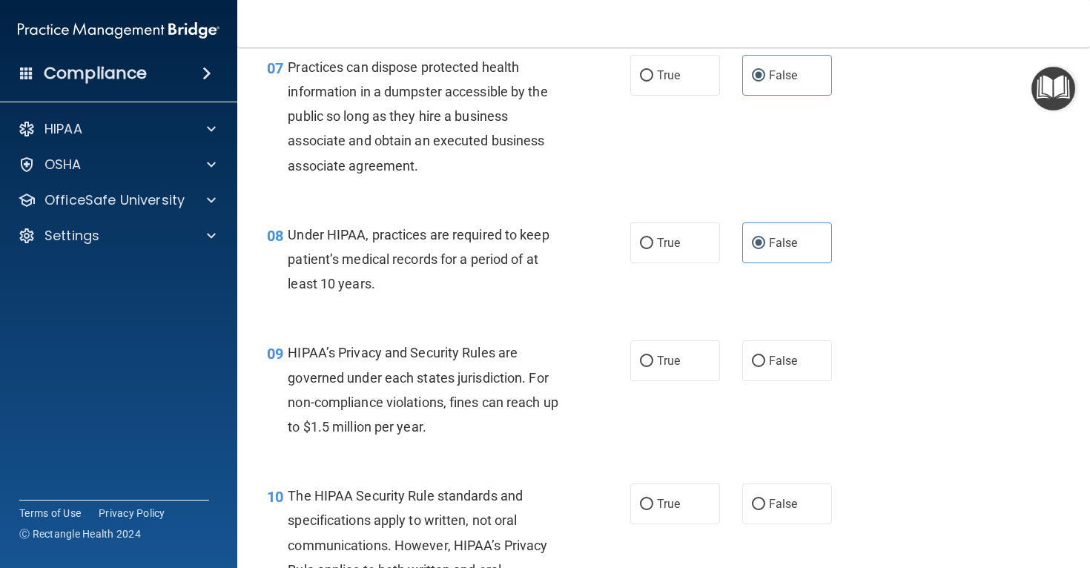
scroll to position [956, 0]
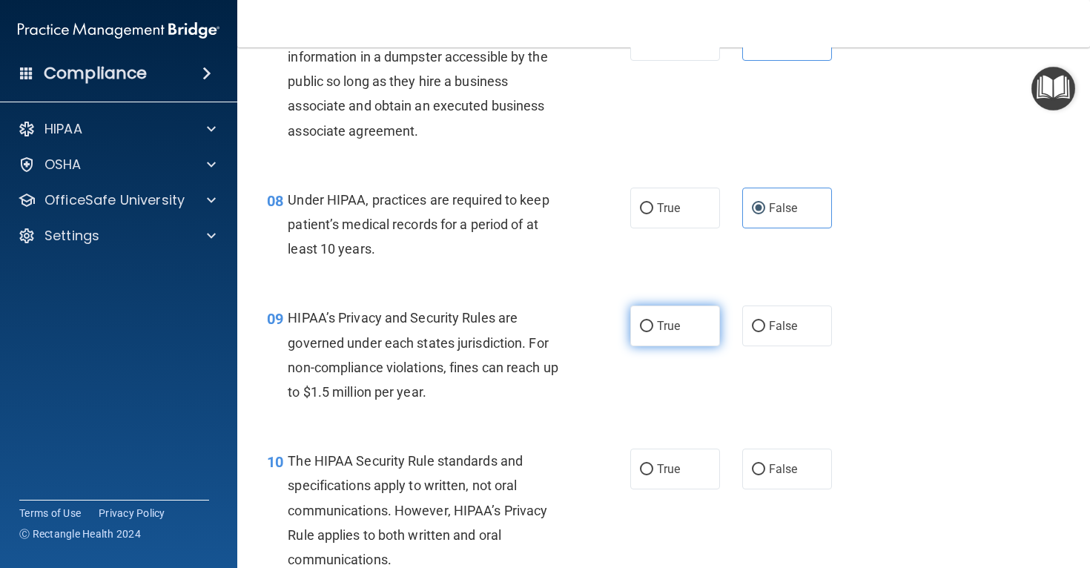
click at [645, 341] on label "True" at bounding box center [675, 325] width 90 height 41
click at [645, 332] on input "True" at bounding box center [646, 326] width 13 height 11
radio input "true"
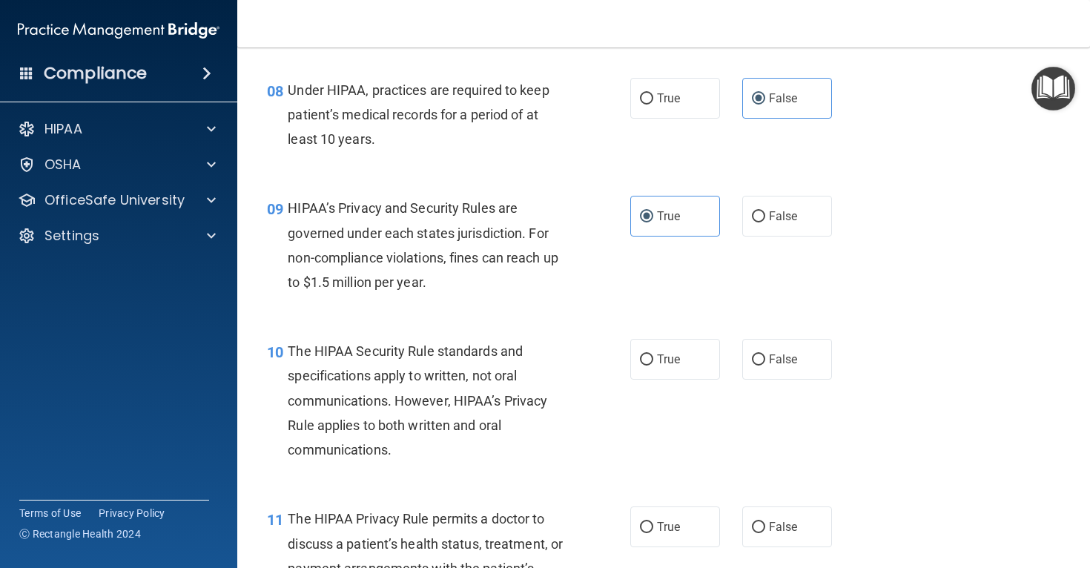
scroll to position [1068, 0]
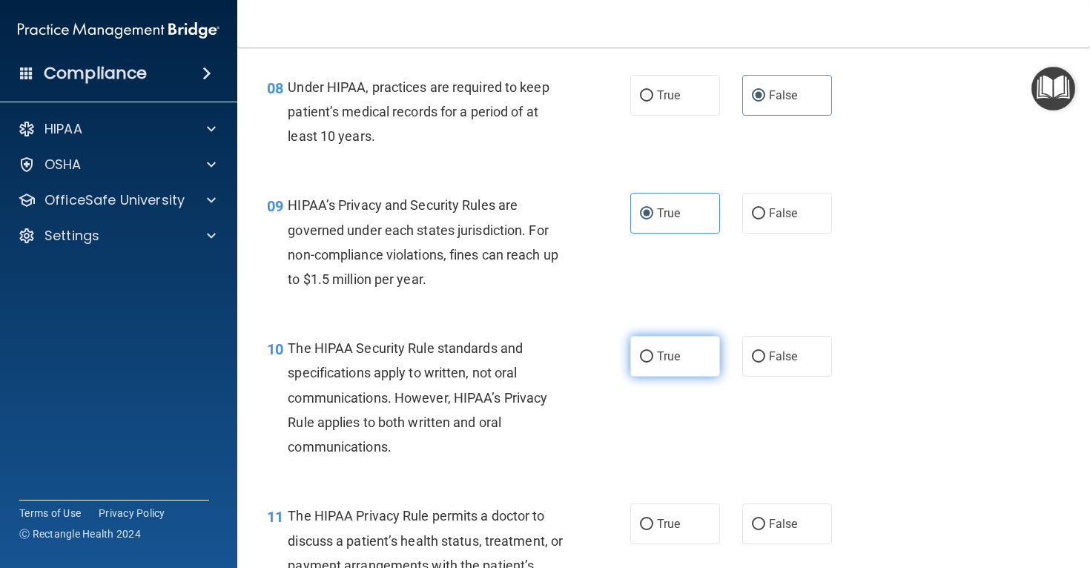
click at [673, 358] on span "True" at bounding box center [668, 356] width 23 height 14
click at [653, 358] on input "True" at bounding box center [646, 356] width 13 height 11
radio input "true"
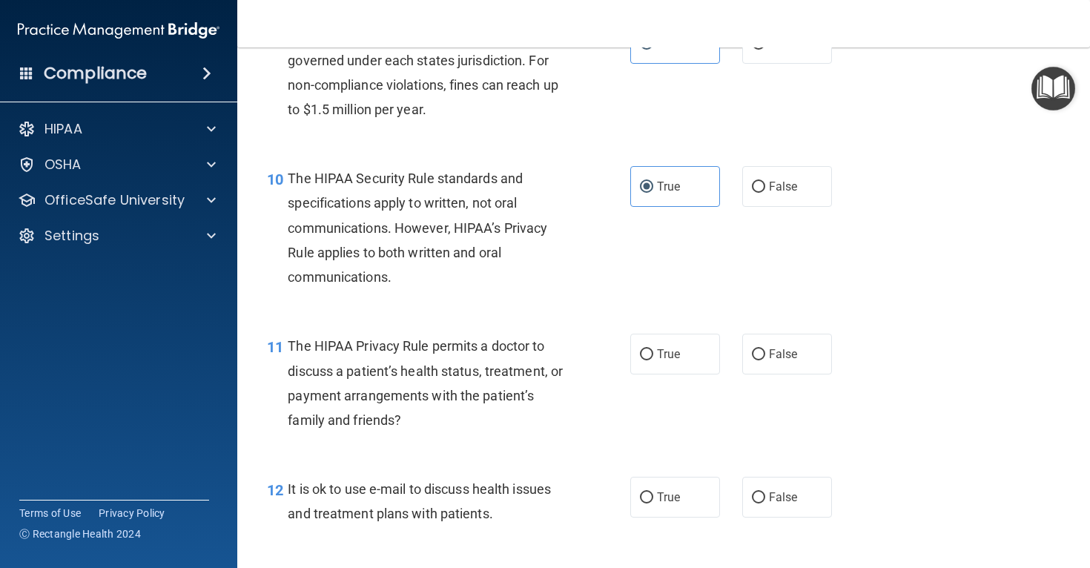
scroll to position [1240, 0]
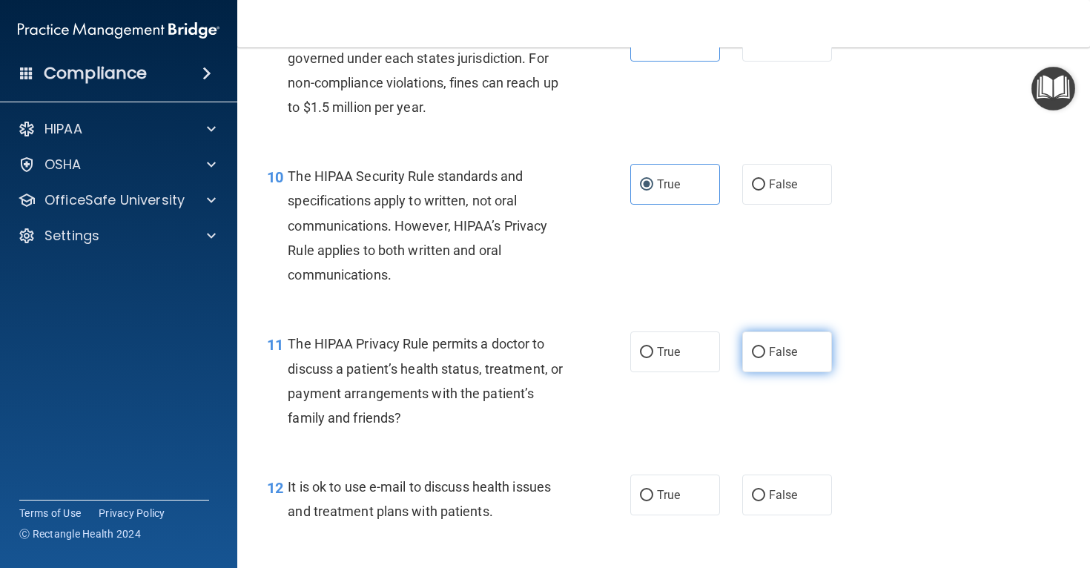
click at [790, 351] on span "False" at bounding box center [783, 352] width 29 height 14
click at [765, 351] on input "False" at bounding box center [758, 352] width 13 height 11
radio input "true"
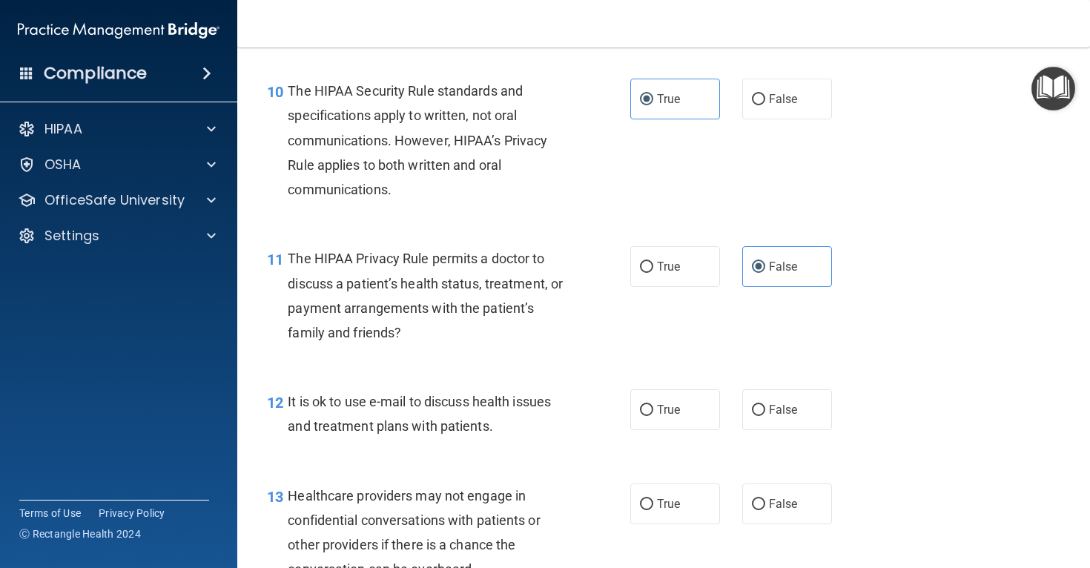
scroll to position [1326, 0]
click at [659, 416] on label "True" at bounding box center [675, 408] width 90 height 41
click at [653, 415] on input "True" at bounding box center [646, 409] width 13 height 11
radio input "true"
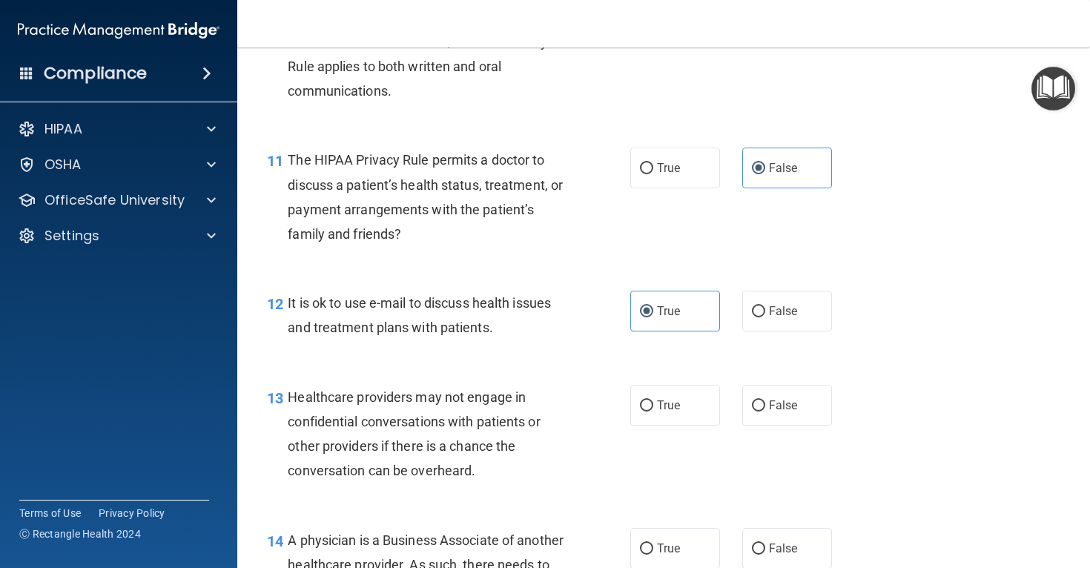
scroll to position [1433, 0]
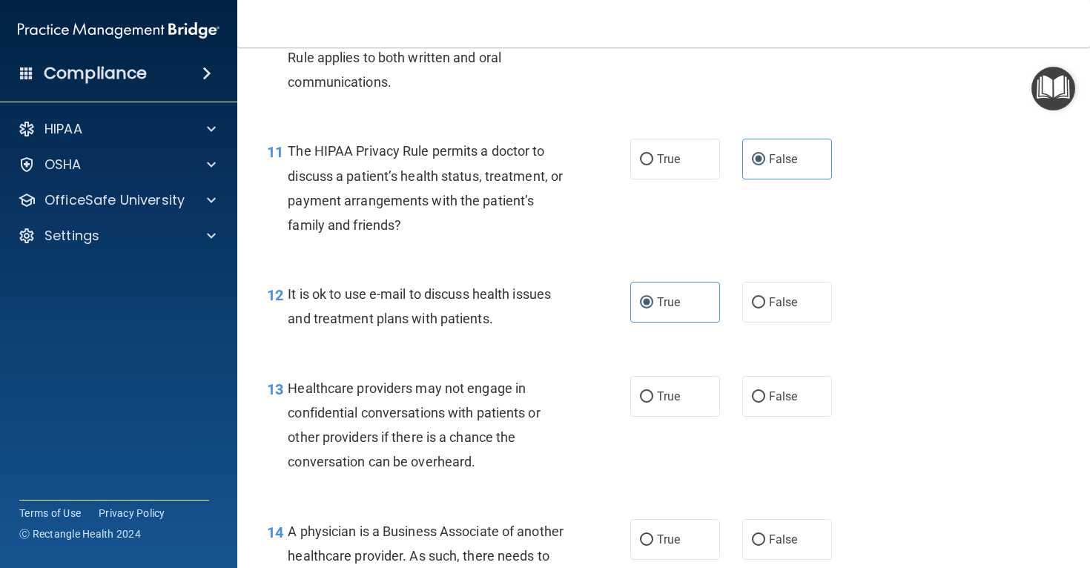
drag, startPoint x: 698, startPoint y: 402, endPoint x: 589, endPoint y: 446, distance: 117.4
click at [698, 403] on label "True" at bounding box center [675, 396] width 90 height 41
click at [653, 403] on input "True" at bounding box center [646, 396] width 13 height 11
radio input "true"
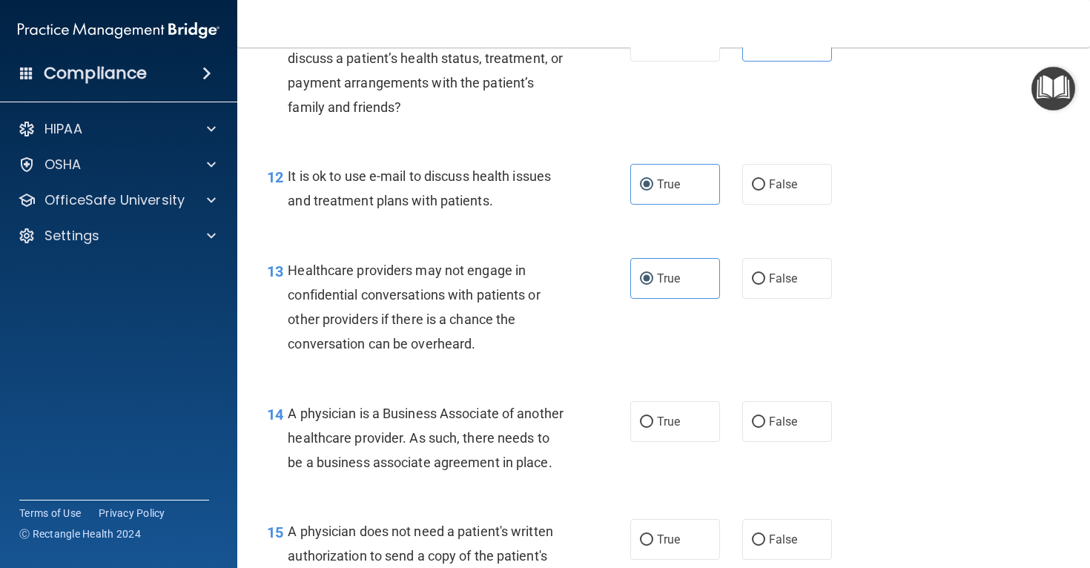
scroll to position [1563, 0]
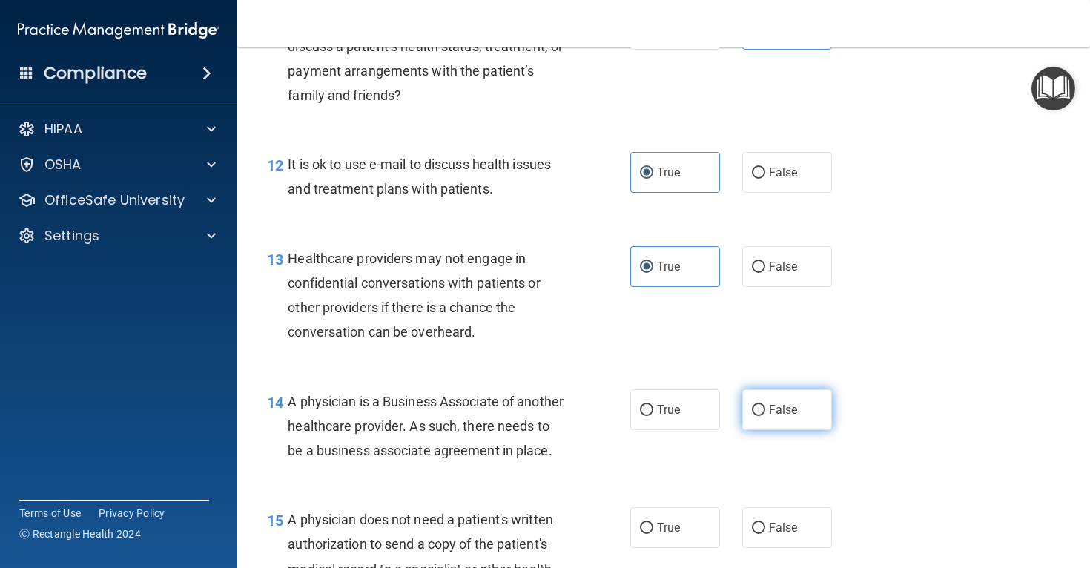
click at [787, 412] on span "False" at bounding box center [783, 410] width 29 height 14
click at [765, 412] on input "False" at bounding box center [758, 410] width 13 height 11
radio input "true"
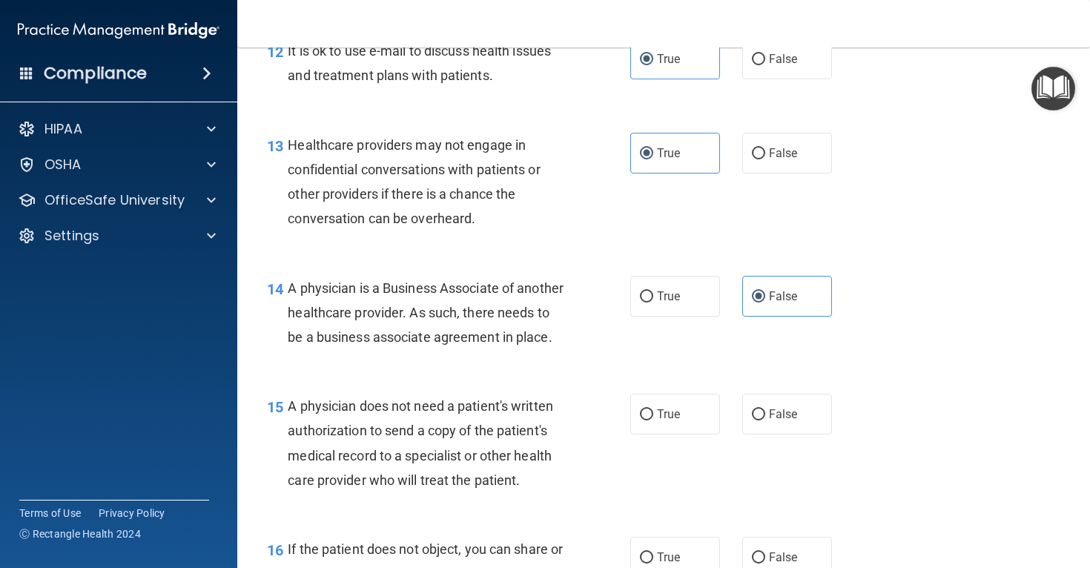
scroll to position [1681, 0]
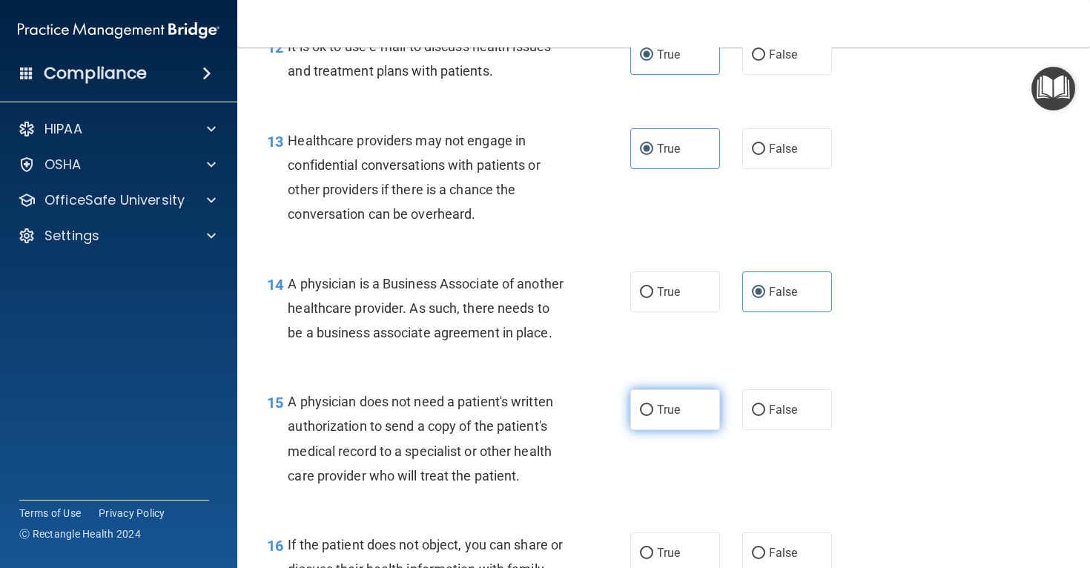
click at [655, 430] on label "True" at bounding box center [675, 409] width 90 height 41
click at [653, 416] on input "True" at bounding box center [646, 410] width 13 height 11
radio input "true"
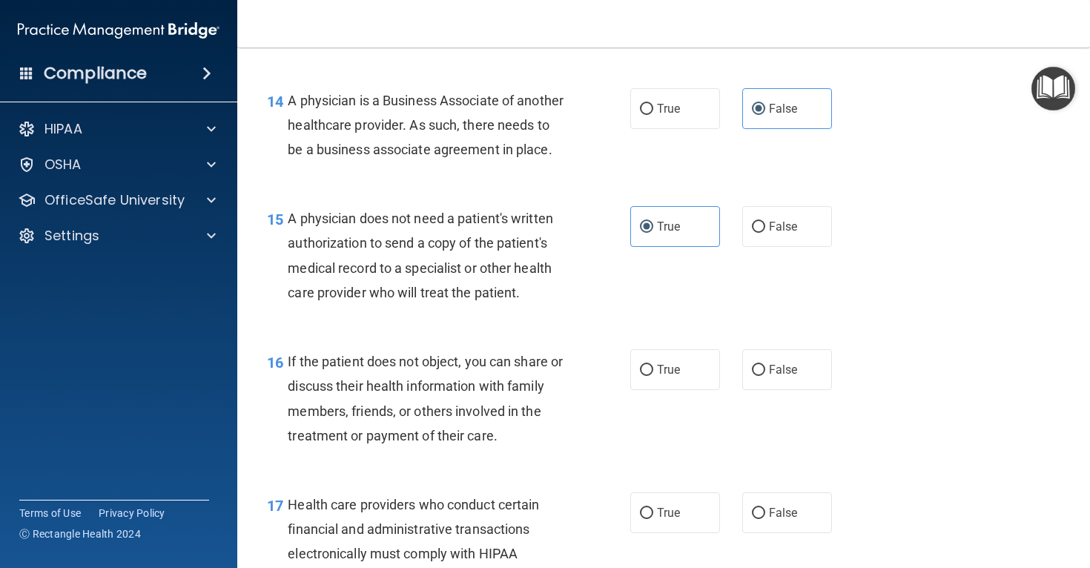
scroll to position [1865, 0]
click at [669, 389] on label "True" at bounding box center [675, 368] width 90 height 41
click at [653, 375] on input "True" at bounding box center [646, 369] width 13 height 11
radio input "true"
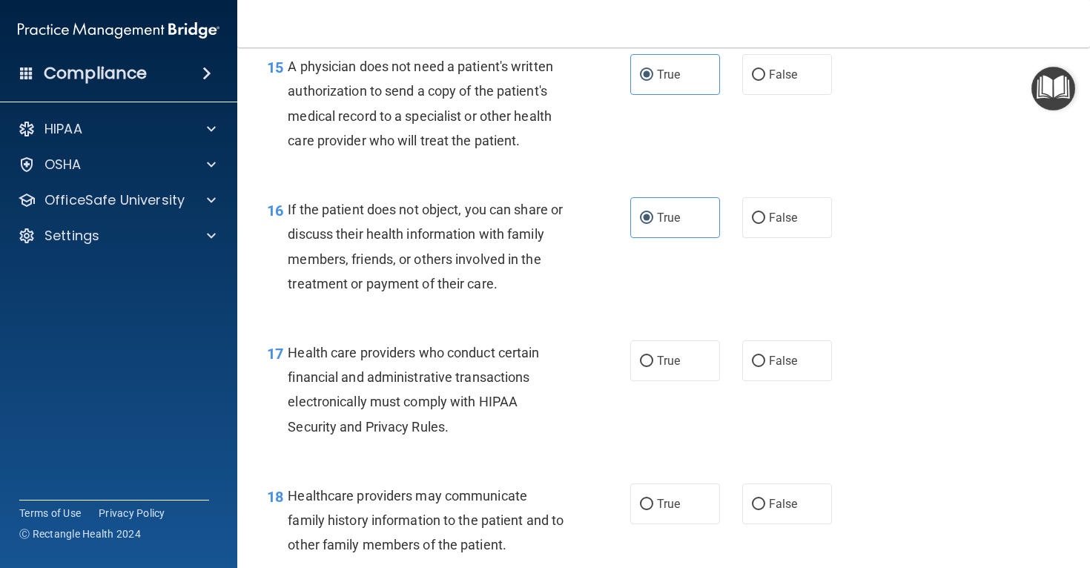
scroll to position [2034, 0]
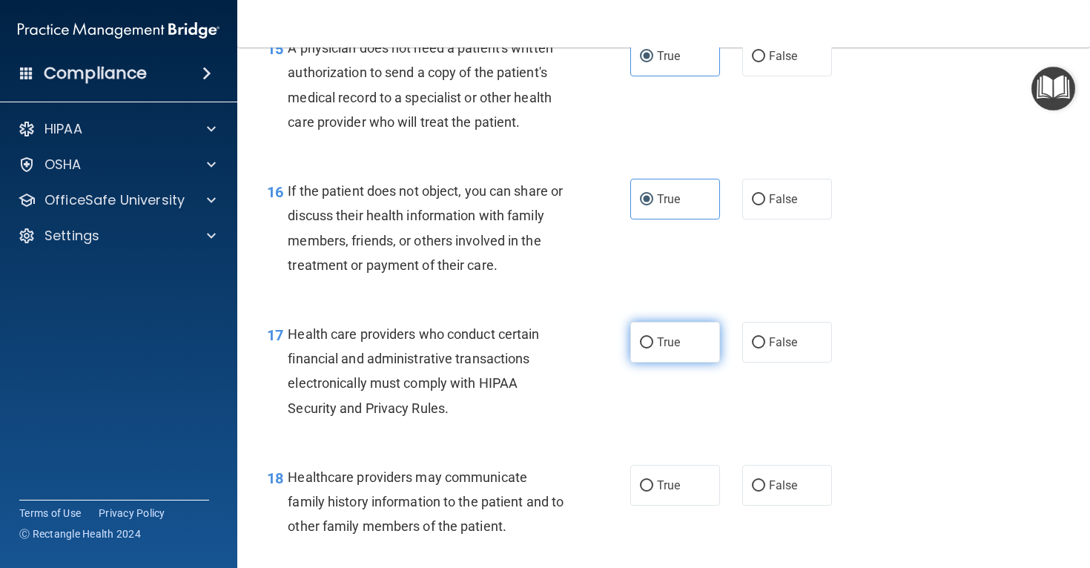
click at [652, 363] on label "True" at bounding box center [675, 342] width 90 height 41
click at [652, 348] on input "True" at bounding box center [646, 342] width 13 height 11
radio input "true"
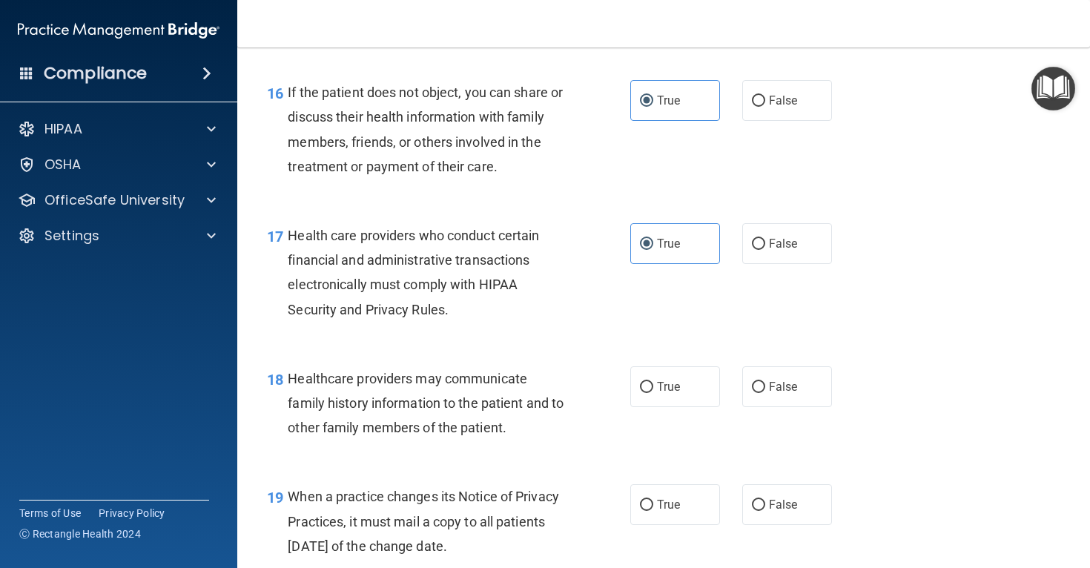
scroll to position [2146, 0]
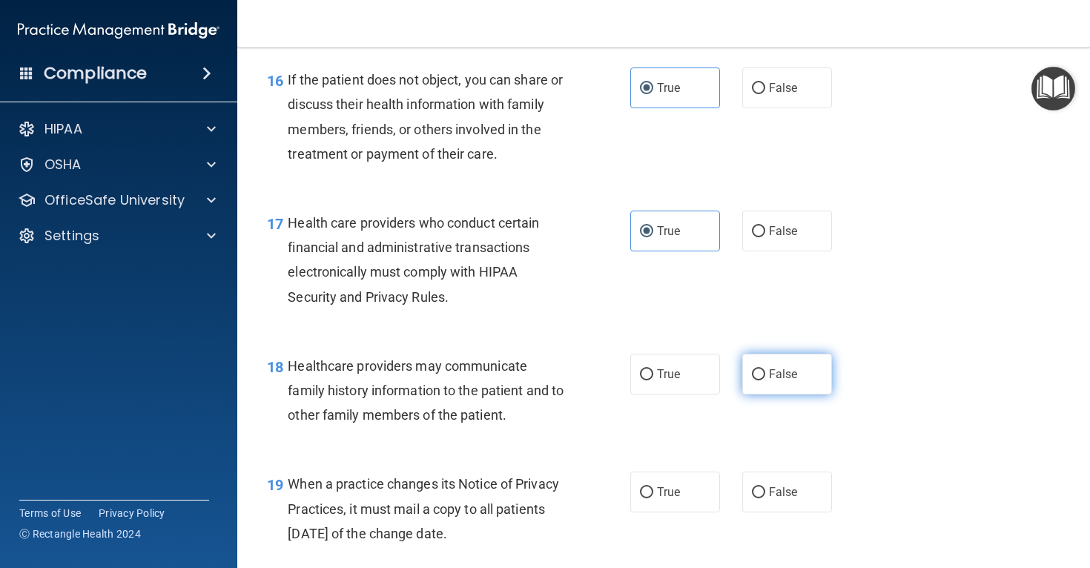
click at [765, 394] on label "False" at bounding box center [787, 374] width 90 height 41
click at [765, 380] on input "False" at bounding box center [758, 374] width 13 height 11
radio input "true"
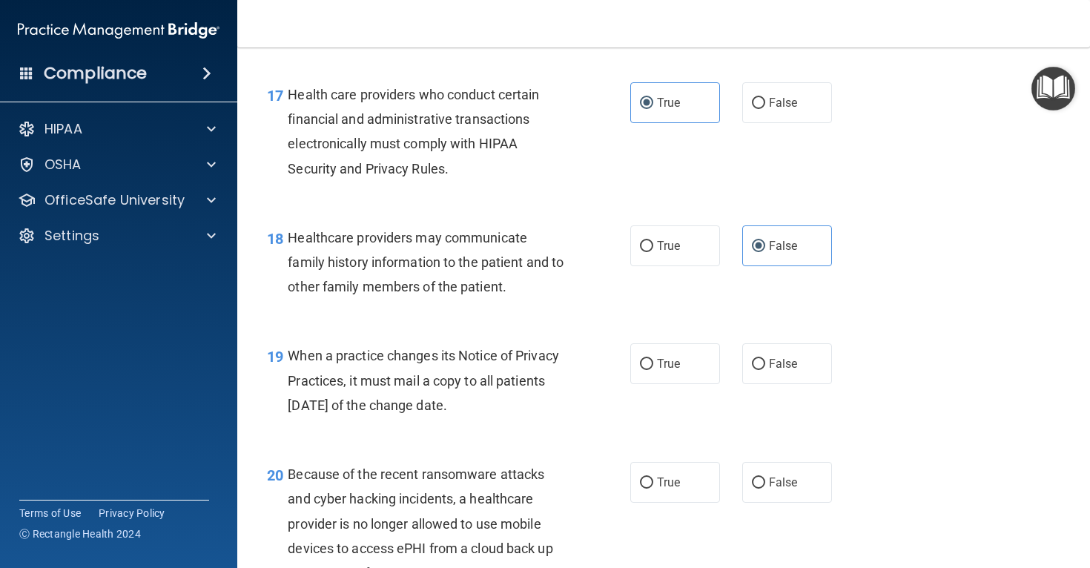
scroll to position [2285, 0]
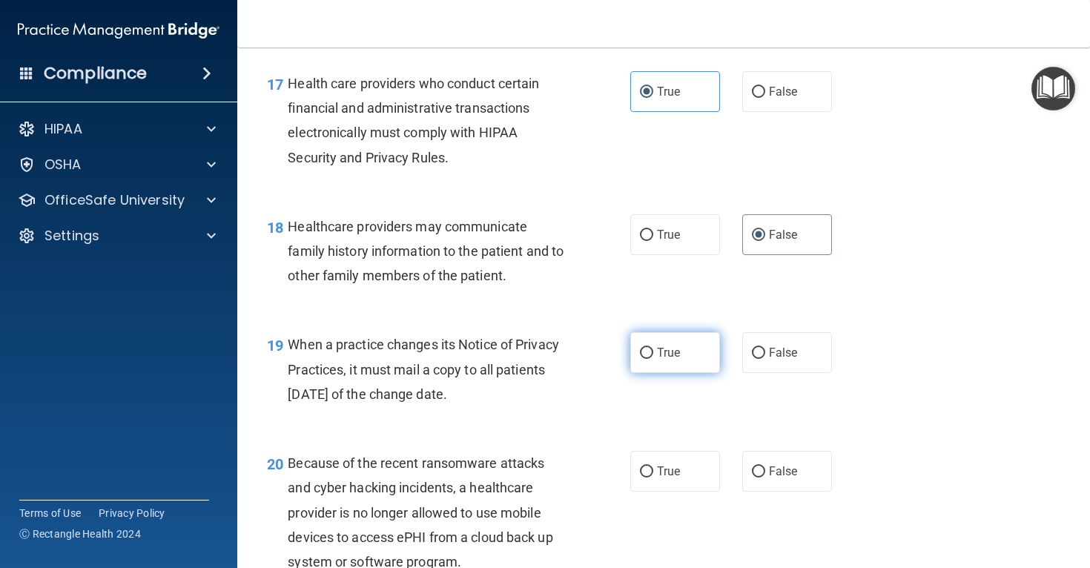
click at [649, 373] on label "True" at bounding box center [675, 352] width 90 height 41
click at [649, 359] on input "True" at bounding box center [646, 353] width 13 height 11
radio input "true"
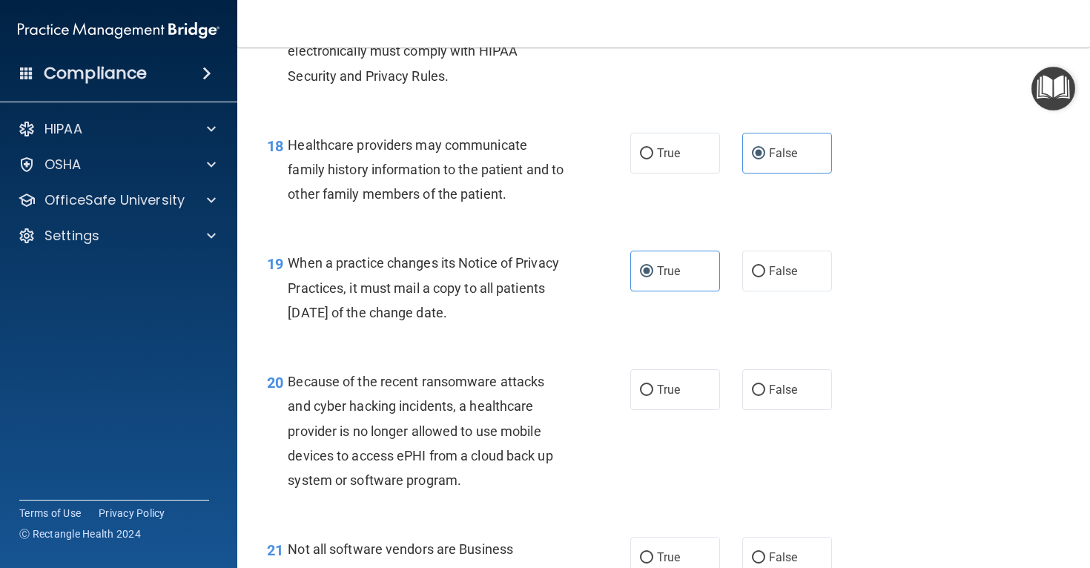
scroll to position [2372, 0]
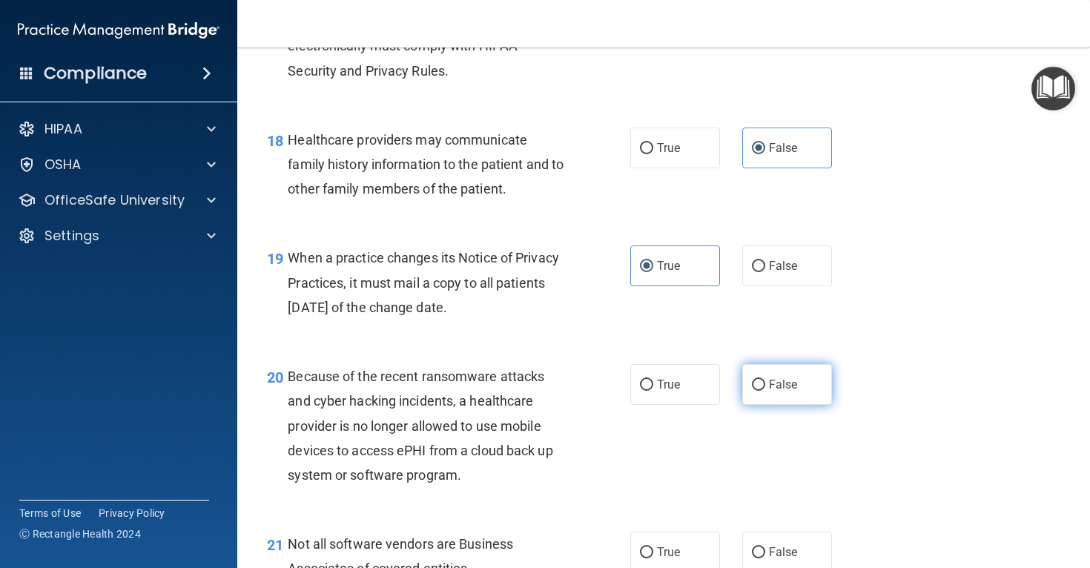
click at [793, 391] on span "False" at bounding box center [783, 384] width 29 height 14
click at [765, 391] on input "False" at bounding box center [758, 385] width 13 height 11
radio input "true"
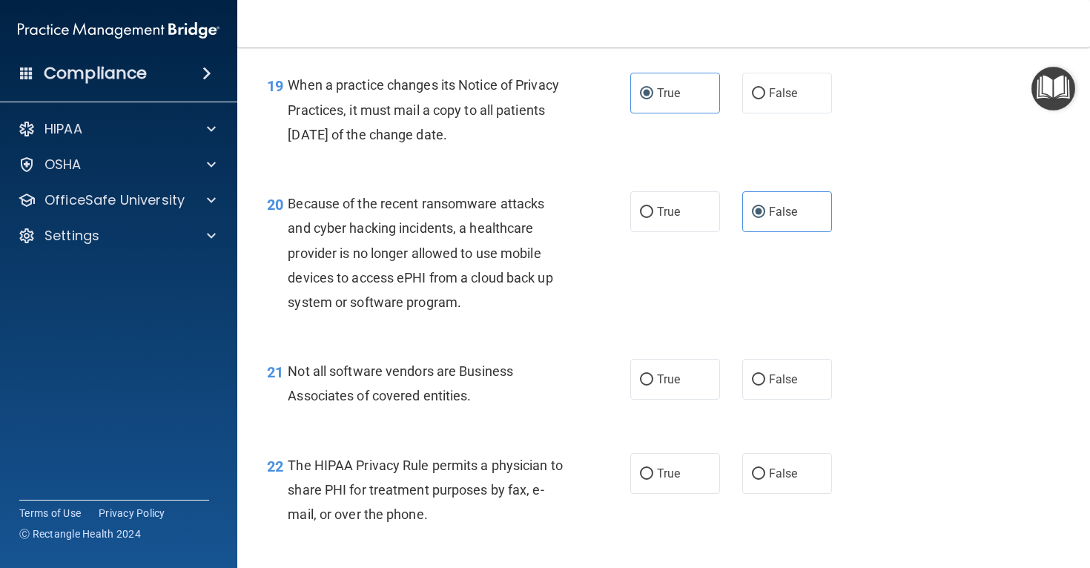
scroll to position [2546, 0]
click at [691, 394] on label "True" at bounding box center [675, 377] width 90 height 41
click at [653, 384] on input "True" at bounding box center [646, 378] width 13 height 11
radio input "true"
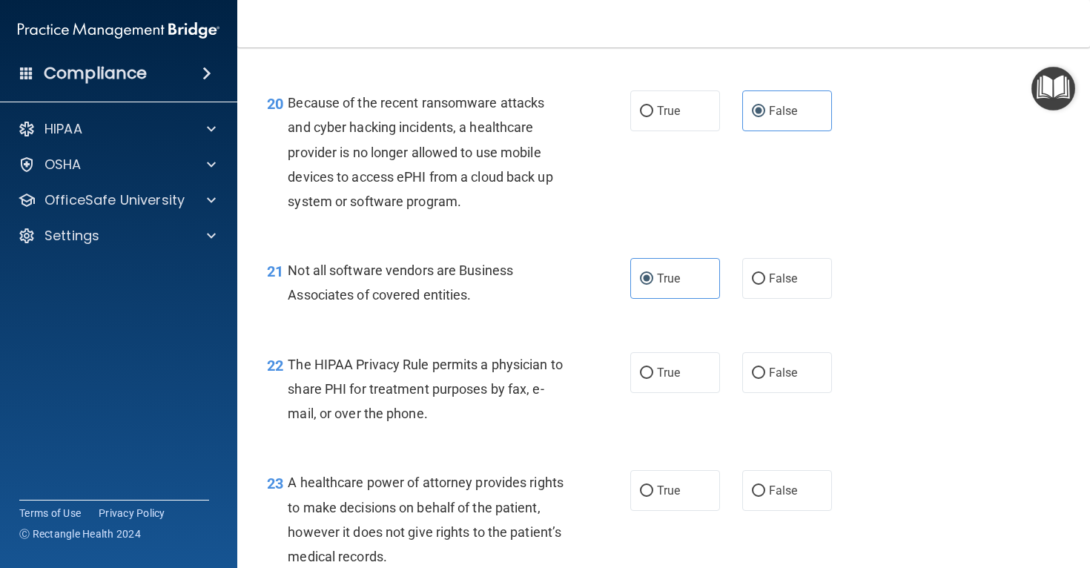
scroll to position [2649, 0]
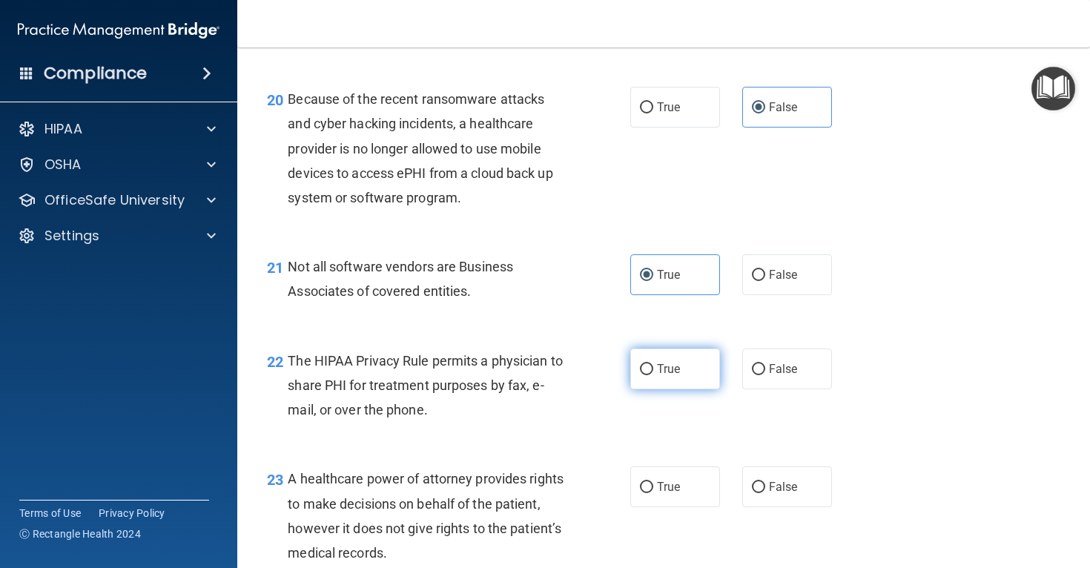
drag, startPoint x: 681, startPoint y: 398, endPoint x: 665, endPoint y: 400, distance: 15.7
click at [681, 389] on label "True" at bounding box center [675, 368] width 90 height 41
click at [653, 375] on input "True" at bounding box center [646, 369] width 13 height 11
radio input "true"
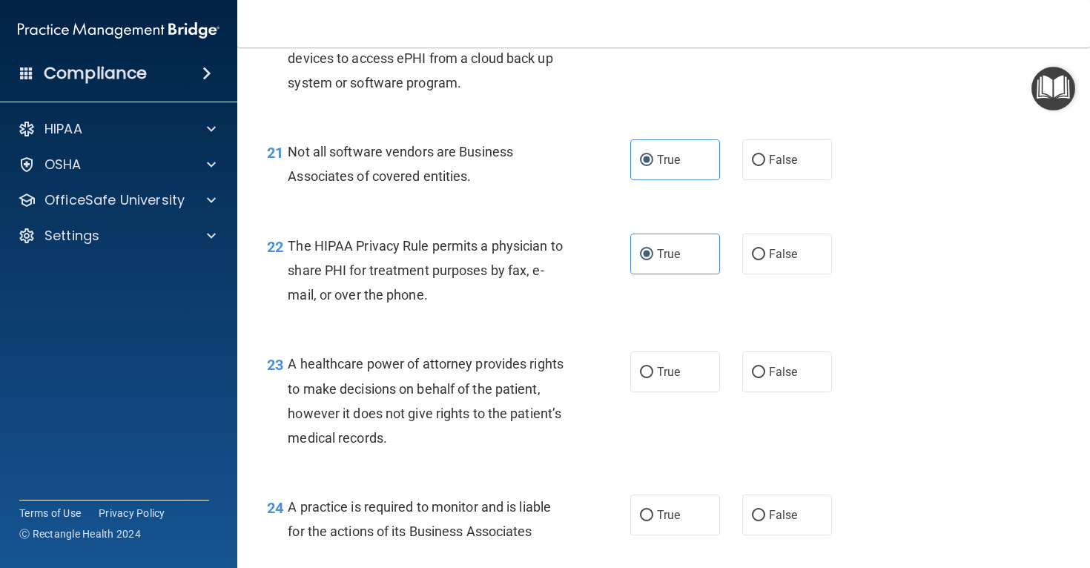
scroll to position [2767, 0]
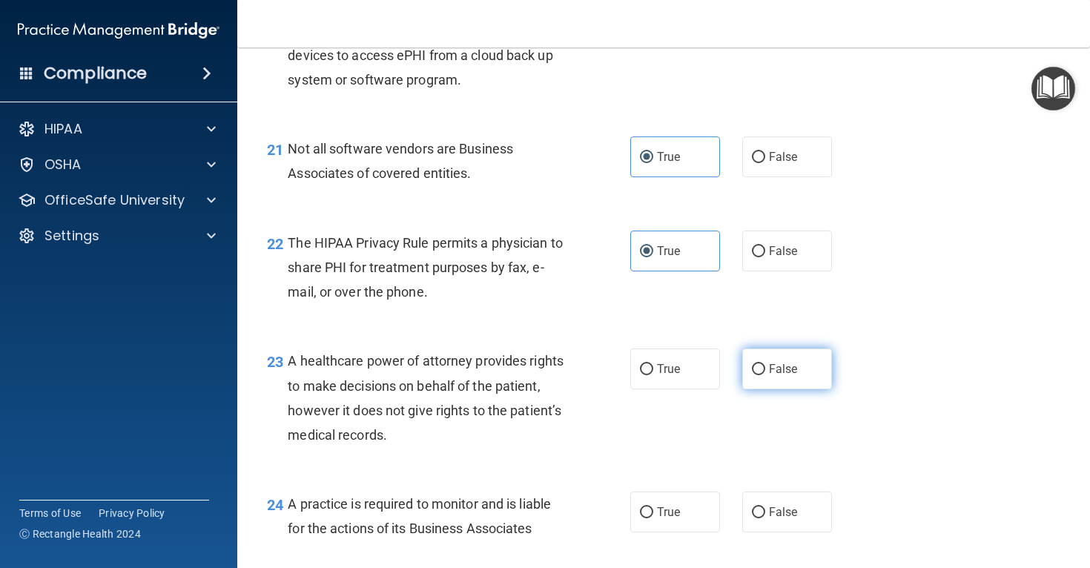
click at [802, 389] on label "False" at bounding box center [787, 368] width 90 height 41
click at [765, 375] on input "False" at bounding box center [758, 369] width 13 height 11
radio input "true"
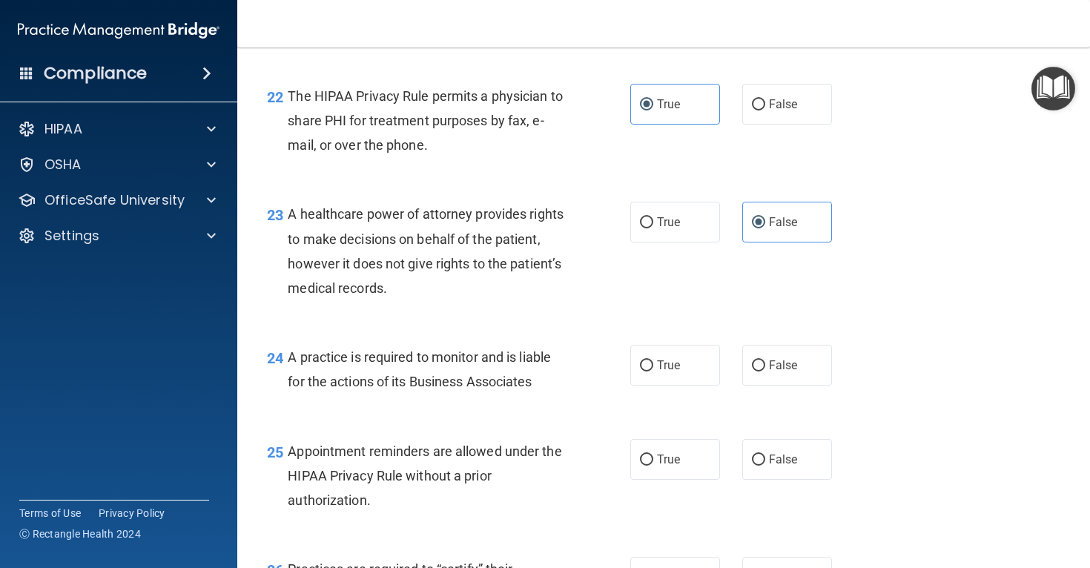
scroll to position [2920, 0]
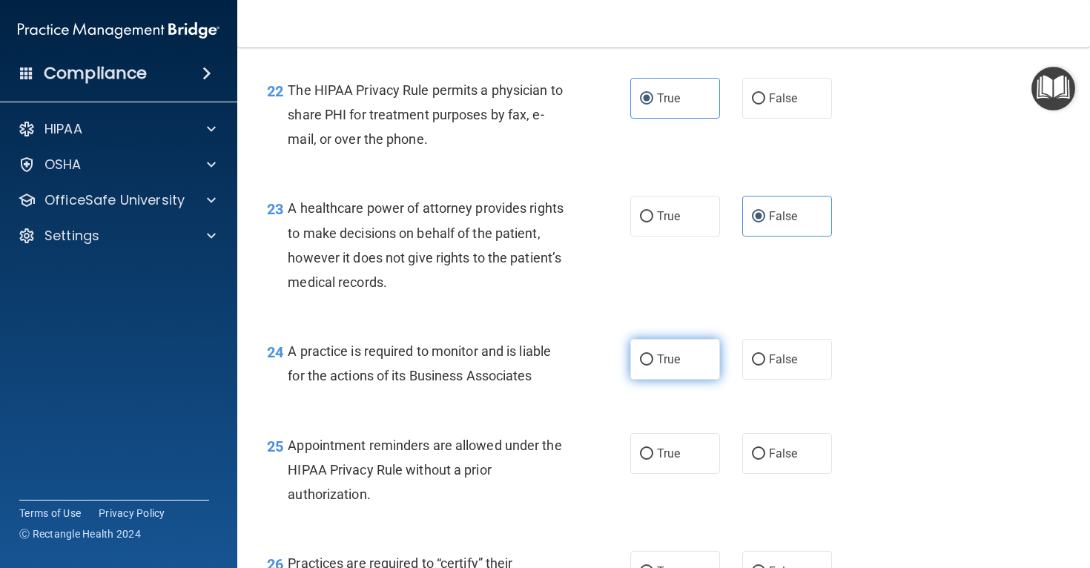
click at [647, 380] on label "True" at bounding box center [675, 359] width 90 height 41
click at [647, 366] on input "True" at bounding box center [646, 359] width 13 height 11
radio input "true"
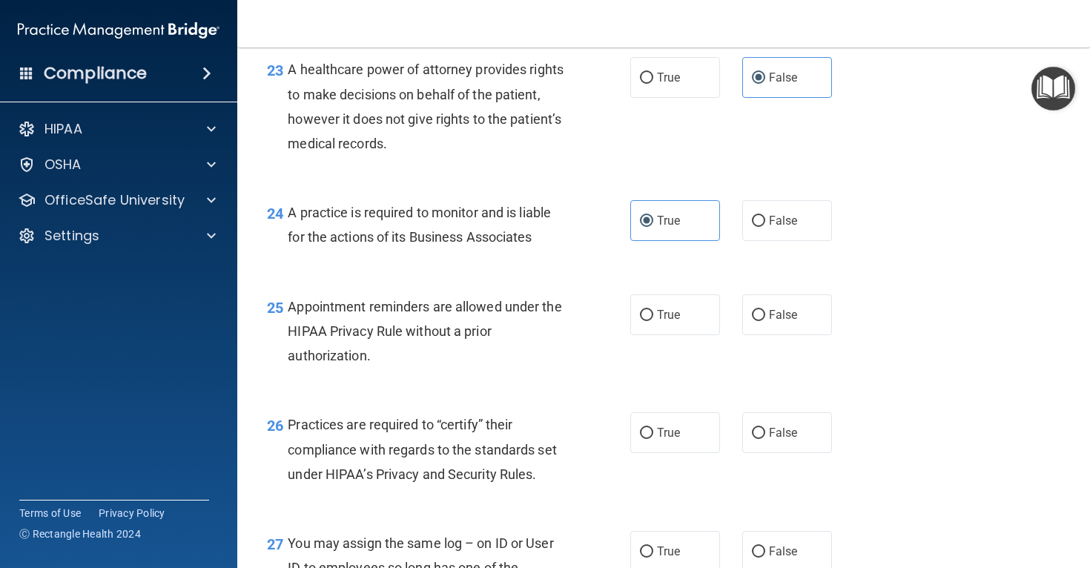
scroll to position [3060, 0]
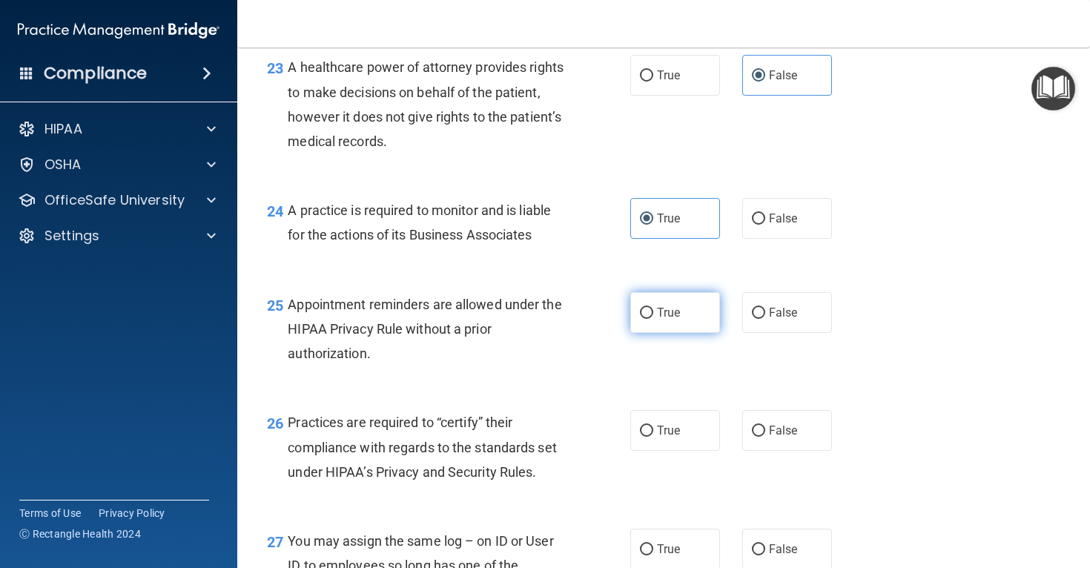
click at [674, 320] on span "True" at bounding box center [668, 312] width 23 height 14
click at [653, 319] on input "True" at bounding box center [646, 313] width 13 height 11
radio input "true"
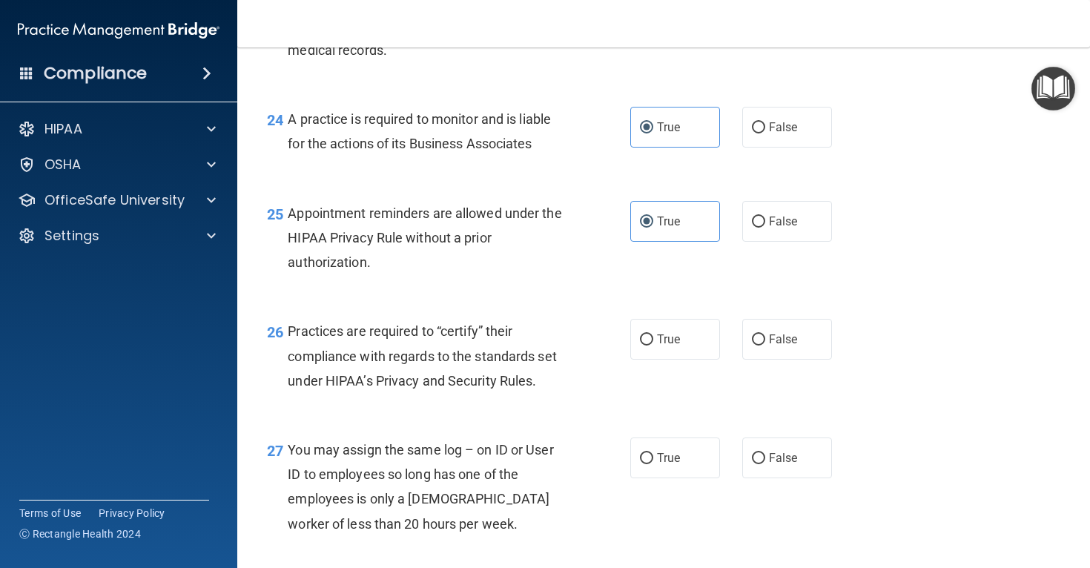
scroll to position [3155, 0]
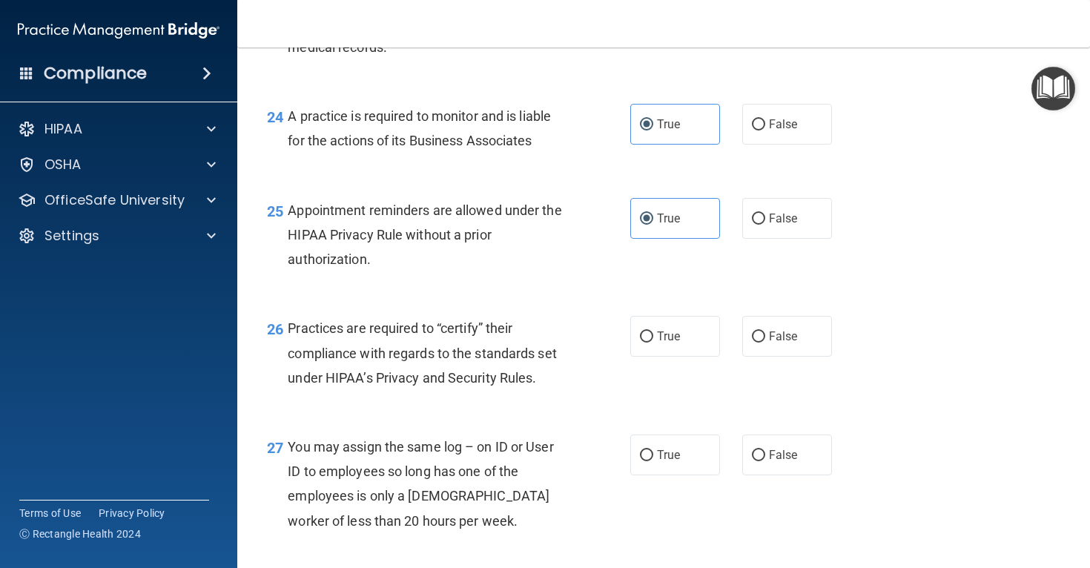
drag, startPoint x: 651, startPoint y: 368, endPoint x: 575, endPoint y: 409, distance: 86.6
click at [650, 357] on label "True" at bounding box center [675, 336] width 90 height 41
click at [650, 343] on input "True" at bounding box center [646, 336] width 13 height 11
radio input "true"
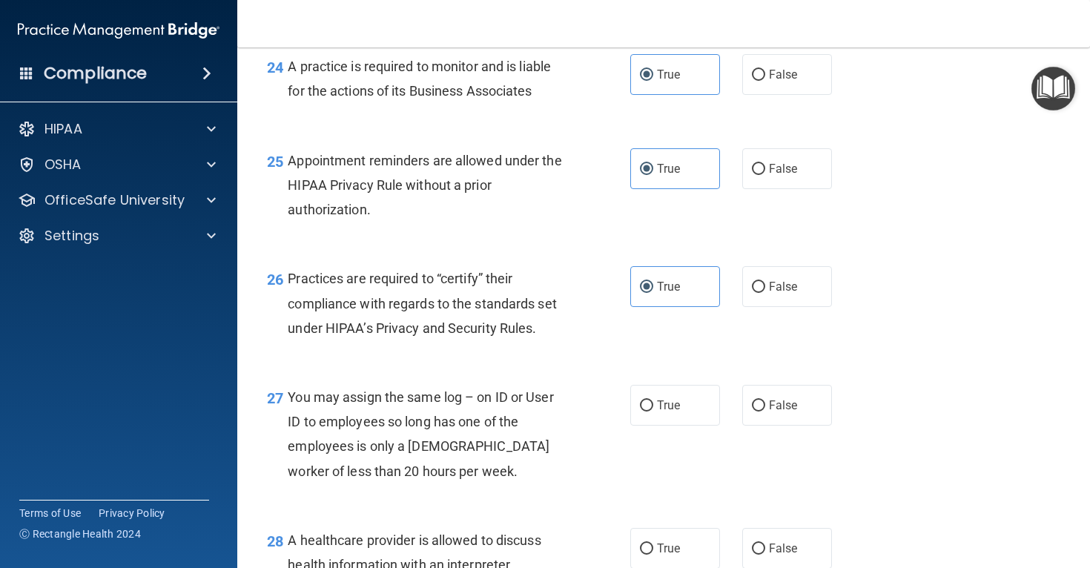
scroll to position [3268, 0]
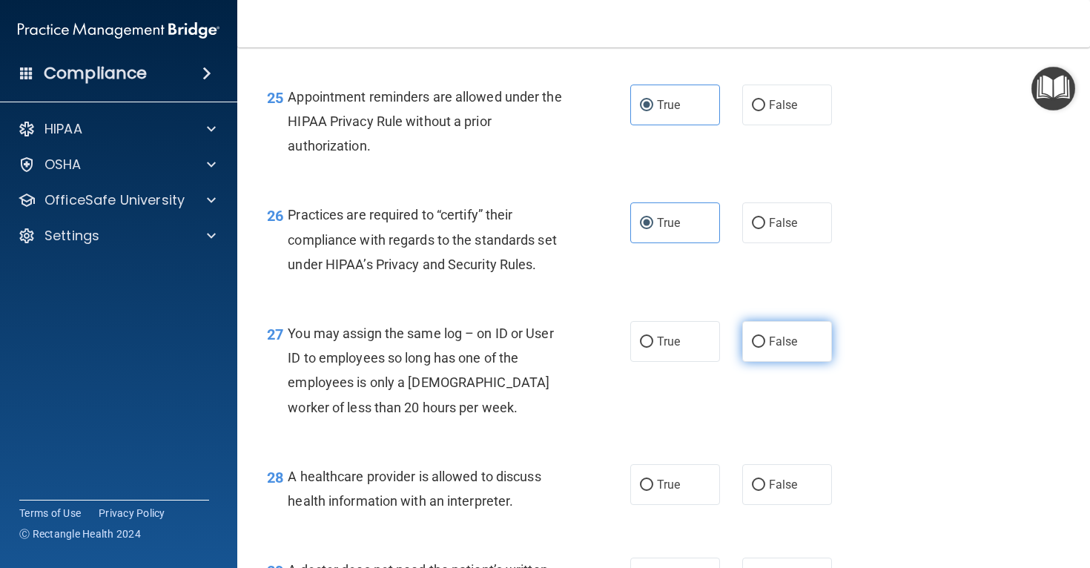
click at [759, 362] on label "False" at bounding box center [787, 341] width 90 height 41
click at [759, 348] on input "False" at bounding box center [758, 342] width 13 height 11
radio input "true"
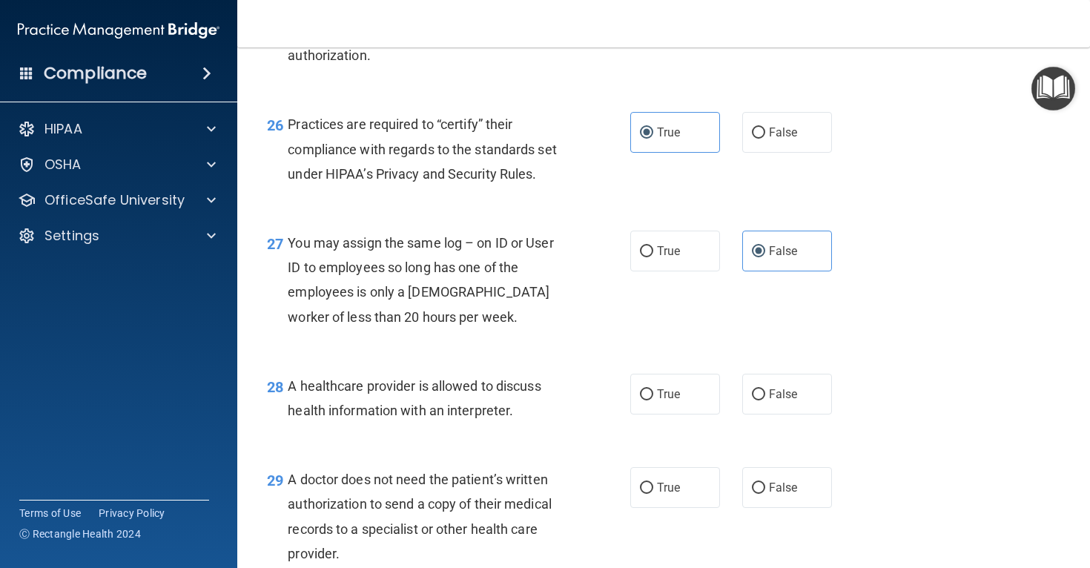
scroll to position [3393, 0]
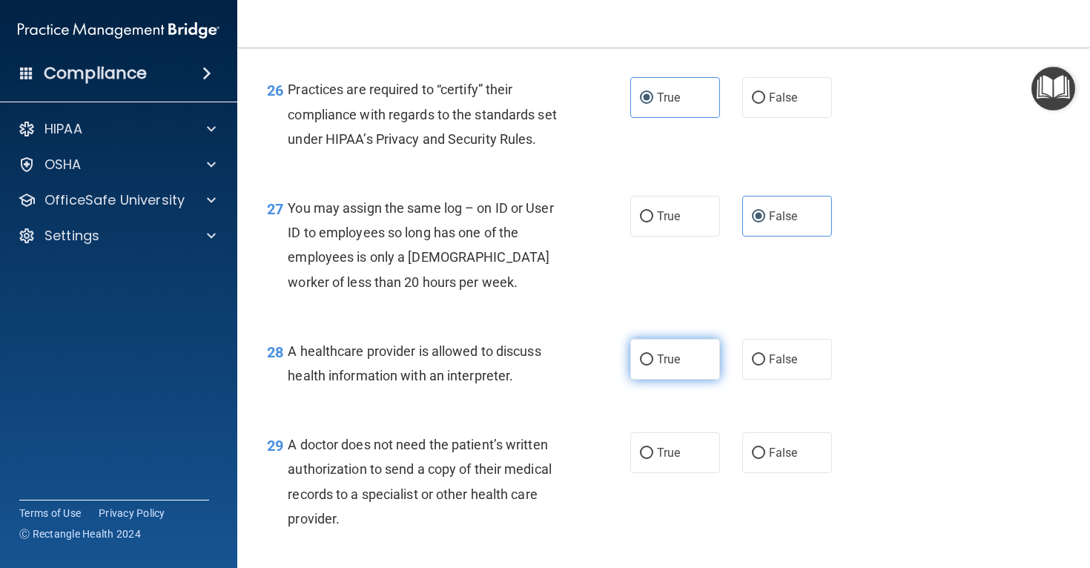
click at [708, 380] on label "True" at bounding box center [675, 359] width 90 height 41
click at [653, 366] on input "True" at bounding box center [646, 359] width 13 height 11
radio input "true"
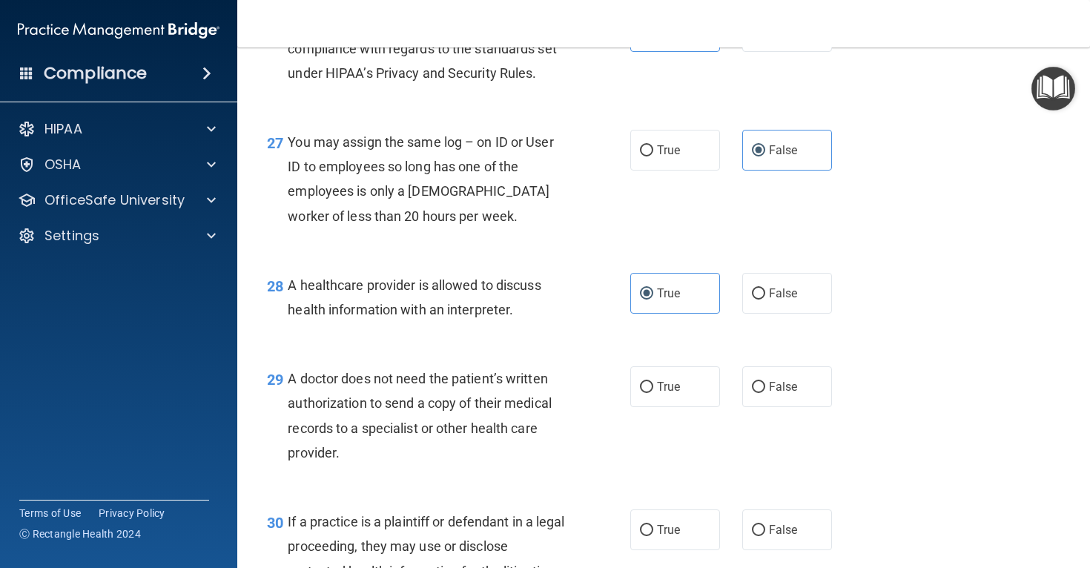
scroll to position [3462, 0]
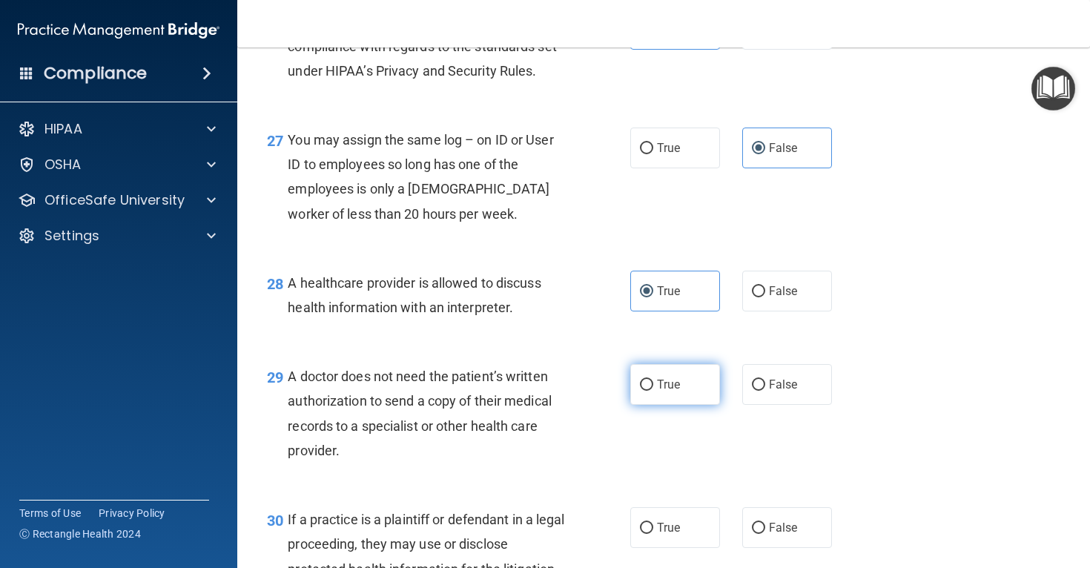
click at [684, 403] on label "True" at bounding box center [675, 384] width 90 height 41
click at [653, 391] on input "True" at bounding box center [646, 385] width 13 height 11
radio input "true"
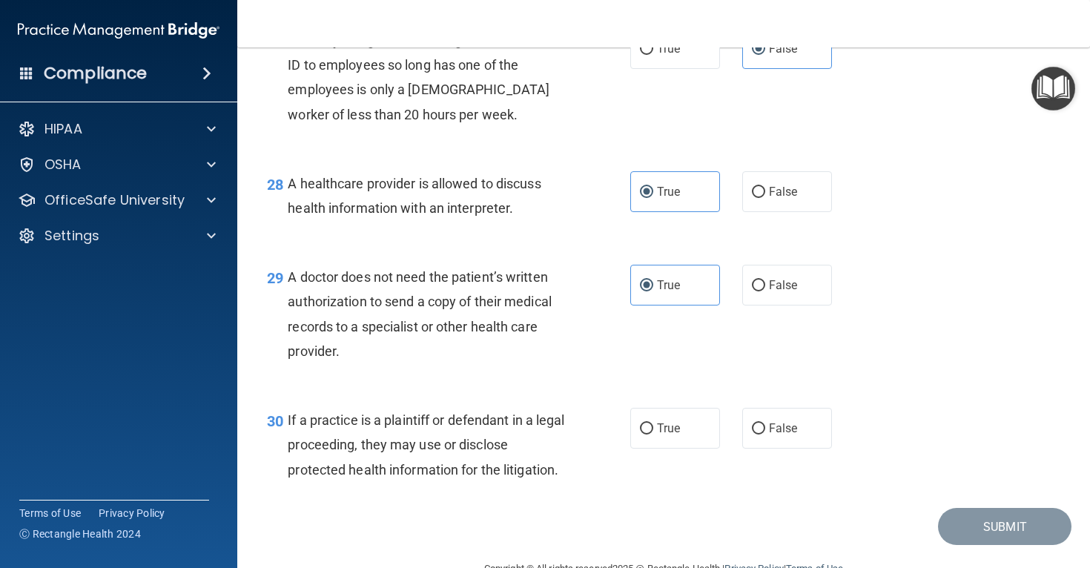
scroll to position [3562, 0]
drag, startPoint x: 658, startPoint y: 456, endPoint x: 735, endPoint y: 472, distance: 77.9
click at [660, 434] on span "True" at bounding box center [668, 427] width 23 height 14
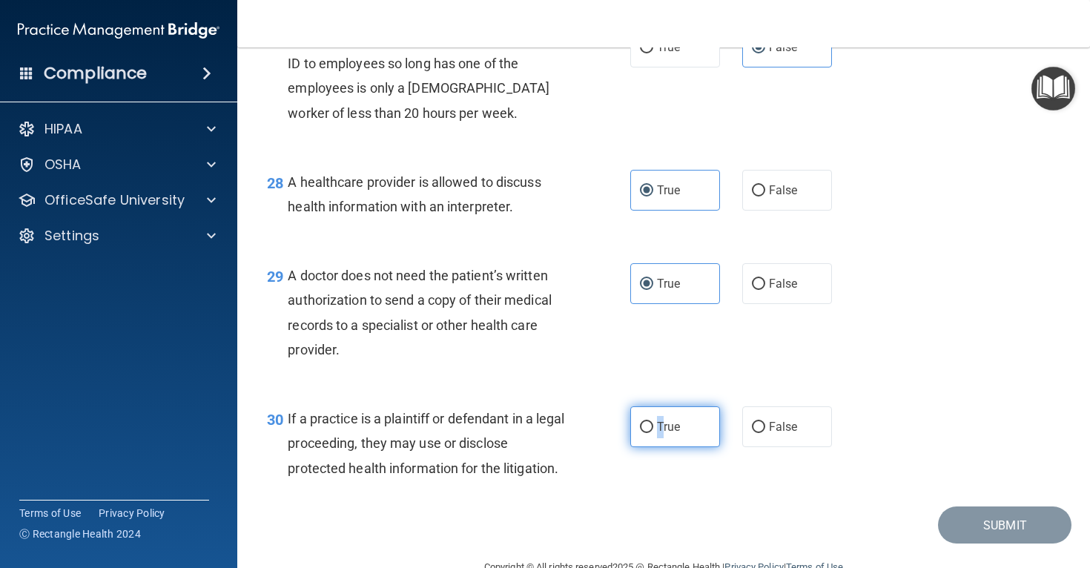
drag, startPoint x: 644, startPoint y: 455, endPoint x: 651, endPoint y: 457, distance: 7.7
click at [644, 433] on input "True" at bounding box center [646, 427] width 13 height 11
radio input "true"
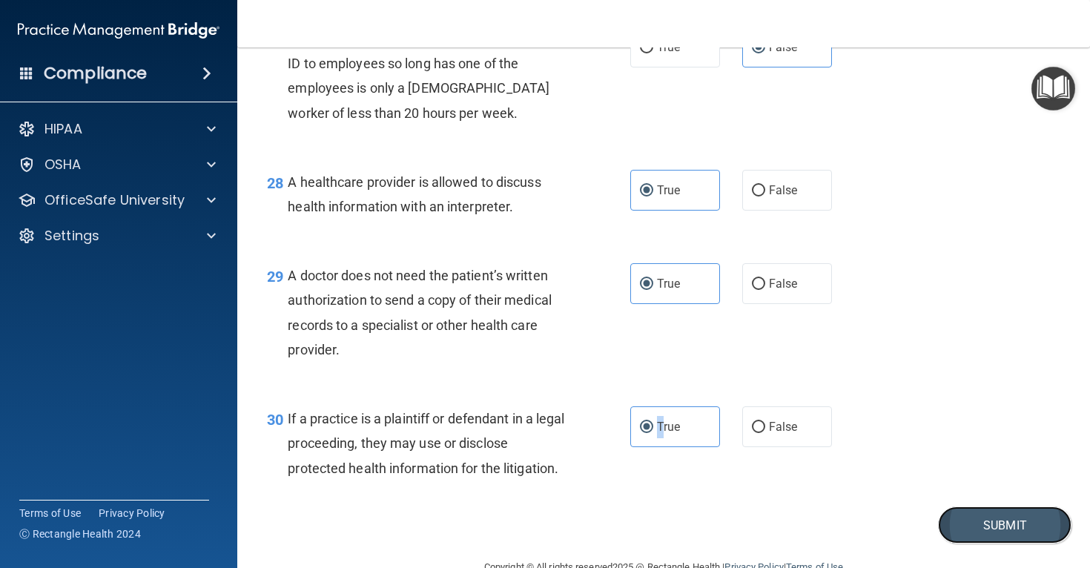
click at [1019, 544] on button "Submit" at bounding box center [1004, 525] width 133 height 38
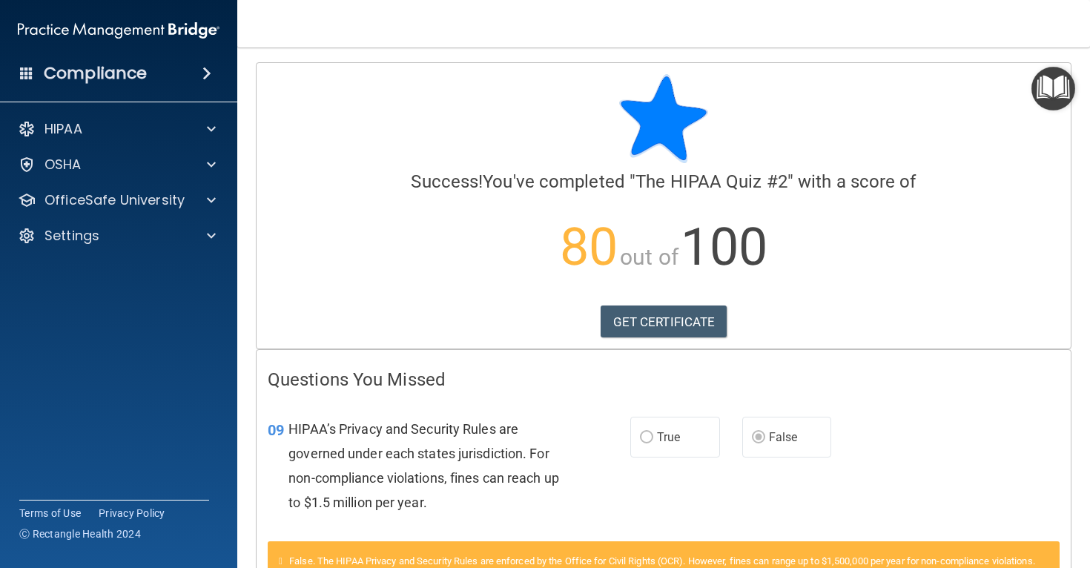
scroll to position [1, 0]
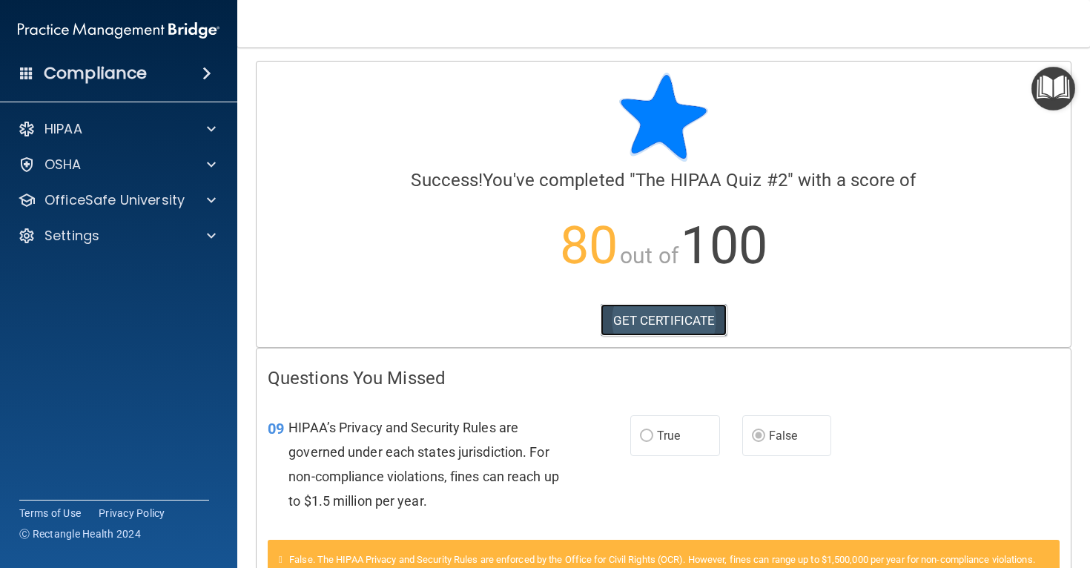
click at [689, 328] on link "GET CERTIFICATE" at bounding box center [664, 320] width 127 height 33
click at [216, 133] on div at bounding box center [209, 129] width 37 height 18
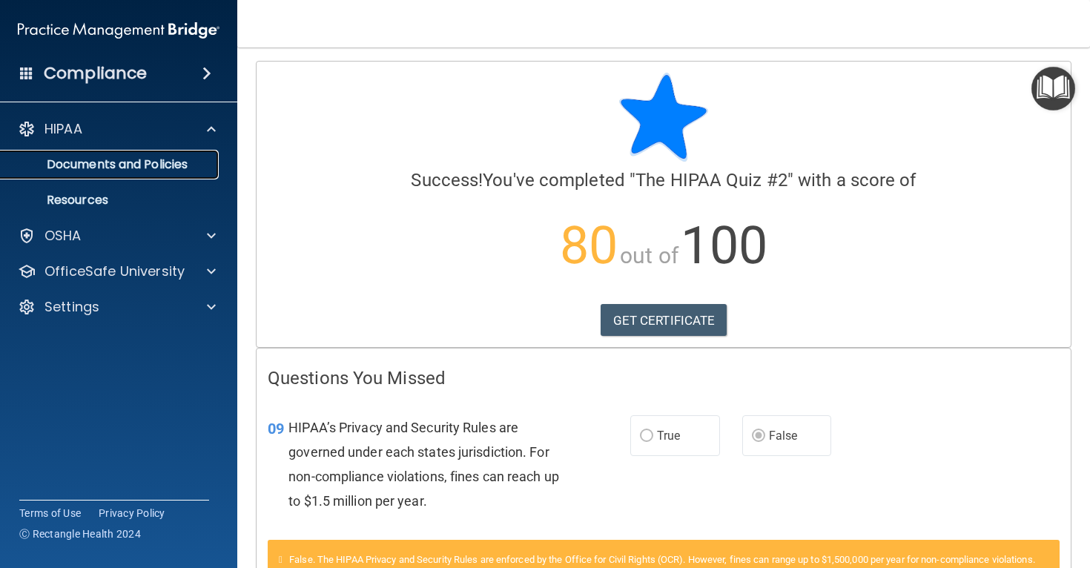
drag, startPoint x: 153, startPoint y: 163, endPoint x: 176, endPoint y: 168, distance: 24.1
click at [153, 163] on p "Documents and Policies" at bounding box center [111, 164] width 202 height 15
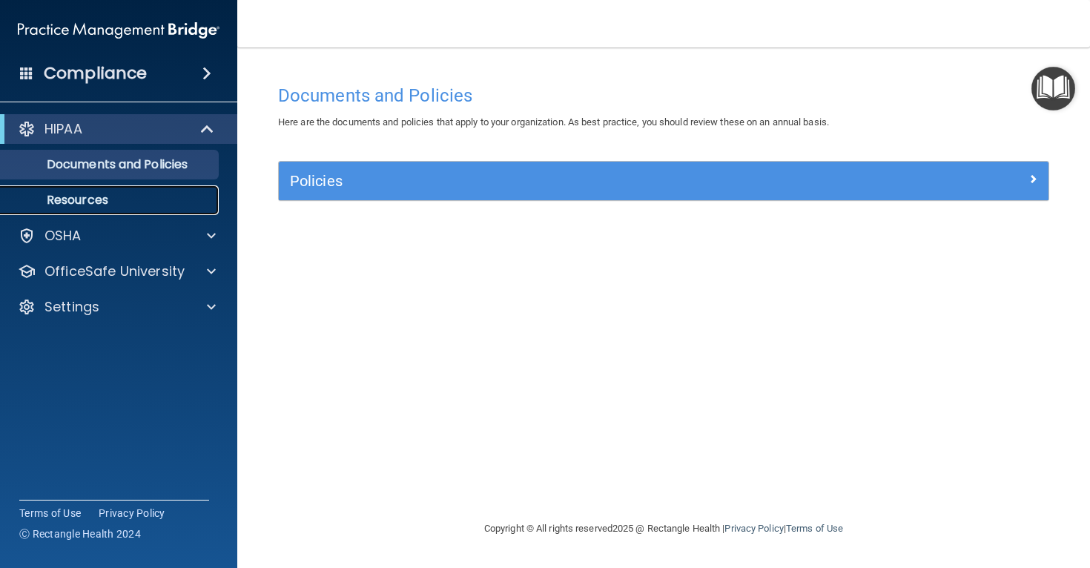
click at [162, 194] on p "Resources" at bounding box center [111, 200] width 202 height 15
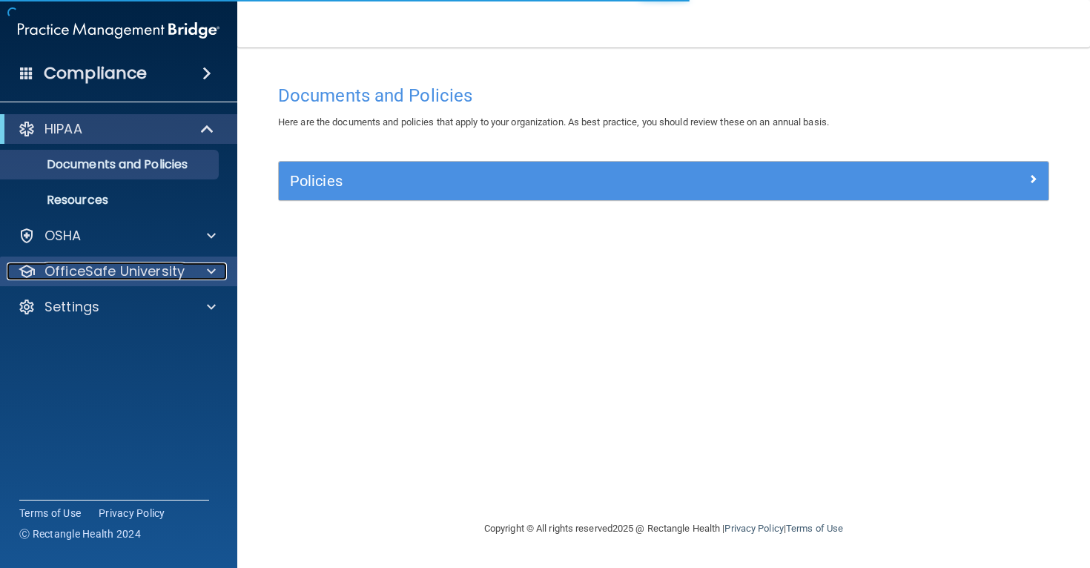
click at [138, 264] on p "OfficeSafe University" at bounding box center [114, 271] width 140 height 18
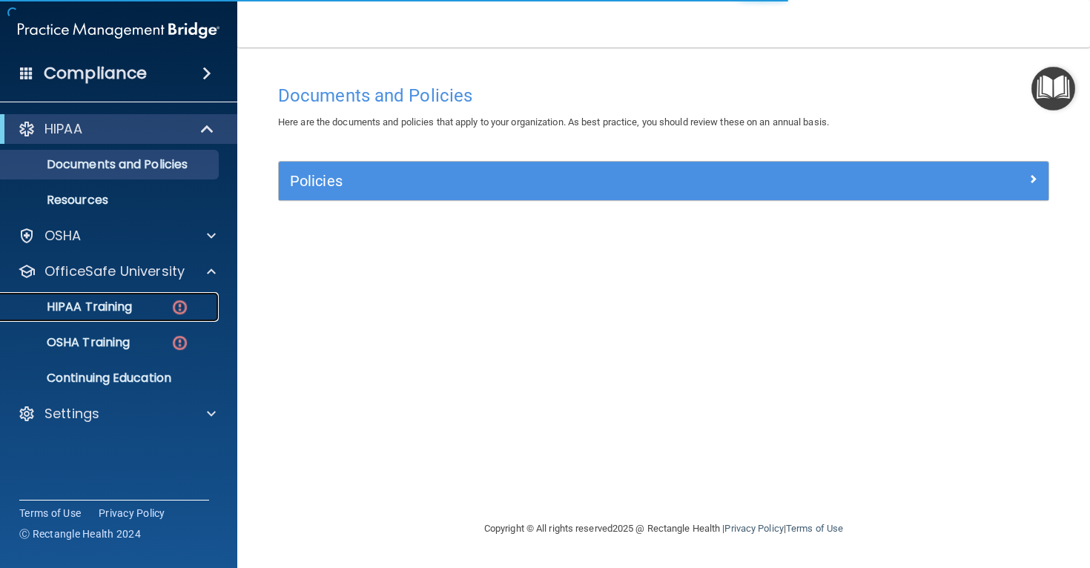
click at [125, 300] on p "HIPAA Training" at bounding box center [71, 307] width 122 height 15
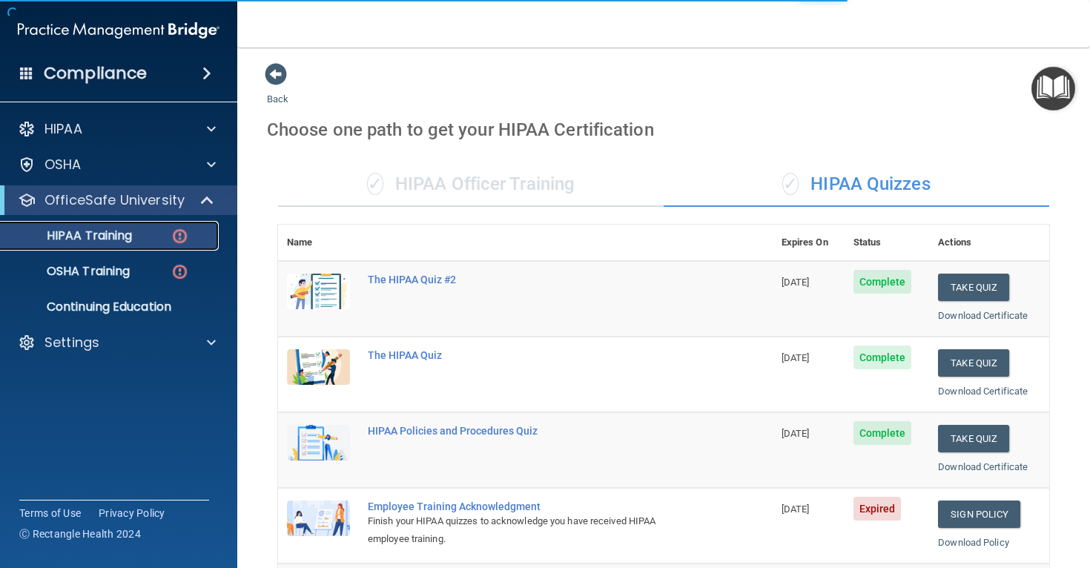
click at [119, 242] on p "HIPAA Training" at bounding box center [71, 235] width 122 height 15
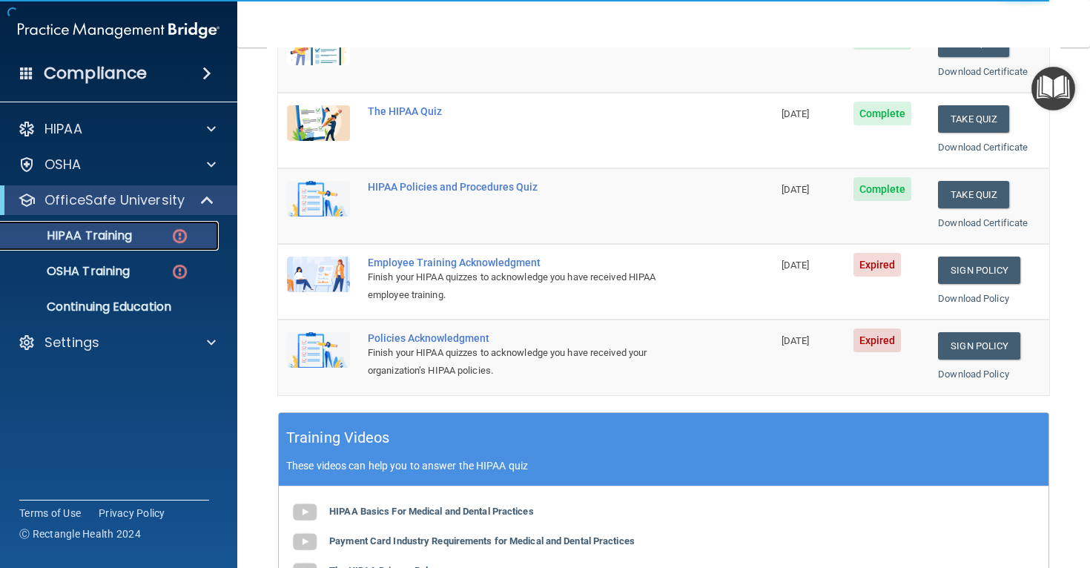
scroll to position [248, 0]
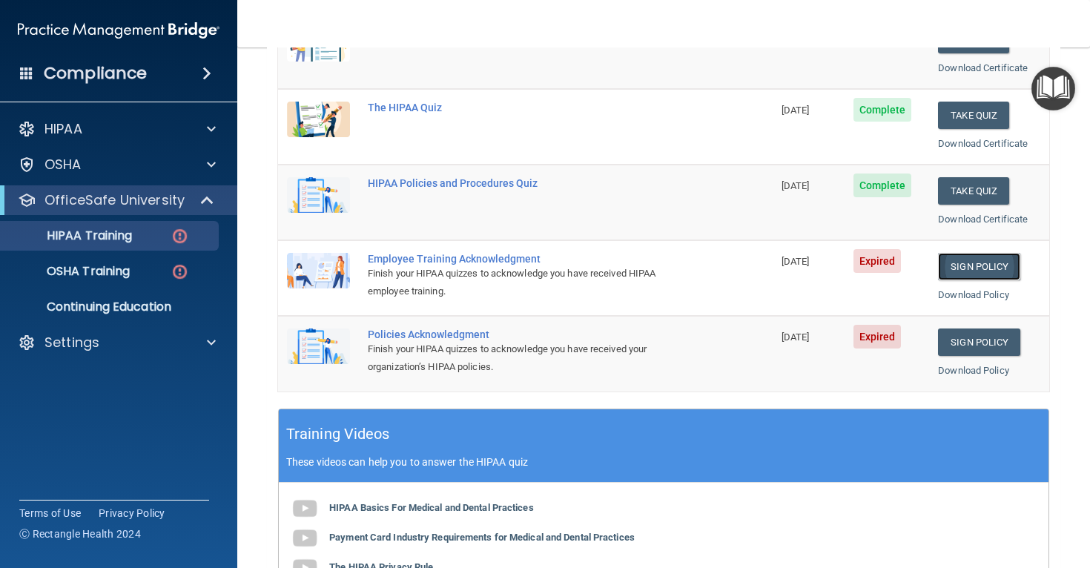
click at [1001, 259] on link "Sign Policy" at bounding box center [979, 266] width 82 height 27
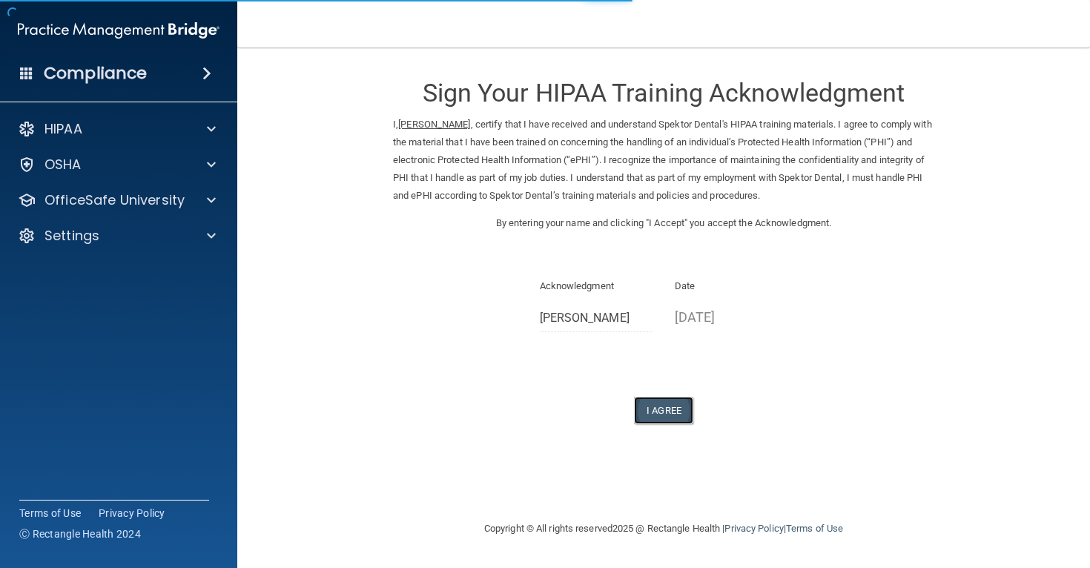
click at [673, 413] on button "I Agree" at bounding box center [663, 410] width 59 height 27
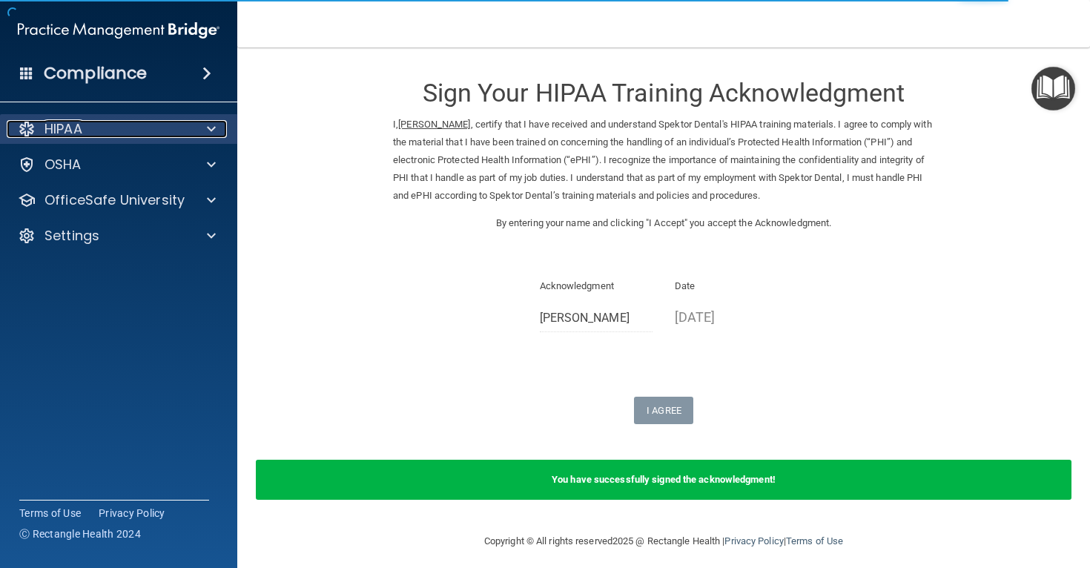
click at [137, 133] on div "HIPAA" at bounding box center [99, 129] width 184 height 18
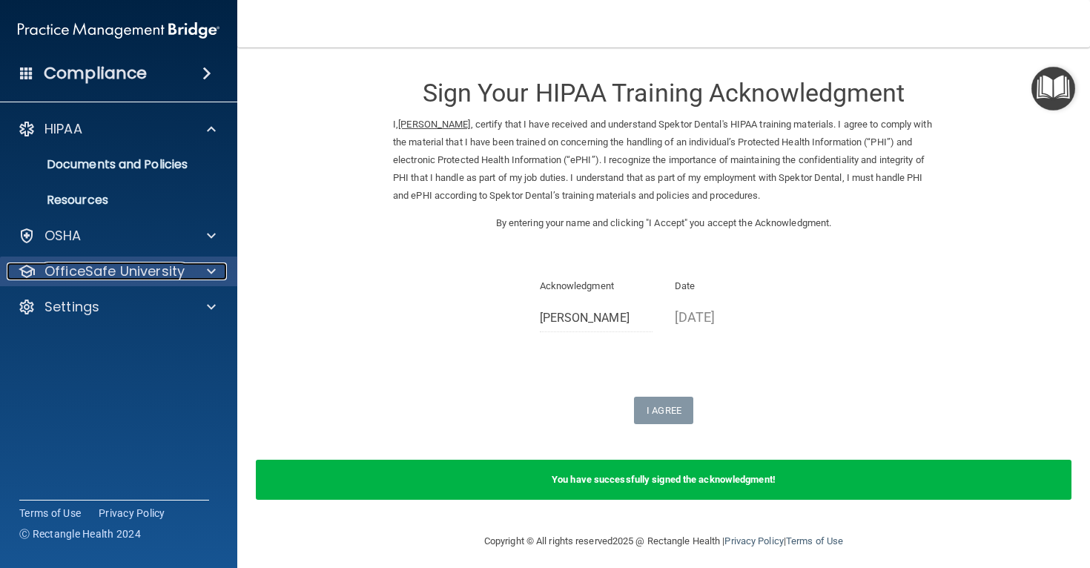
click at [134, 278] on p "OfficeSafe University" at bounding box center [114, 271] width 140 height 18
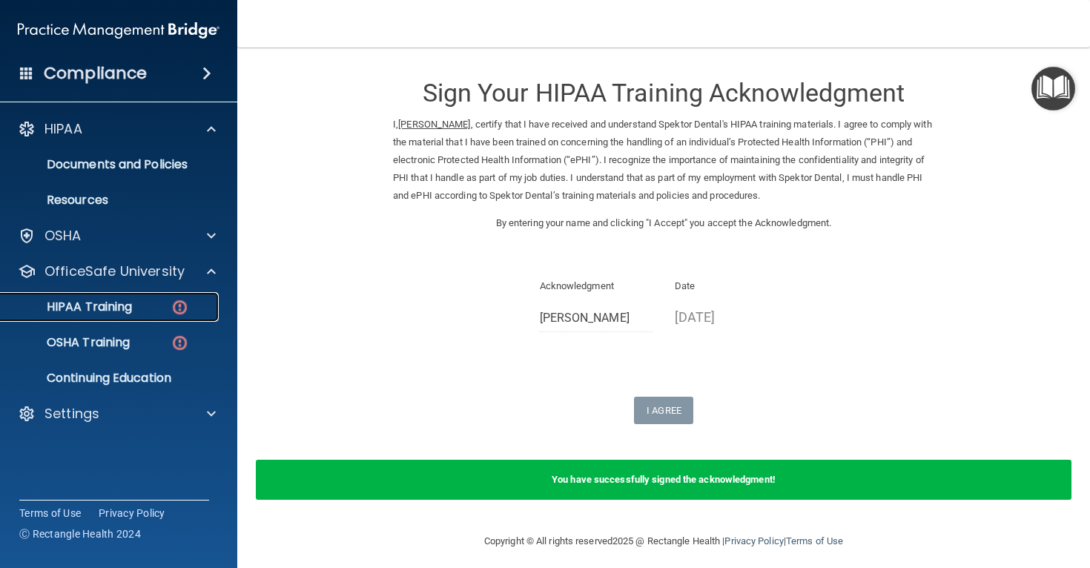
click at [96, 317] on link "HIPAA Training" at bounding box center [102, 307] width 234 height 30
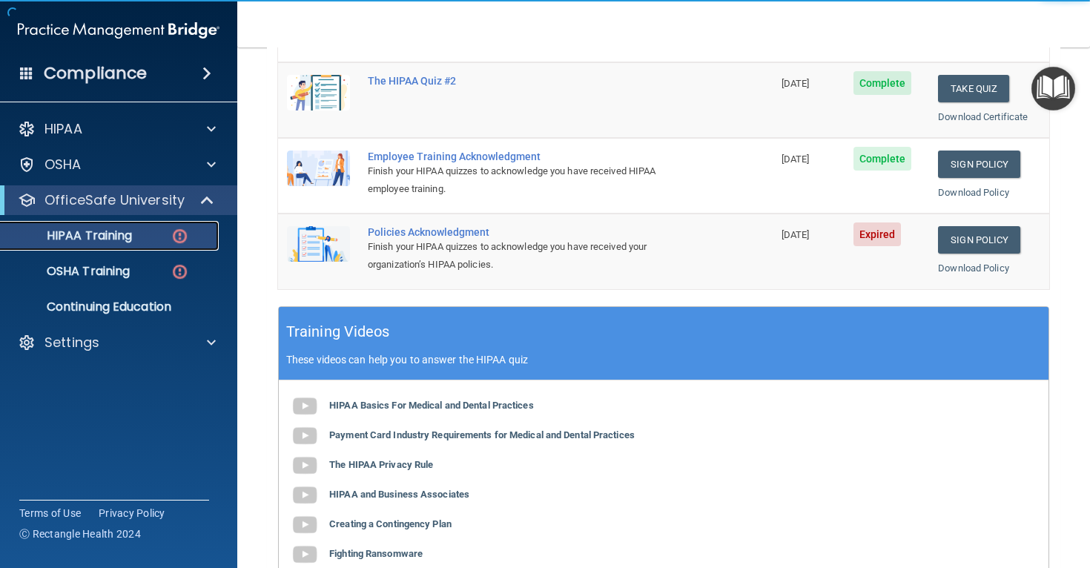
scroll to position [366, 0]
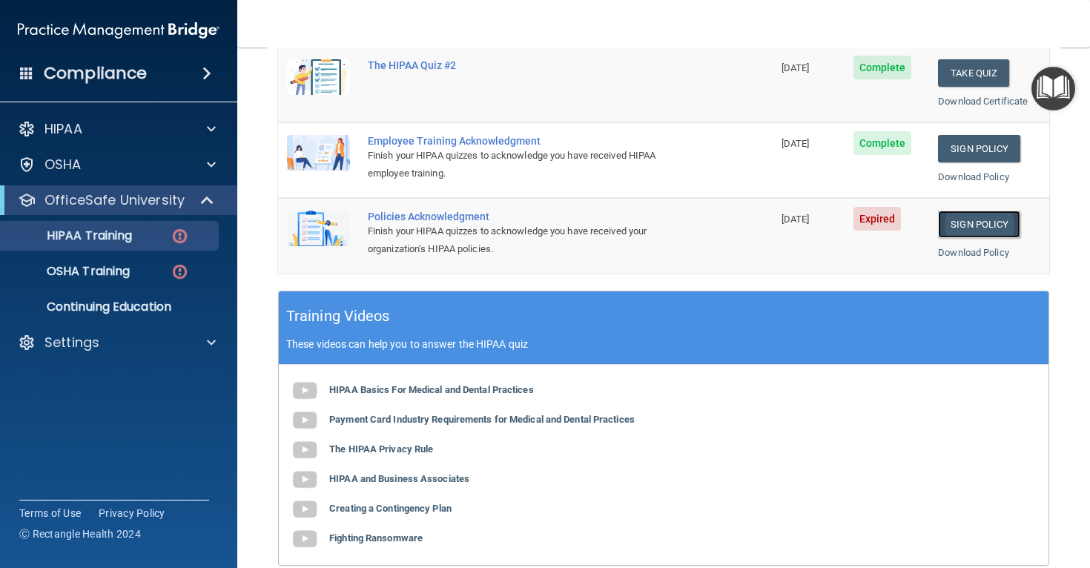
click at [992, 226] on link "Sign Policy" at bounding box center [979, 224] width 82 height 27
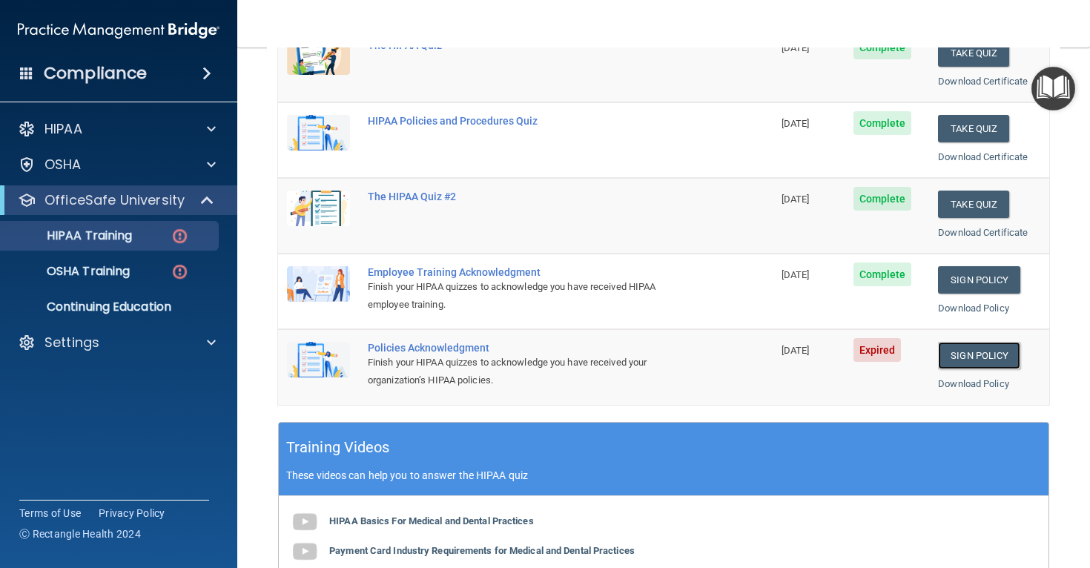
scroll to position [232, 0]
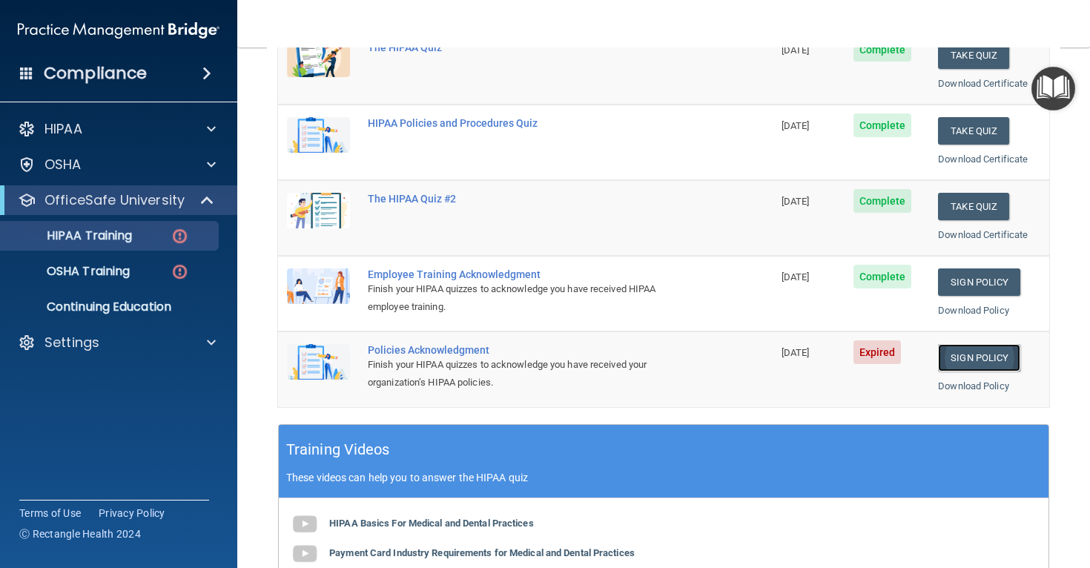
click at [984, 355] on link "Sign Policy" at bounding box center [979, 357] width 82 height 27
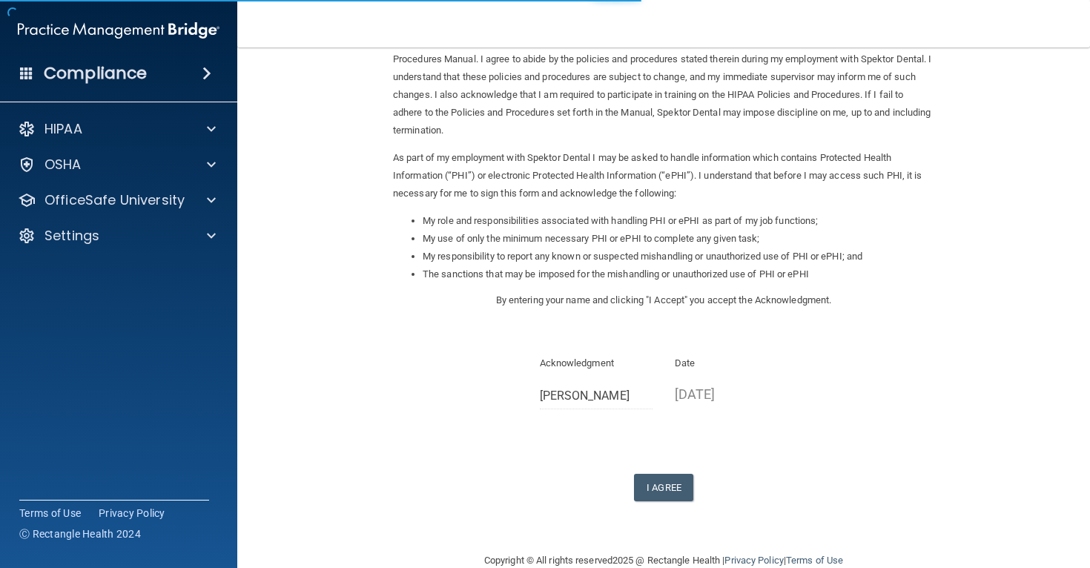
scroll to position [111, 0]
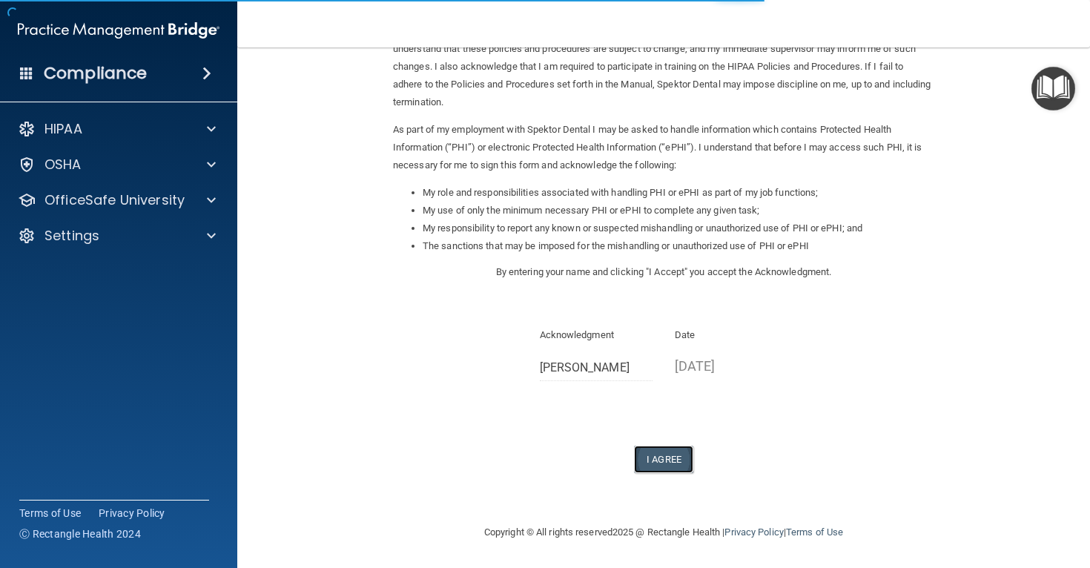
click at [678, 460] on button "I Agree" at bounding box center [663, 459] width 59 height 27
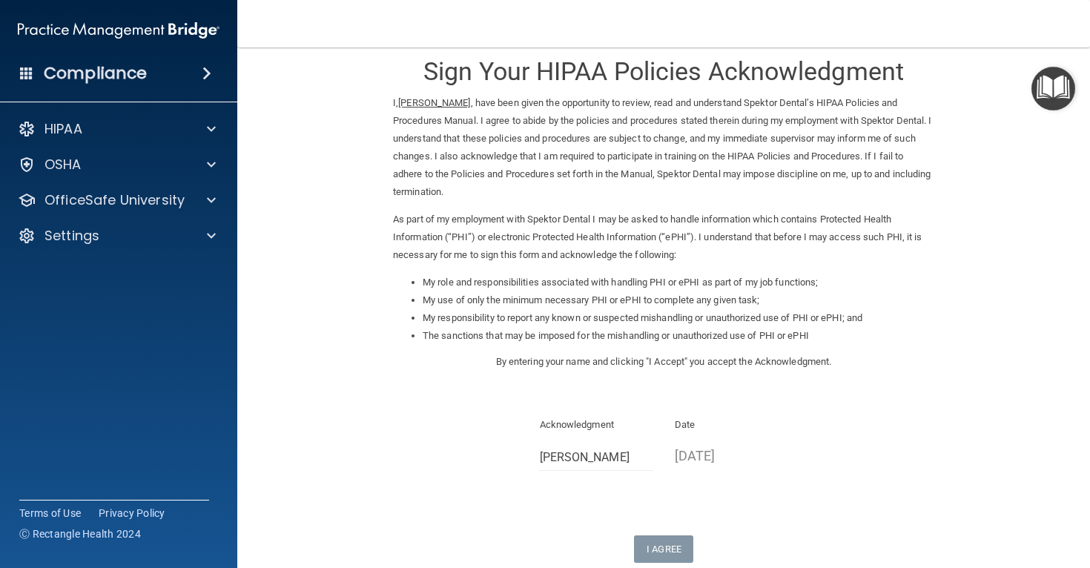
scroll to position [169, 0]
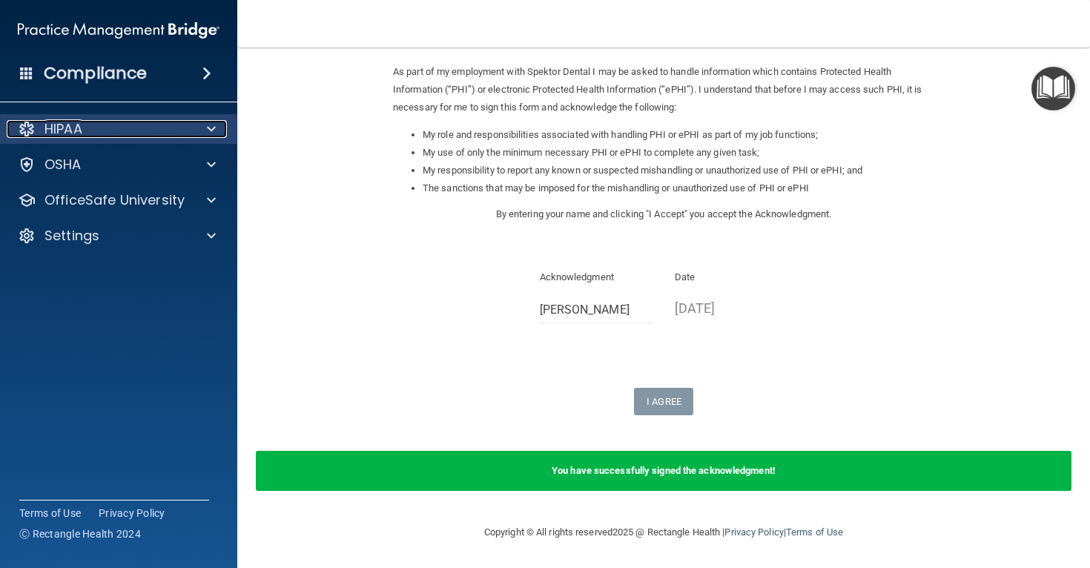
click at [116, 128] on div "HIPAA" at bounding box center [99, 129] width 184 height 18
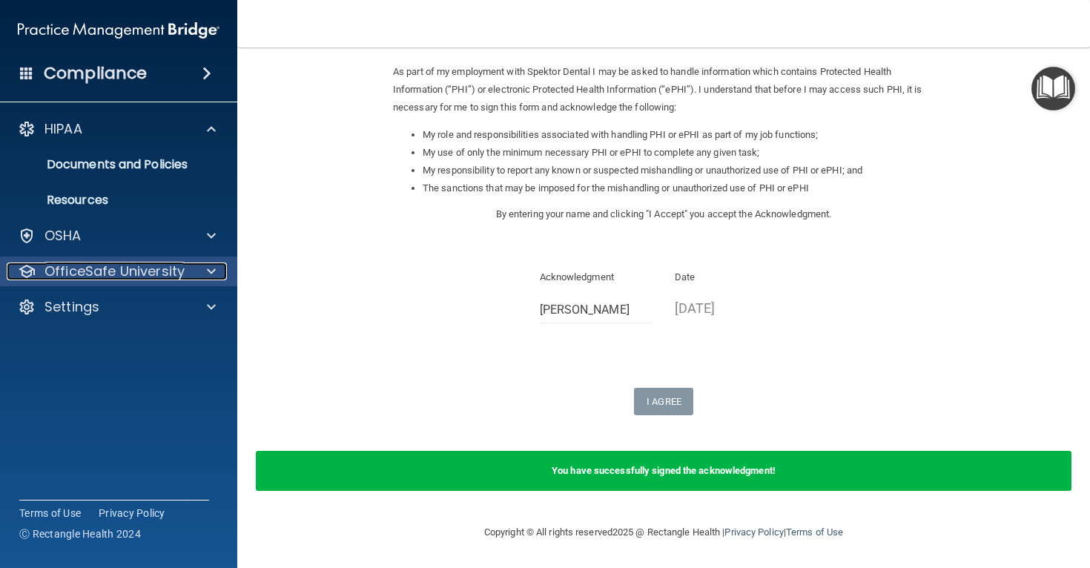
click at [183, 268] on div "OfficeSafe University" at bounding box center [99, 271] width 184 height 18
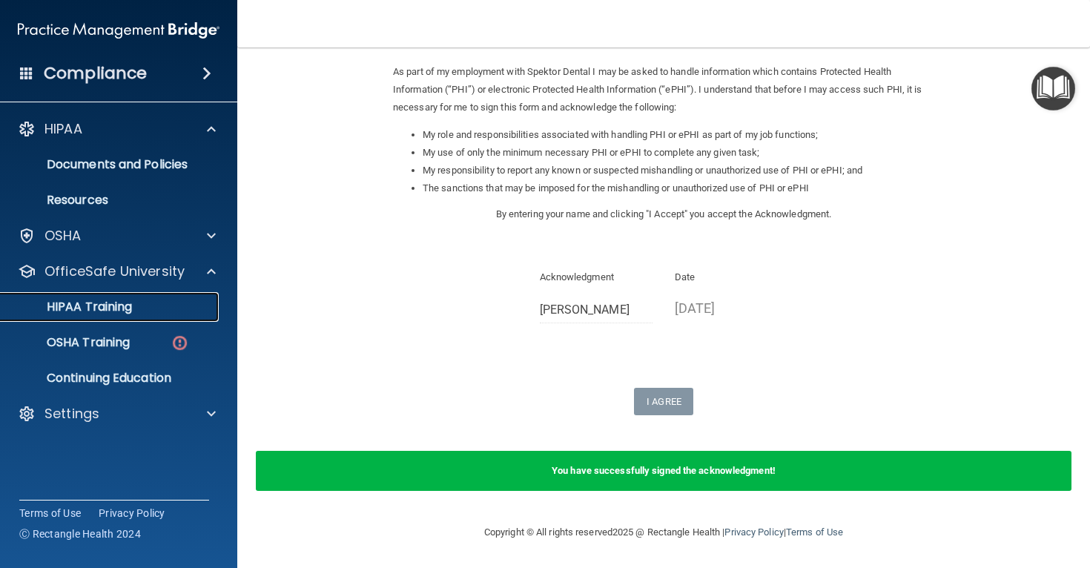
click at [139, 310] on div "HIPAA Training" at bounding box center [111, 307] width 202 height 15
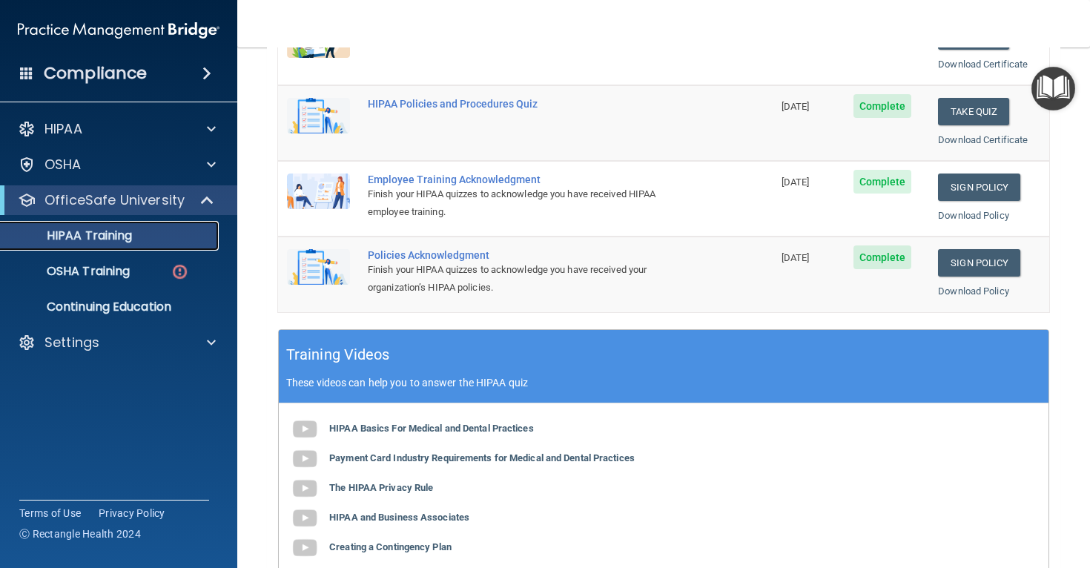
scroll to position [548, 0]
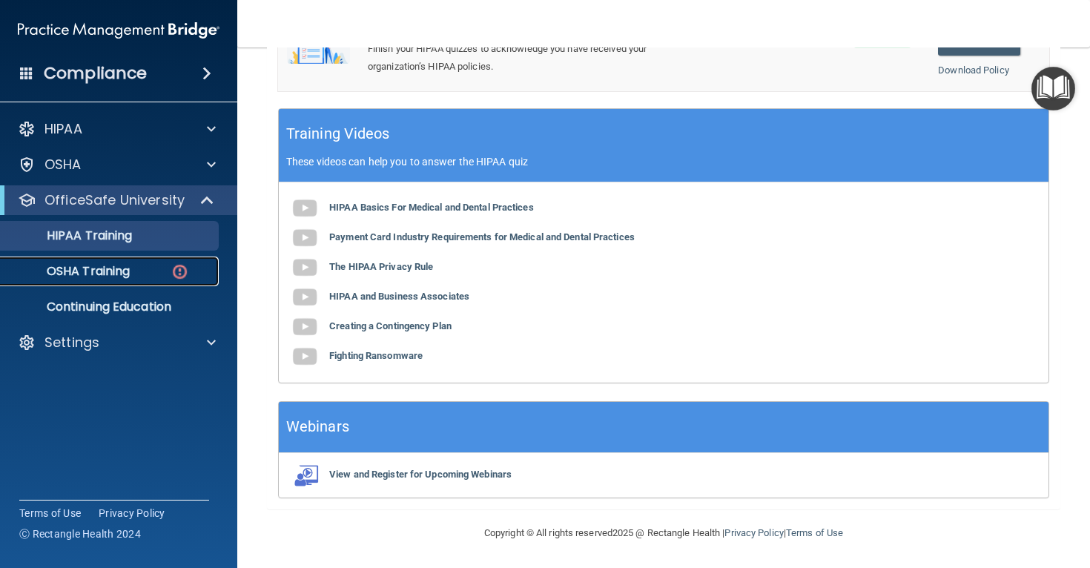
click at [121, 275] on p "OSHA Training" at bounding box center [70, 271] width 120 height 15
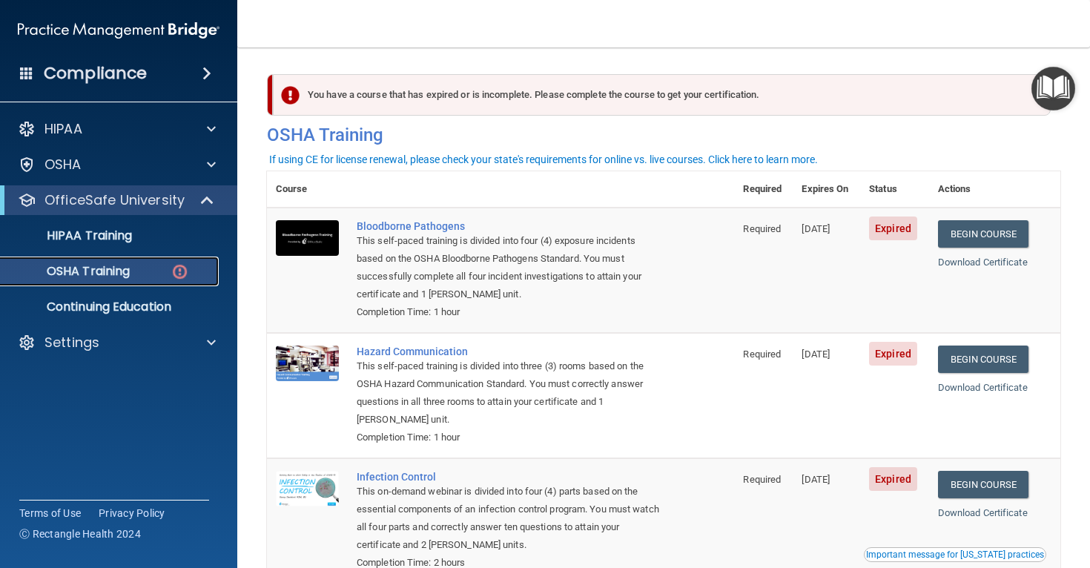
scroll to position [1, 0]
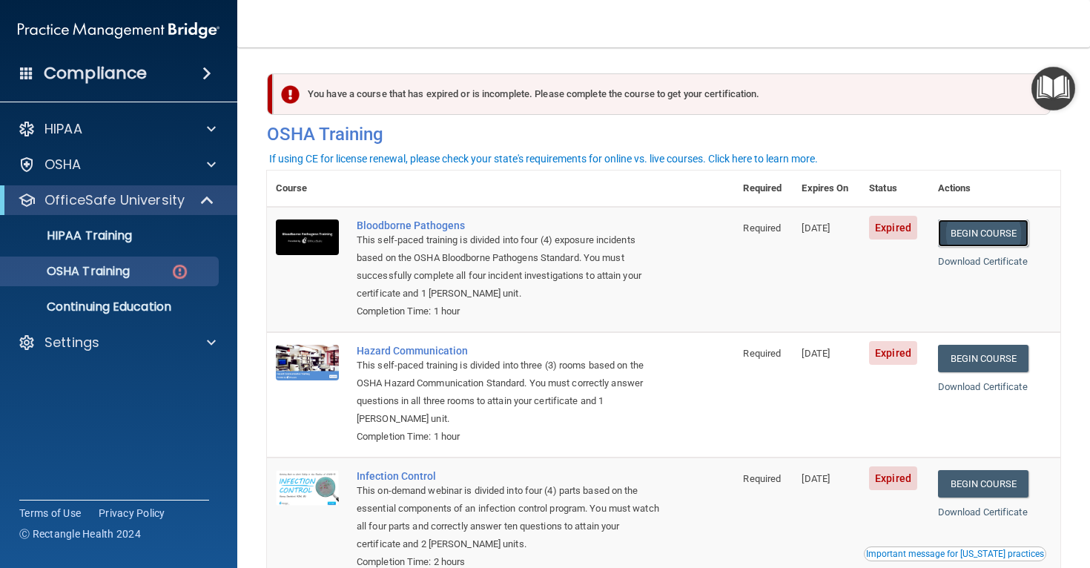
click at [997, 231] on link "Begin Course" at bounding box center [983, 232] width 90 height 27
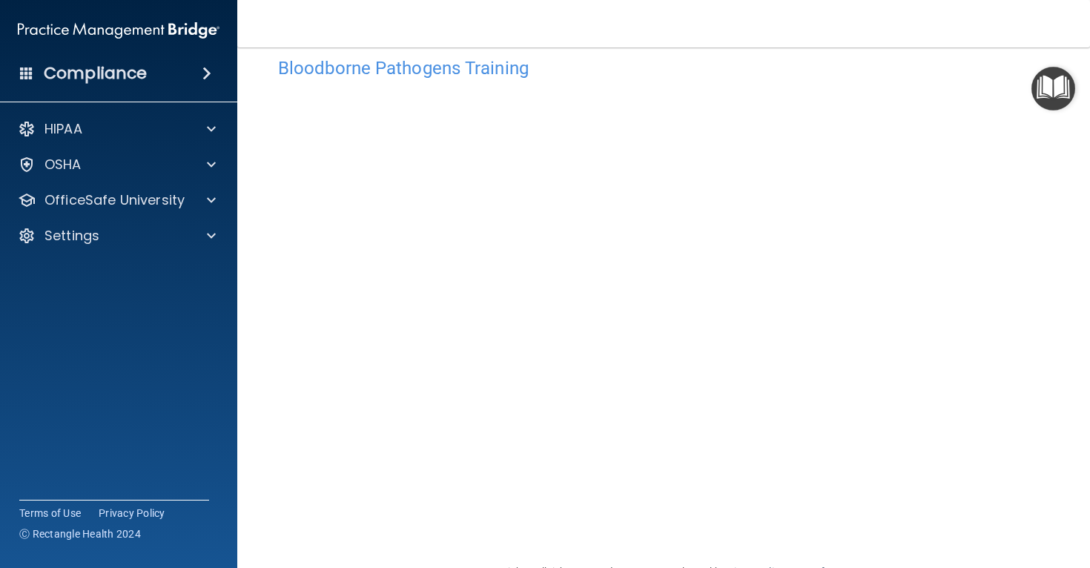
scroll to position [40, 0]
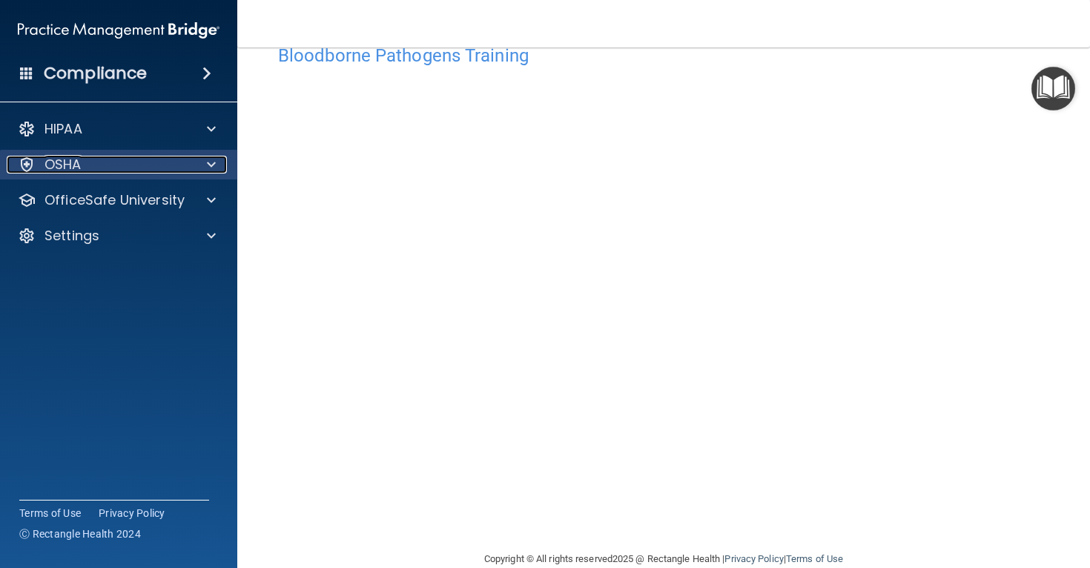
click at [165, 167] on div "OSHA" at bounding box center [99, 165] width 184 height 18
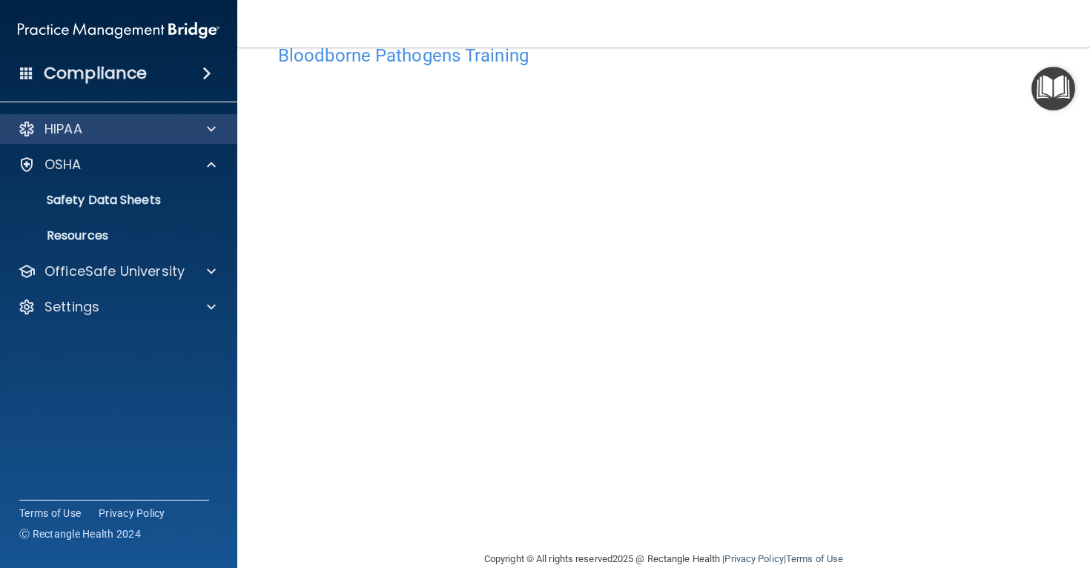
click at [167, 139] on div "HIPAA" at bounding box center [119, 129] width 238 height 30
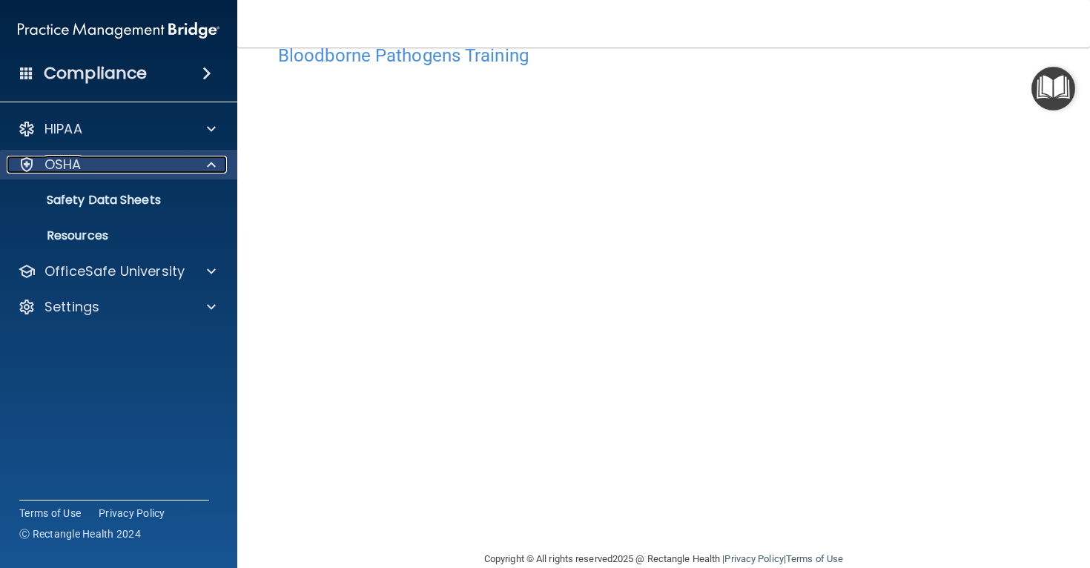
click at [164, 165] on div "OSHA" at bounding box center [99, 165] width 184 height 18
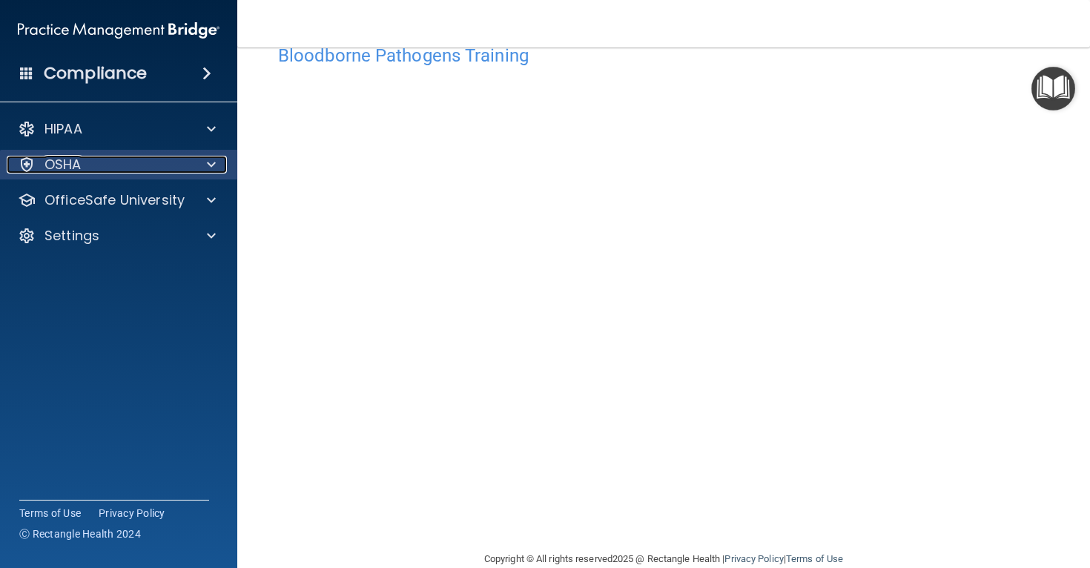
click at [177, 170] on div "OSHA" at bounding box center [99, 165] width 184 height 18
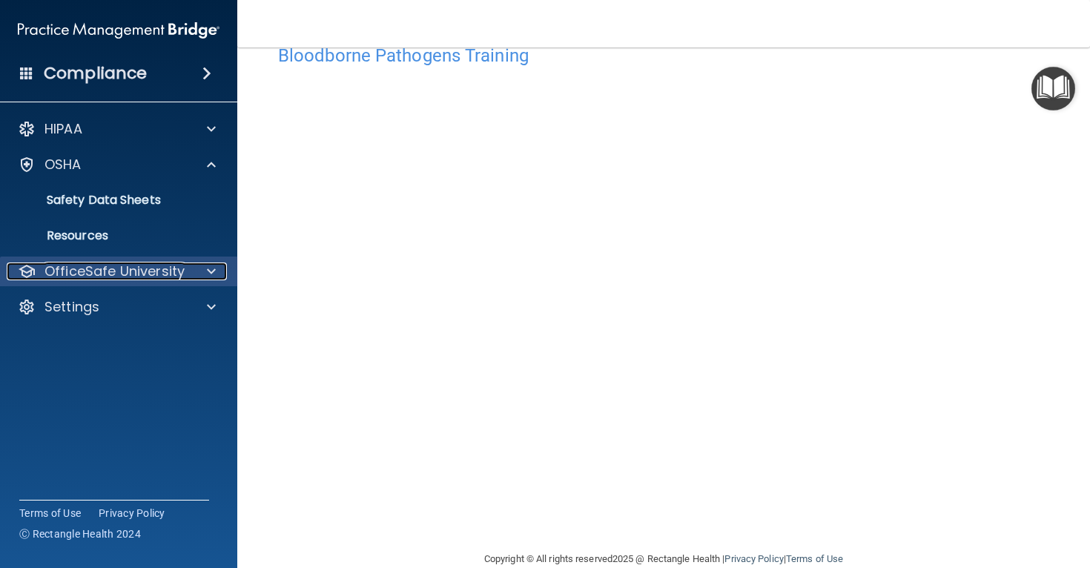
click at [182, 267] on p "OfficeSafe University" at bounding box center [114, 271] width 140 height 18
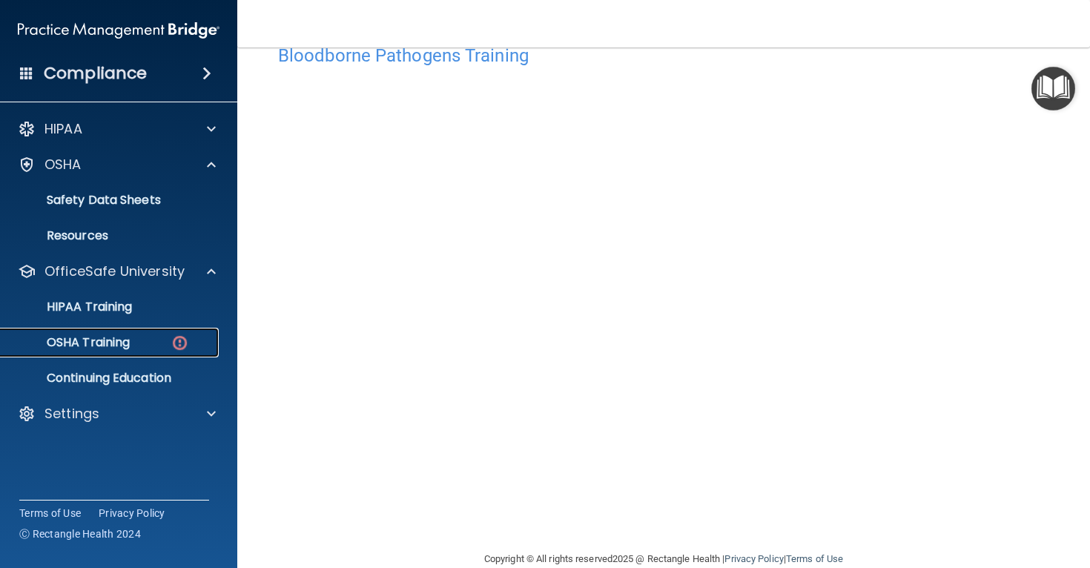
click at [136, 348] on div "OSHA Training" at bounding box center [111, 342] width 202 height 15
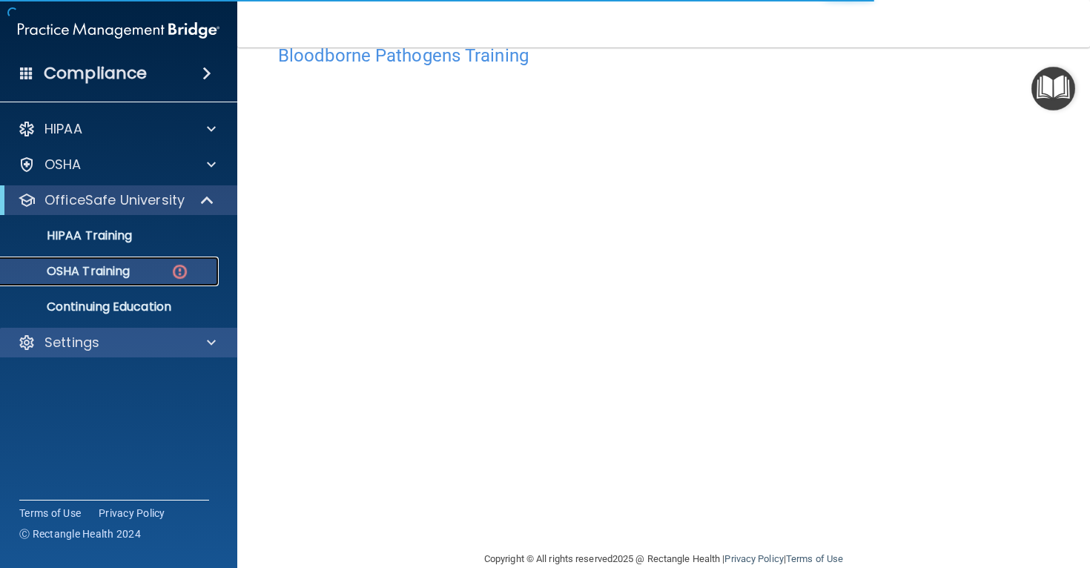
scroll to position [174, 0]
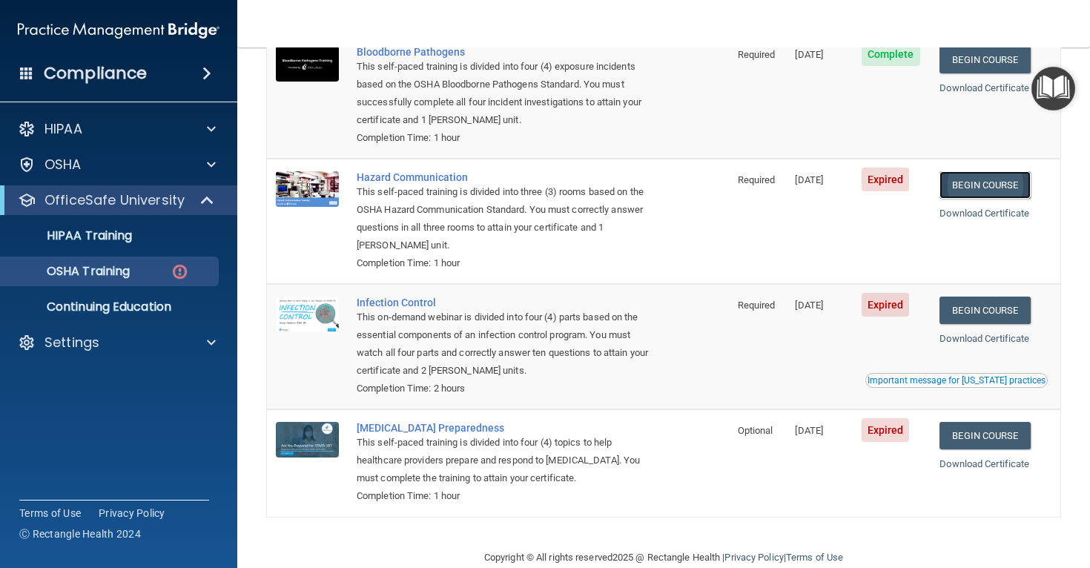
click at [1011, 181] on link "Begin Course" at bounding box center [984, 184] width 90 height 27
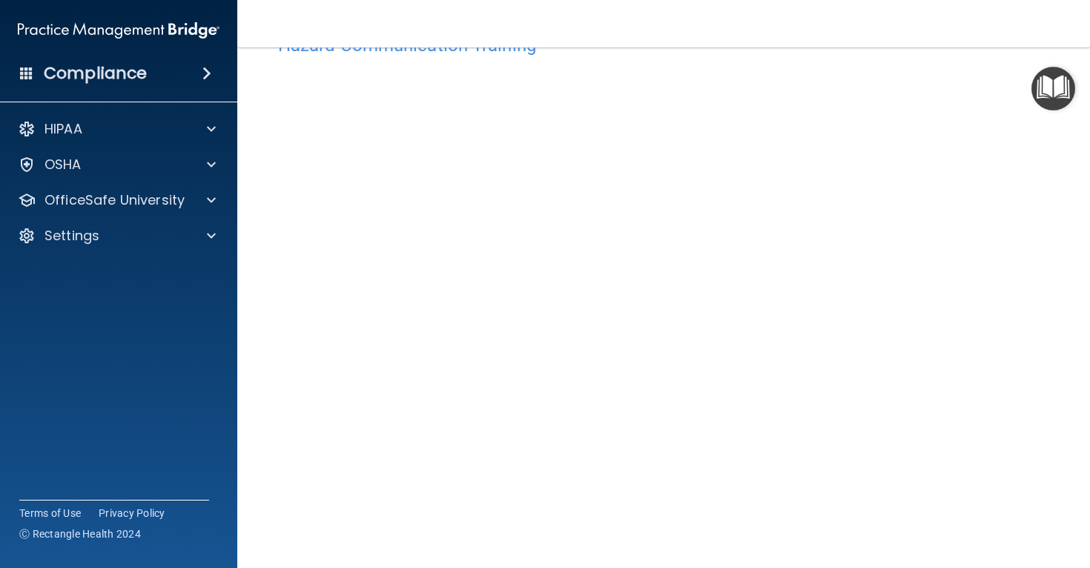
scroll to position [16, 0]
click at [1065, 90] on img "Open Resource Center" at bounding box center [1053, 89] width 44 height 44
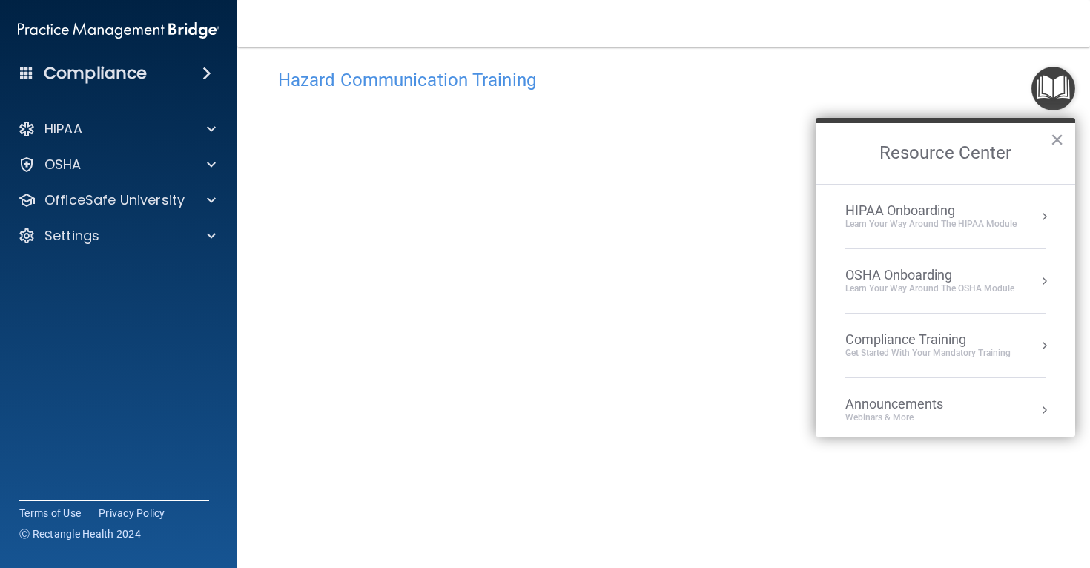
click at [1063, 89] on img "Open Resource Center" at bounding box center [1053, 89] width 44 height 44
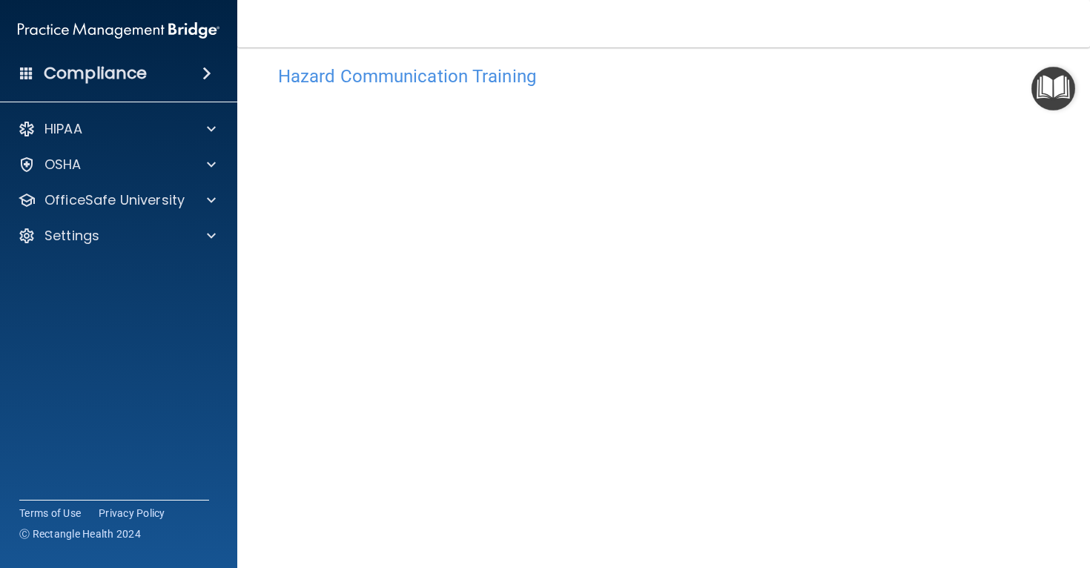
scroll to position [19, 0]
click at [116, 167] on div "OSHA" at bounding box center [99, 165] width 184 height 18
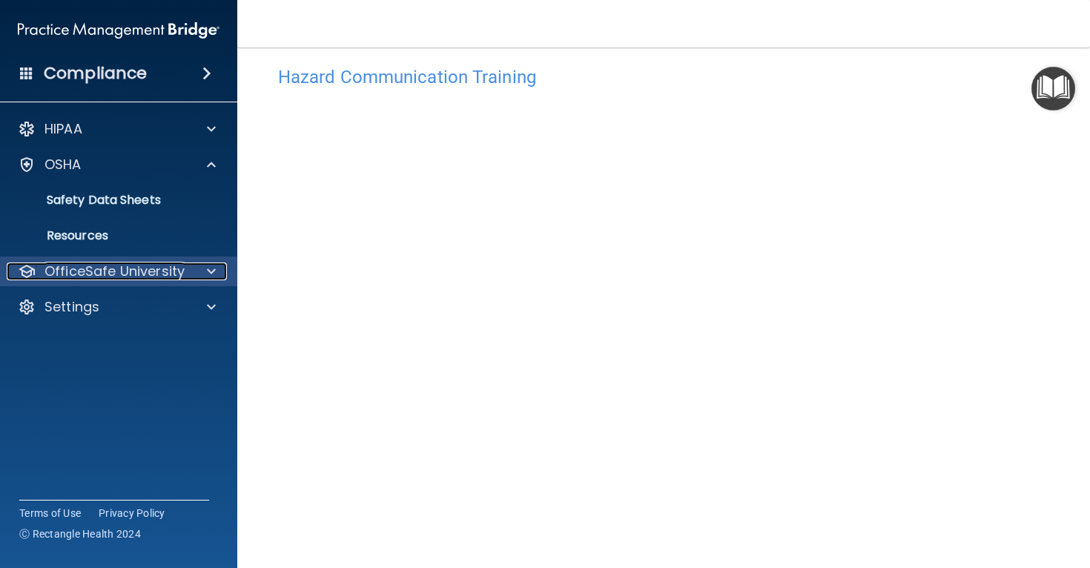
click at [151, 274] on p "OfficeSafe University" at bounding box center [114, 271] width 140 height 18
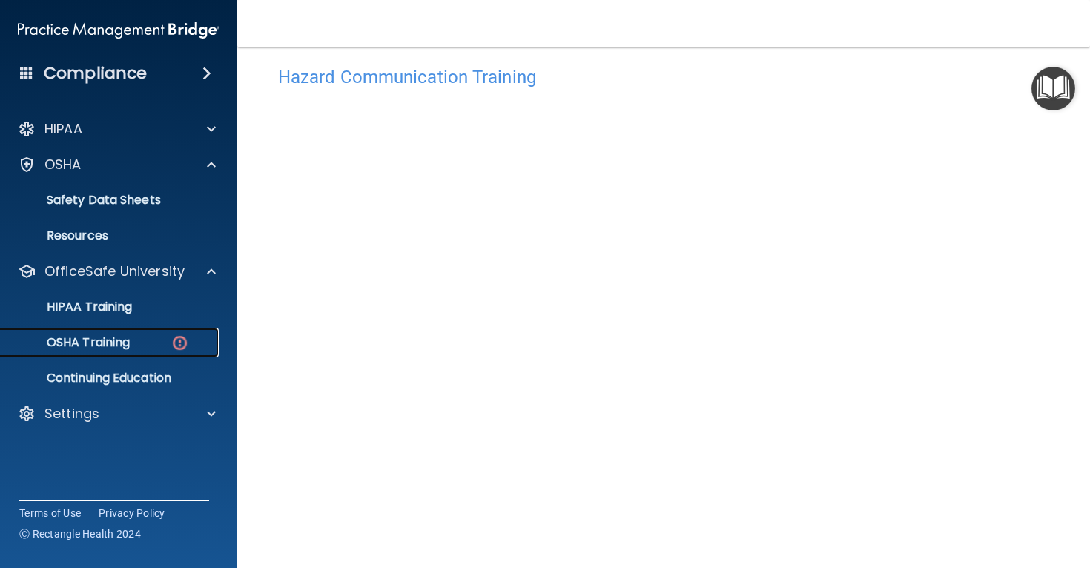
click at [159, 343] on div "OSHA Training" at bounding box center [111, 342] width 202 height 15
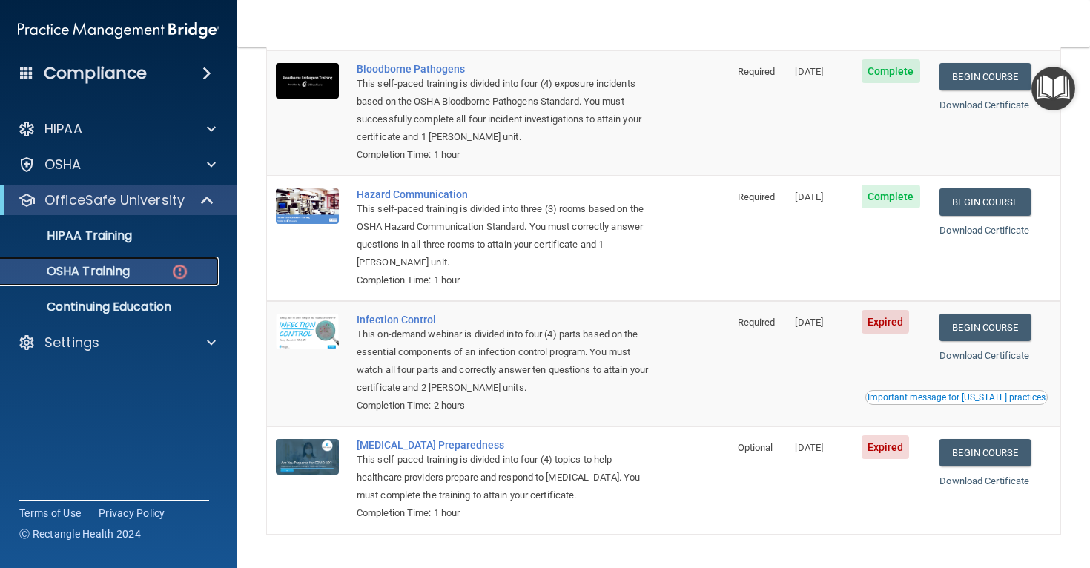
scroll to position [162, 0]
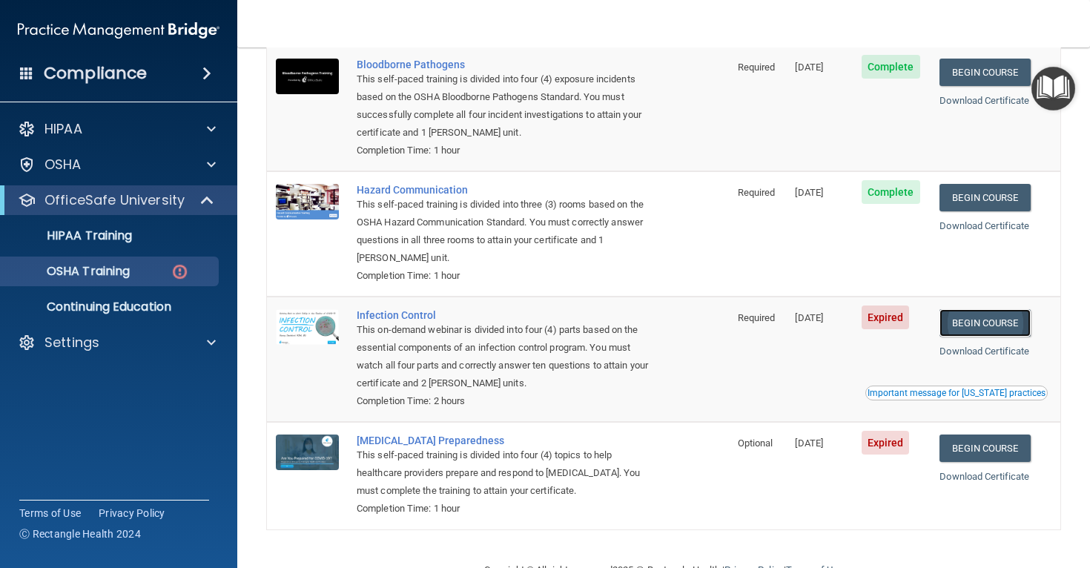
click at [1006, 320] on link "Begin Course" at bounding box center [984, 322] width 90 height 27
click at [122, 276] on p "OSHA Training" at bounding box center [70, 271] width 120 height 15
click at [130, 302] on p "Continuing Education" at bounding box center [111, 307] width 202 height 15
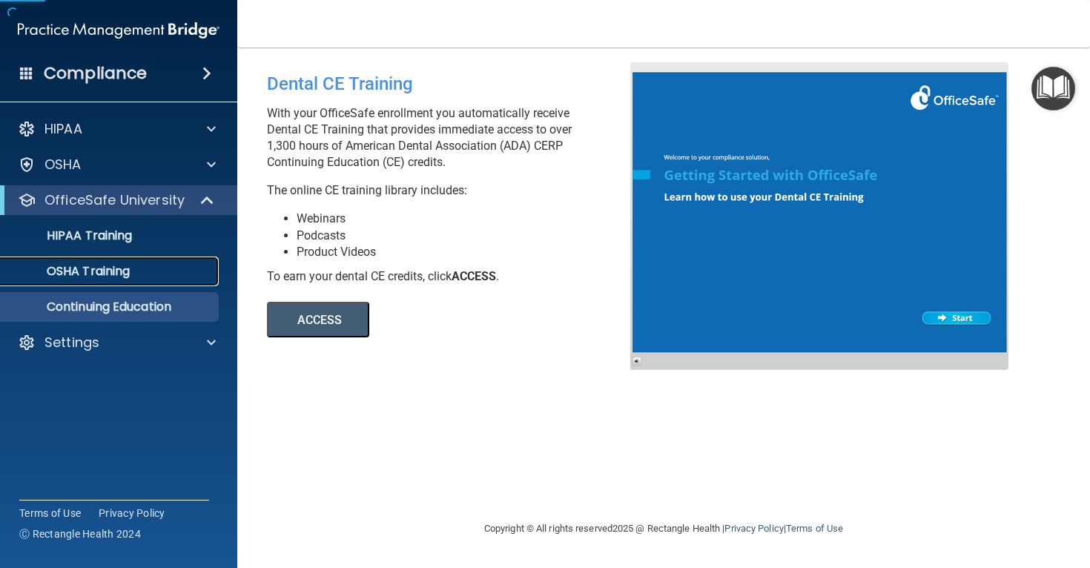
click at [166, 281] on link "OSHA Training" at bounding box center [102, 272] width 234 height 30
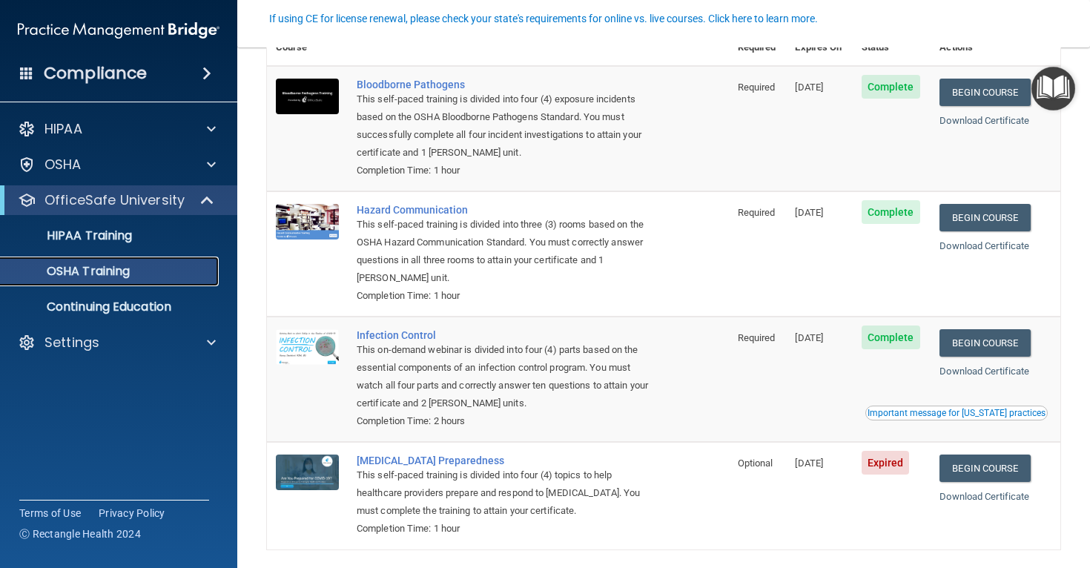
scroll to position [159, 0]
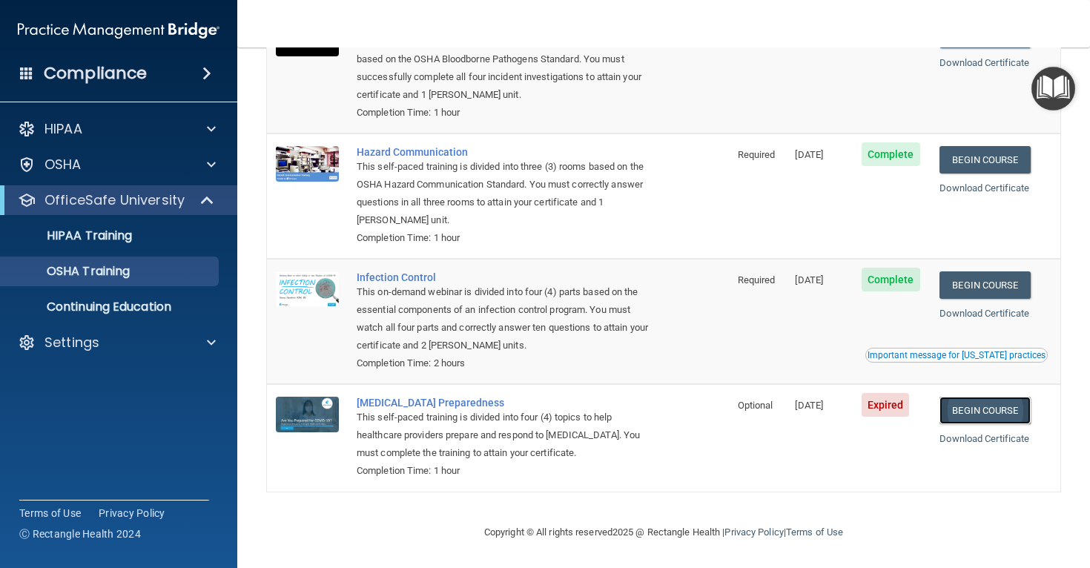
click at [988, 405] on link "Begin Course" at bounding box center [984, 410] width 90 height 27
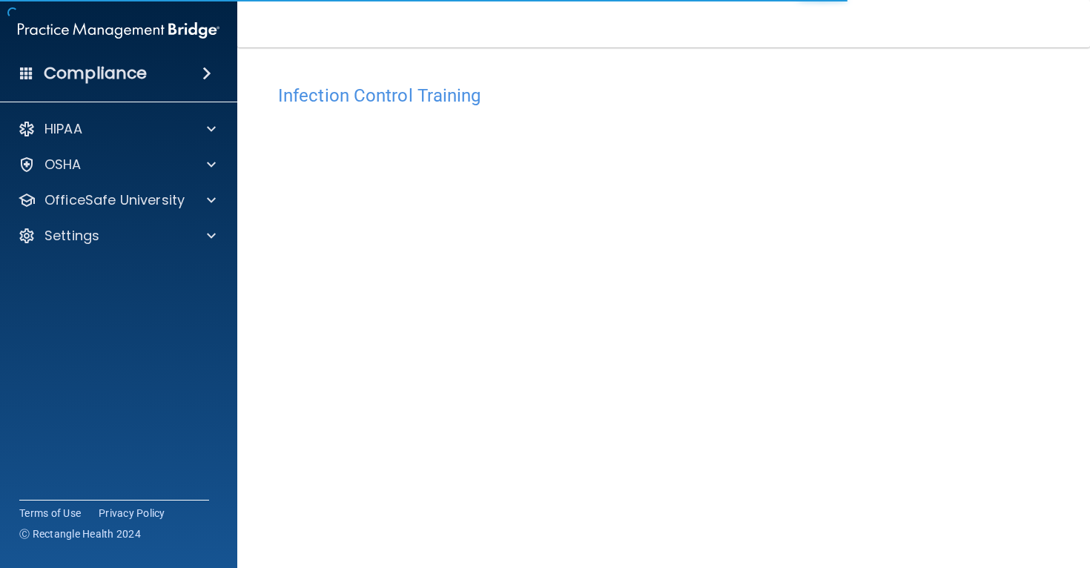
scroll to position [67, 0]
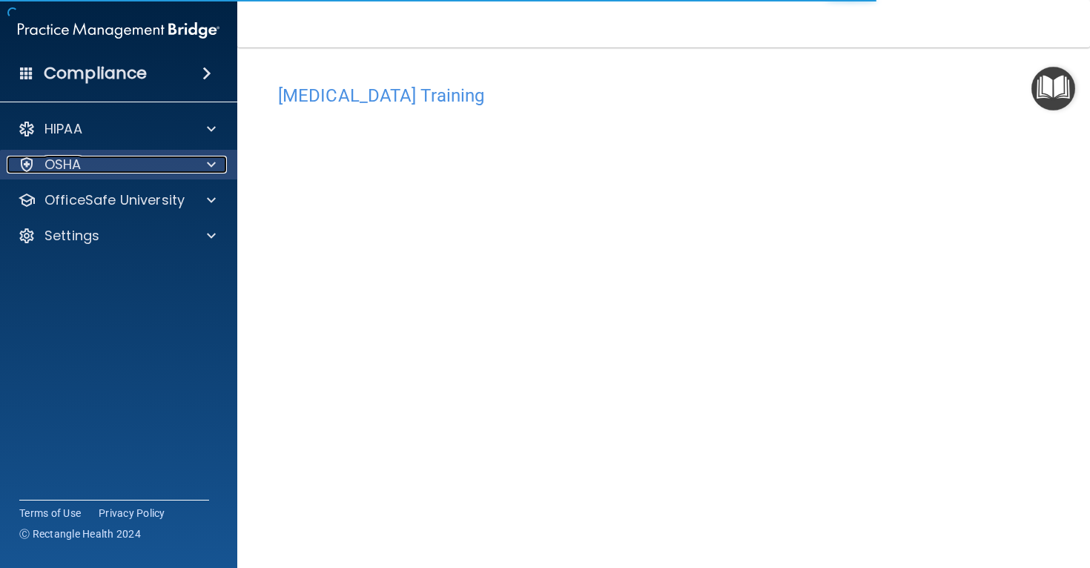
click at [119, 171] on div "OSHA" at bounding box center [99, 165] width 184 height 18
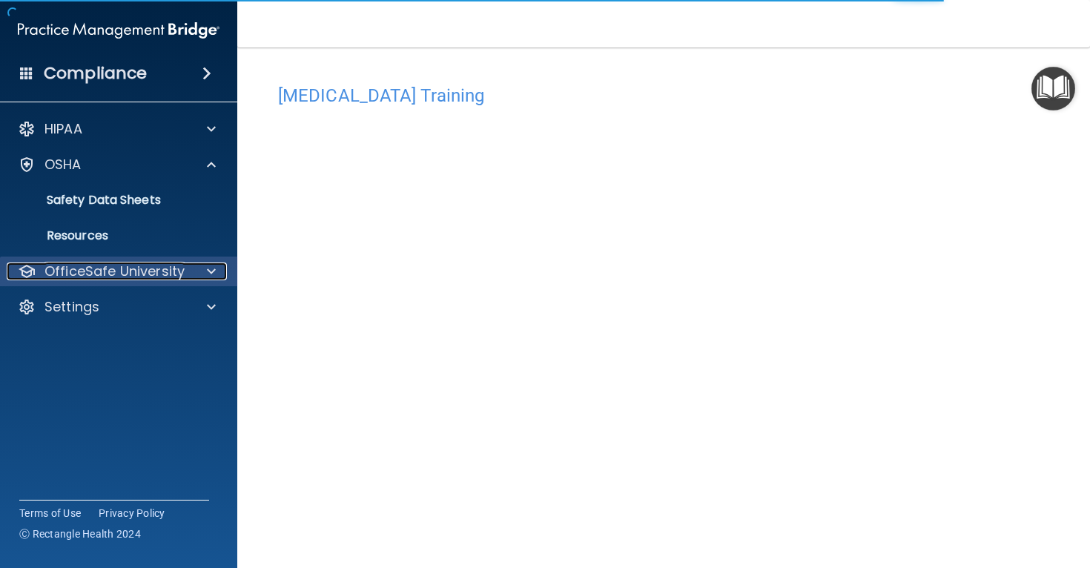
drag, startPoint x: 135, startPoint y: 280, endPoint x: 148, endPoint y: 280, distance: 13.3
click at [135, 280] on p "OfficeSafe University" at bounding box center [114, 271] width 140 height 18
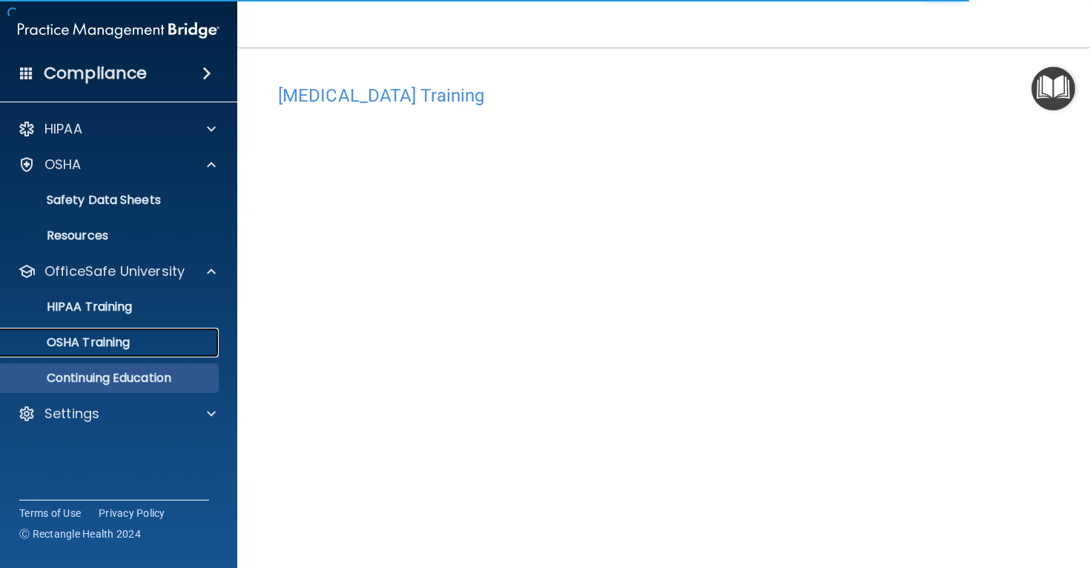
click at [136, 351] on link "OSHA Training" at bounding box center [102, 343] width 234 height 30
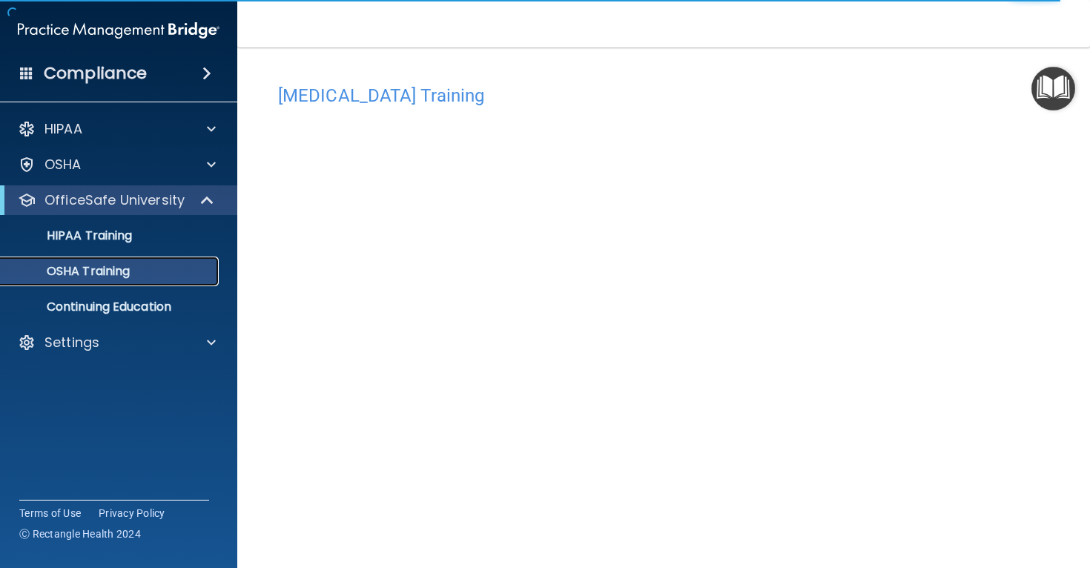
click at [119, 277] on p "OSHA Training" at bounding box center [70, 271] width 120 height 15
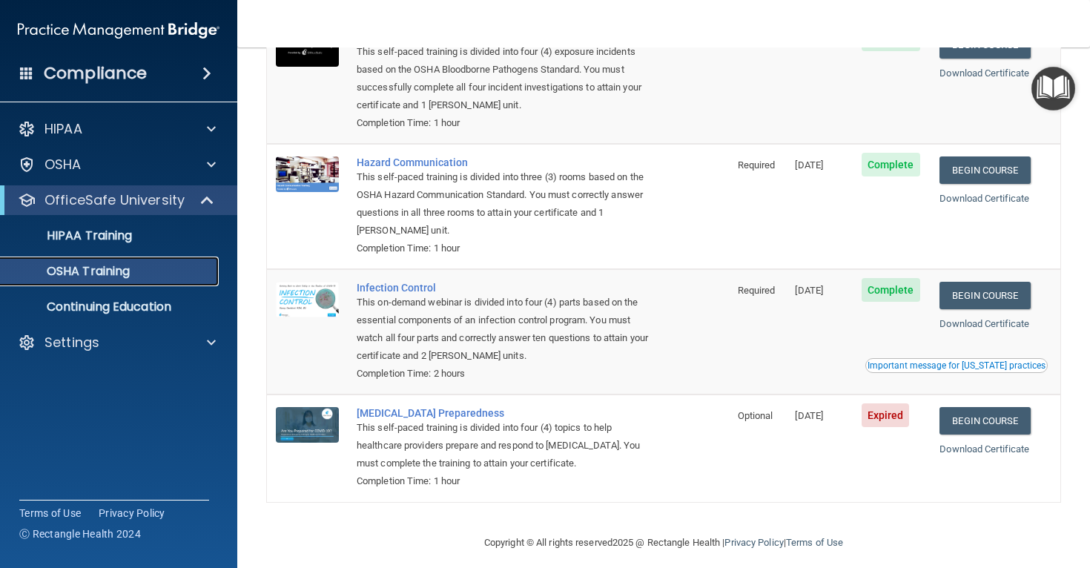
scroll to position [159, 0]
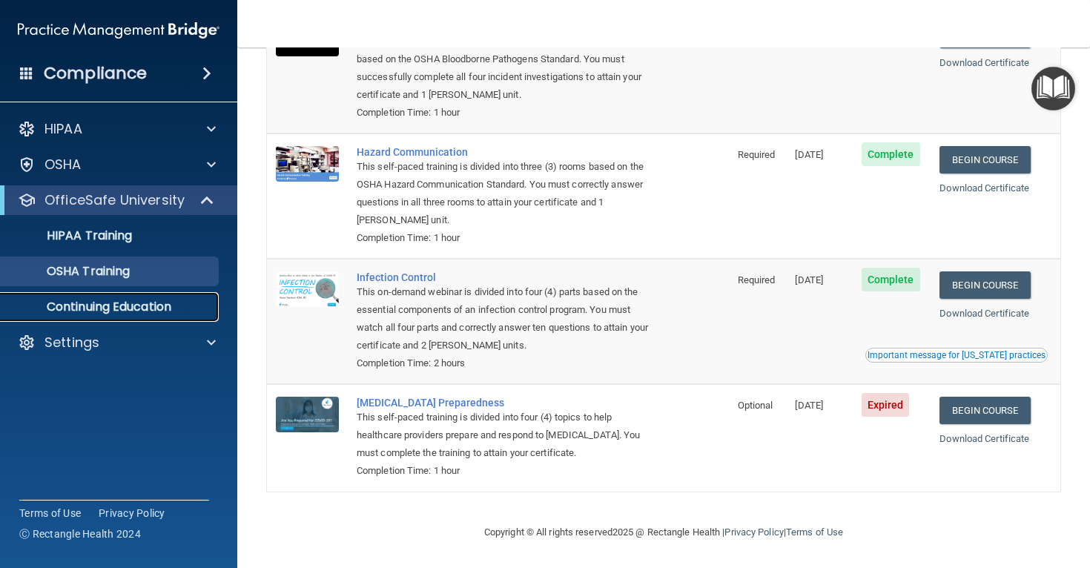
click at [130, 308] on p "Continuing Education" at bounding box center [111, 307] width 202 height 15
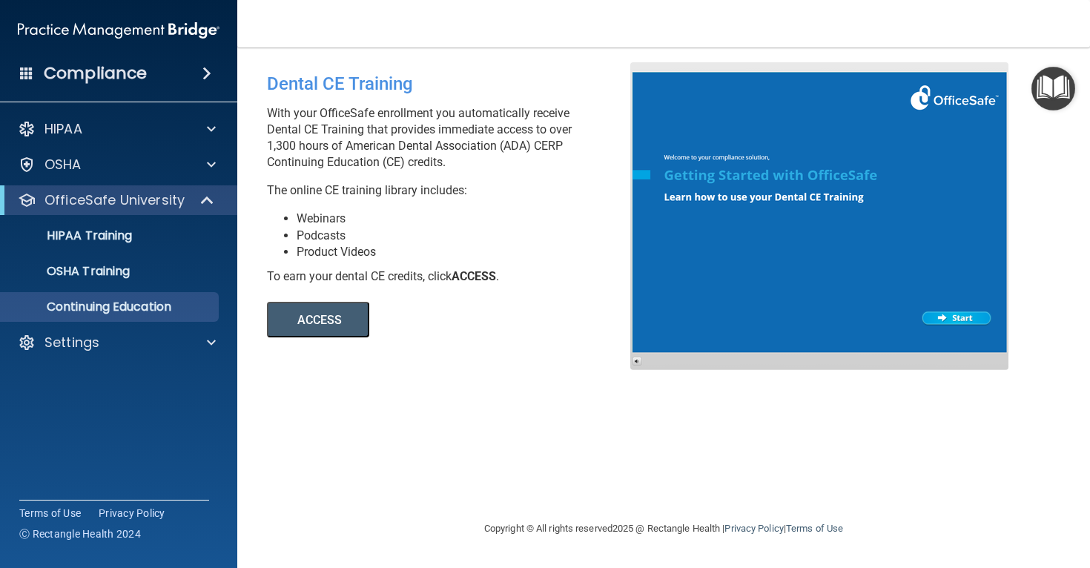
click at [338, 325] on button "ACCESS" at bounding box center [318, 320] width 102 height 36
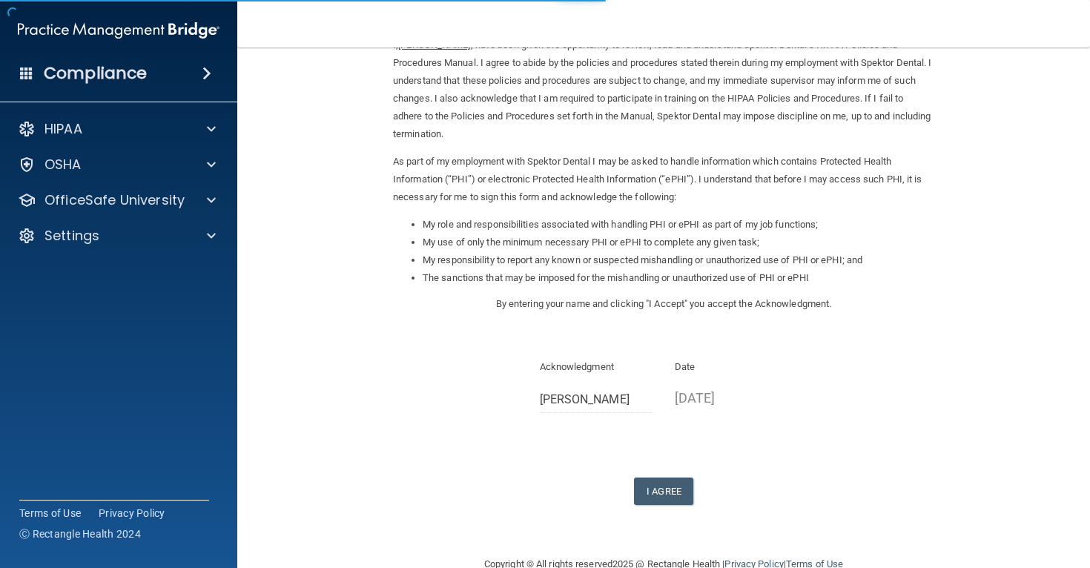
scroll to position [111, 0]
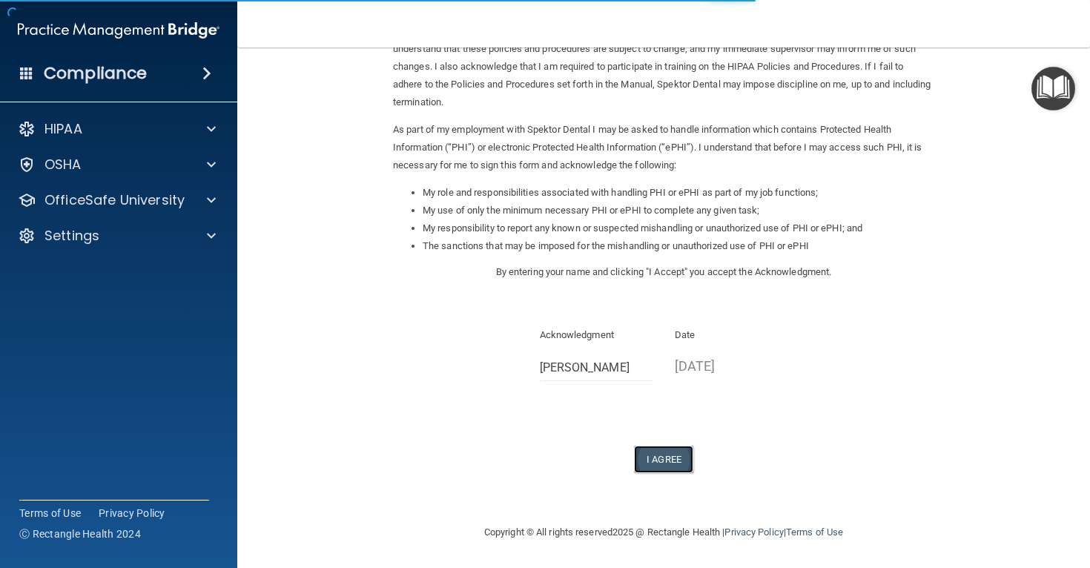
click at [678, 460] on button "I Agree" at bounding box center [663, 459] width 59 height 27
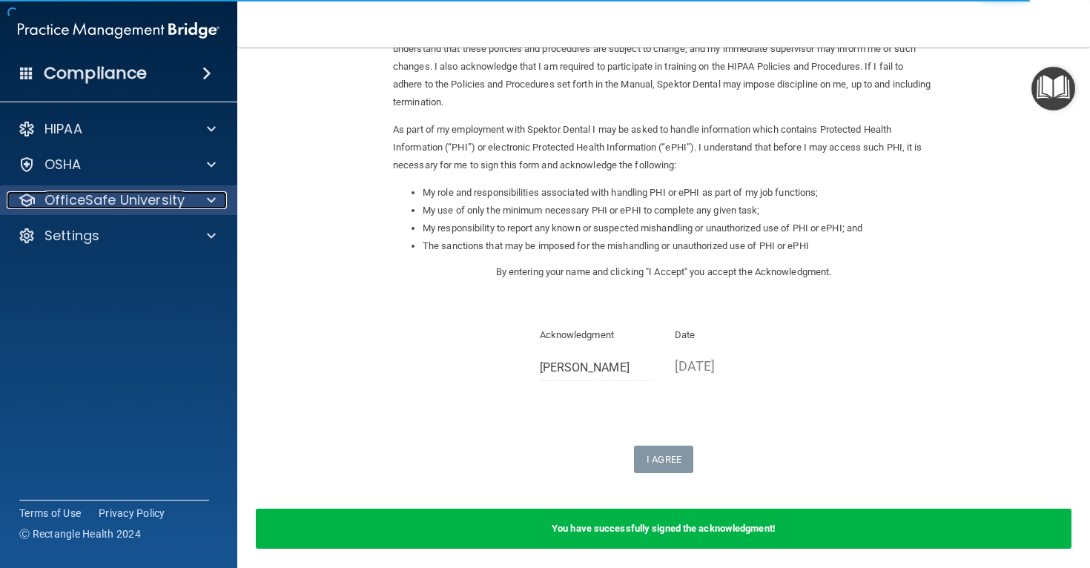
click at [109, 198] on p "OfficeSafe University" at bounding box center [114, 200] width 140 height 18
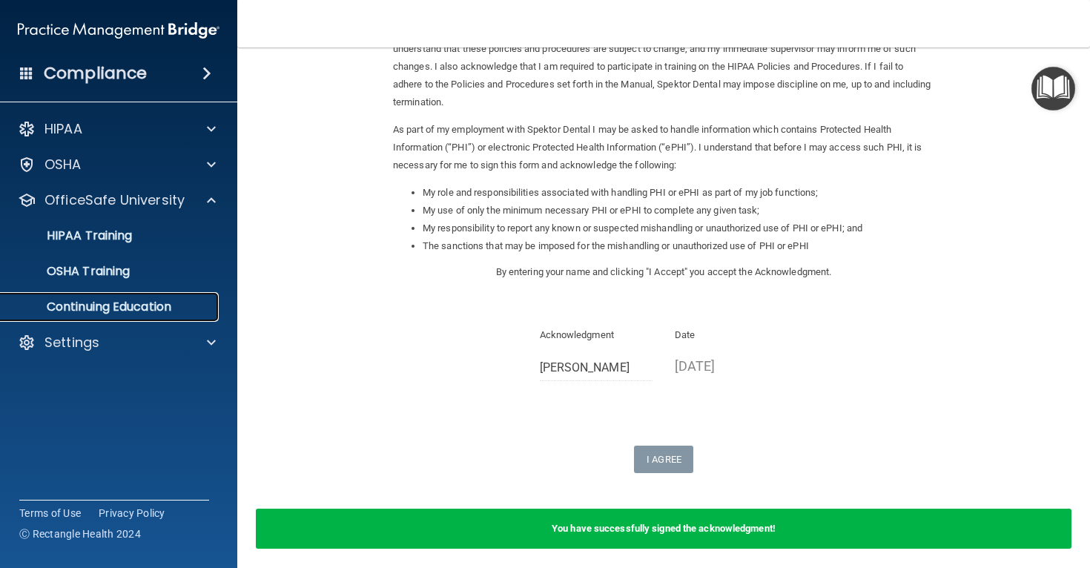
click at [122, 303] on p "Continuing Education" at bounding box center [111, 307] width 202 height 15
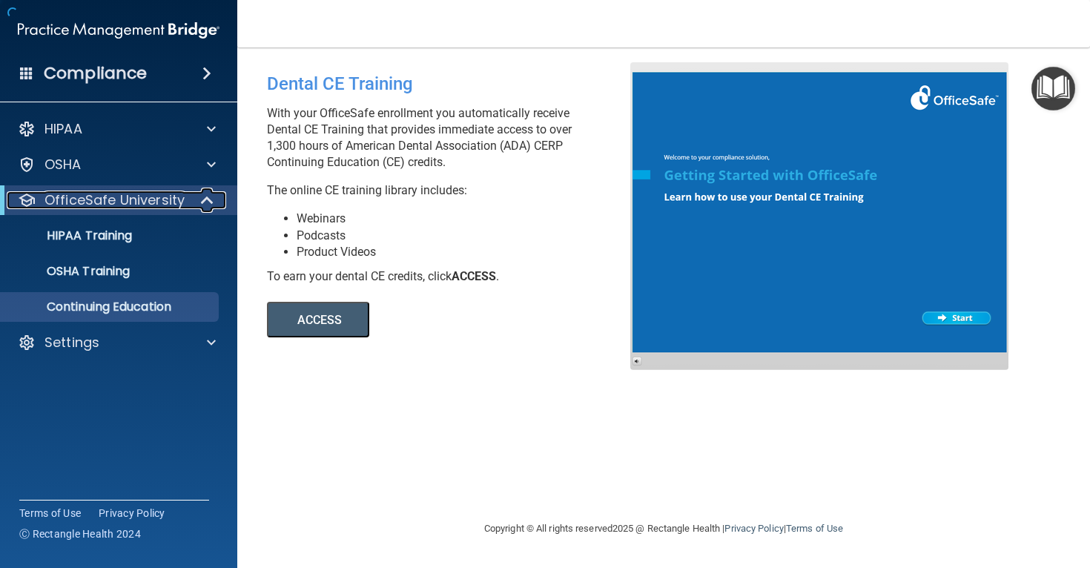
click at [142, 202] on p "OfficeSafe University" at bounding box center [114, 200] width 140 height 18
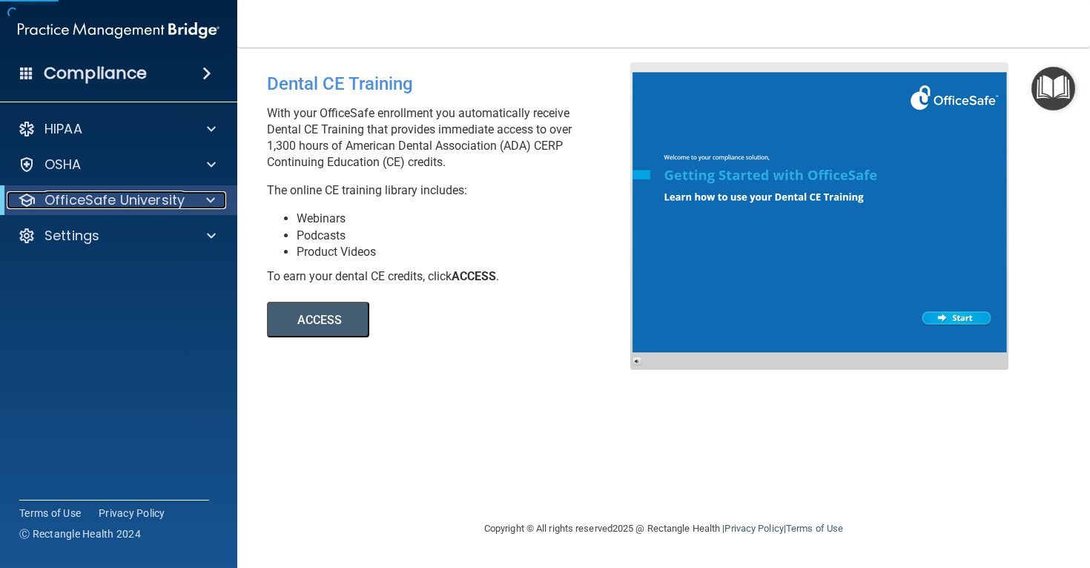
click at [146, 205] on p "OfficeSafe University" at bounding box center [114, 200] width 140 height 18
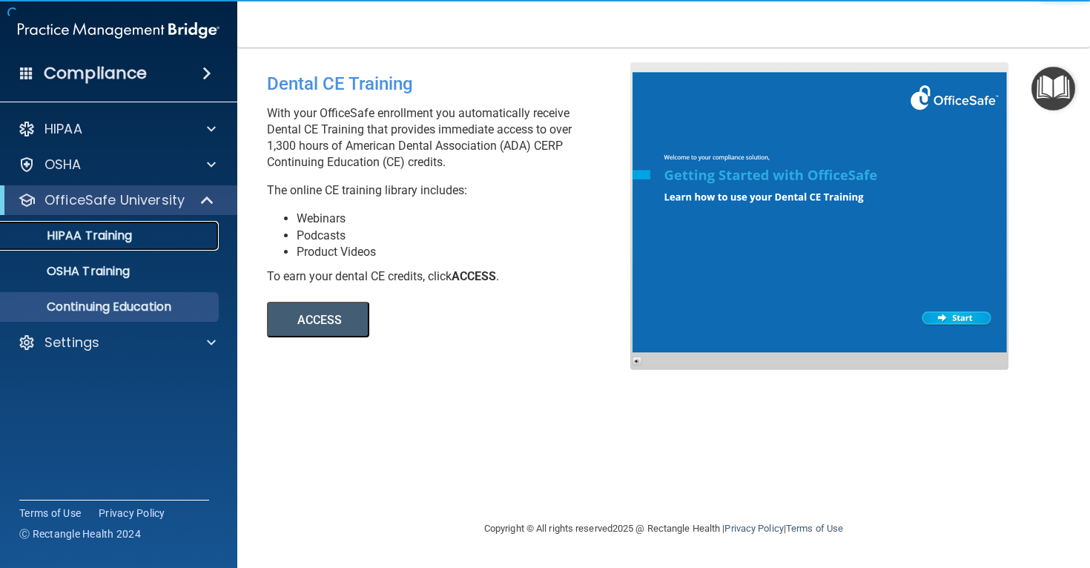
click at [101, 237] on p "HIPAA Training" at bounding box center [71, 235] width 122 height 15
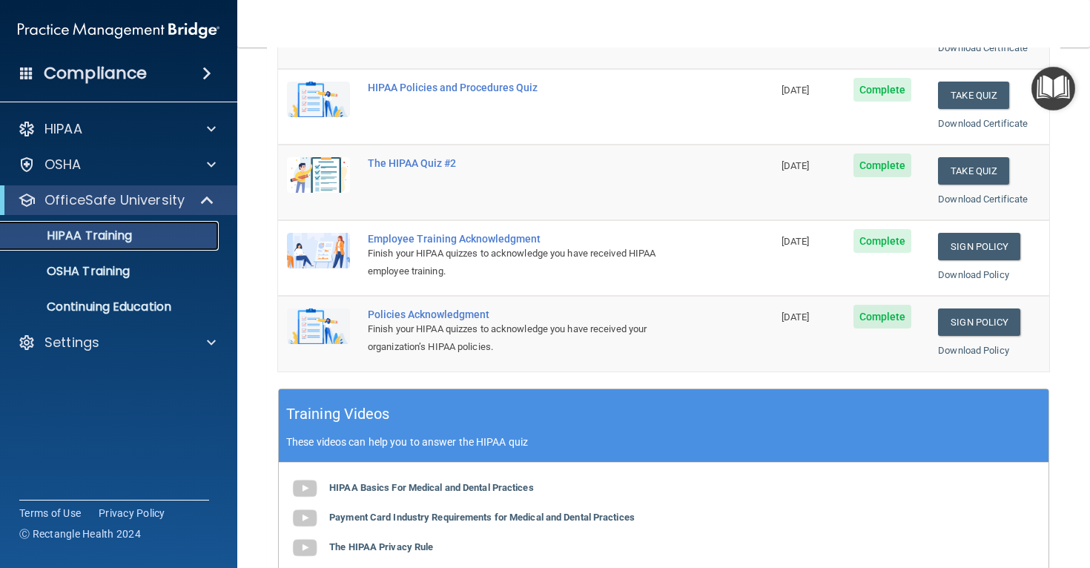
scroll to position [290, 0]
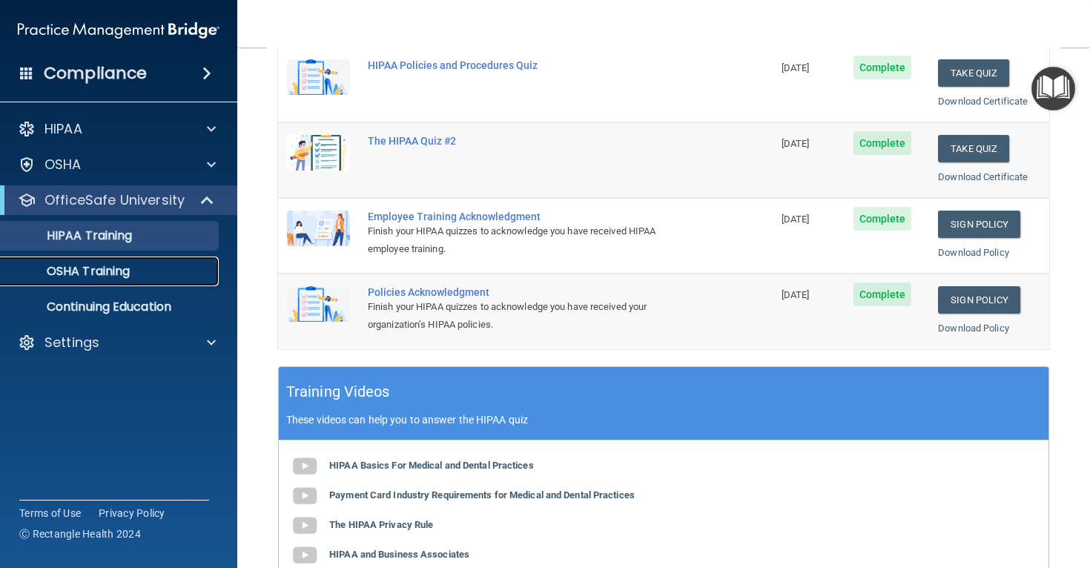
click at [162, 275] on div "OSHA Training" at bounding box center [111, 271] width 202 height 15
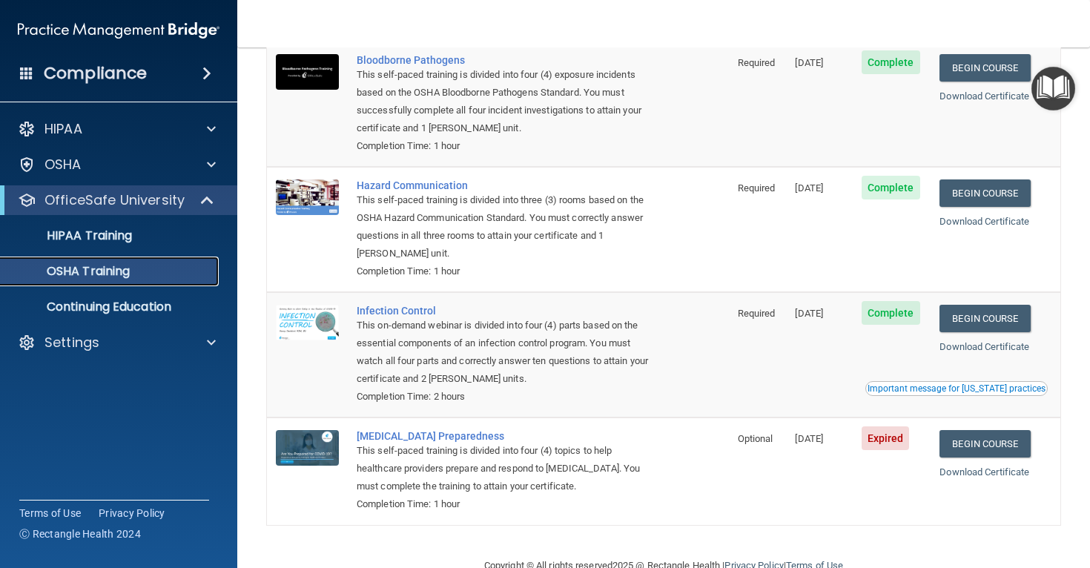
scroll to position [159, 0]
